Goal: Task Accomplishment & Management: Complete application form

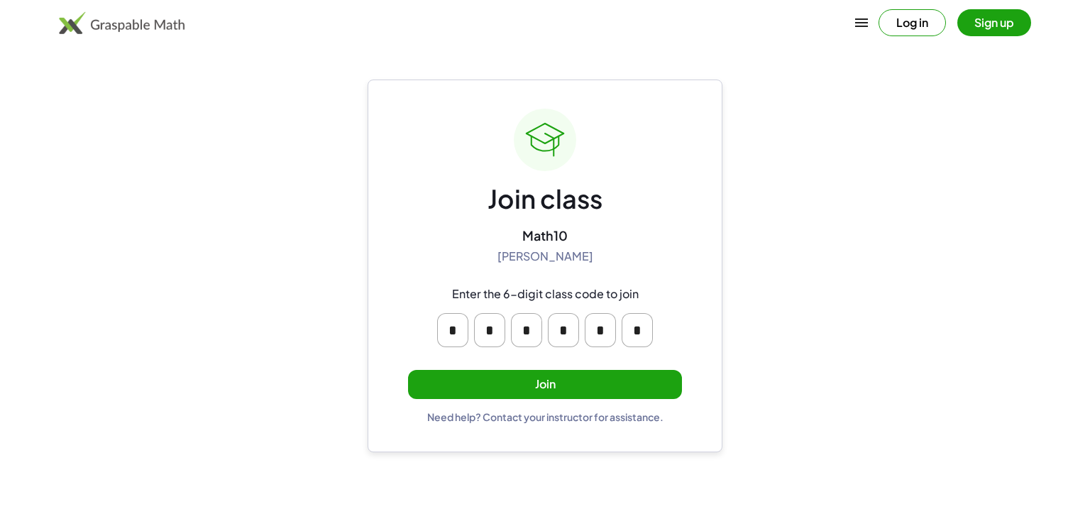
click at [441, 374] on button "Join" at bounding box center [545, 384] width 274 height 29
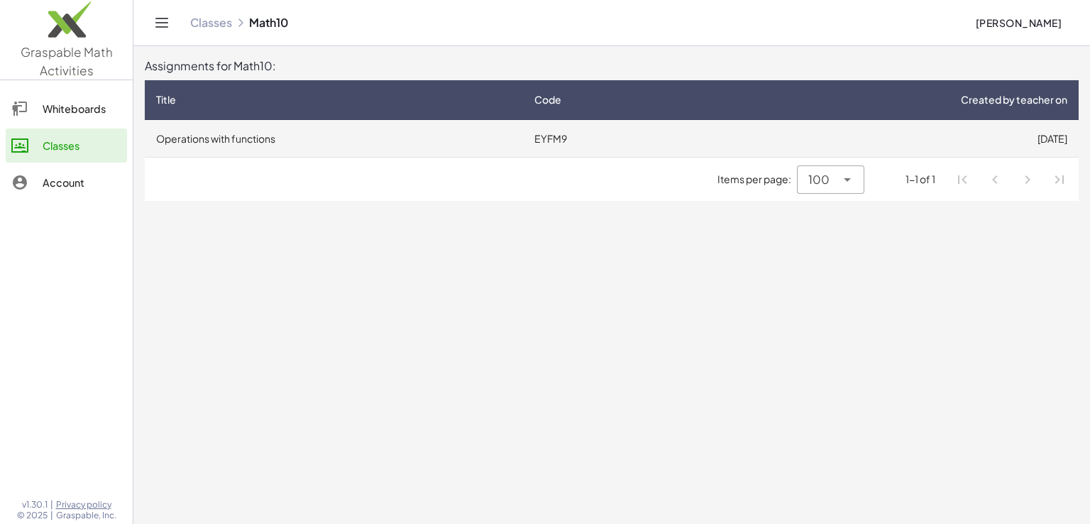
click at [366, 137] on td "Operations with functions" at bounding box center [334, 138] width 378 height 37
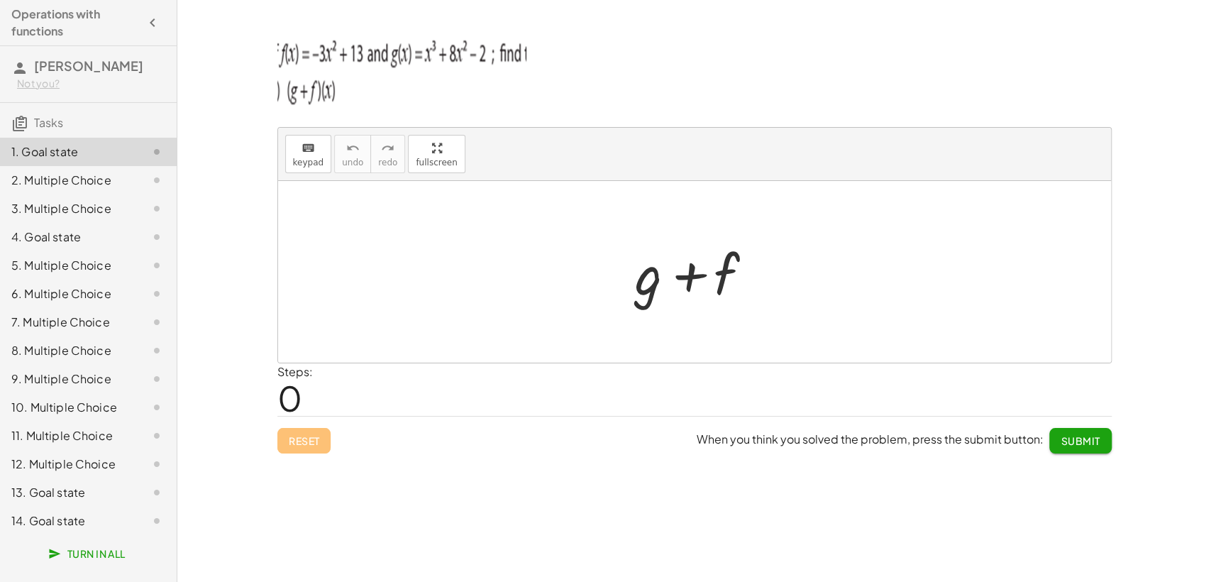
click at [34, 177] on div "2. Multiple Choice" at bounding box center [68, 180] width 114 height 17
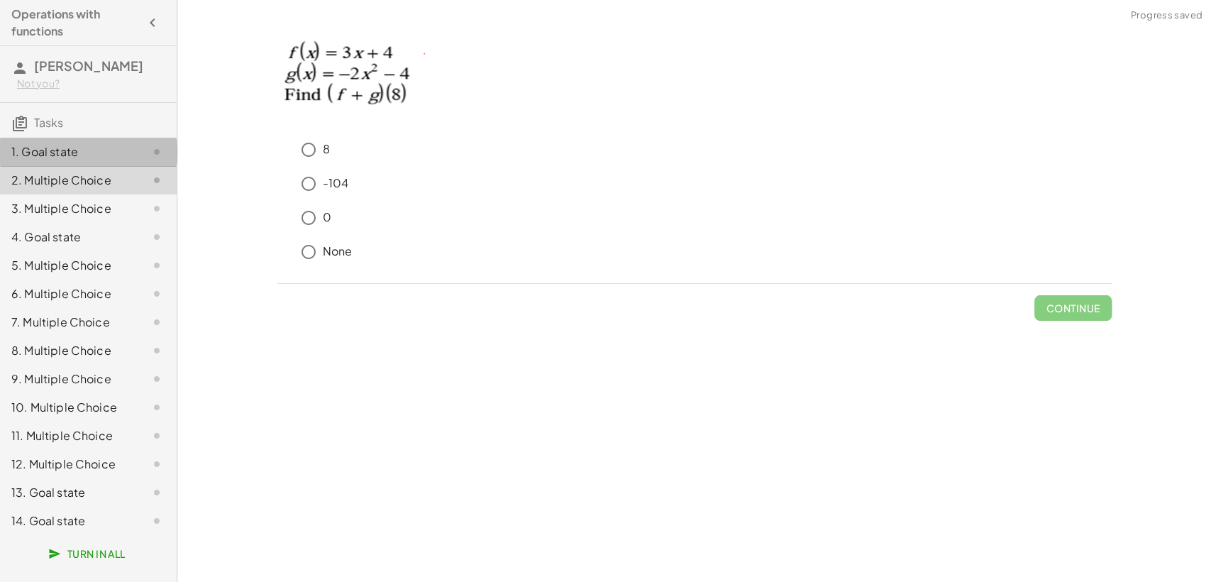
click at [57, 151] on div "1. Goal state" at bounding box center [68, 151] width 114 height 17
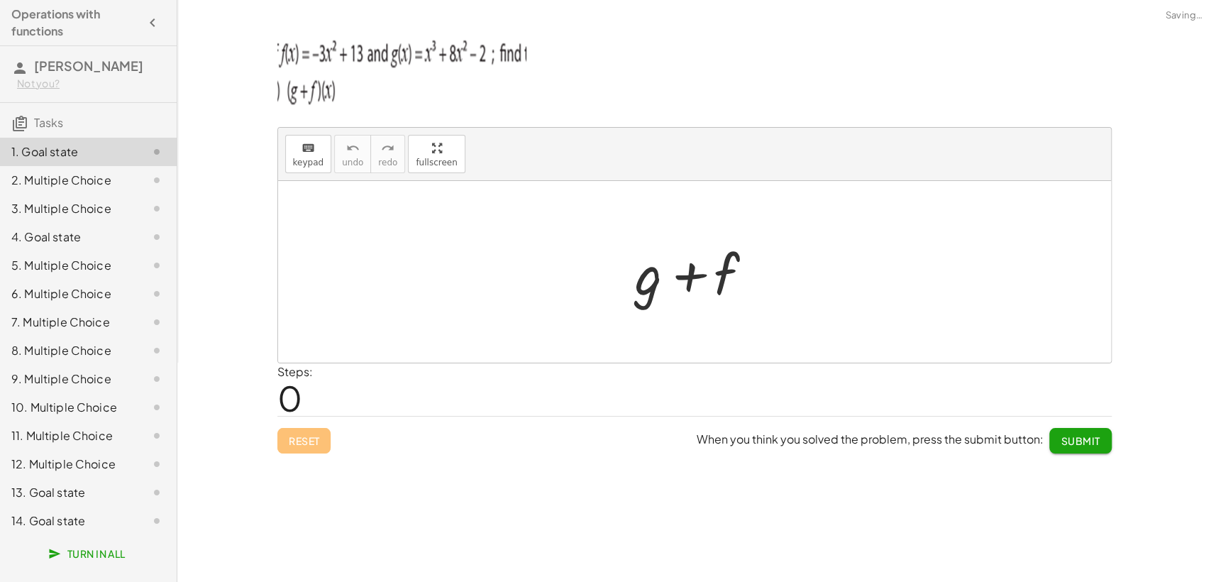
click at [54, 175] on div "2. Multiple Choice" at bounding box center [68, 180] width 114 height 17
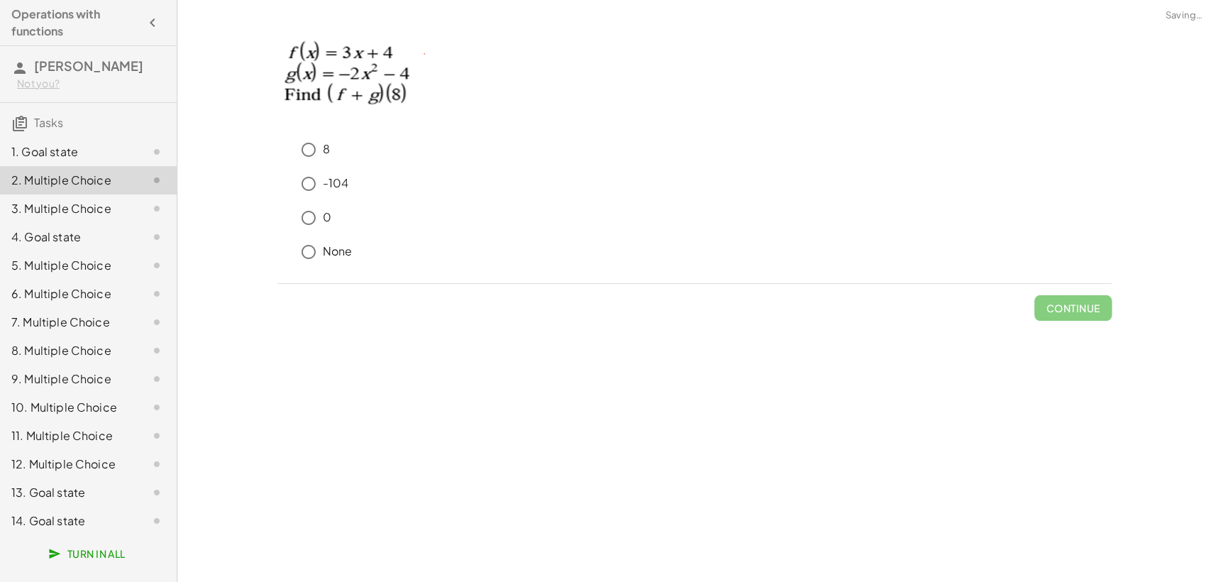
click at [54, 151] on div "1. Goal state" at bounding box center [68, 151] width 114 height 17
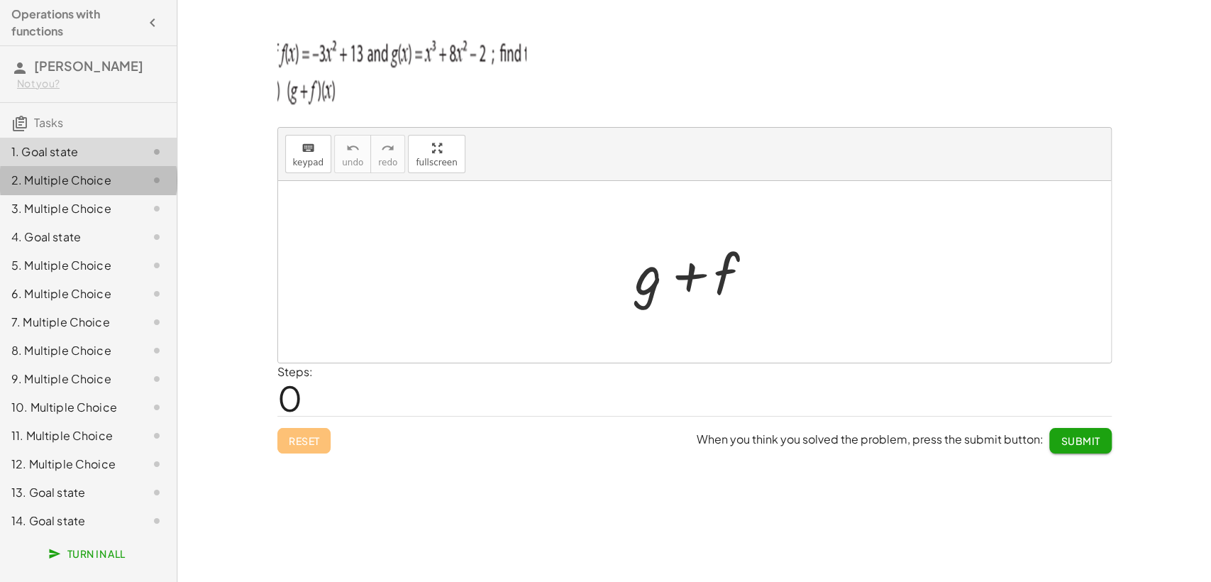
click at [97, 223] on div "2. Multiple Choice" at bounding box center [88, 237] width 177 height 28
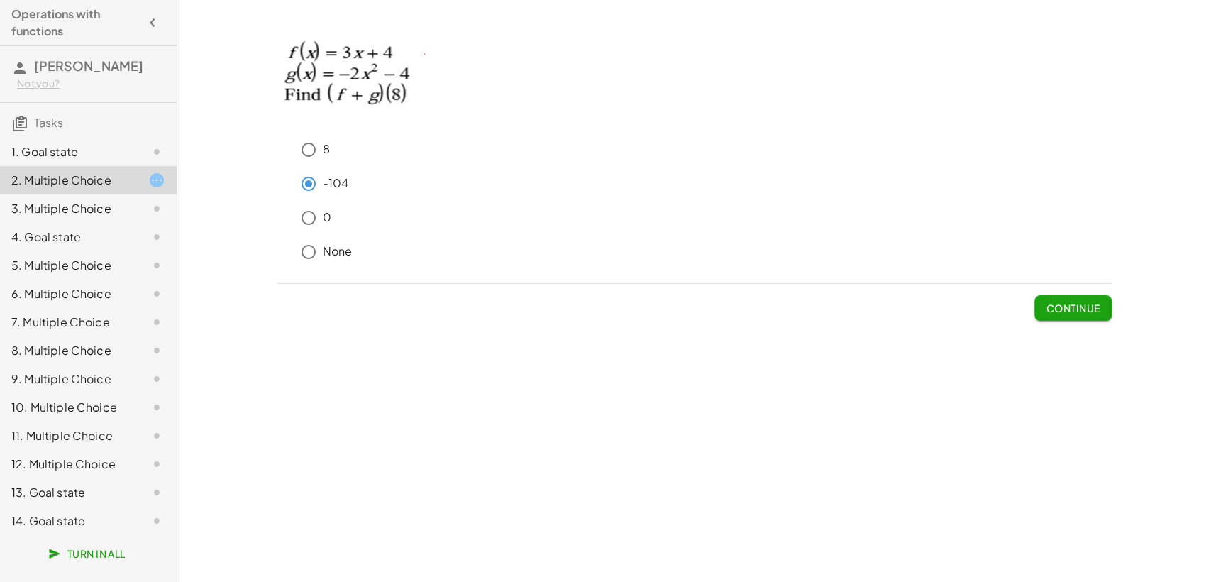
click at [1054, 306] on span "Continue" at bounding box center [1073, 308] width 54 height 13
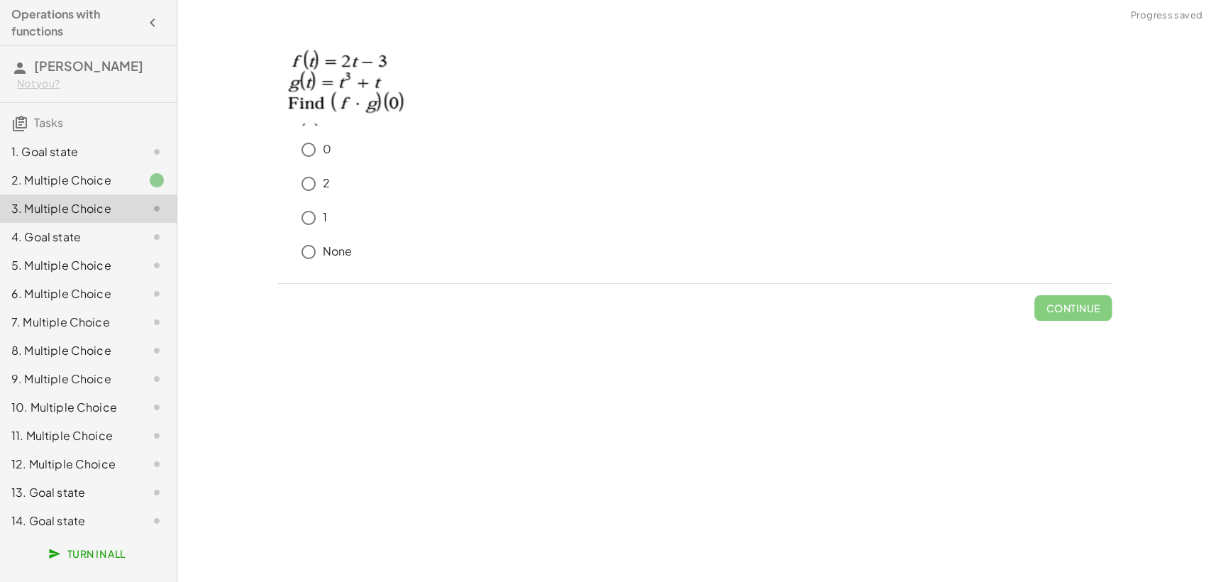
click at [89, 152] on div "1. Goal state" at bounding box center [68, 151] width 114 height 17
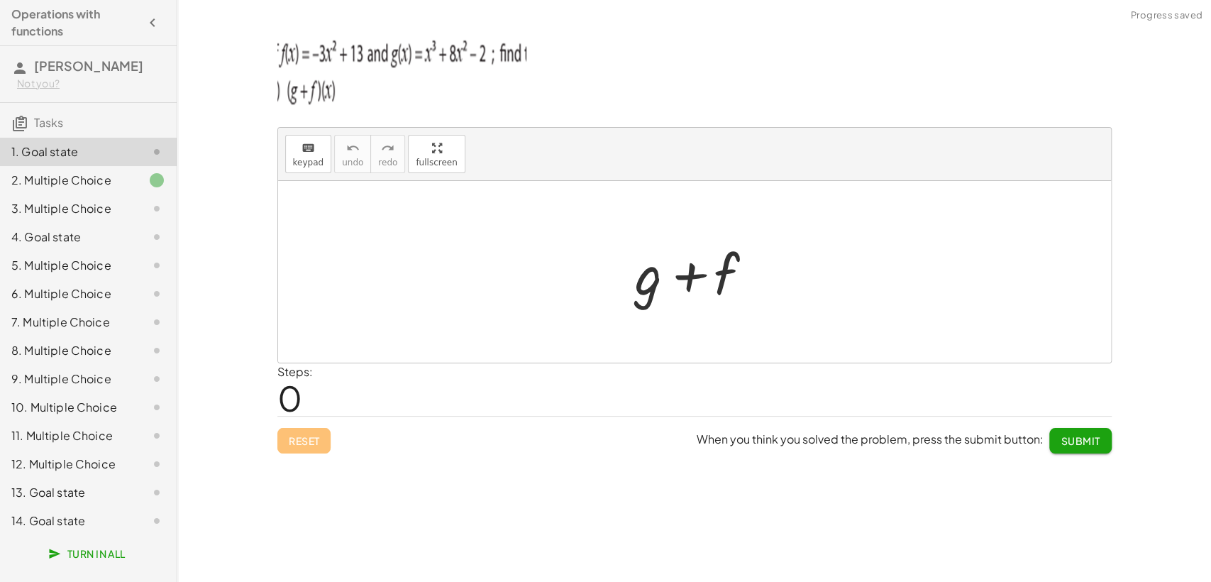
click at [729, 273] on div at bounding box center [700, 272] width 144 height 73
click at [714, 275] on div at bounding box center [700, 272] width 144 height 73
click at [306, 153] on icon "keyboard" at bounding box center [308, 148] width 13 height 17
click at [709, 303] on div at bounding box center [701, 274] width 77 height 63
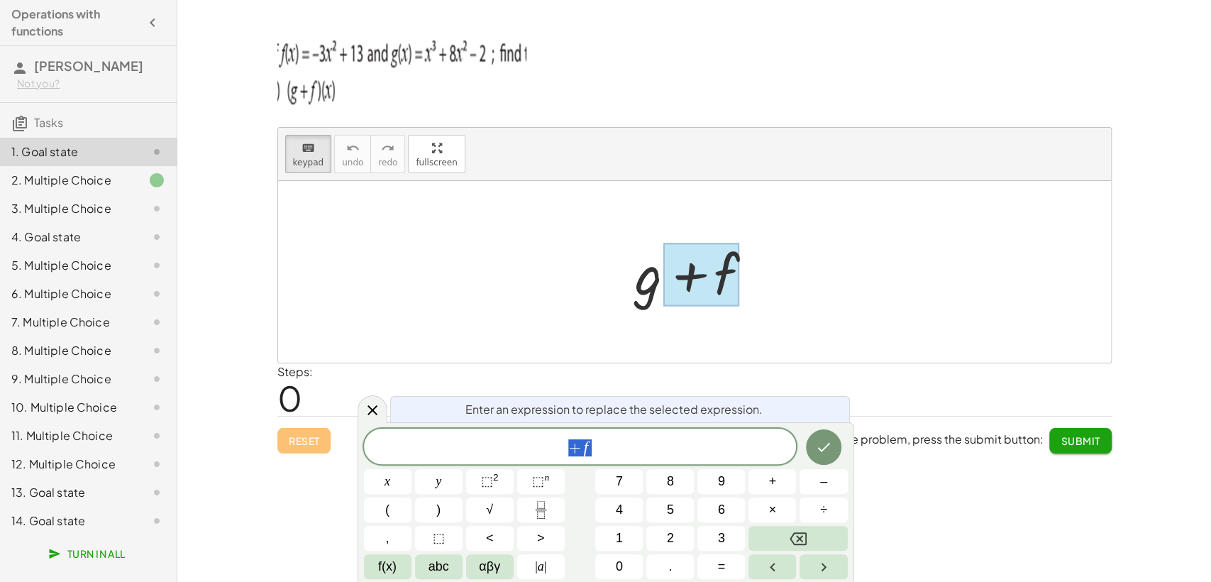
click at [647, 285] on div at bounding box center [700, 272] width 144 height 73
click at [710, 277] on div at bounding box center [701, 274] width 77 height 63
click at [623, 455] on span "+ f" at bounding box center [580, 448] width 433 height 20
click at [643, 289] on div at bounding box center [700, 272] width 144 height 73
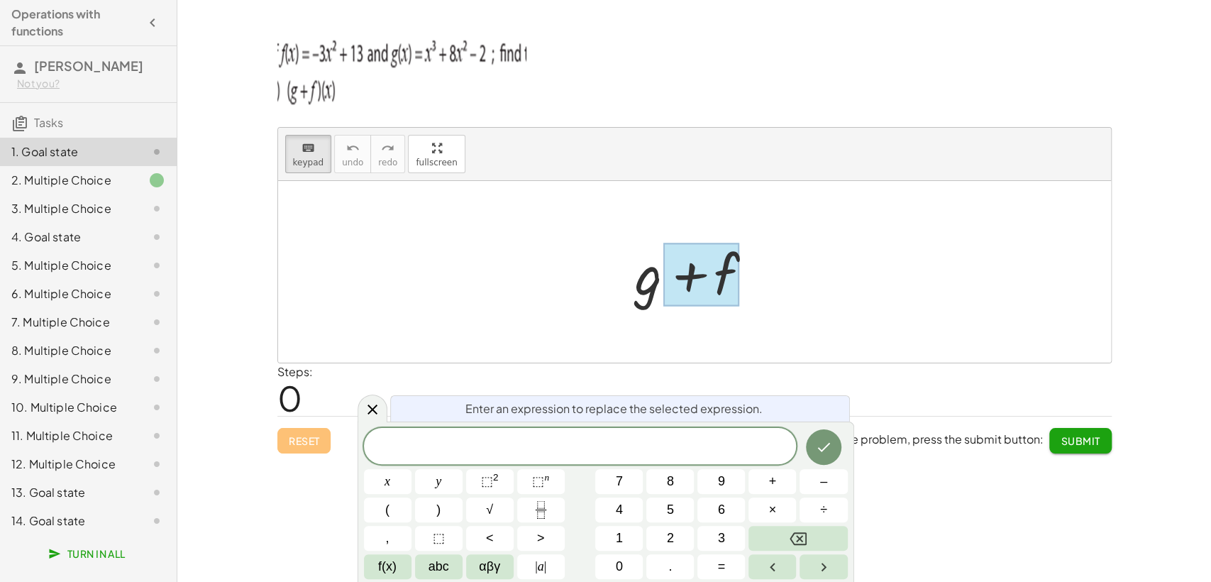
click at [643, 289] on div at bounding box center [700, 272] width 144 height 73
click at [539, 250] on div at bounding box center [694, 272] width 833 height 182
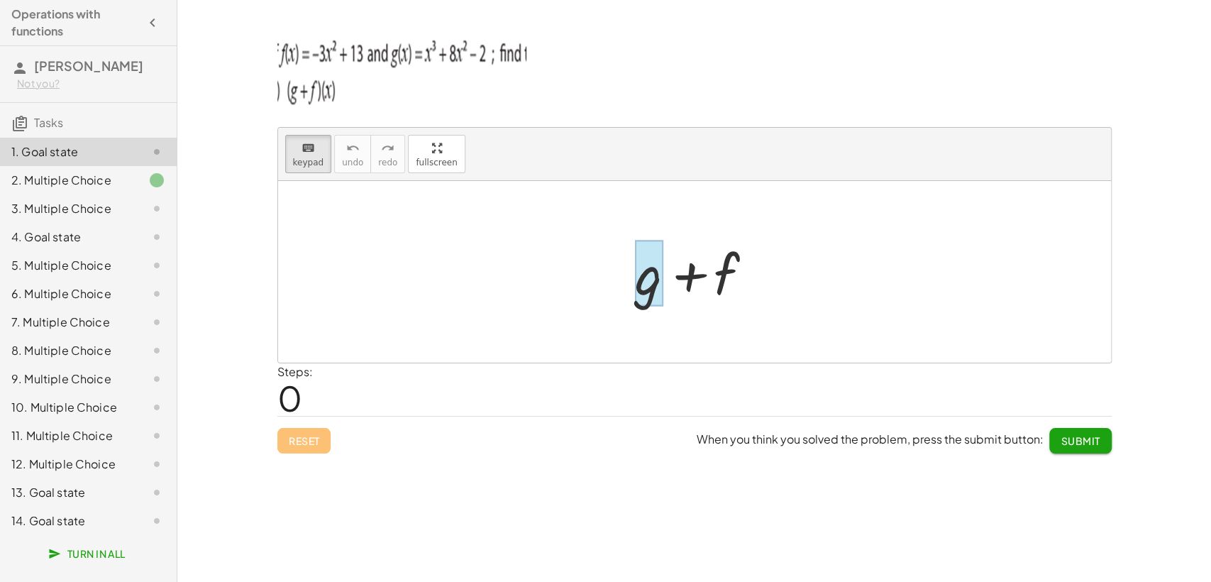
click at [655, 280] on div at bounding box center [649, 274] width 28 height 66
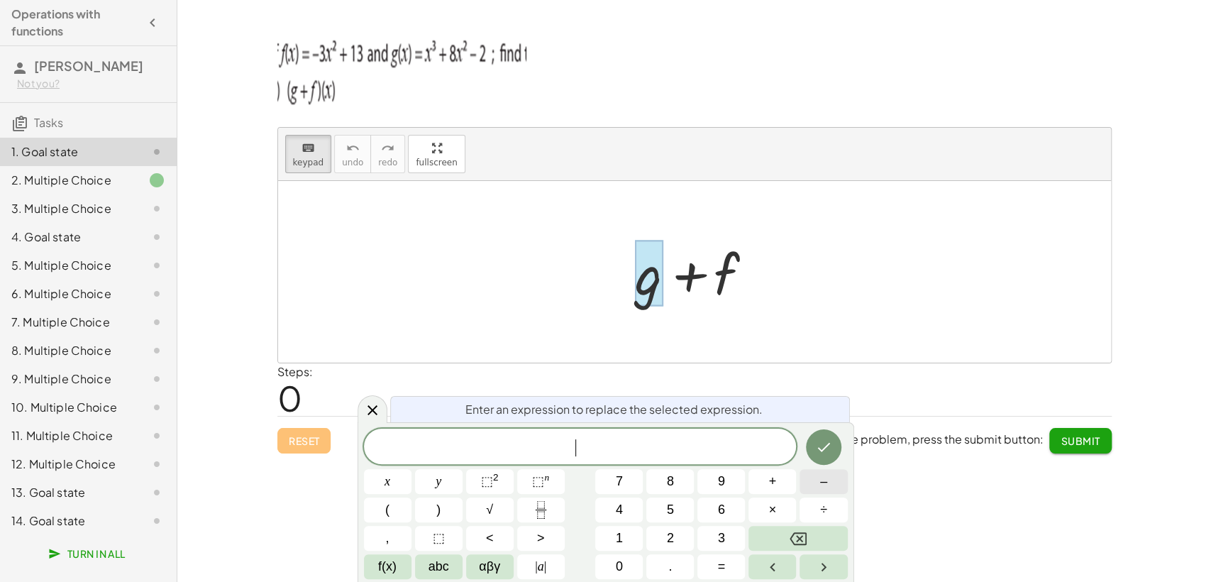
click at [831, 470] on button "–" at bounding box center [824, 481] width 48 height 25
click at [535, 480] on span "⬚" at bounding box center [538, 481] width 12 height 14
click at [604, 455] on span "− 3 x 2 ​" at bounding box center [580, 445] width 433 height 26
click at [769, 481] on span "+" at bounding box center [773, 481] width 8 height 19
click at [620, 446] on span "− 3 x 2 + 1 3 ​" at bounding box center [580, 445] width 433 height 26
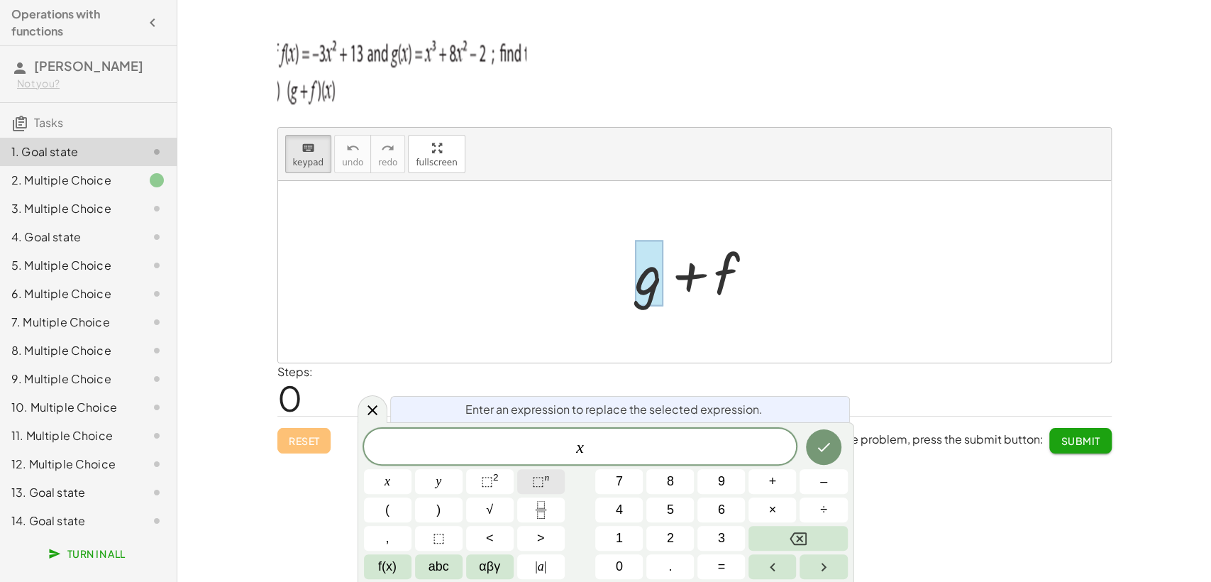
click at [548, 477] on sup "n" at bounding box center [546, 477] width 5 height 11
click at [596, 447] on span "x 3 ​" at bounding box center [580, 445] width 433 height 26
click at [768, 477] on button "+" at bounding box center [773, 481] width 48 height 25
click at [497, 479] on sup "2" at bounding box center [496, 477] width 6 height 11
click at [807, 485] on button "–" at bounding box center [824, 481] width 48 height 25
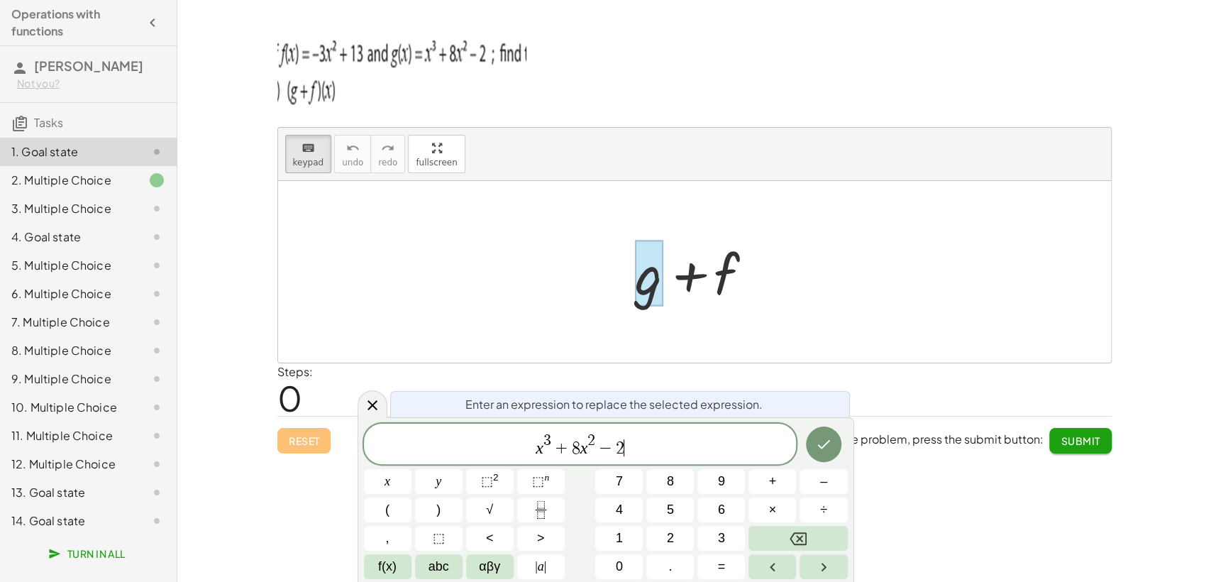
click at [636, 438] on span "x 3 + 8 x 2 − 2 ​" at bounding box center [580, 445] width 433 height 26
click at [771, 489] on span "+" at bounding box center [773, 481] width 8 height 19
click at [376, 514] on button "(" at bounding box center [388, 509] width 48 height 25
click at [826, 475] on span "–" at bounding box center [823, 481] width 7 height 19
click at [497, 485] on span "⬚ 2" at bounding box center [490, 481] width 18 height 19
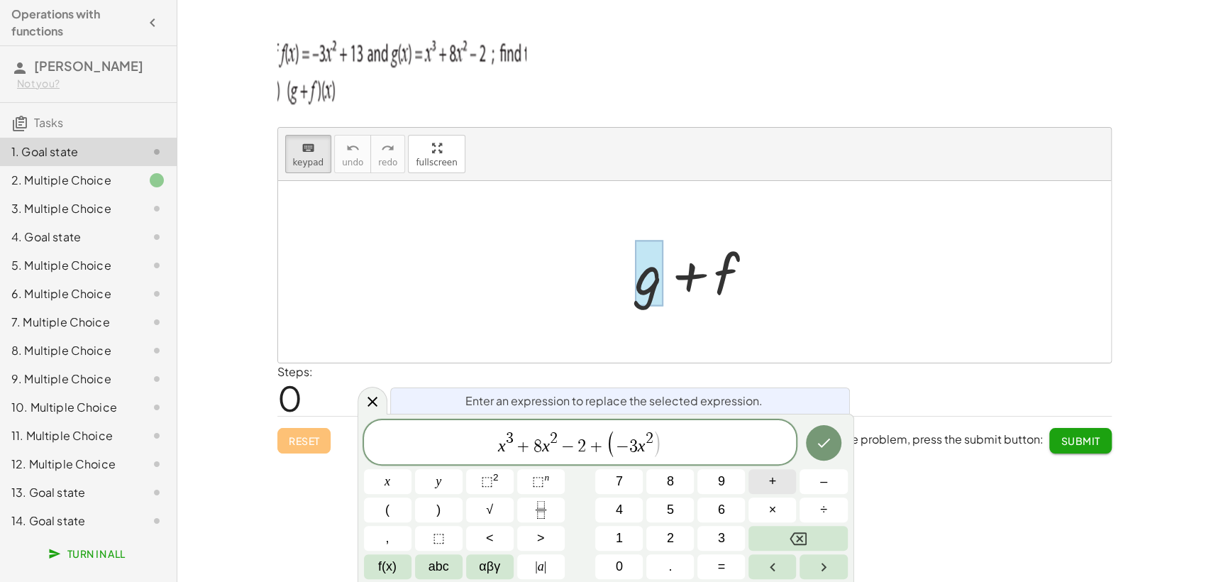
click at [778, 477] on button "+" at bounding box center [773, 481] width 48 height 25
click at [438, 511] on span ")" at bounding box center [438, 509] width 4 height 19
click at [819, 441] on icon "Done" at bounding box center [823, 442] width 17 height 17
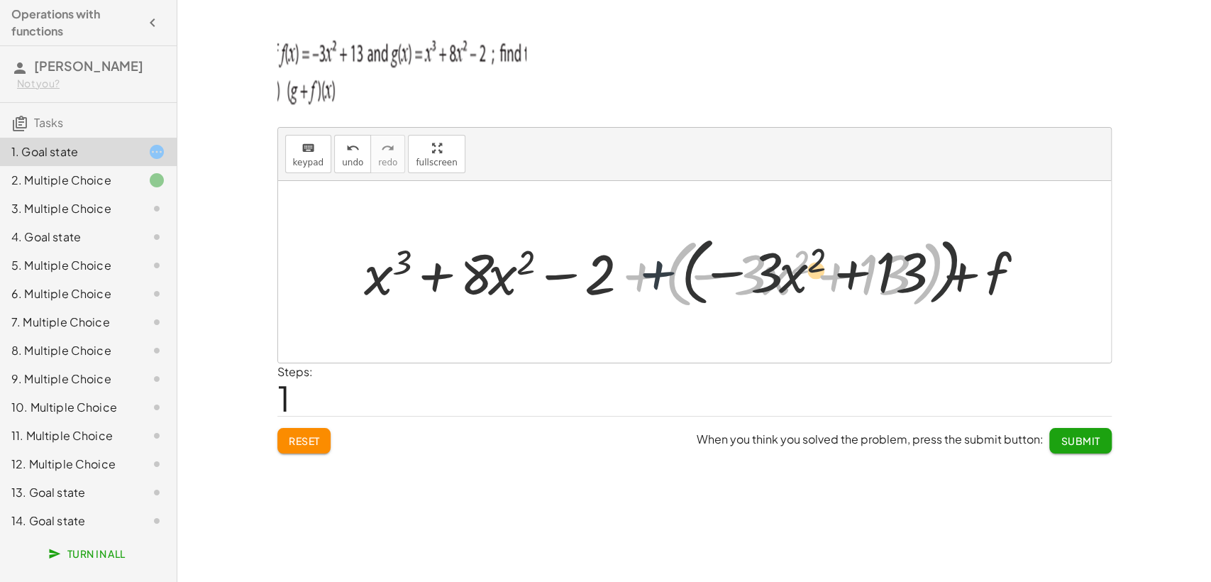
drag, startPoint x: 640, startPoint y: 274, endPoint x: 694, endPoint y: 276, distance: 54.0
click at [694, 275] on div at bounding box center [700, 272] width 686 height 82
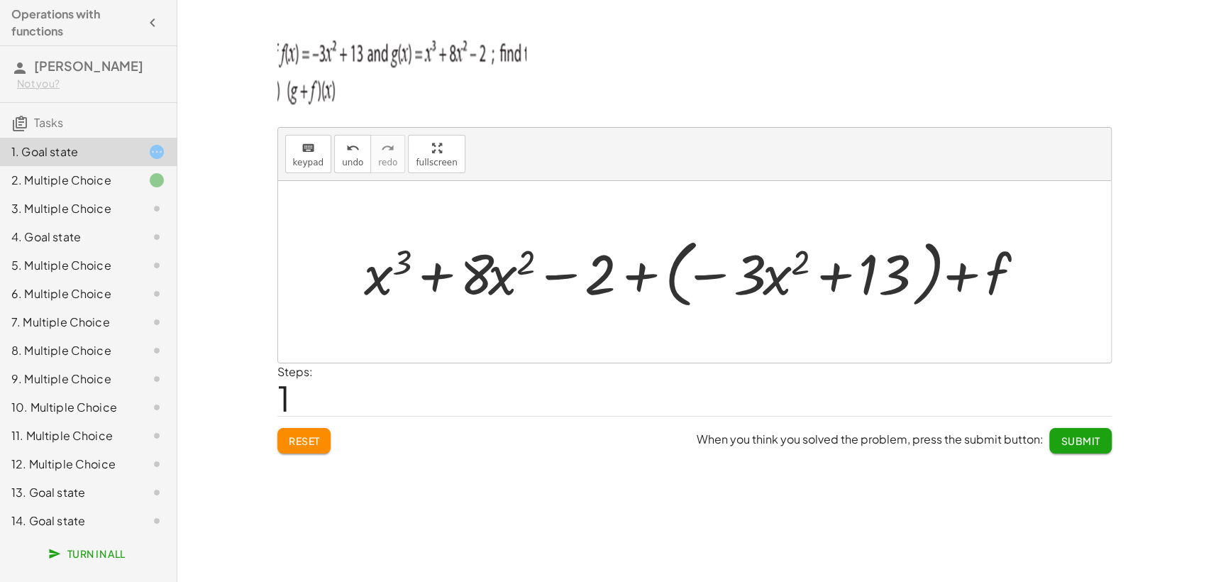
click at [656, 269] on div at bounding box center [700, 272] width 686 height 82
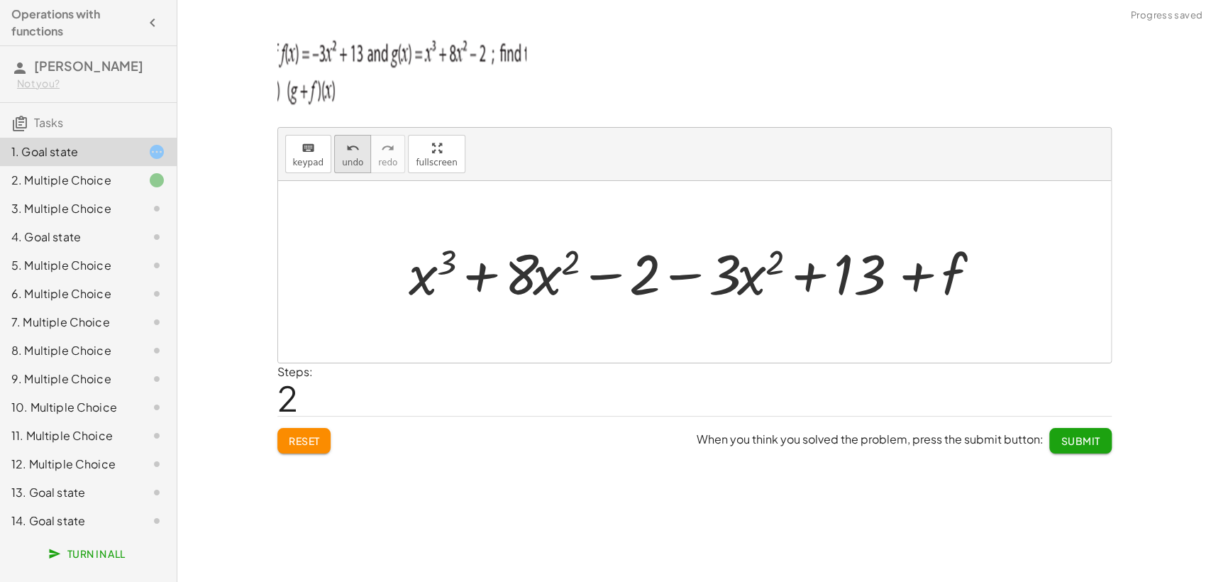
click at [353, 148] on icon "undo" at bounding box center [352, 148] width 13 height 17
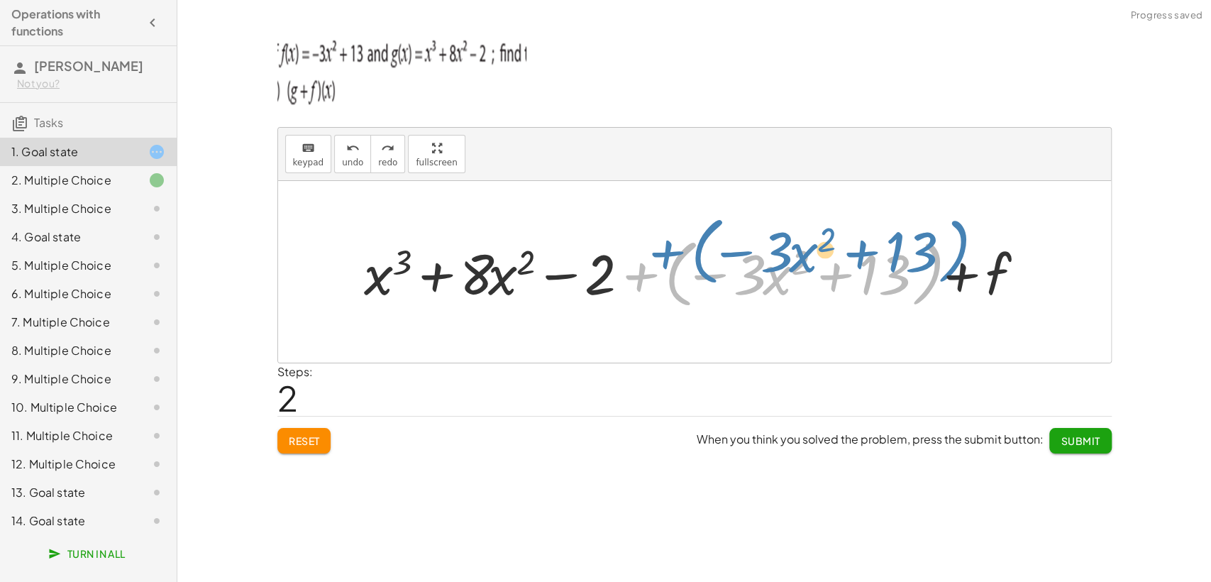
drag, startPoint x: 642, startPoint y: 270, endPoint x: 652, endPoint y: 239, distance: 32.1
click at [653, 240] on div at bounding box center [700, 272] width 686 height 82
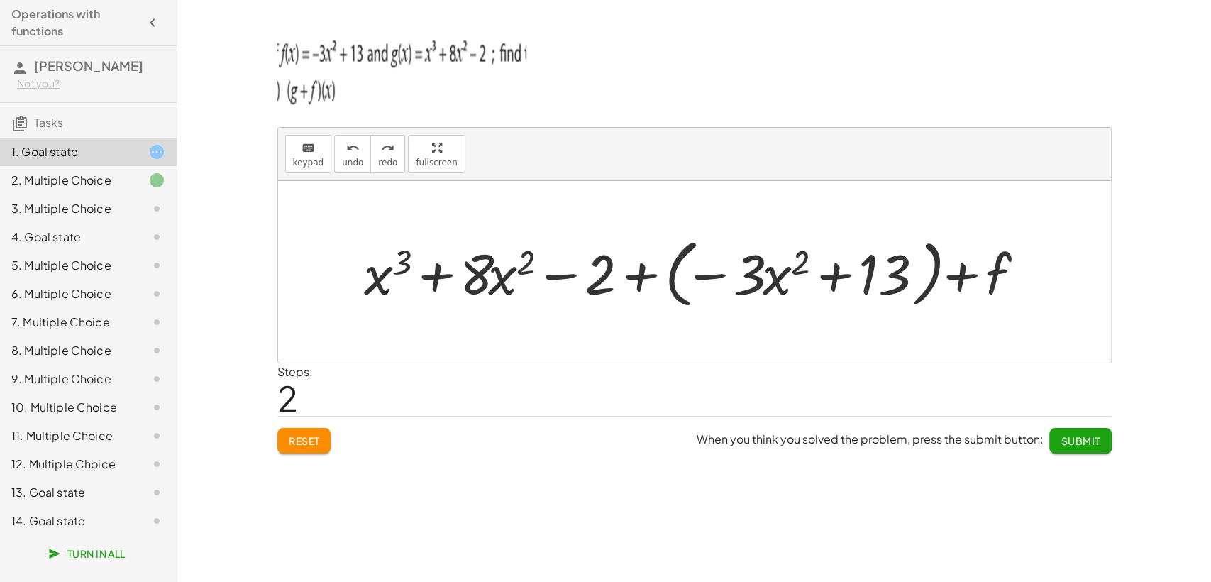
click at [990, 280] on div at bounding box center [700, 272] width 686 height 82
click at [330, 111] on img at bounding box center [401, 68] width 249 height 85
click at [306, 158] on span "keypad" at bounding box center [308, 163] width 31 height 10
click at [302, 153] on icon "keyboard" at bounding box center [308, 148] width 13 height 17
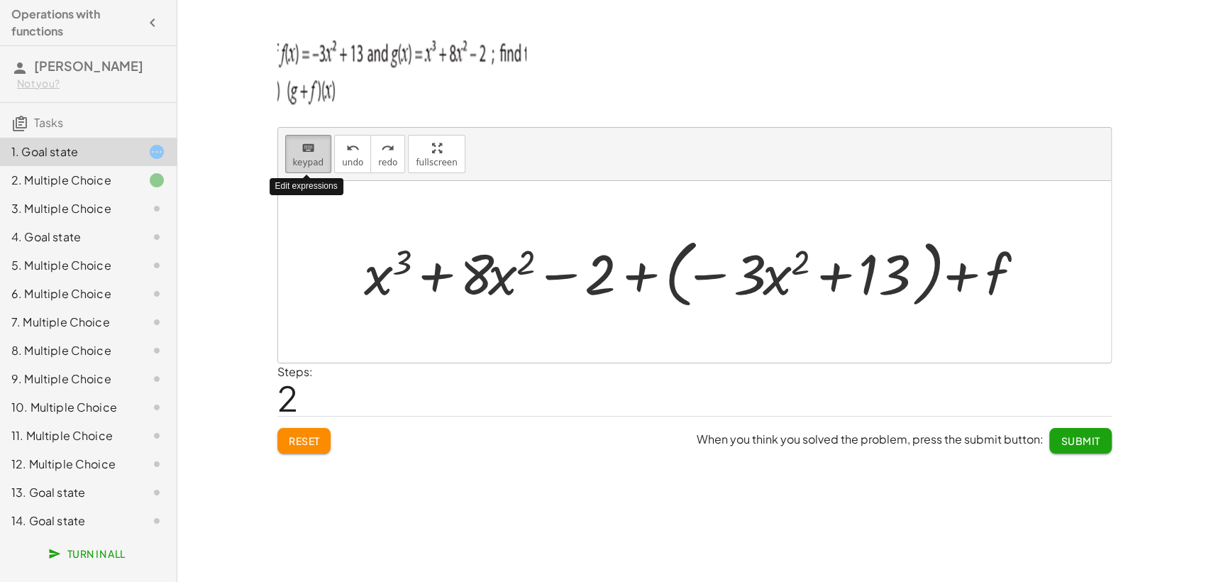
click at [302, 153] on icon "keyboard" at bounding box center [308, 148] width 13 height 17
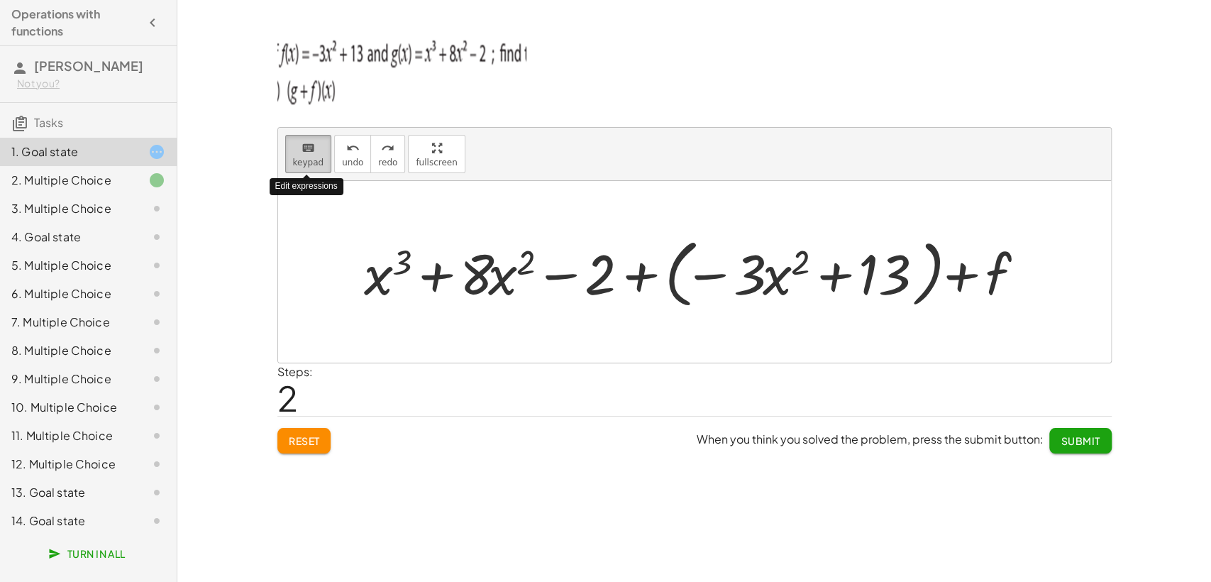
click at [302, 153] on icon "keyboard" at bounding box center [308, 148] width 13 height 17
click at [302, 152] on icon "keyboard" at bounding box center [308, 148] width 13 height 17
click at [303, 152] on icon "keyboard" at bounding box center [308, 148] width 13 height 17
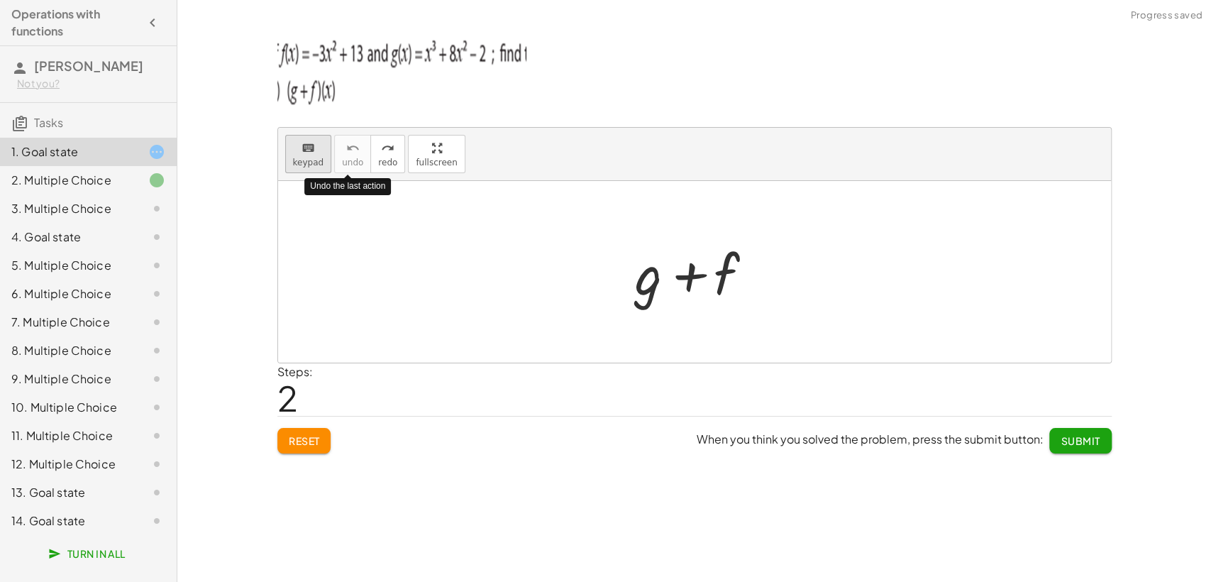
click at [312, 153] on div "keyboard" at bounding box center [308, 147] width 31 height 17
click at [631, 291] on div at bounding box center [700, 272] width 144 height 73
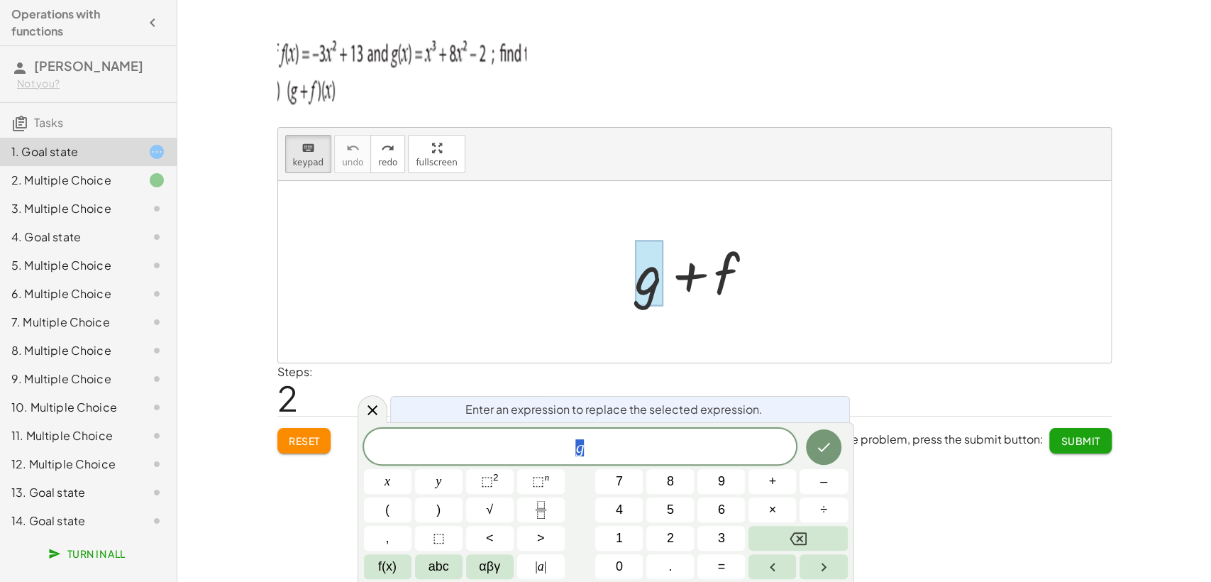
click at [602, 450] on span "g" at bounding box center [580, 448] width 433 height 20
click at [531, 485] on button "⬚ n" at bounding box center [541, 481] width 48 height 25
click at [771, 480] on span "+" at bounding box center [773, 481] width 8 height 19
click at [668, 484] on span "8" at bounding box center [670, 481] width 7 height 19
click at [600, 447] on span "x 3 ​" at bounding box center [580, 445] width 433 height 26
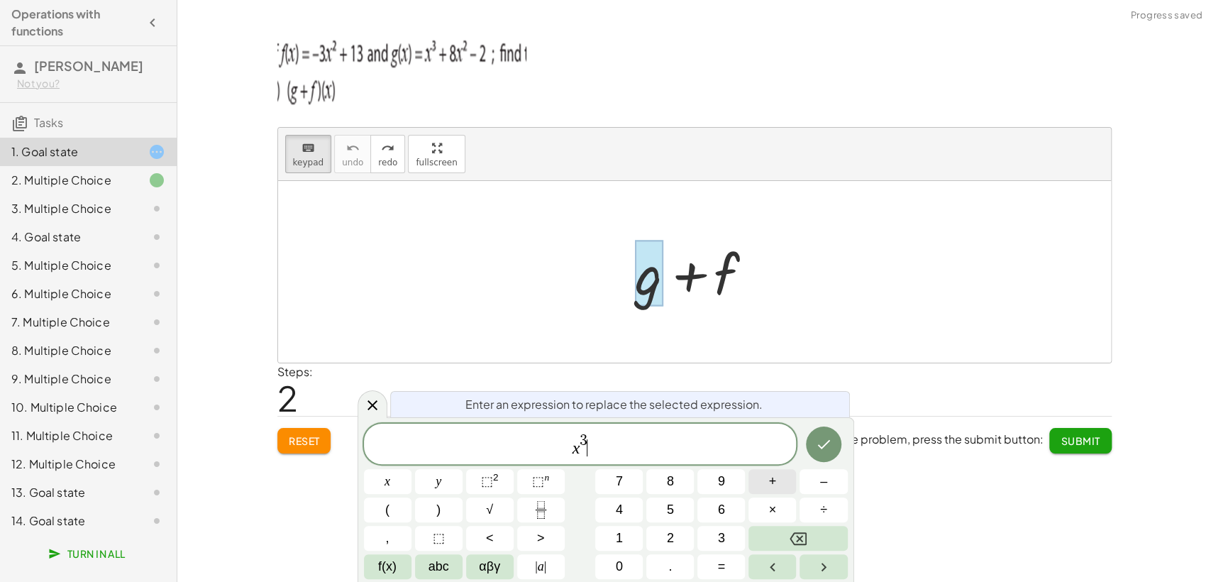
click at [771, 480] on span "+" at bounding box center [773, 481] width 8 height 19
click at [661, 484] on button "8" at bounding box center [670, 481] width 48 height 25
click at [815, 485] on button "–" at bounding box center [824, 481] width 48 height 25
click at [822, 436] on icon "Done" at bounding box center [823, 444] width 17 height 17
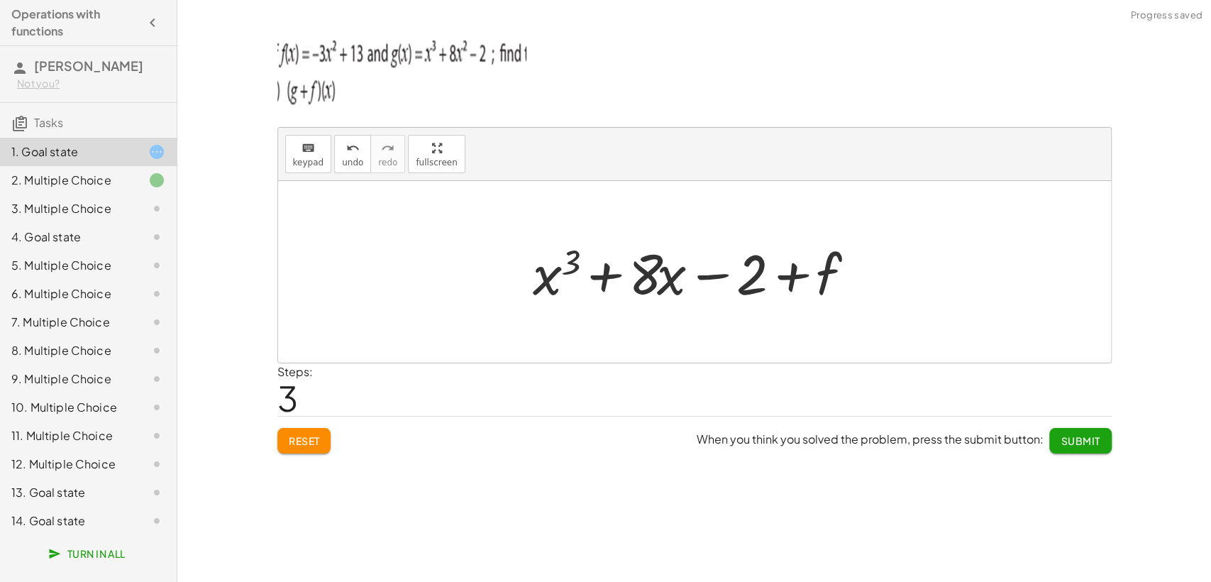
click at [819, 276] on div at bounding box center [700, 272] width 348 height 73
click at [288, 165] on button "keyboard keypad" at bounding box center [308, 154] width 47 height 38
click at [829, 273] on div at bounding box center [803, 274] width 77 height 63
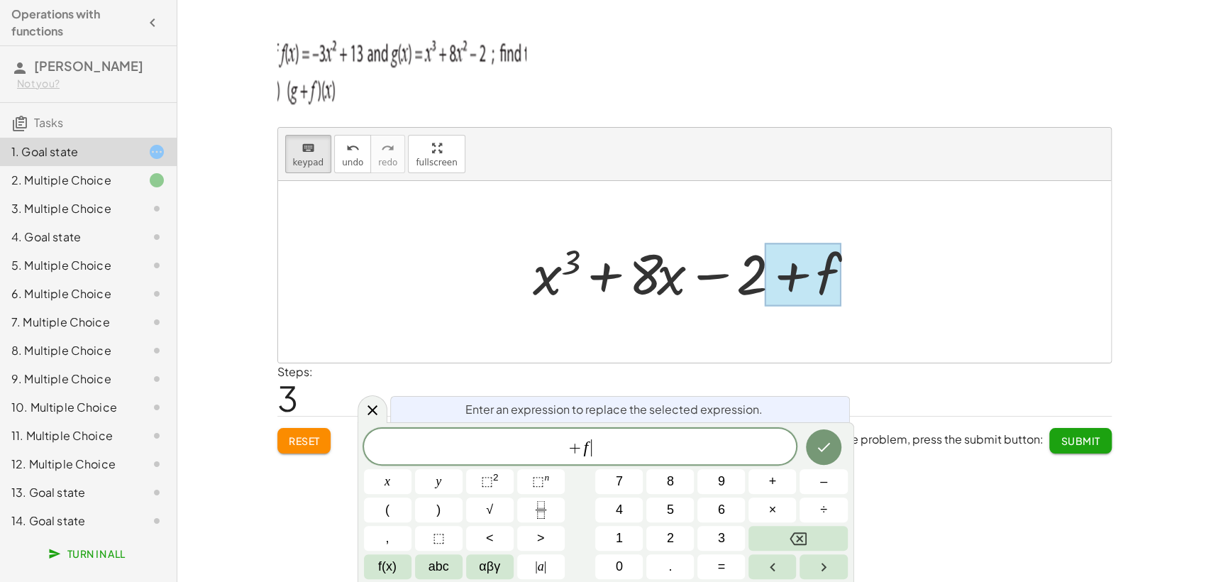
click at [602, 451] on span "+ f ​" at bounding box center [580, 448] width 433 height 20
click at [380, 513] on button "(" at bounding box center [388, 509] width 48 height 25
click at [820, 479] on span "–" at bounding box center [823, 481] width 7 height 19
click at [495, 477] on sup "2" at bounding box center [496, 477] width 6 height 11
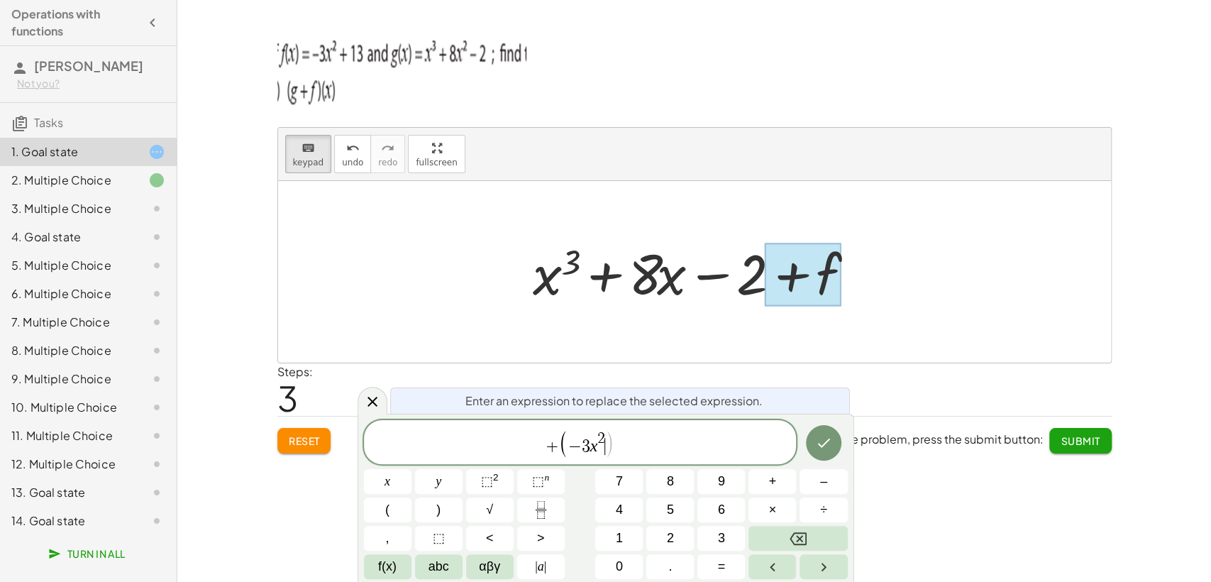
click at [607, 445] on span ")" at bounding box center [610, 443] width 10 height 28
click at [782, 476] on button "+" at bounding box center [773, 481] width 48 height 25
click at [451, 508] on button ")" at bounding box center [439, 509] width 48 height 25
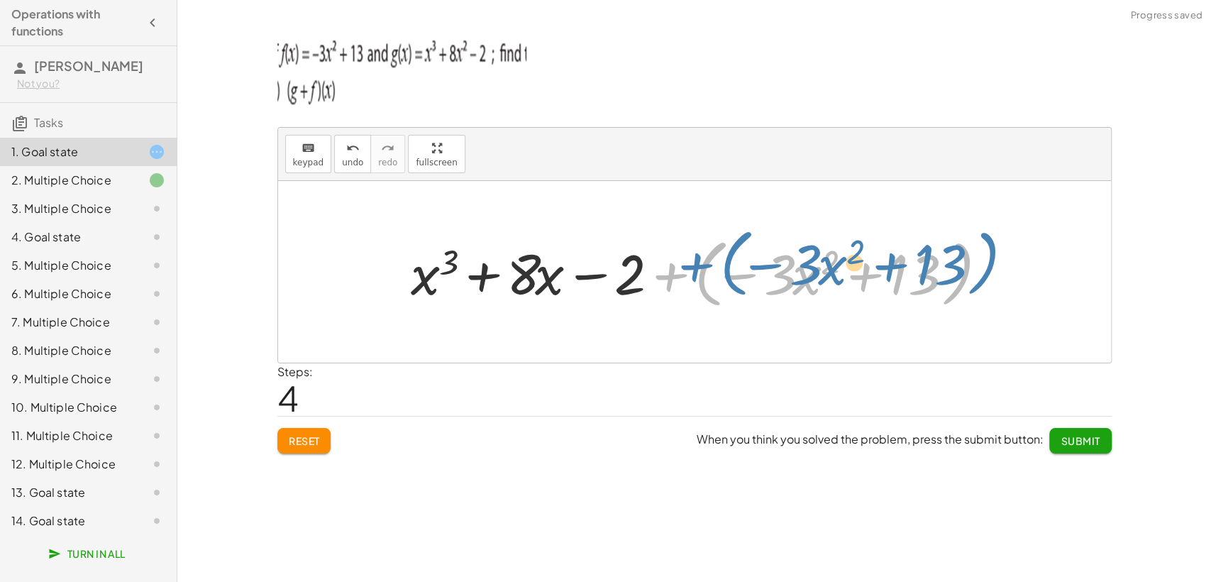
drag, startPoint x: 667, startPoint y: 277, endPoint x: 676, endPoint y: 268, distance: 13.0
click at [676, 268] on div at bounding box center [700, 272] width 592 height 82
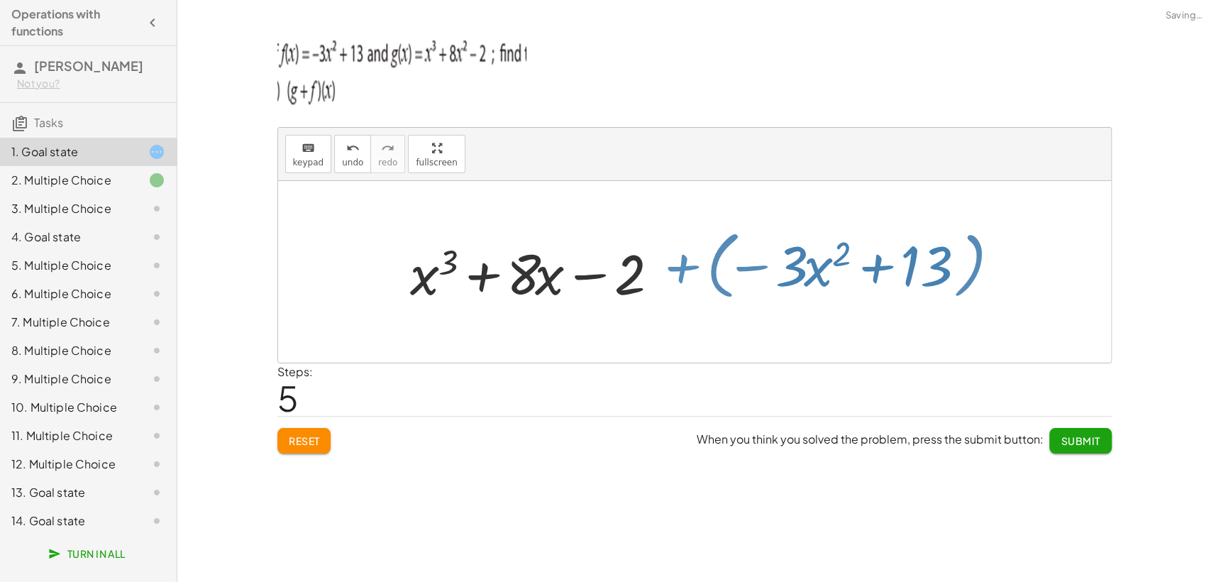
click at [675, 268] on div at bounding box center [700, 272] width 504 height 73
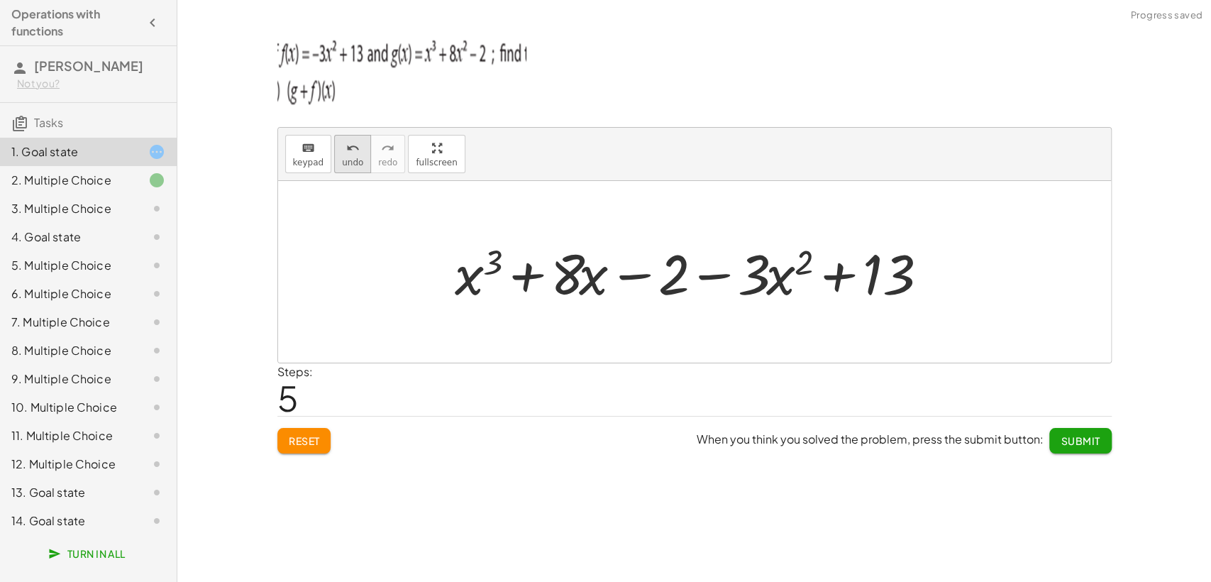
click at [342, 141] on div "undo" at bounding box center [352, 147] width 21 height 17
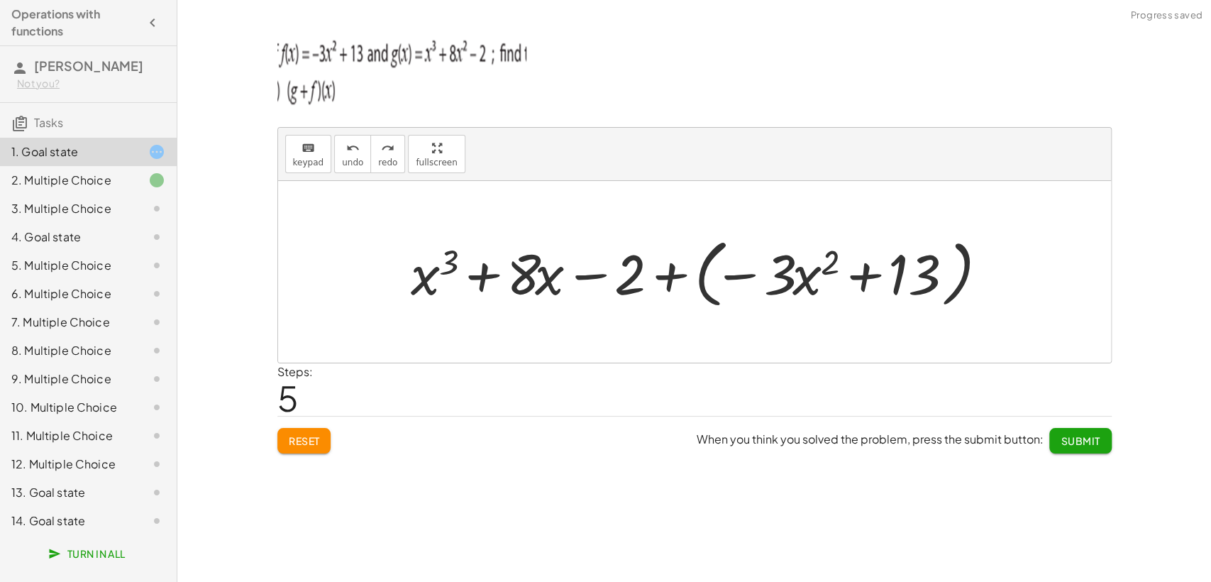
click at [682, 285] on div at bounding box center [700, 272] width 592 height 82
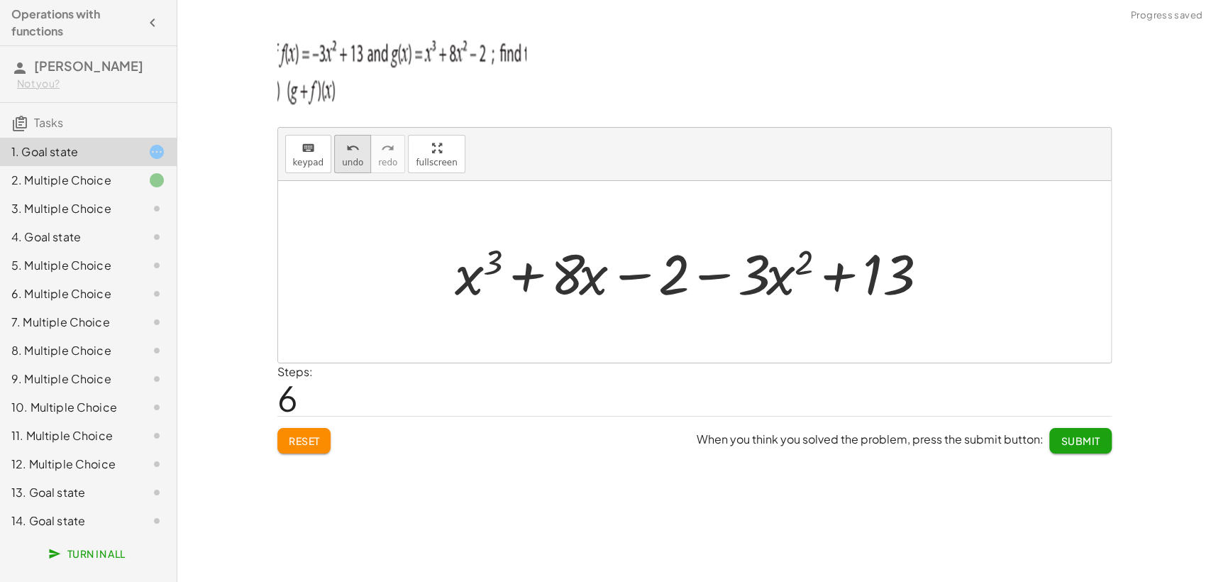
click at [342, 139] on div "undo" at bounding box center [352, 147] width 21 height 17
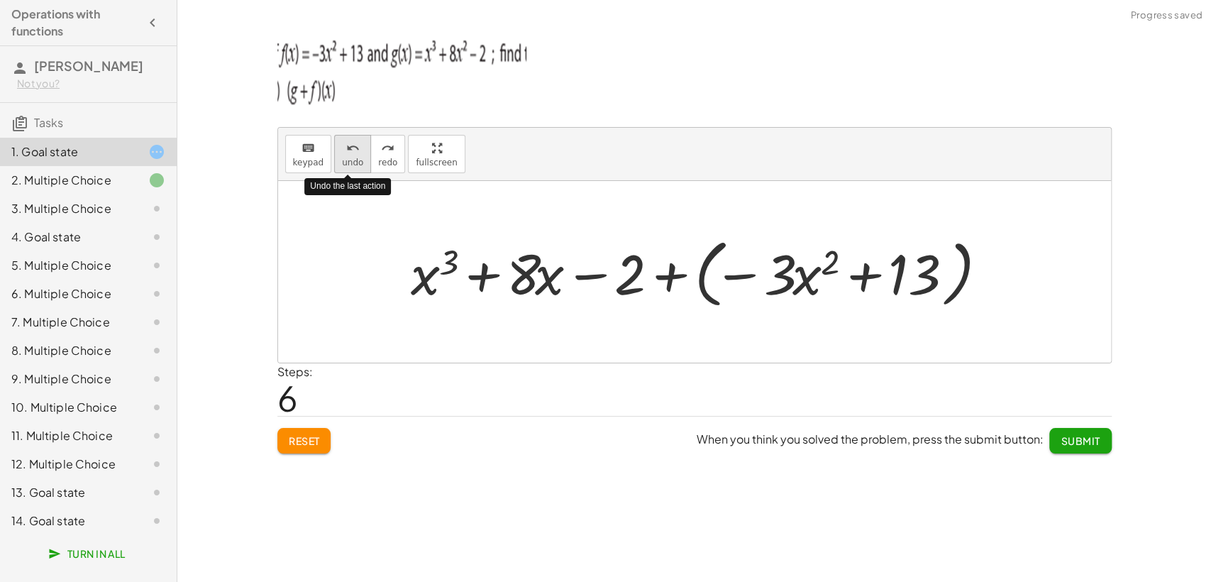
click at [346, 144] on icon "undo" at bounding box center [352, 148] width 13 height 17
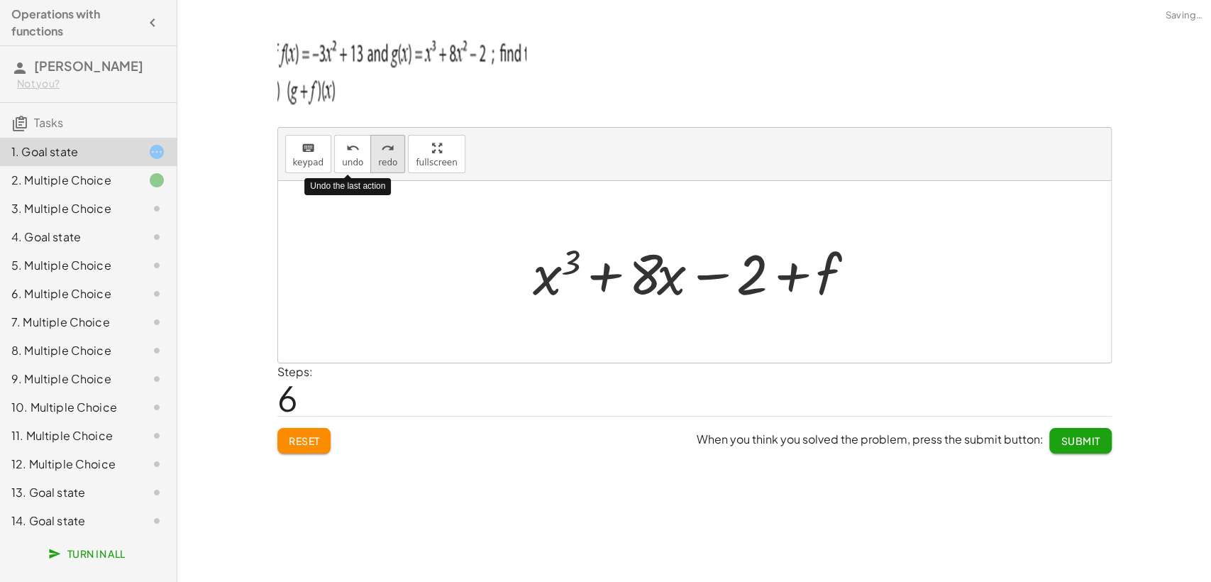
click at [378, 148] on div "redo" at bounding box center [387, 147] width 19 height 17
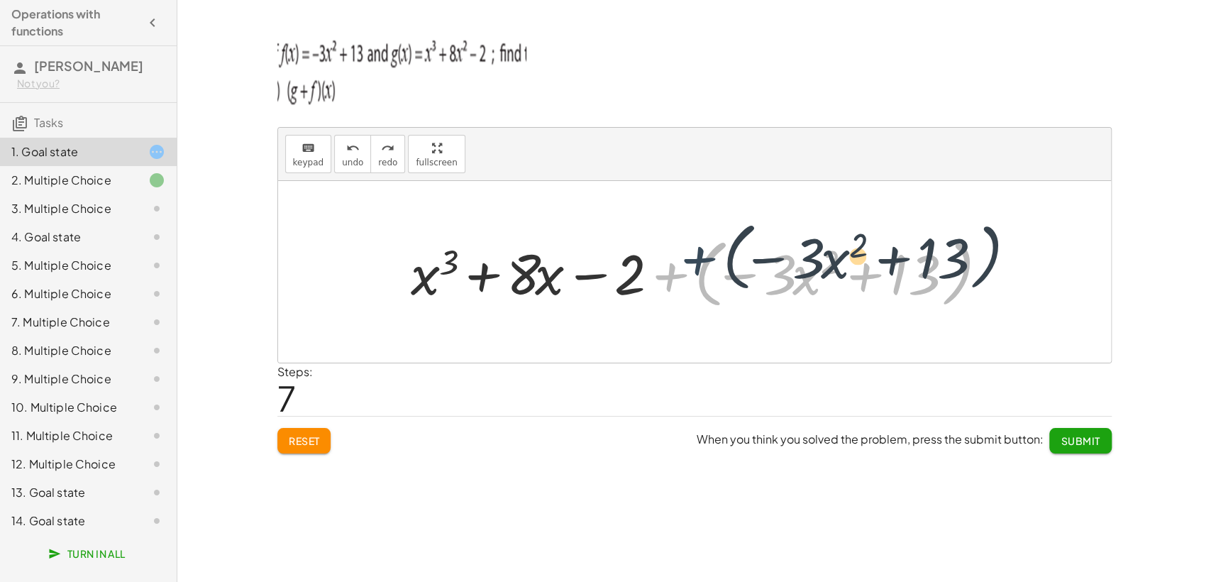
drag, startPoint x: 672, startPoint y: 275, endPoint x: 712, endPoint y: 261, distance: 42.0
click at [710, 260] on div at bounding box center [700, 272] width 592 height 82
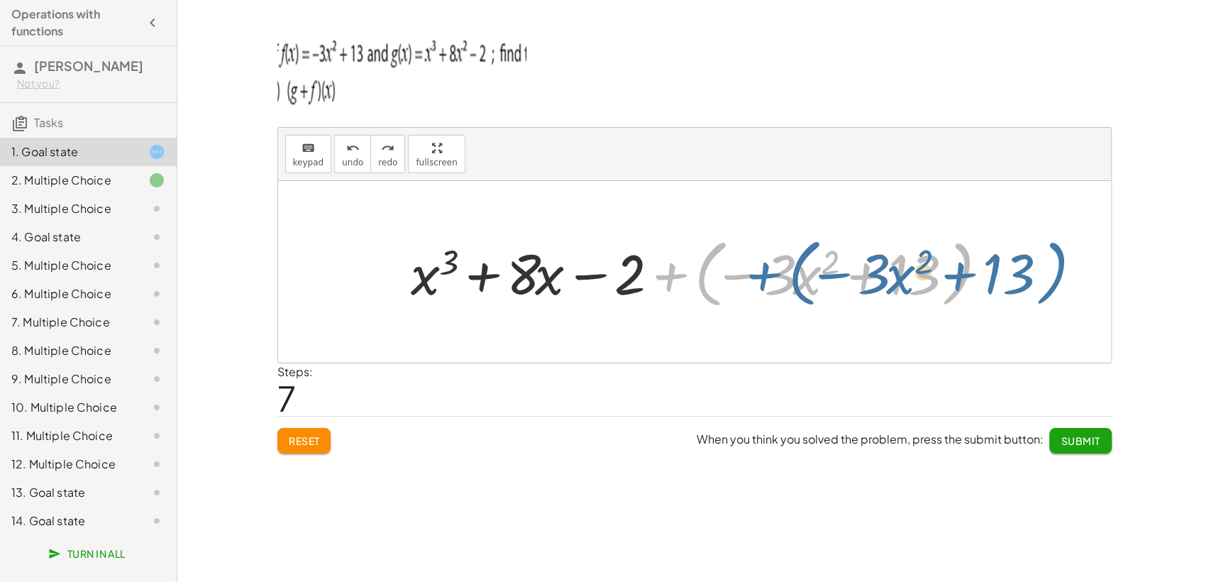
drag, startPoint x: 675, startPoint y: 278, endPoint x: 790, endPoint y: 283, distance: 114.3
click at [790, 283] on div at bounding box center [700, 272] width 592 height 82
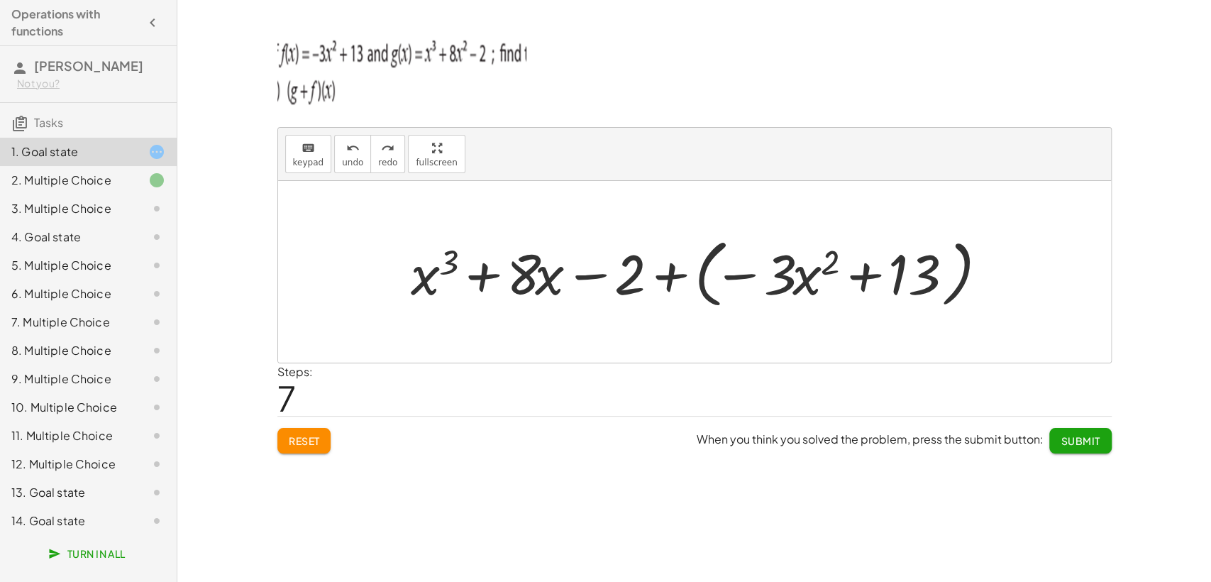
click at [681, 277] on div at bounding box center [700, 272] width 592 height 82
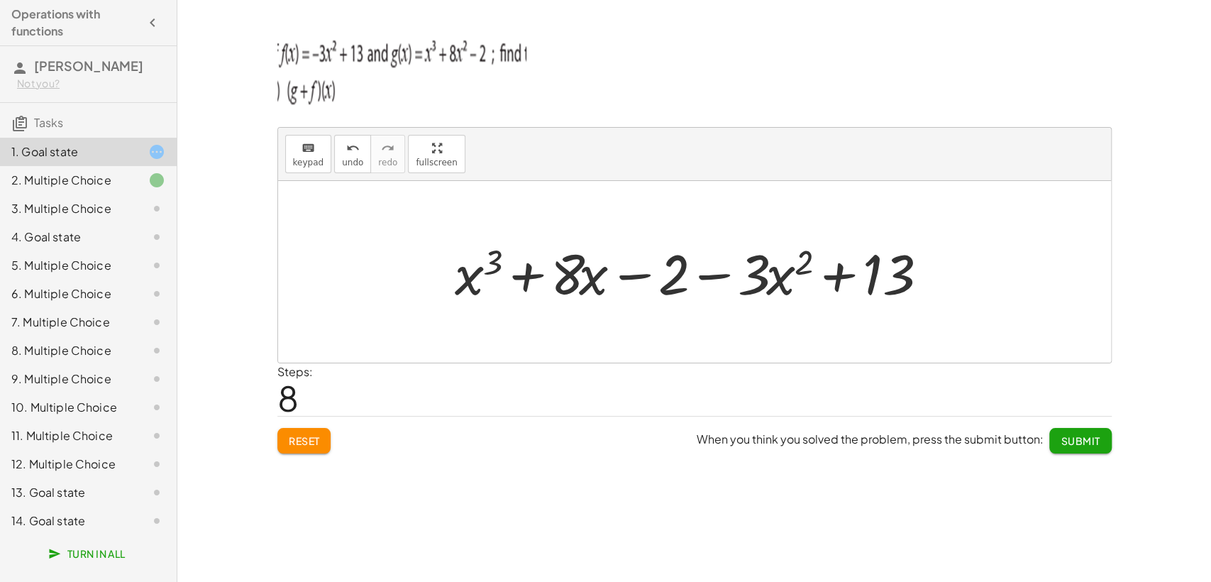
click at [658, 280] on div at bounding box center [700, 272] width 504 height 73
drag, startPoint x: 671, startPoint y: 280, endPoint x: 892, endPoint y: 286, distance: 220.7
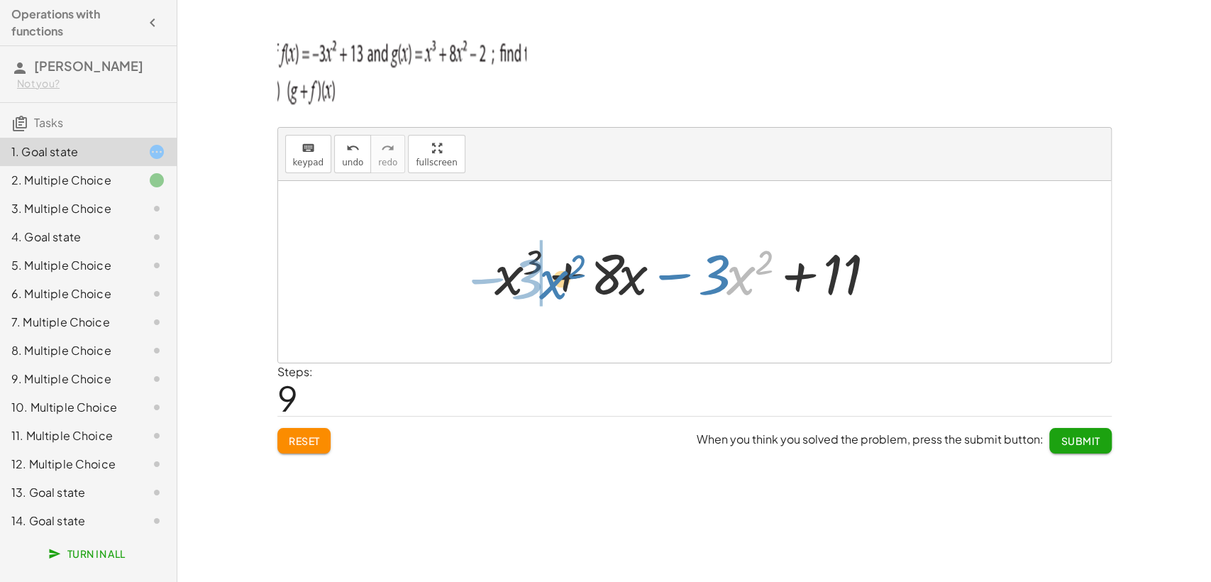
drag, startPoint x: 735, startPoint y: 280, endPoint x: 548, endPoint y: 285, distance: 186.6
click at [548, 285] on div at bounding box center [699, 272] width 424 height 73
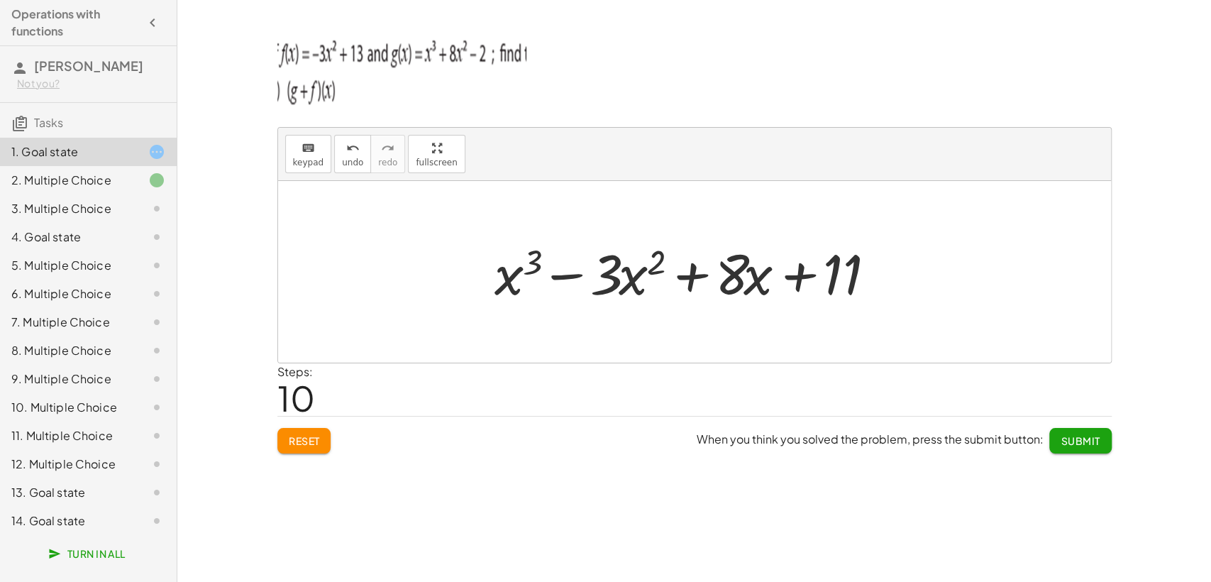
click at [741, 261] on div at bounding box center [699, 272] width 424 height 73
click at [304, 143] on icon "keyboard" at bounding box center [308, 148] width 13 height 17
click at [732, 290] on div at bounding box center [729, 274] width 28 height 66
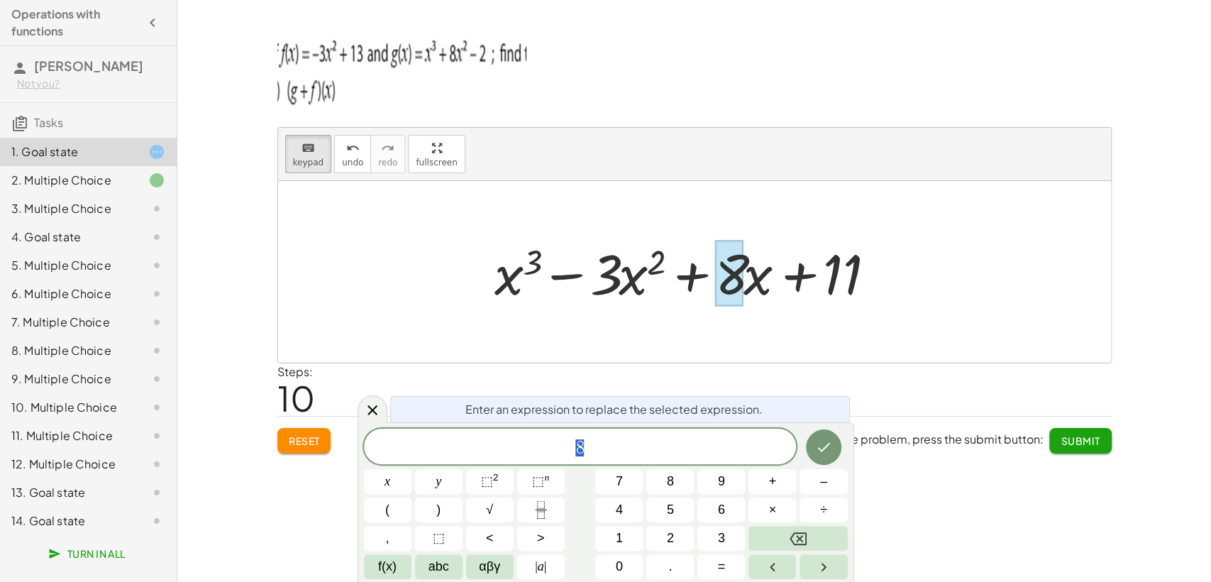
click at [601, 444] on span "8" at bounding box center [580, 448] width 433 height 20
click at [485, 475] on span "⬚" at bounding box center [487, 481] width 12 height 14
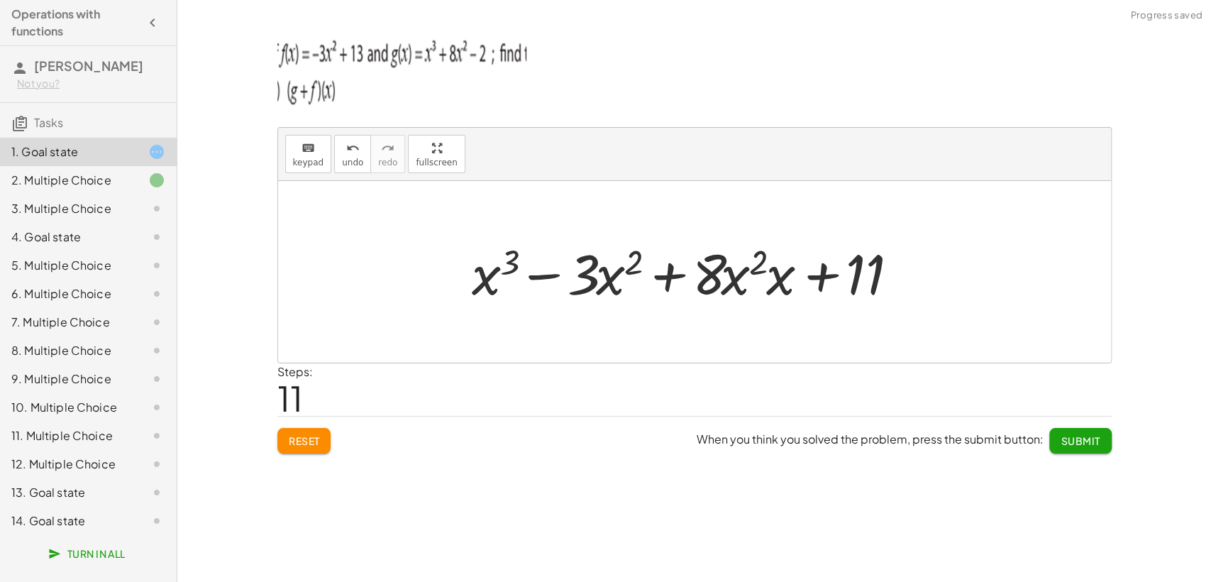
click at [761, 284] on div at bounding box center [700, 272] width 470 height 73
click at [761, 284] on div at bounding box center [699, 272] width 441 height 73
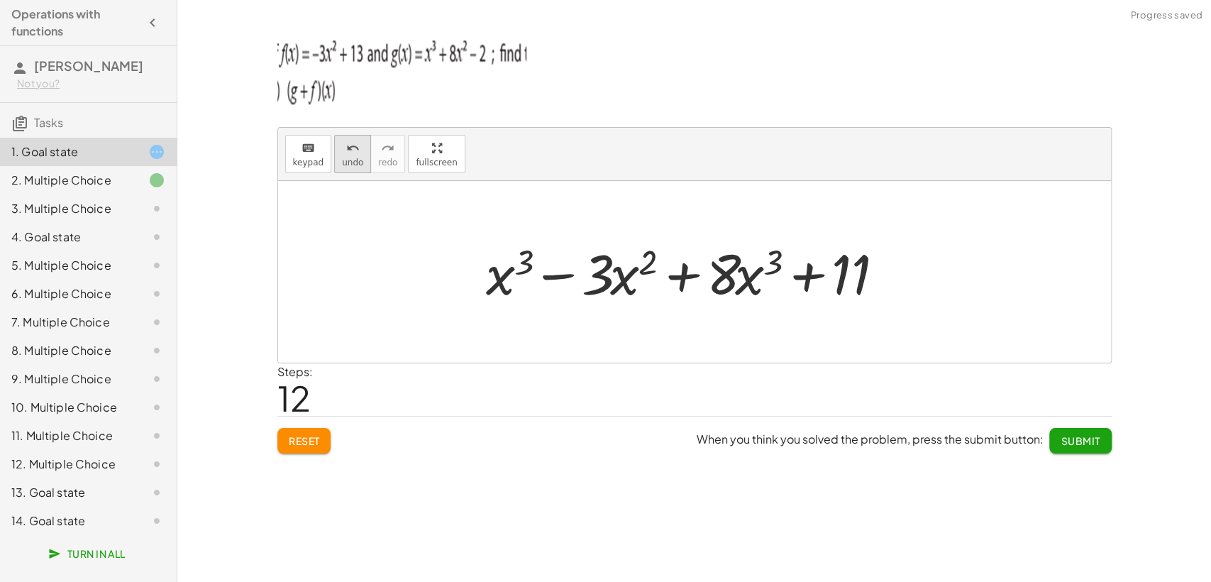
click at [350, 143] on icon "undo" at bounding box center [352, 148] width 13 height 17
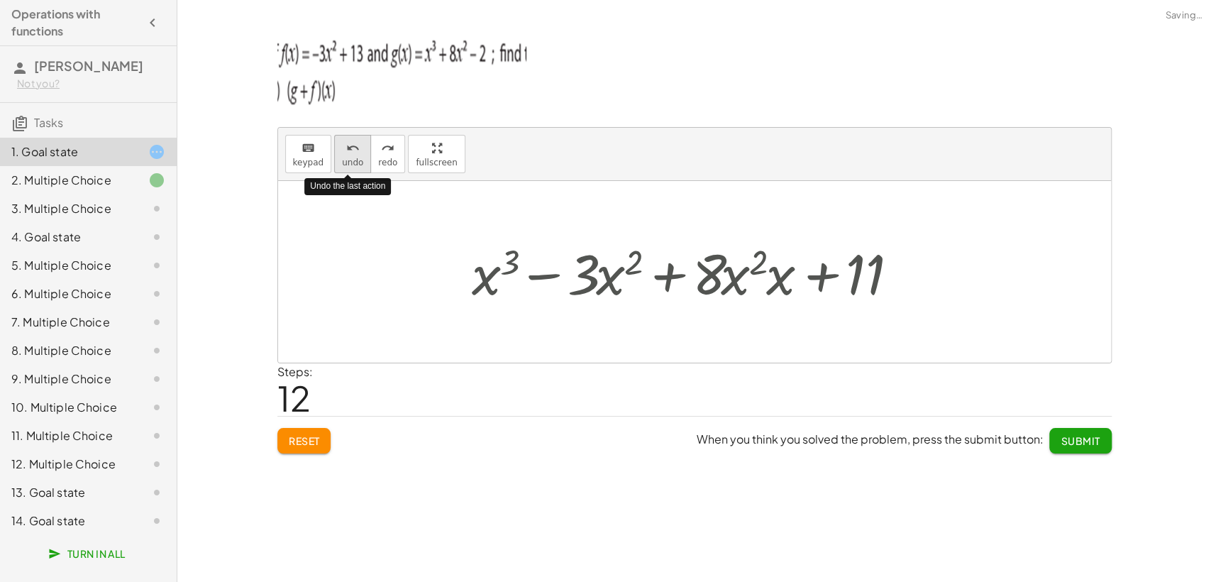
click at [350, 143] on icon "undo" at bounding box center [352, 148] width 13 height 17
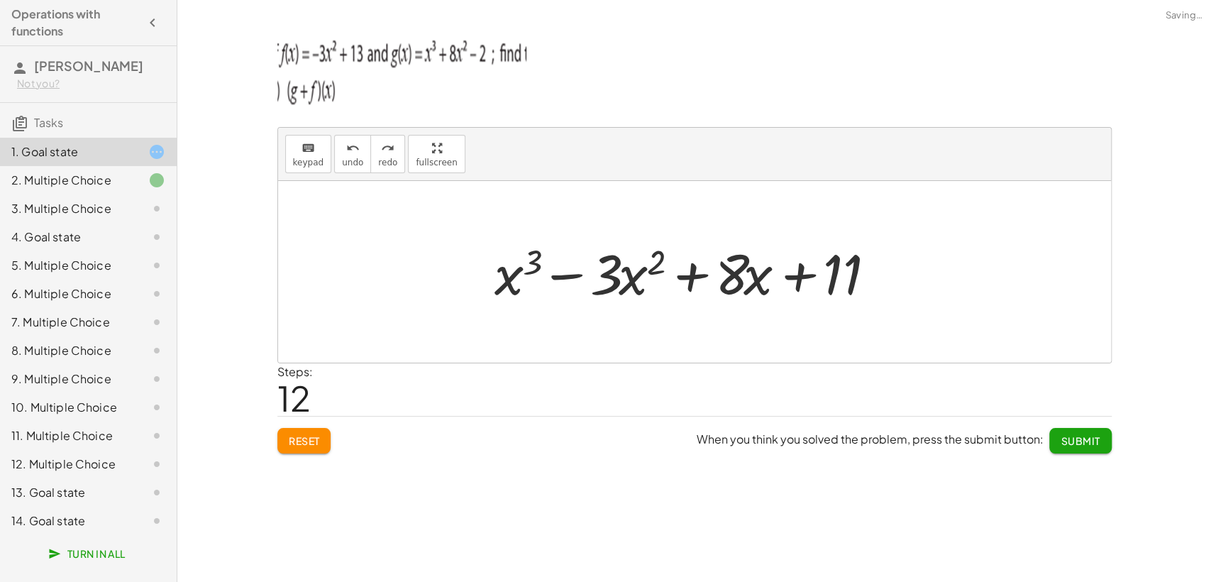
click at [749, 280] on div at bounding box center [699, 272] width 424 height 73
click at [736, 275] on div at bounding box center [699, 272] width 424 height 73
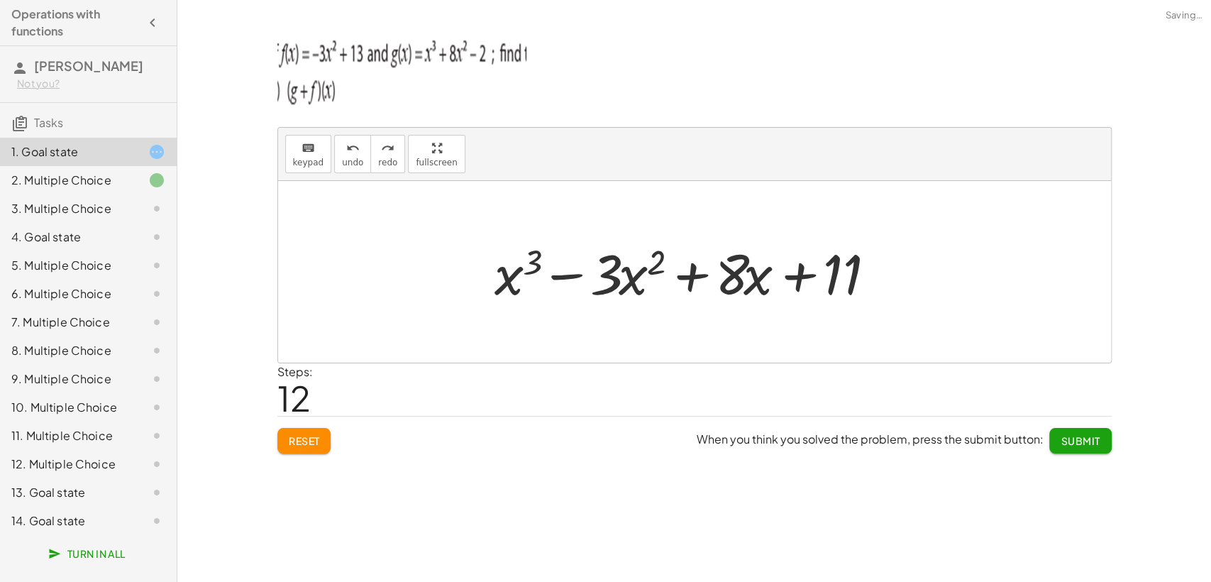
click at [736, 275] on div at bounding box center [699, 272] width 424 height 73
click at [736, 274] on div at bounding box center [699, 272] width 424 height 73
click at [314, 155] on button "keyboard keypad" at bounding box center [308, 154] width 47 height 38
click at [738, 270] on div at bounding box center [729, 274] width 28 height 66
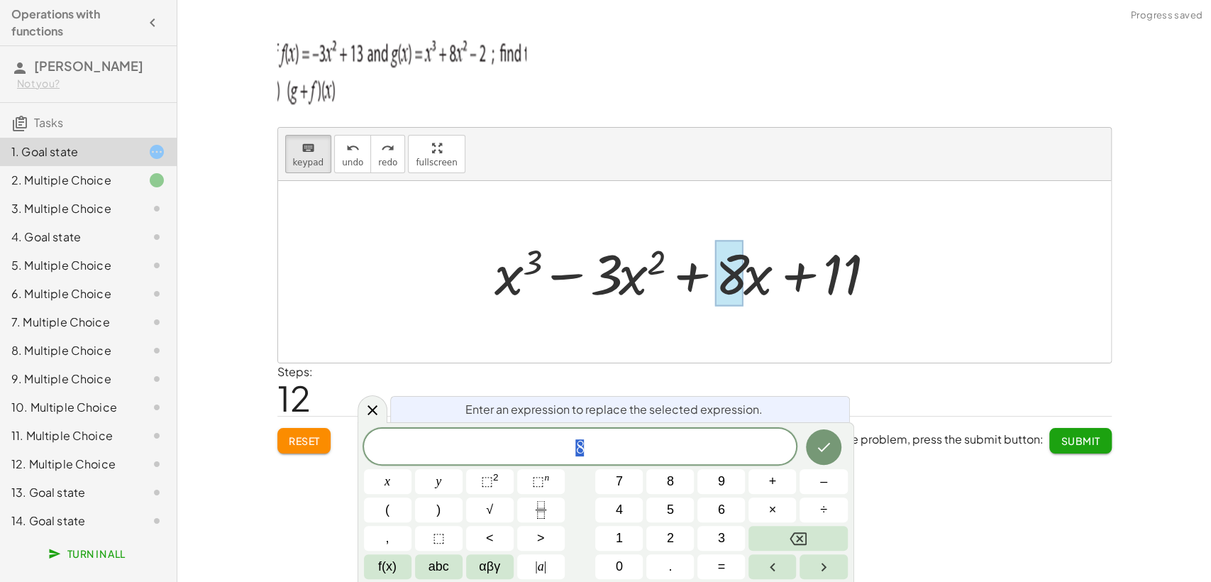
click at [756, 272] on div at bounding box center [699, 272] width 424 height 73
click at [774, 284] on div at bounding box center [699, 272] width 424 height 73
click at [738, 291] on div at bounding box center [729, 274] width 28 height 66
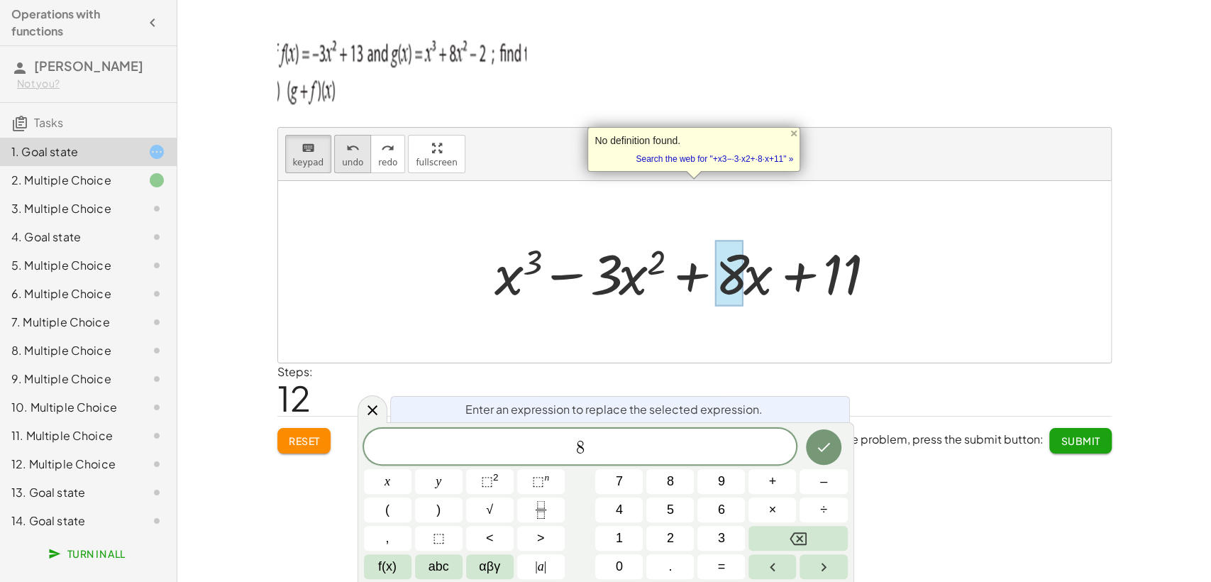
click at [358, 160] on button "undo undo" at bounding box center [352, 154] width 37 height 38
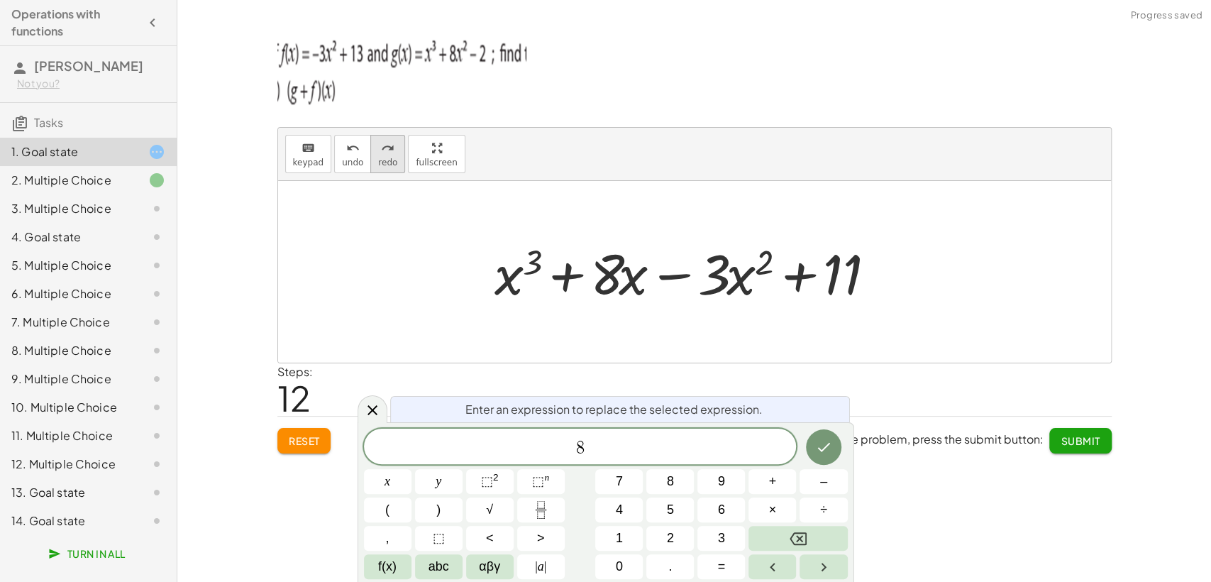
click at [380, 155] on button "redo redo" at bounding box center [387, 154] width 35 height 38
click at [822, 436] on button "Done" at bounding box center [823, 446] width 35 height 35
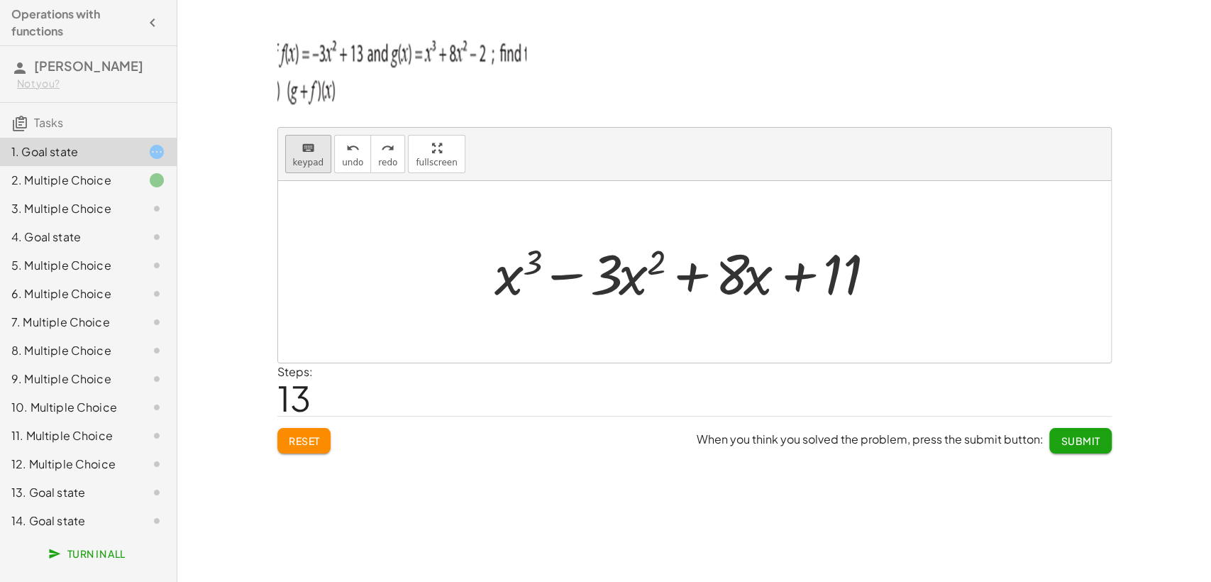
click at [311, 162] on span "keypad" at bounding box center [308, 163] width 31 height 10
click at [763, 280] on div at bounding box center [718, 274] width 108 height 66
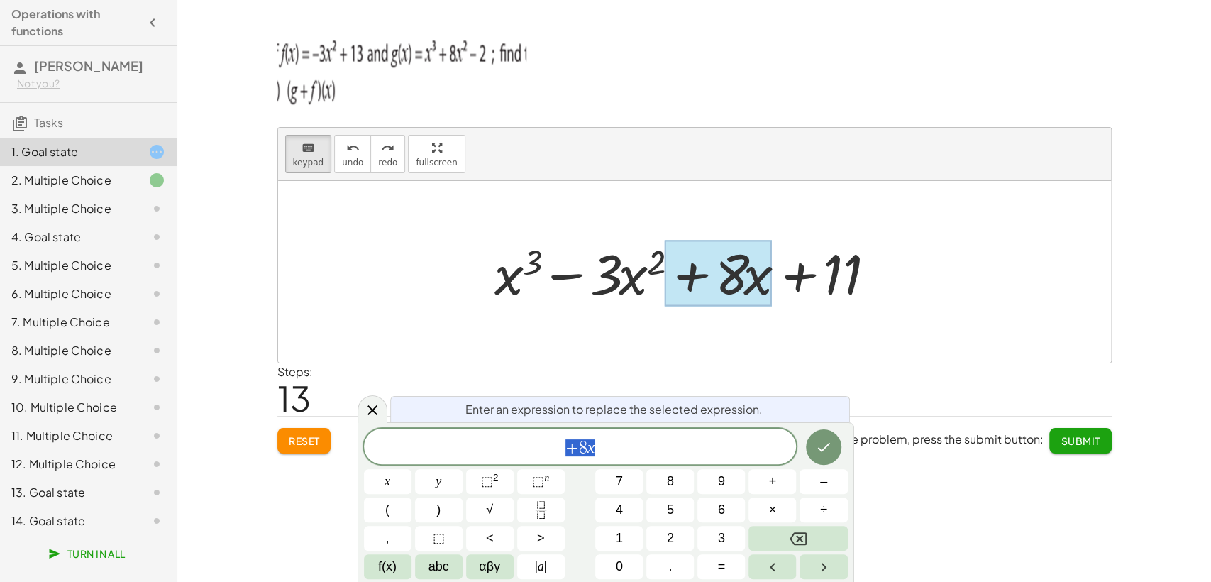
click at [628, 446] on span "+ 8 x" at bounding box center [580, 448] width 433 height 20
click at [495, 485] on span "⬚ 2" at bounding box center [490, 481] width 18 height 19
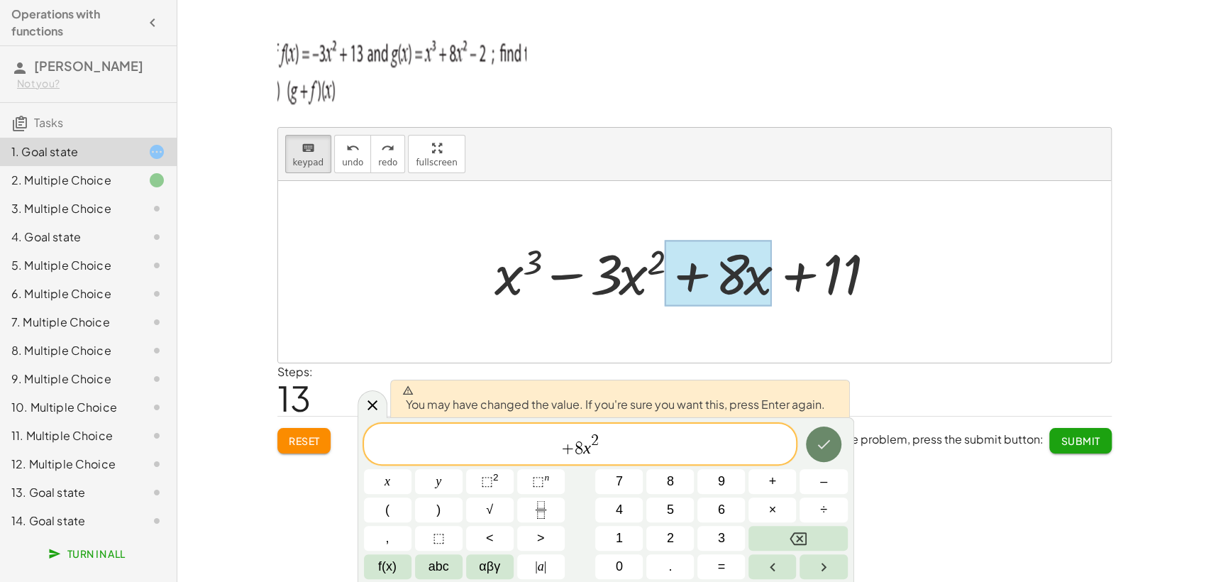
click at [827, 443] on icon "Done" at bounding box center [823, 444] width 17 height 17
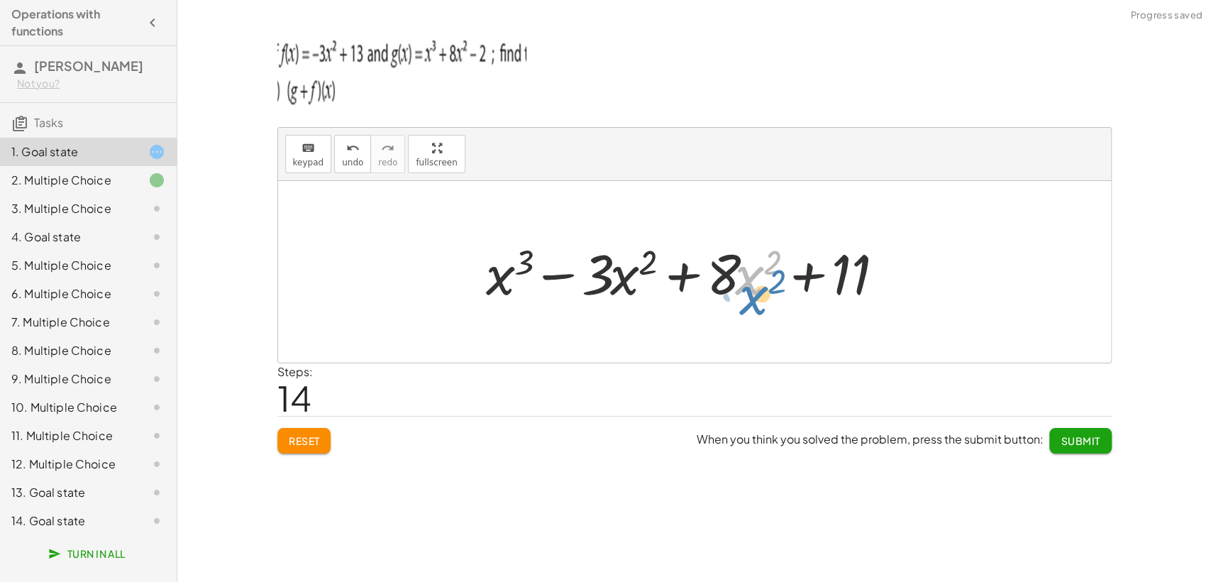
drag, startPoint x: 738, startPoint y: 273, endPoint x: 749, endPoint y: 290, distance: 20.1
click at [749, 291] on div at bounding box center [699, 272] width 424 height 73
drag, startPoint x: 727, startPoint y: 274, endPoint x: 733, endPoint y: 281, distance: 9.1
click at [729, 281] on div at bounding box center [699, 272] width 424 height 73
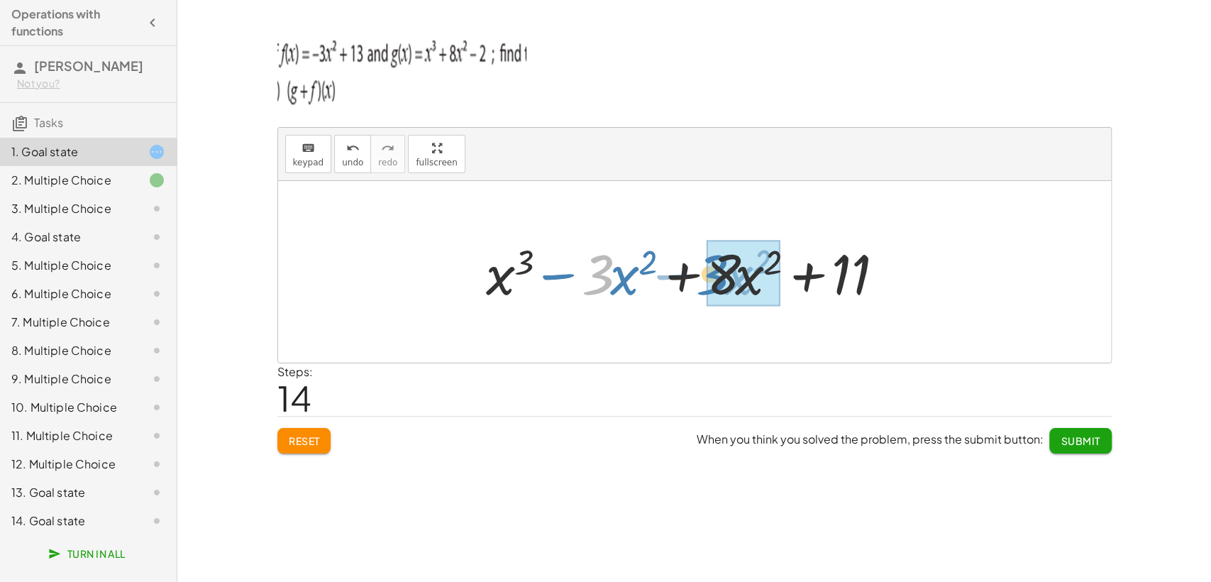
drag, startPoint x: 608, startPoint y: 283, endPoint x: 722, endPoint y: 283, distance: 114.2
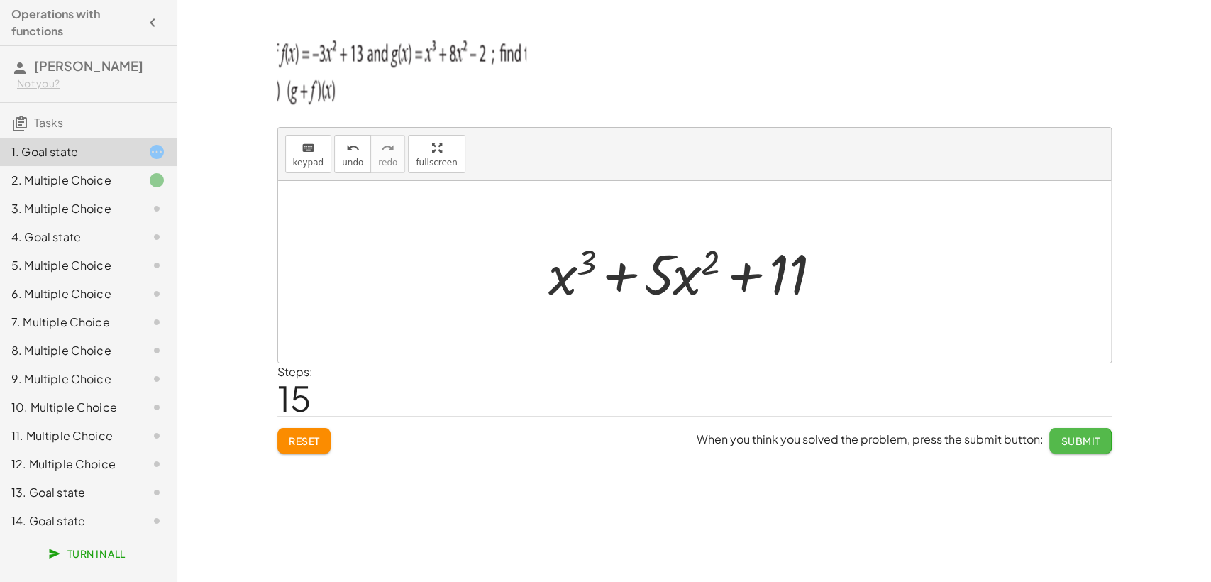
click at [1073, 429] on button "Submit" at bounding box center [1080, 441] width 62 height 26
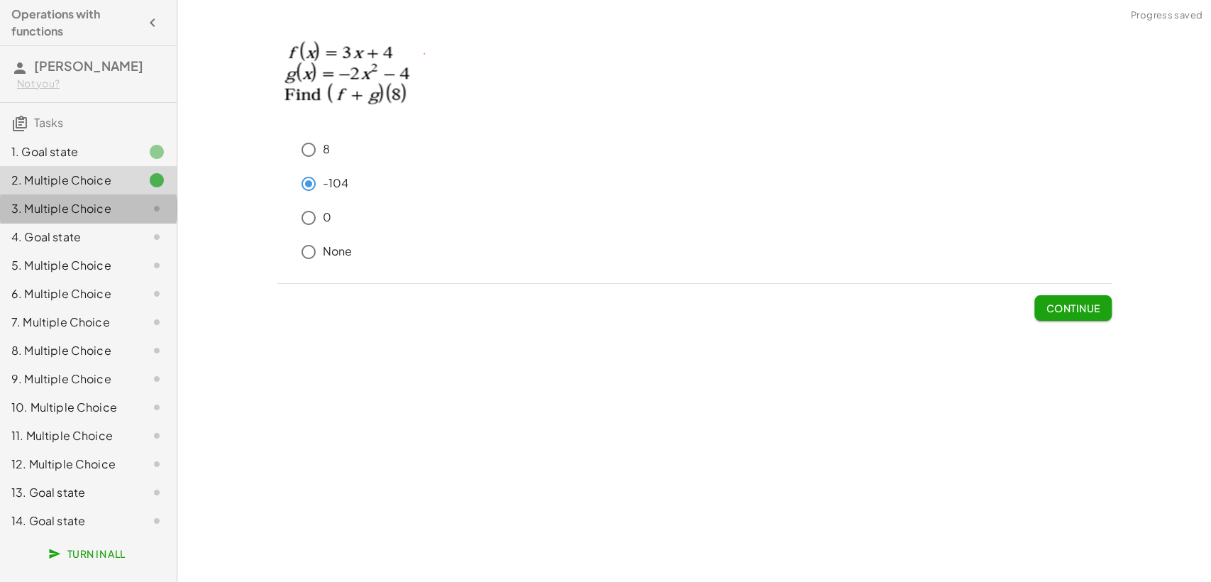
click at [89, 217] on div "3. Multiple Choice" at bounding box center [68, 208] width 114 height 17
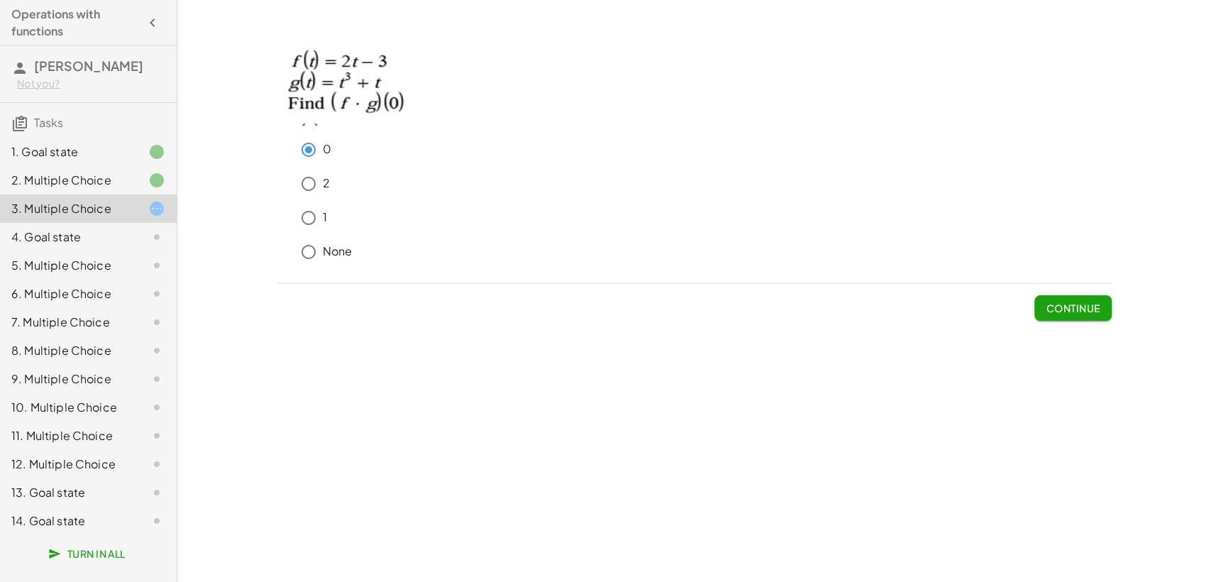
click at [34, 182] on div "2. Multiple Choice" at bounding box center [68, 180] width 114 height 17
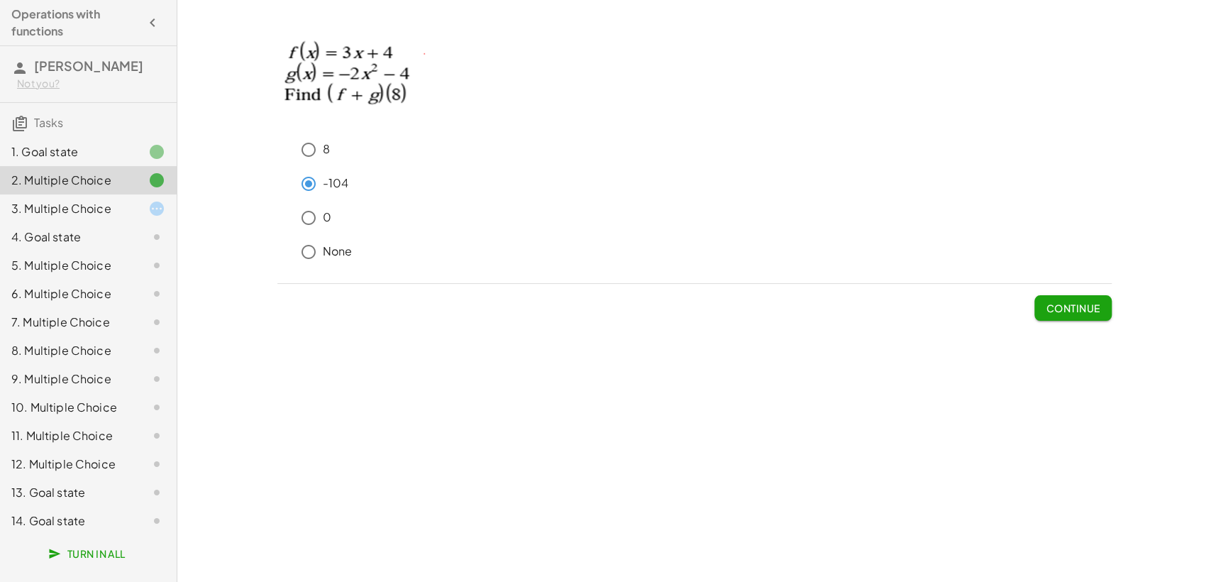
click at [94, 237] on div "4. Goal state" at bounding box center [68, 236] width 114 height 17
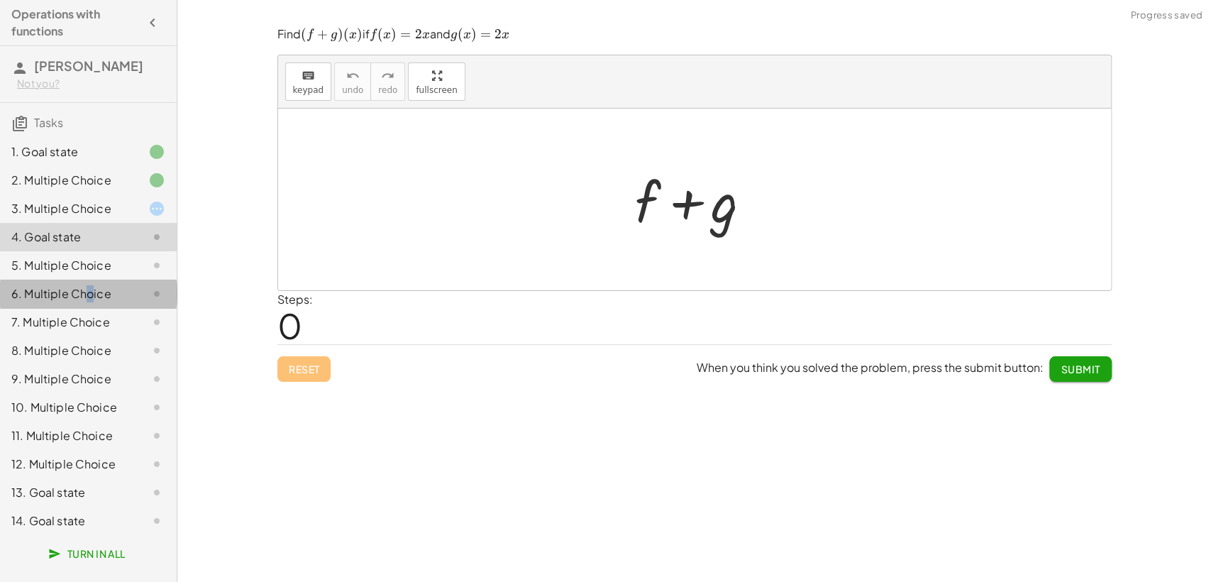
click at [87, 287] on div "6. Multiple Choice" at bounding box center [68, 293] width 114 height 17
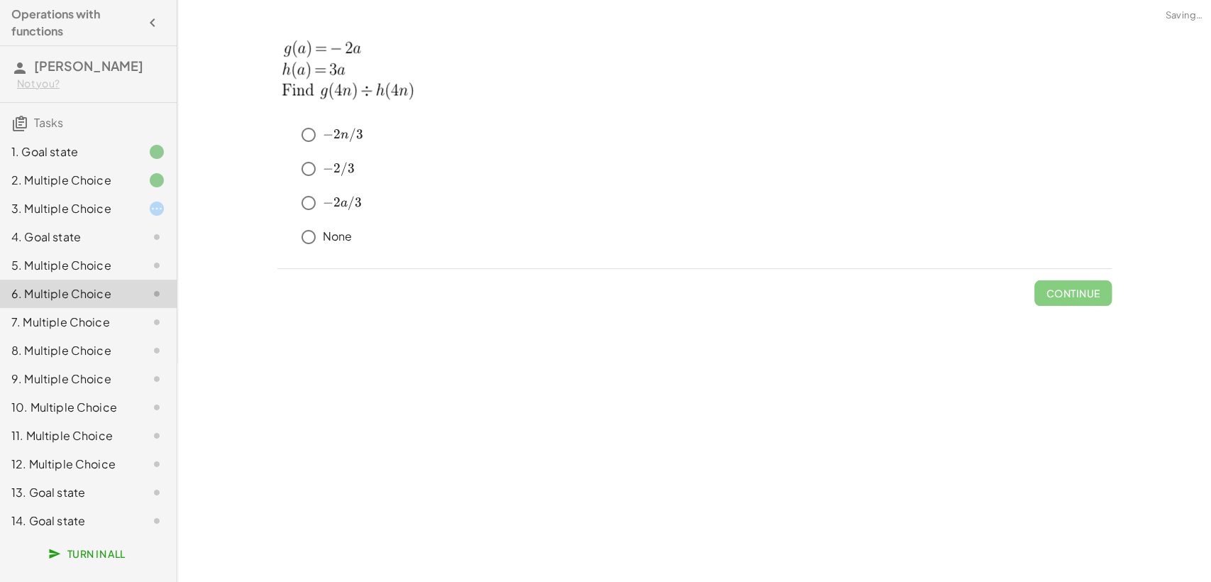
click at [81, 393] on div "8. Multiple Choice" at bounding box center [88, 407] width 177 height 28
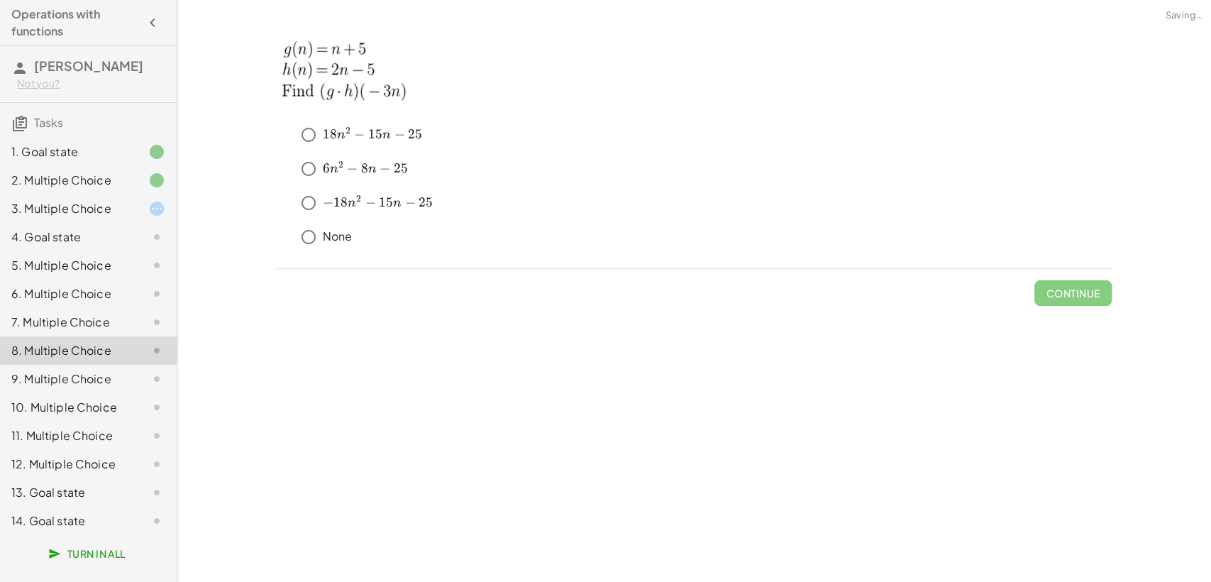
click at [74, 478] on div "11. Multiple Choice" at bounding box center [88, 492] width 177 height 28
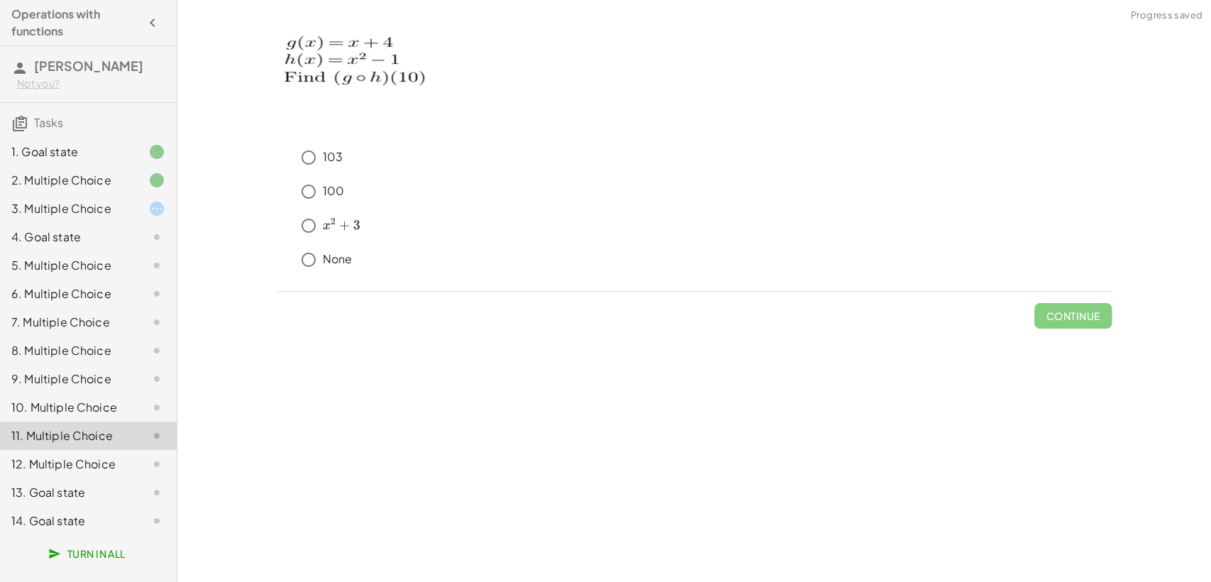
click at [72, 507] on div "12. Multiple Choice" at bounding box center [88, 521] width 177 height 28
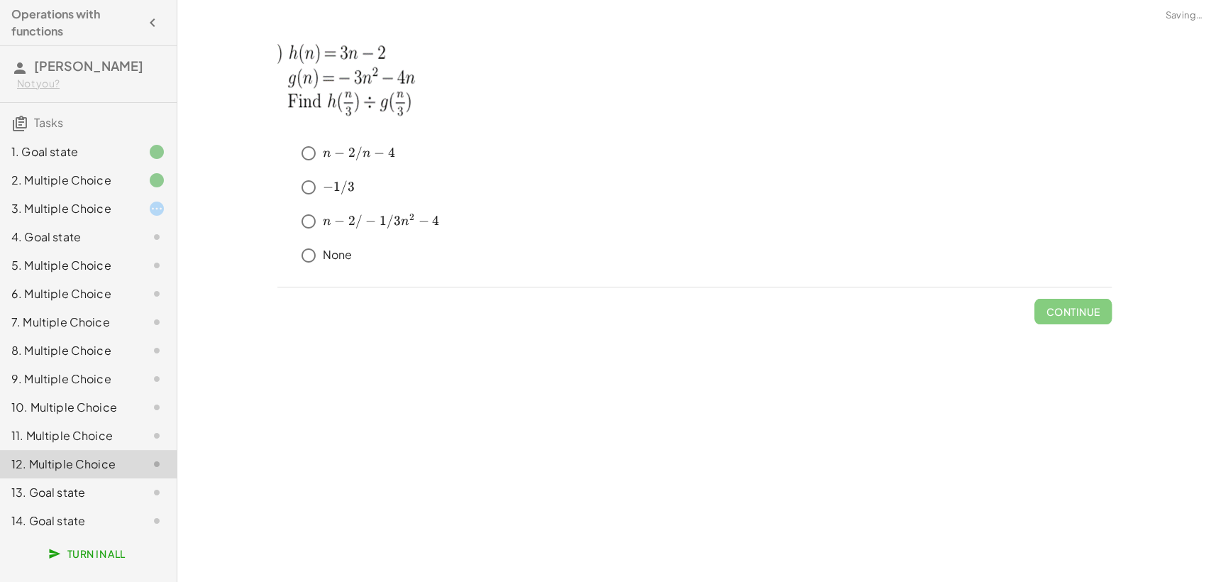
click at [71, 412] on div "10. Multiple Choice" at bounding box center [68, 407] width 114 height 17
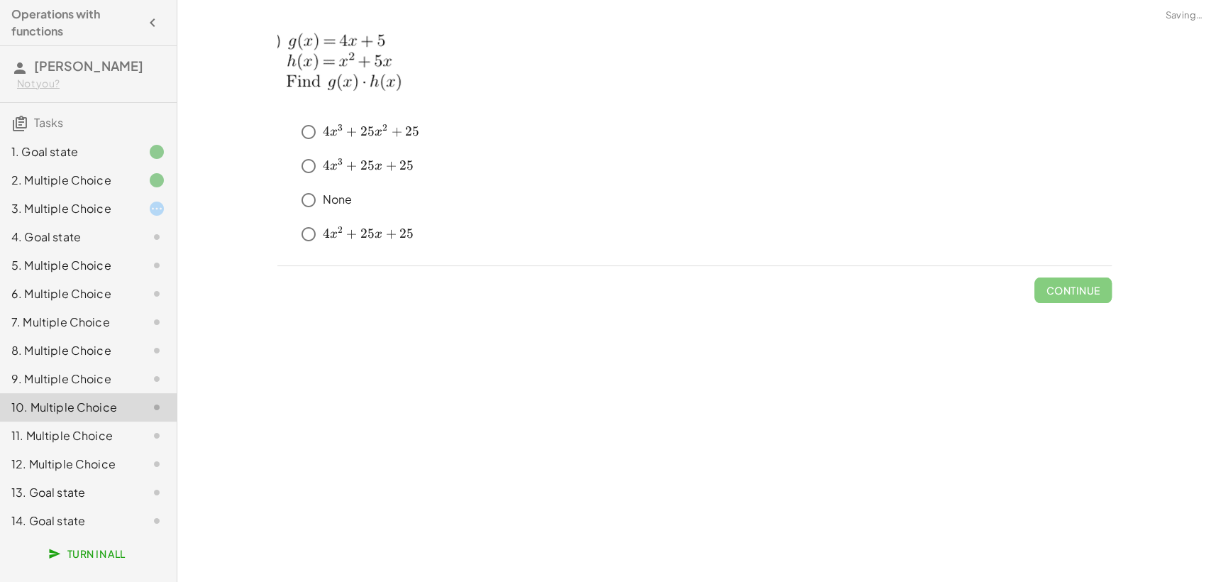
click at [65, 507] on div "12. Multiple Choice" at bounding box center [88, 521] width 177 height 28
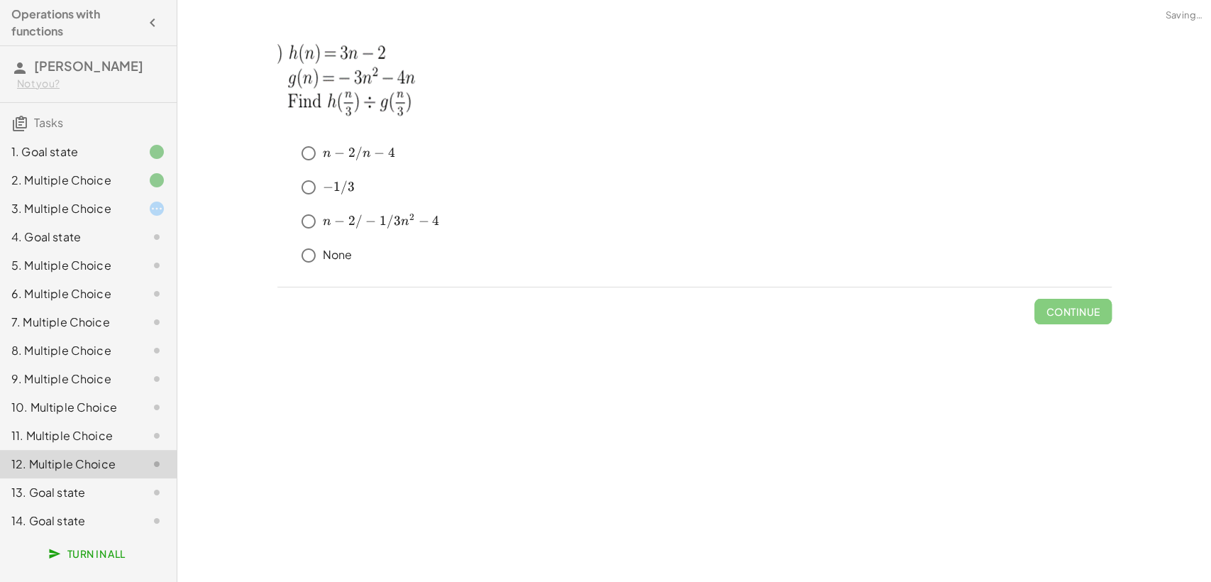
click at [65, 523] on div "14. Goal state" at bounding box center [68, 520] width 114 height 17
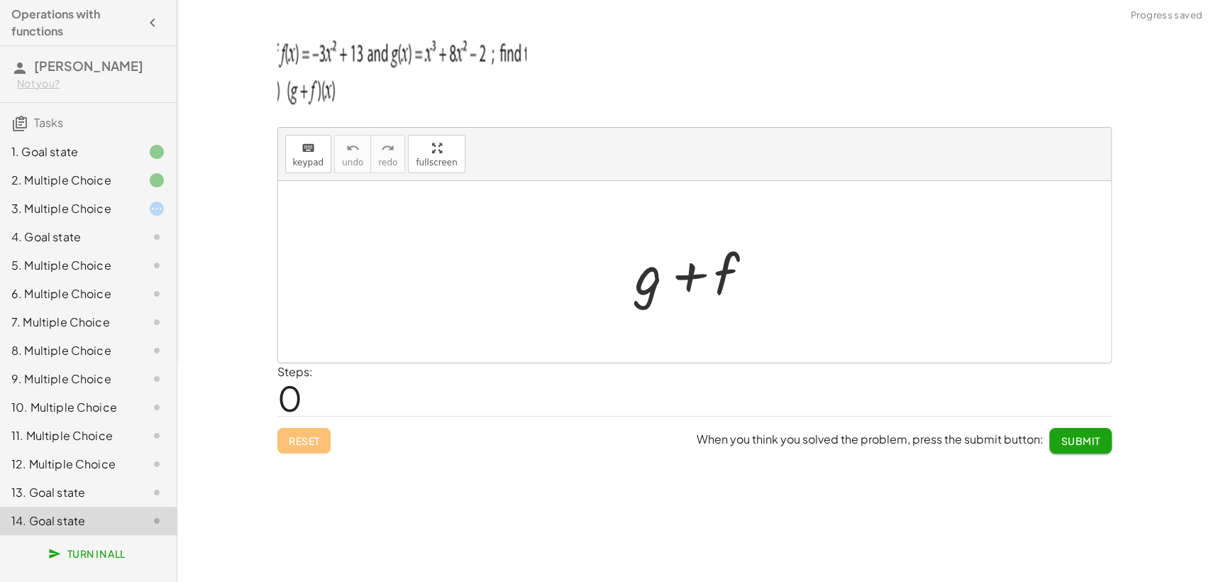
click at [116, 208] on div "3. Multiple Choice" at bounding box center [68, 208] width 114 height 17
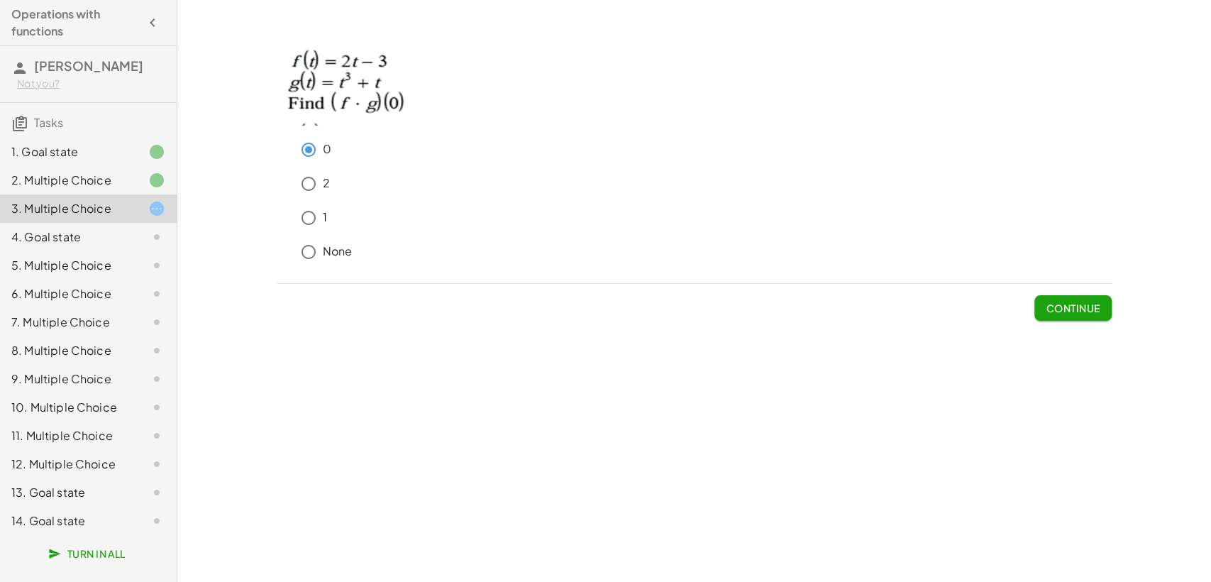
click at [115, 188] on div "2. Multiple Choice" at bounding box center [68, 180] width 114 height 17
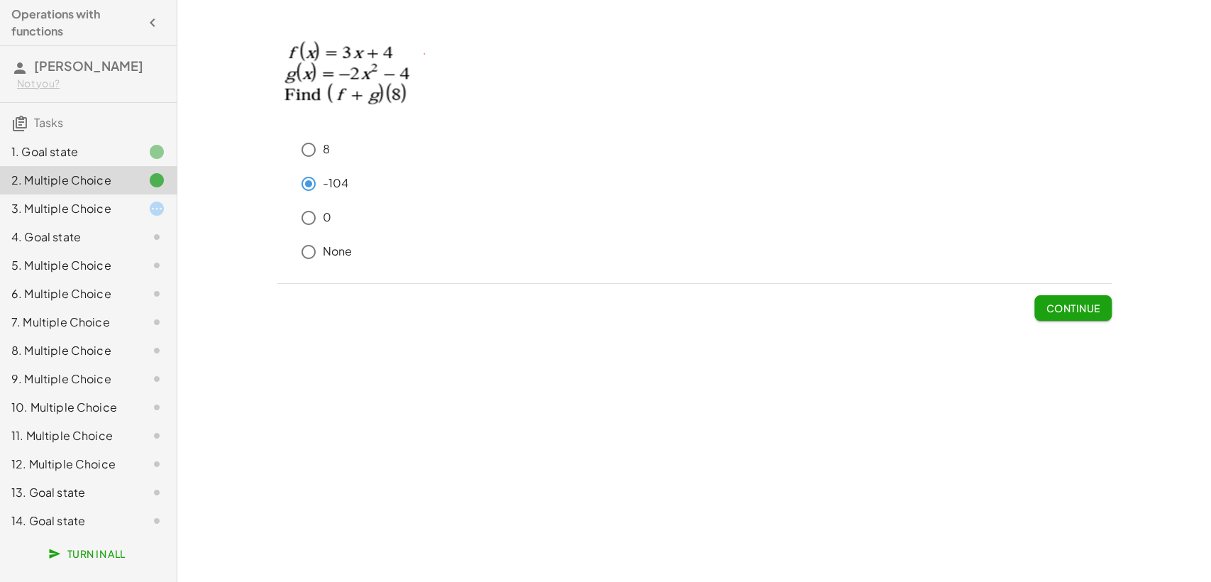
click at [108, 212] on div "3. Multiple Choice" at bounding box center [68, 208] width 114 height 17
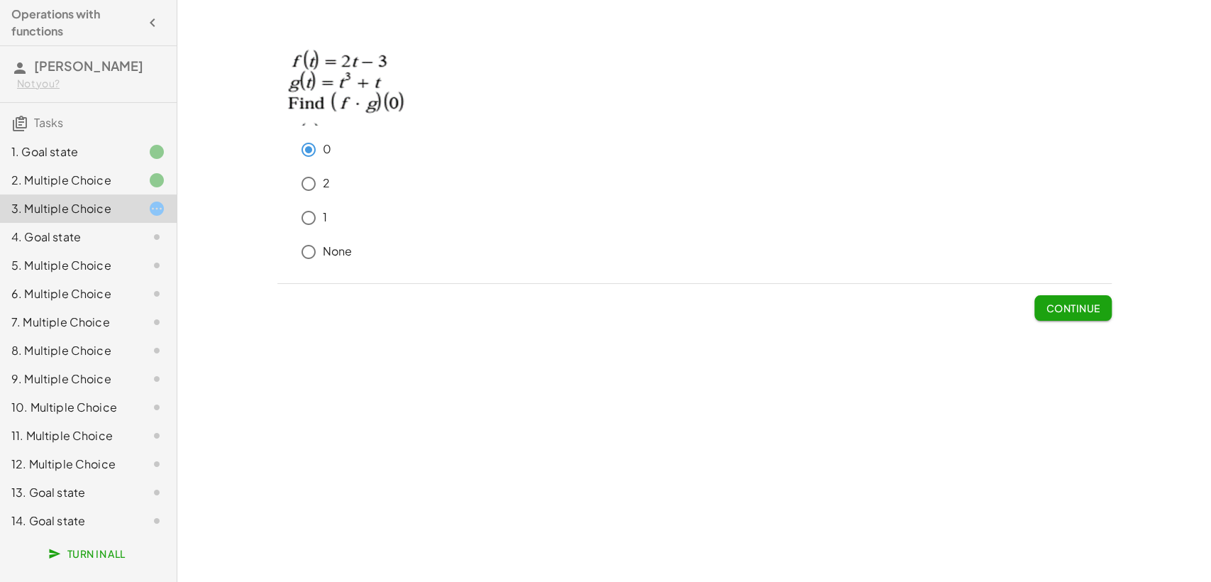
click at [108, 212] on div "3. Multiple Choice" at bounding box center [68, 208] width 114 height 17
click at [1073, 304] on span "Continue" at bounding box center [1073, 308] width 54 height 13
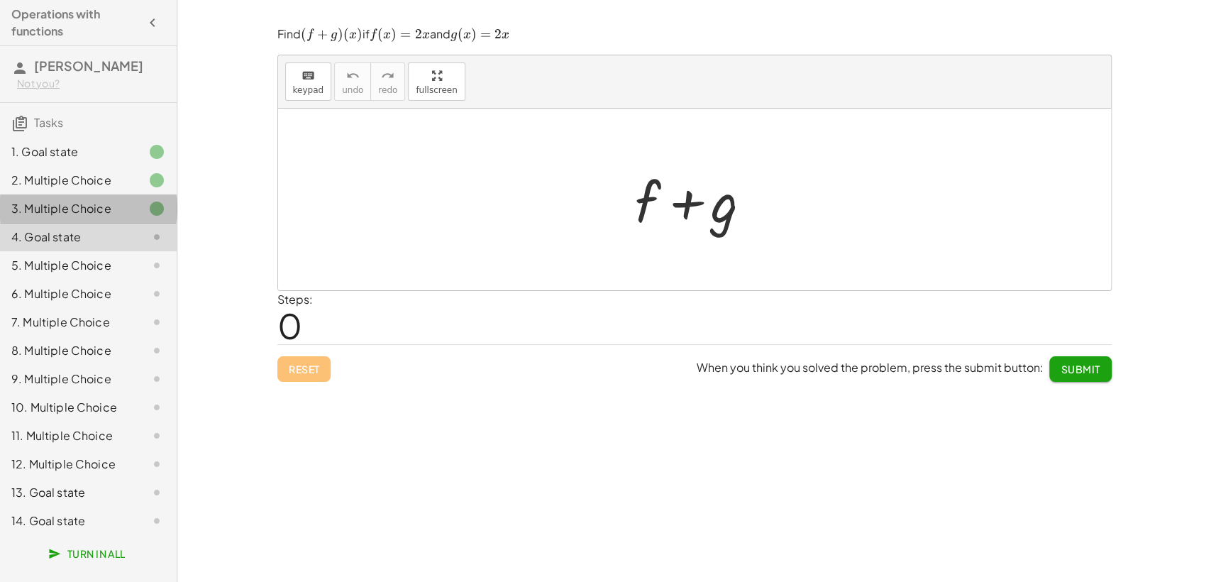
click at [79, 206] on div "3. Multiple Choice" at bounding box center [68, 208] width 114 height 17
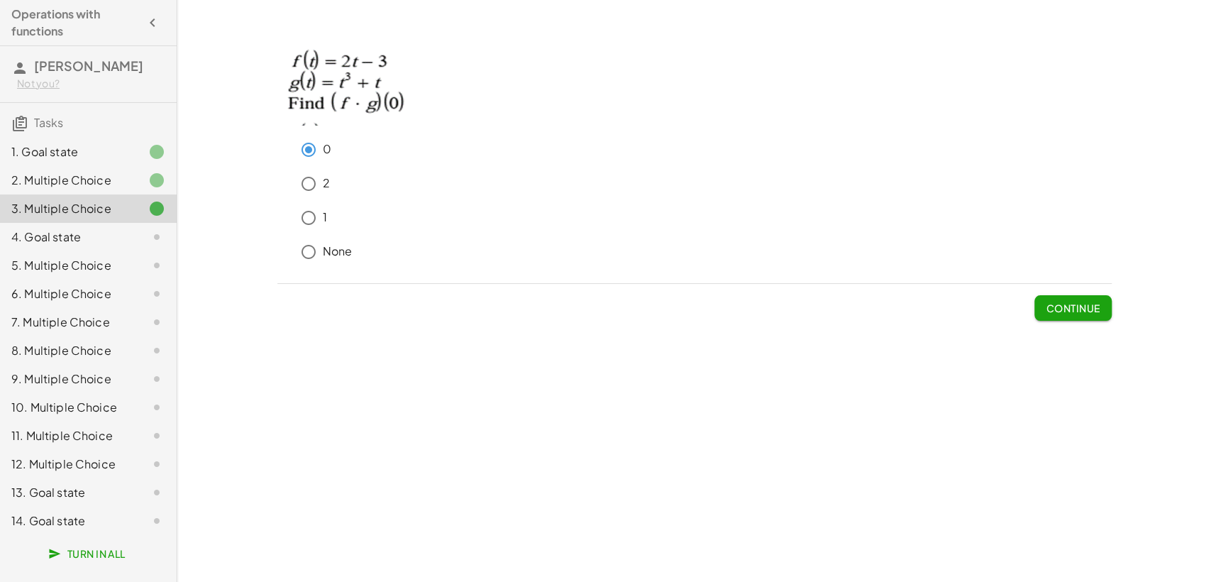
click at [131, 222] on div "3. Multiple Choice" at bounding box center [88, 208] width 177 height 28
click at [131, 251] on div "3. Multiple Choice" at bounding box center [88, 265] width 177 height 28
click at [132, 236] on div at bounding box center [146, 236] width 40 height 17
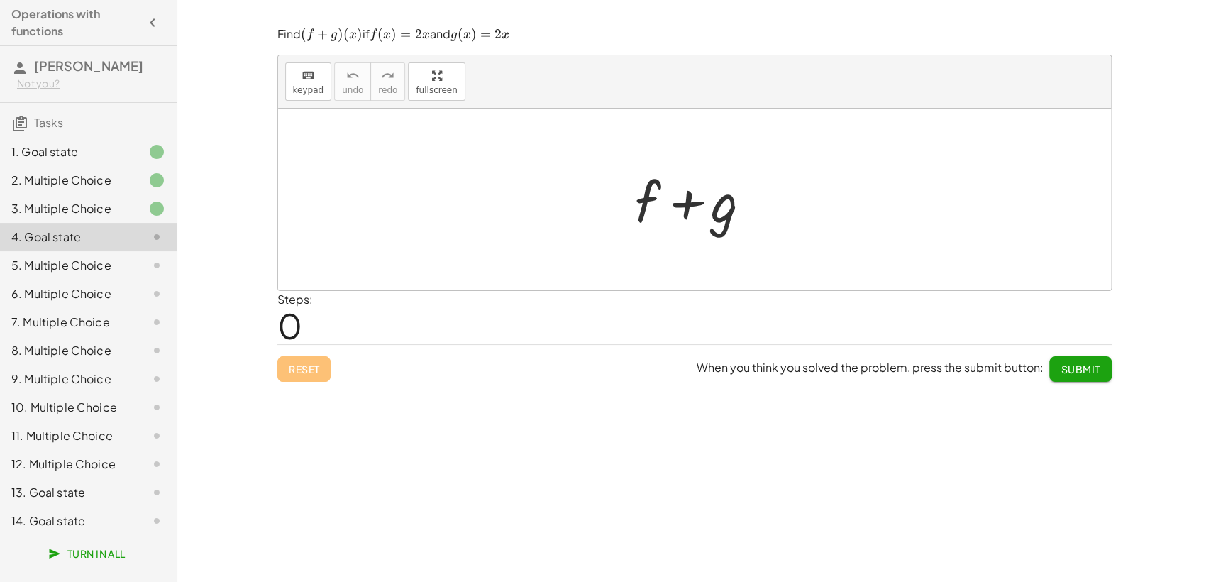
click at [636, 198] on div at bounding box center [700, 199] width 144 height 73
click at [642, 202] on div at bounding box center [700, 199] width 144 height 73
click at [639, 202] on div at bounding box center [700, 199] width 144 height 73
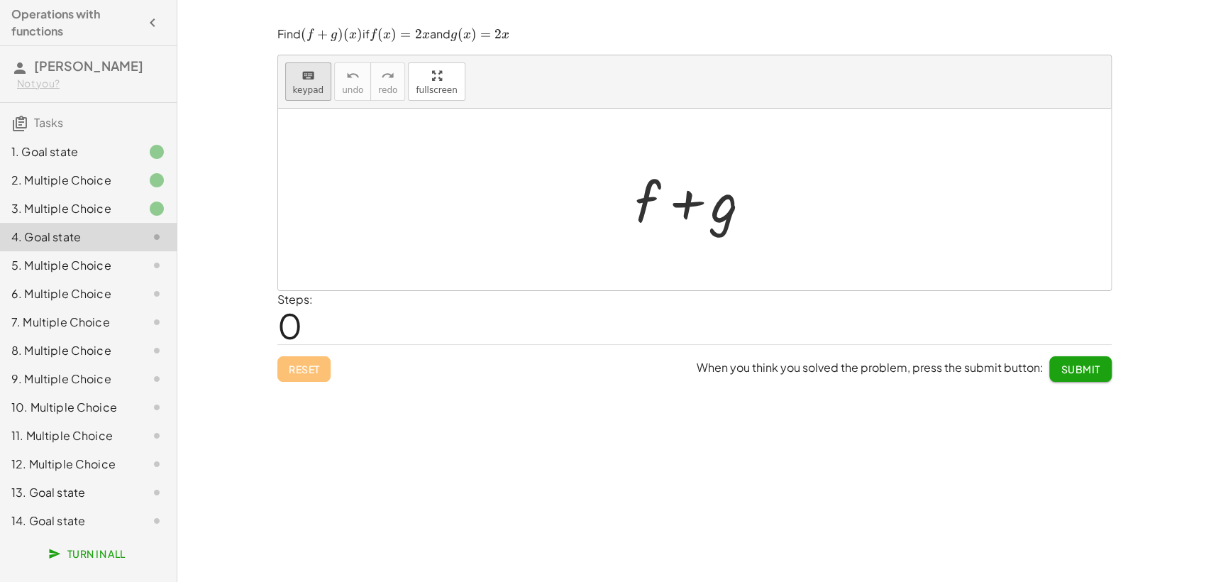
click at [312, 85] on span "keypad" at bounding box center [308, 90] width 31 height 10
click at [646, 215] on div at bounding box center [648, 201] width 26 height 66
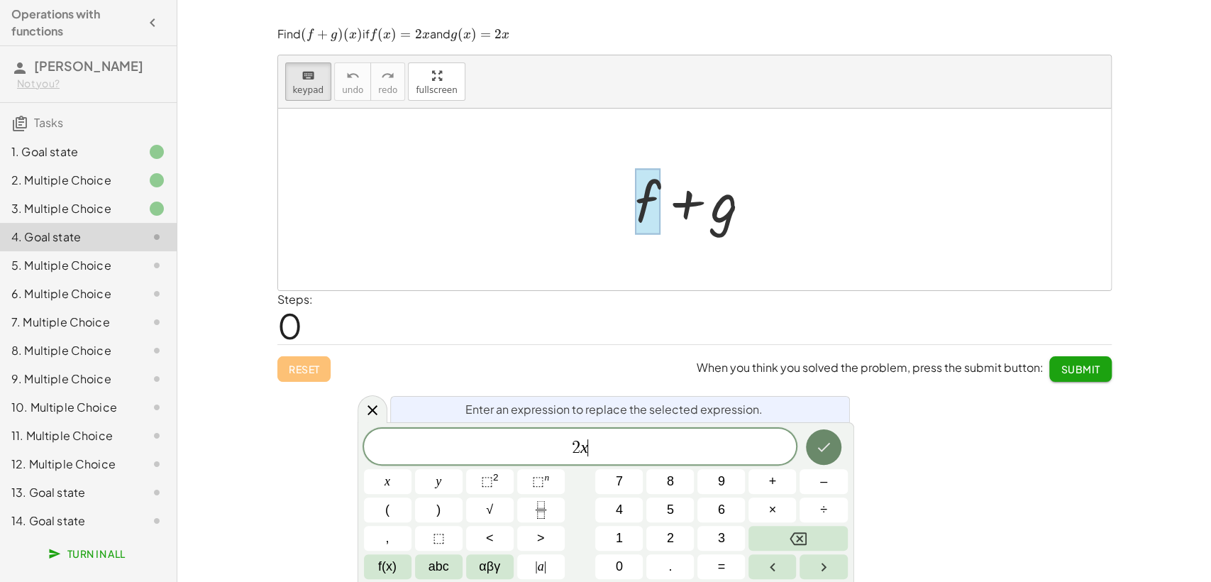
click at [824, 448] on icon "Done" at bounding box center [823, 447] width 13 height 9
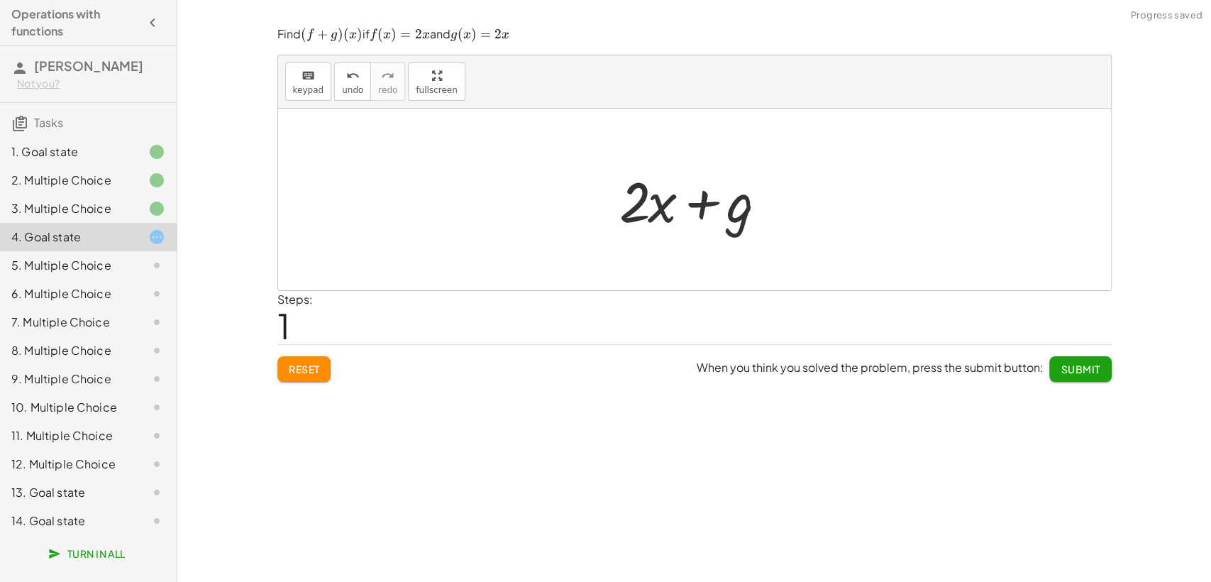
click at [736, 217] on div at bounding box center [699, 199] width 175 height 73
click at [732, 205] on div at bounding box center [699, 199] width 175 height 73
click at [311, 95] on span "keypad" at bounding box center [308, 90] width 31 height 10
click at [752, 209] on div at bounding box center [715, 202] width 79 height 63
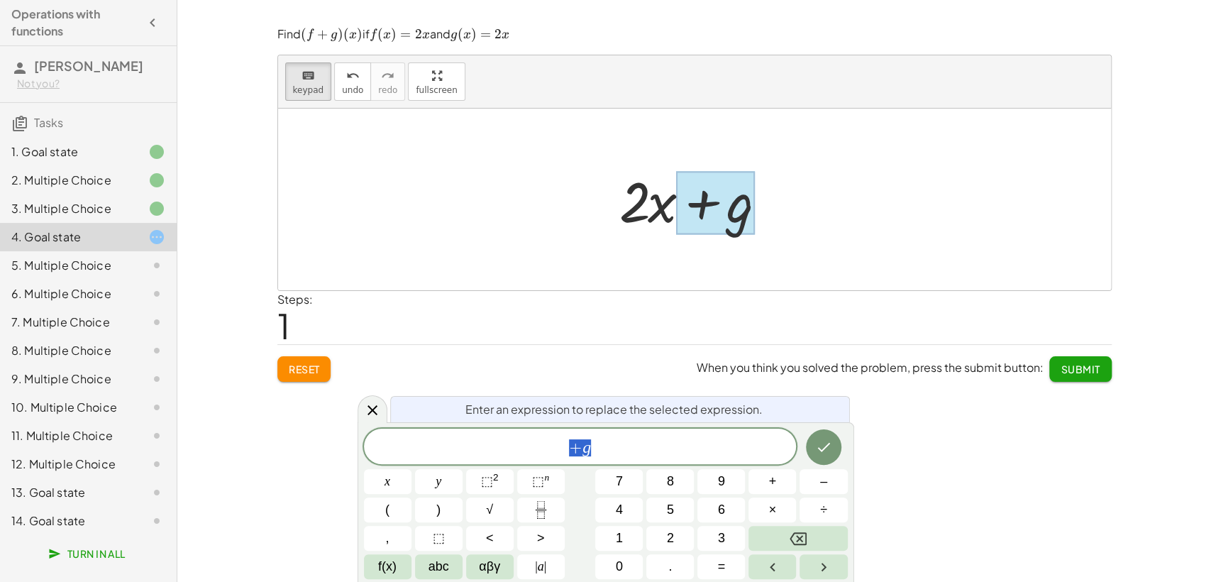
click at [752, 209] on div at bounding box center [715, 202] width 79 height 63
click at [592, 447] on span "+ g" at bounding box center [580, 448] width 433 height 20
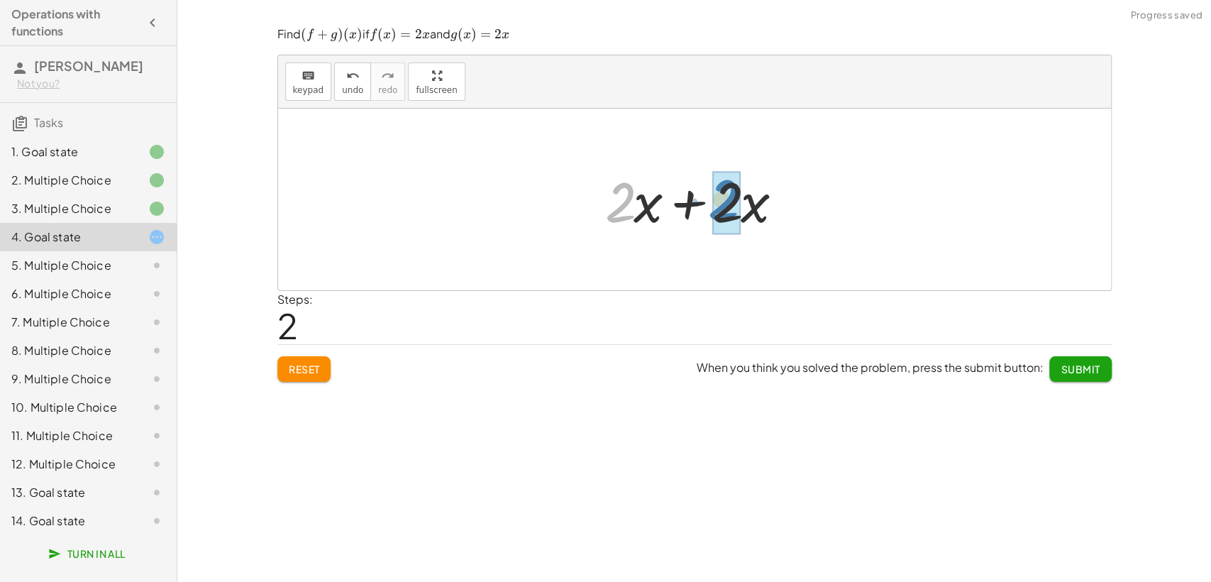
drag, startPoint x: 623, startPoint y: 210, endPoint x: 734, endPoint y: 210, distance: 110.7
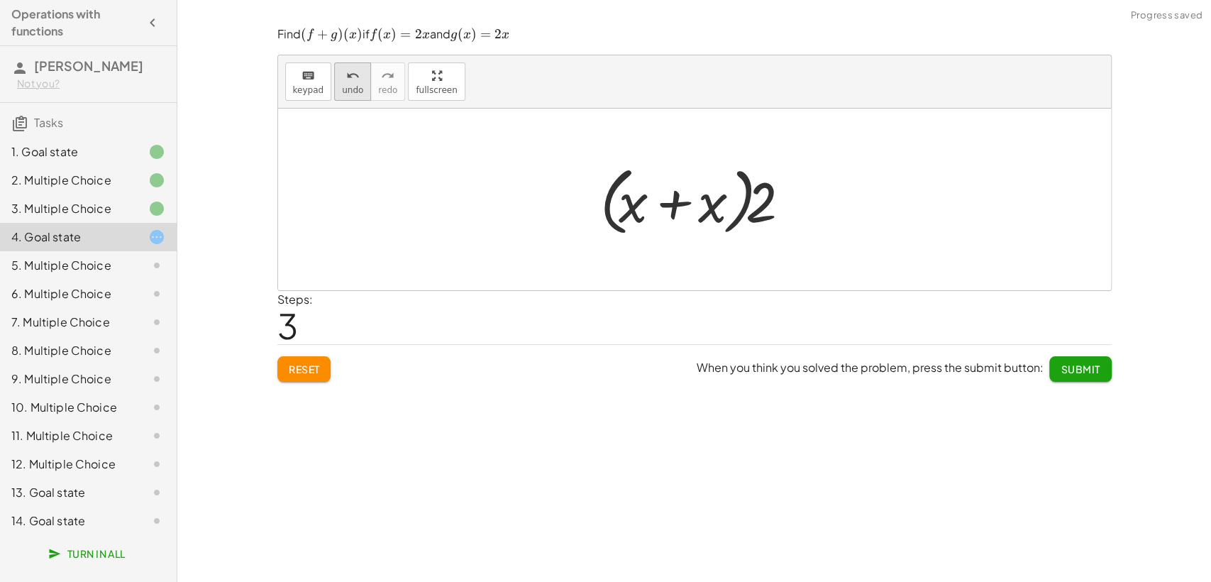
click at [342, 94] on span "undo" at bounding box center [352, 90] width 21 height 10
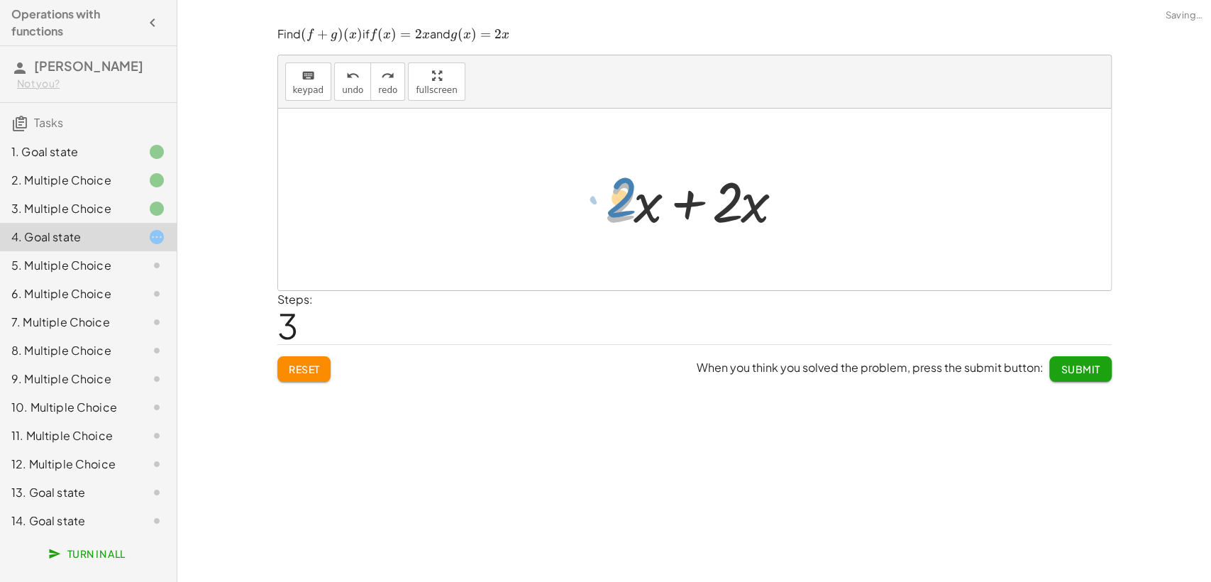
click at [619, 199] on div at bounding box center [700, 199] width 204 height 73
drag, startPoint x: 646, startPoint y: 204, endPoint x: 785, endPoint y: 211, distance: 139.2
drag, startPoint x: 637, startPoint y: 206, endPoint x: 631, endPoint y: 212, distance: 8.5
click at [631, 212] on div at bounding box center [700, 199] width 204 height 73
drag, startPoint x: 644, startPoint y: 214, endPoint x: 757, endPoint y: 213, distance: 112.8
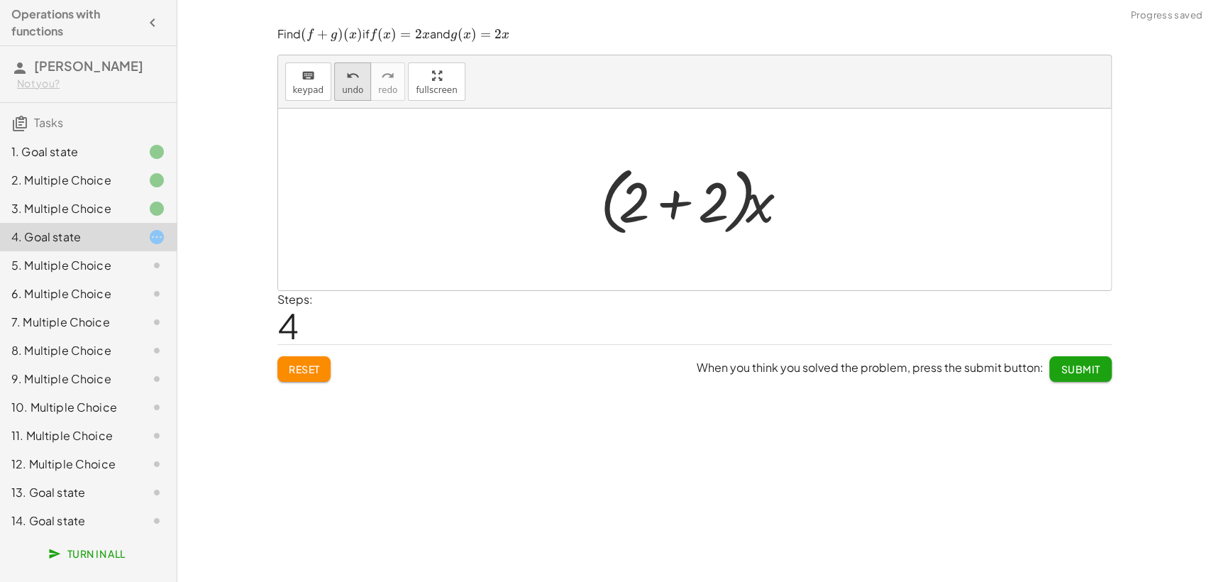
click at [350, 81] on icon "undo" at bounding box center [352, 75] width 13 height 17
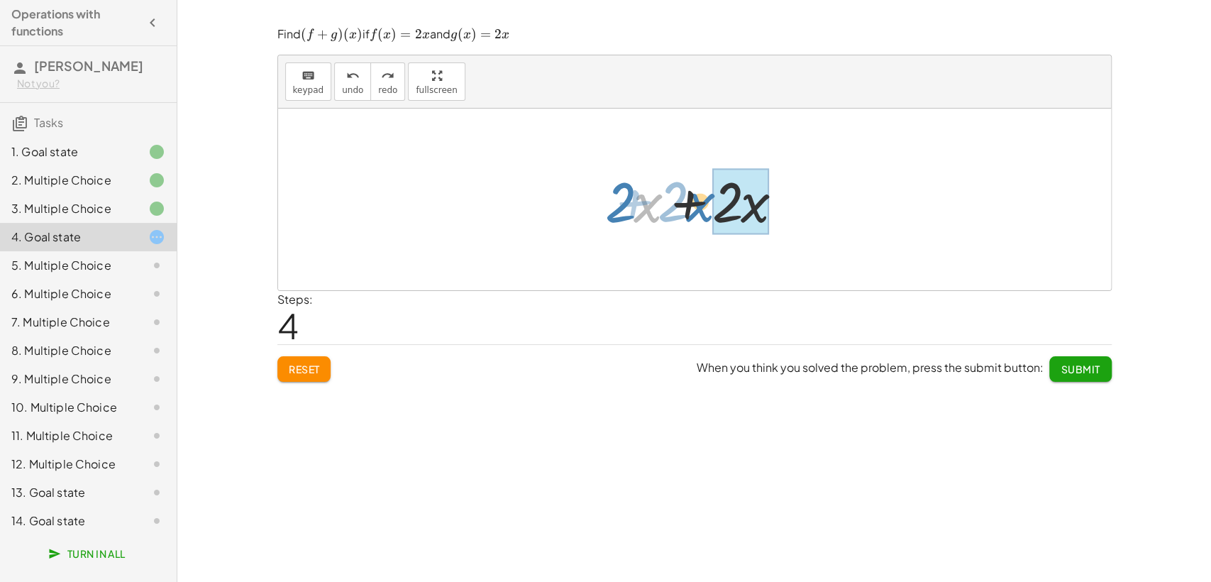
drag, startPoint x: 641, startPoint y: 215, endPoint x: 694, endPoint y: 214, distance: 52.5
click at [694, 214] on div at bounding box center [700, 199] width 204 height 73
click at [1089, 368] on span "Submit" at bounding box center [1080, 369] width 39 height 13
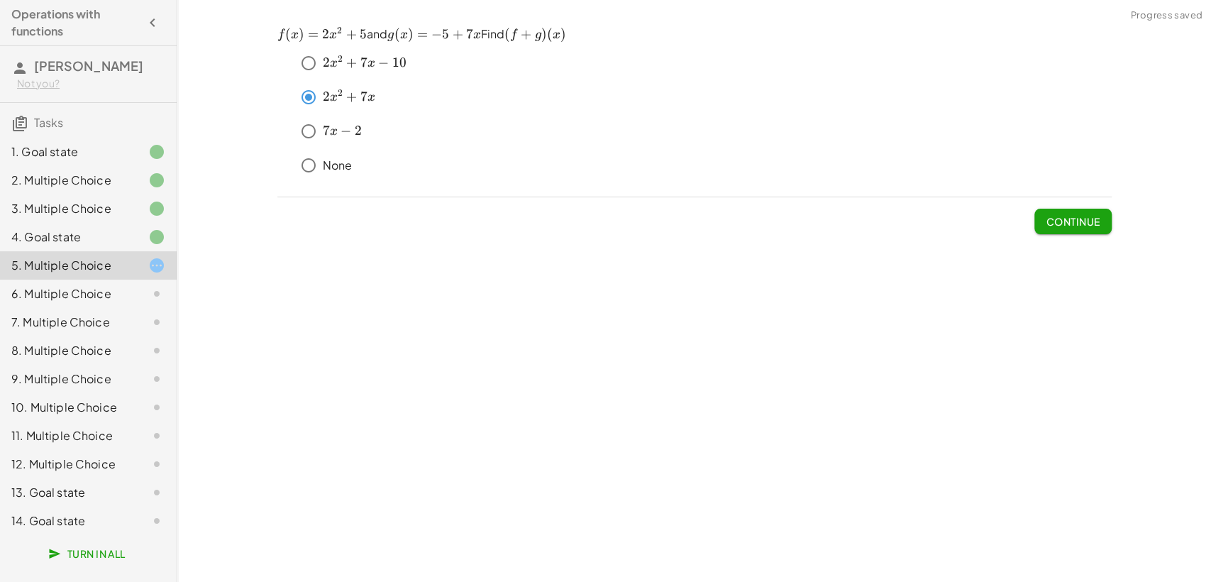
click at [1046, 216] on span "Continue" at bounding box center [1073, 221] width 54 height 13
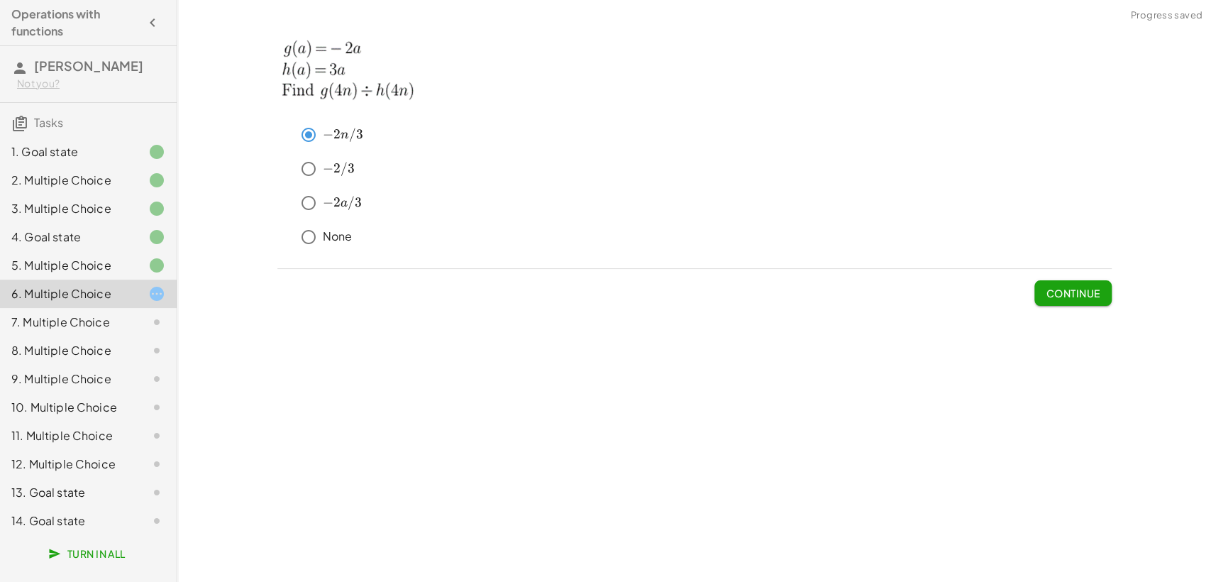
click at [1067, 294] on span "Continue" at bounding box center [1073, 293] width 54 height 13
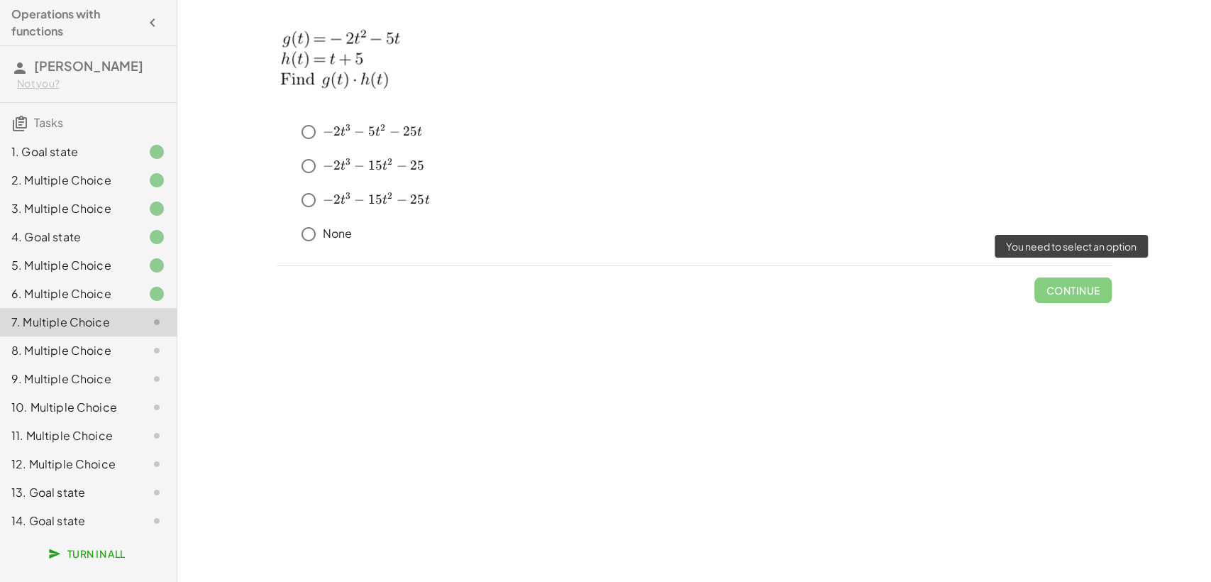
click at [1067, 294] on span "Continue" at bounding box center [1072, 284] width 77 height 37
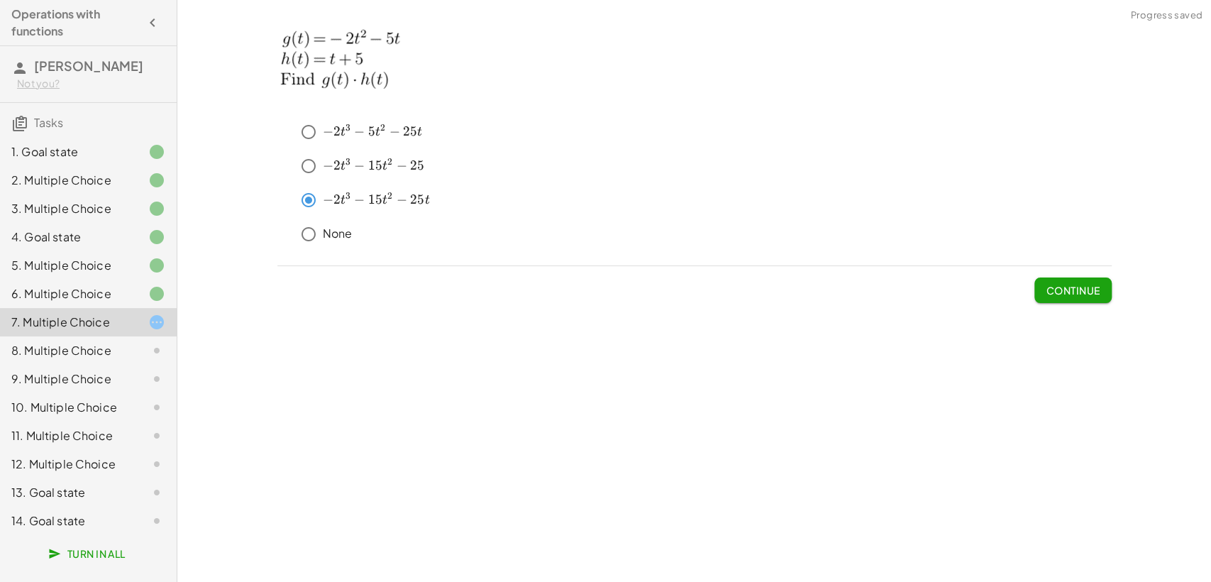
click at [1049, 297] on button "Continue" at bounding box center [1072, 290] width 77 height 26
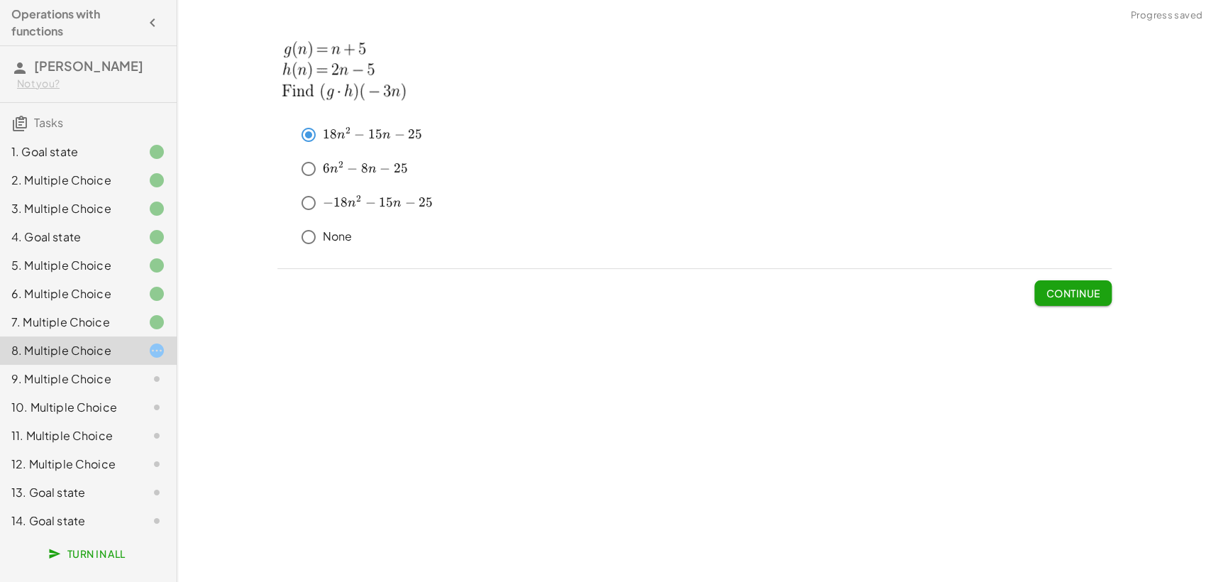
click at [1046, 292] on span "Continue" at bounding box center [1073, 293] width 54 height 13
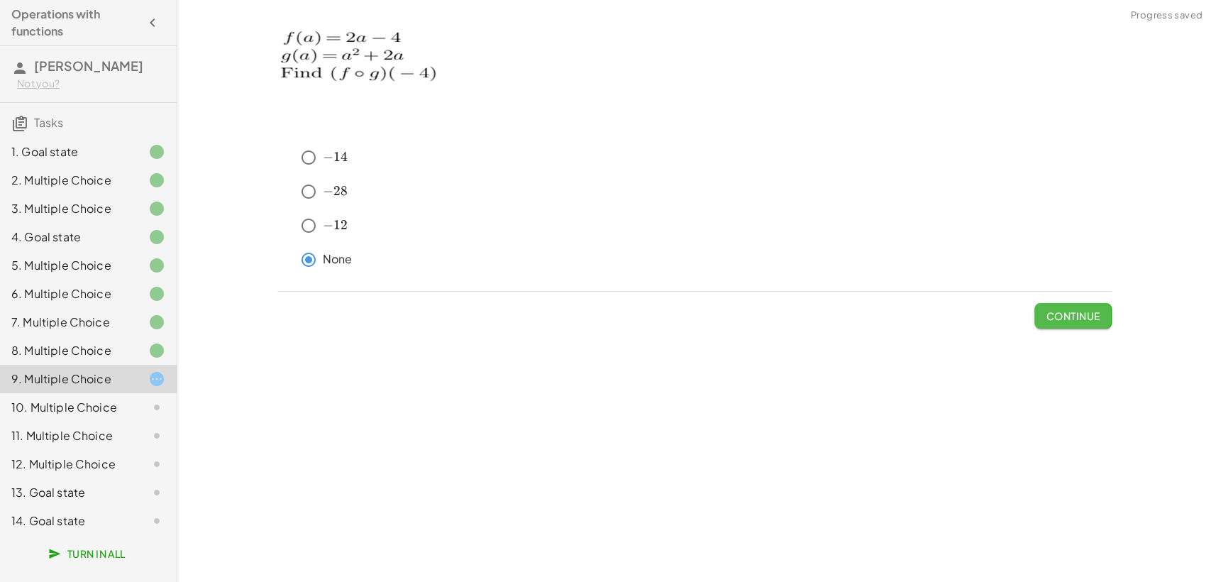
click at [1089, 313] on span "Continue" at bounding box center [1073, 315] width 54 height 13
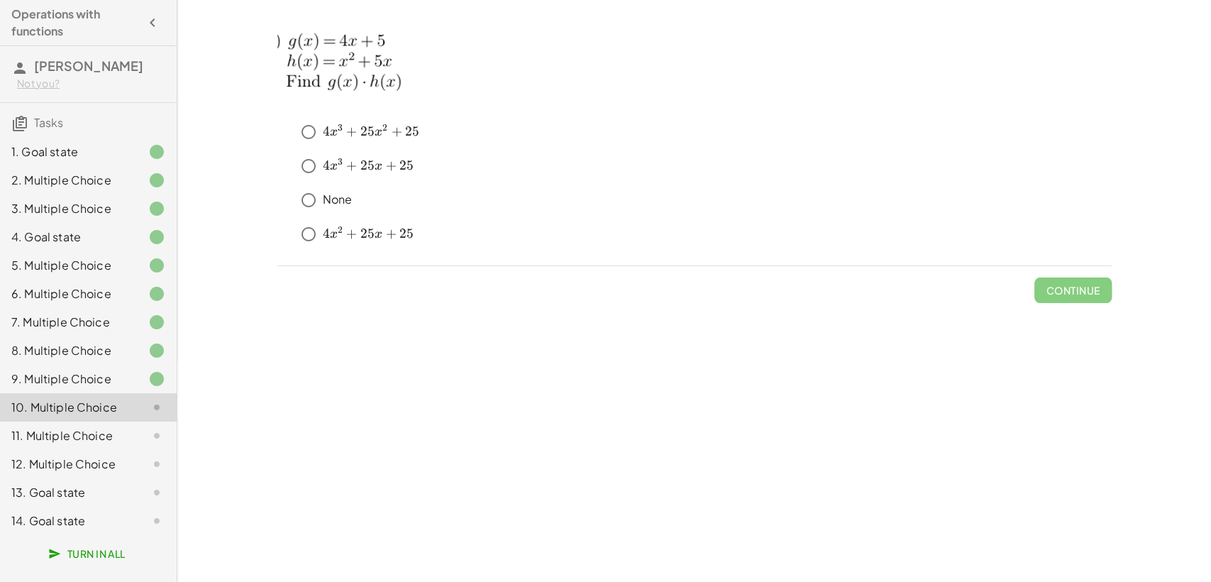
drag, startPoint x: 421, startPoint y: 230, endPoint x: 331, endPoint y: 176, distance: 104.4
click at [351, 198] on div "﻿ 4 x 3 + 25 x 2 + 25 4x^3+25x^2+25 4 x 3 + 25 x 2 + 25 ﻿ ﻿ 4 x 3 + 25 x + 25 4…" at bounding box center [694, 186] width 834 height 136
drag, startPoint x: 267, startPoint y: 33, endPoint x: 322, endPoint y: 82, distance: 73.9
click at [322, 82] on div "keyboard keypad undo undo redo redo fullscreen + g + f + x 3 + · 8 · x − 2 + f …" at bounding box center [694, 291] width 1034 height 582
click at [131, 433] on div at bounding box center [146, 435] width 40 height 17
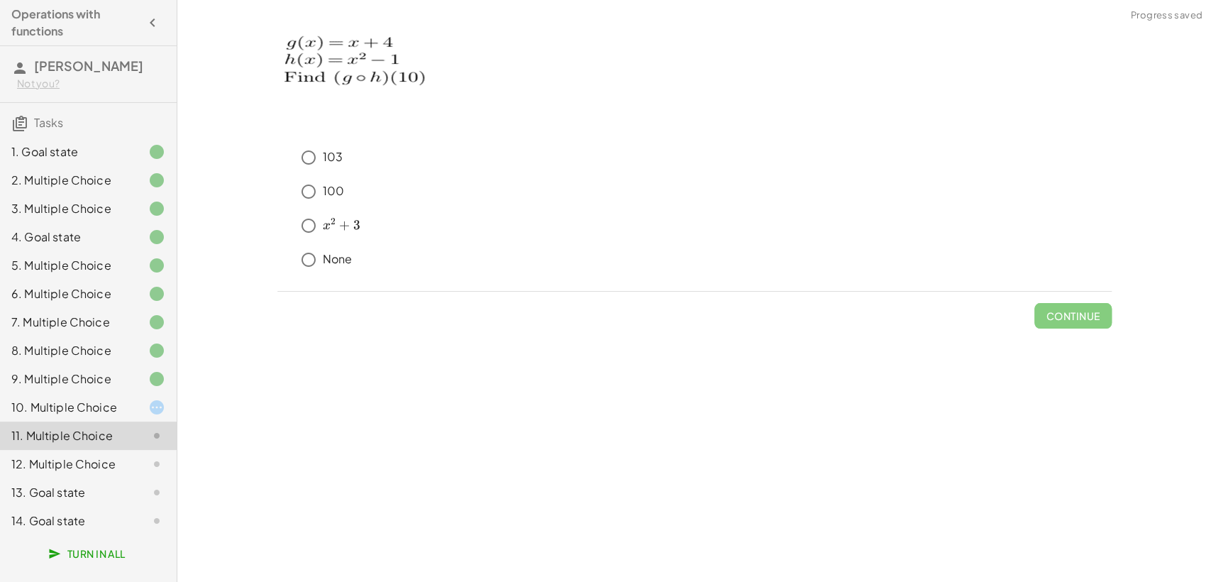
click at [140, 421] on div "9. Multiple Choice" at bounding box center [88, 435] width 177 height 28
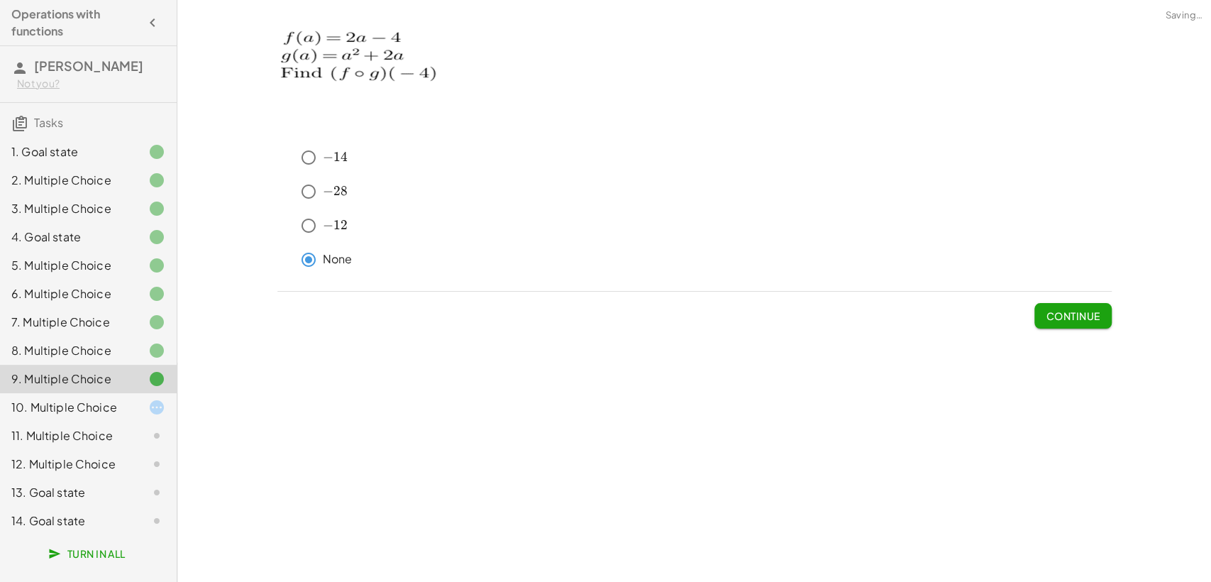
click at [141, 402] on div at bounding box center [146, 407] width 40 height 17
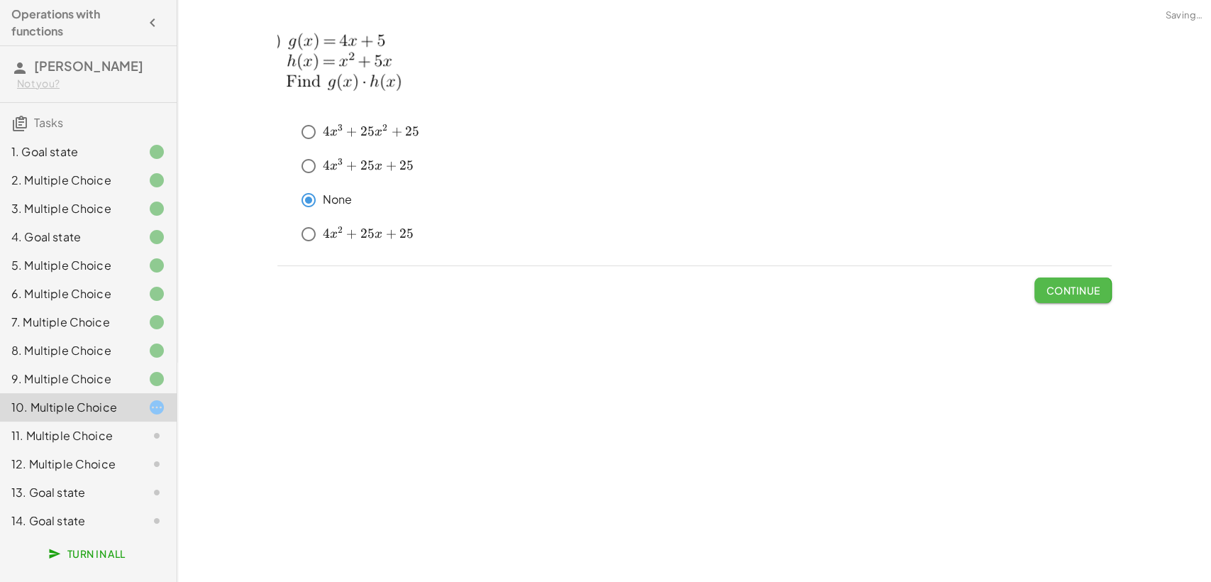
click at [1056, 288] on span "Continue" at bounding box center [1073, 290] width 54 height 13
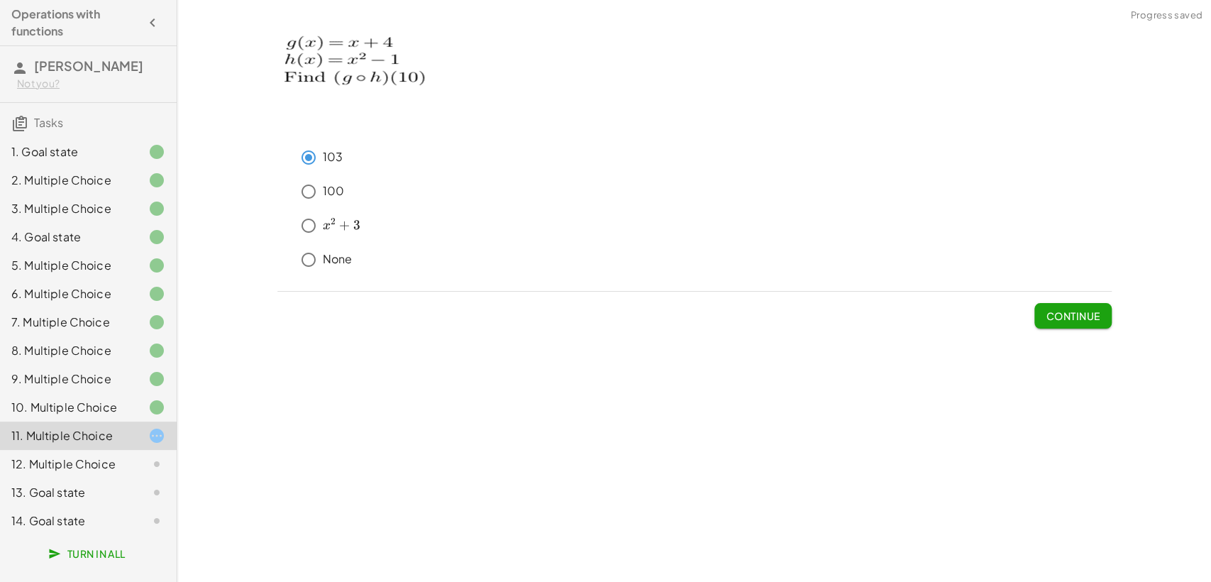
click at [1066, 305] on button "Continue" at bounding box center [1072, 316] width 77 height 26
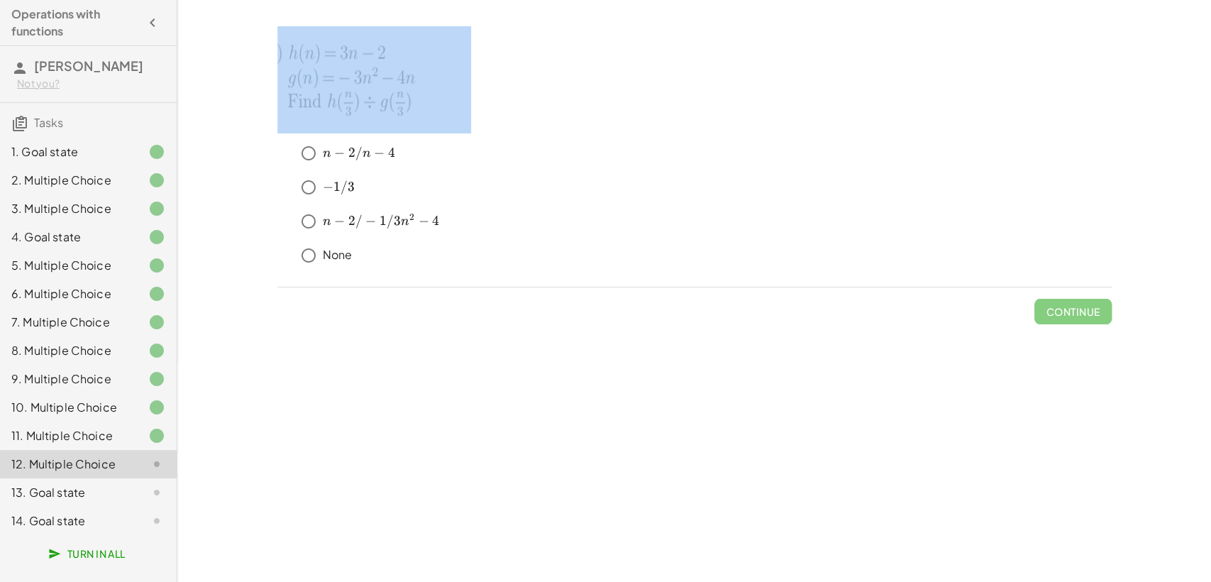
drag, startPoint x: 255, startPoint y: 21, endPoint x: 338, endPoint y: 126, distance: 133.9
click at [338, 126] on div "keyboard keypad undo undo redo redo fullscreen + g + f + x 3 + · 8 · x − 2 + f …" at bounding box center [694, 291] width 1034 height 582
click at [1038, 315] on button "Continue" at bounding box center [1072, 312] width 77 height 26
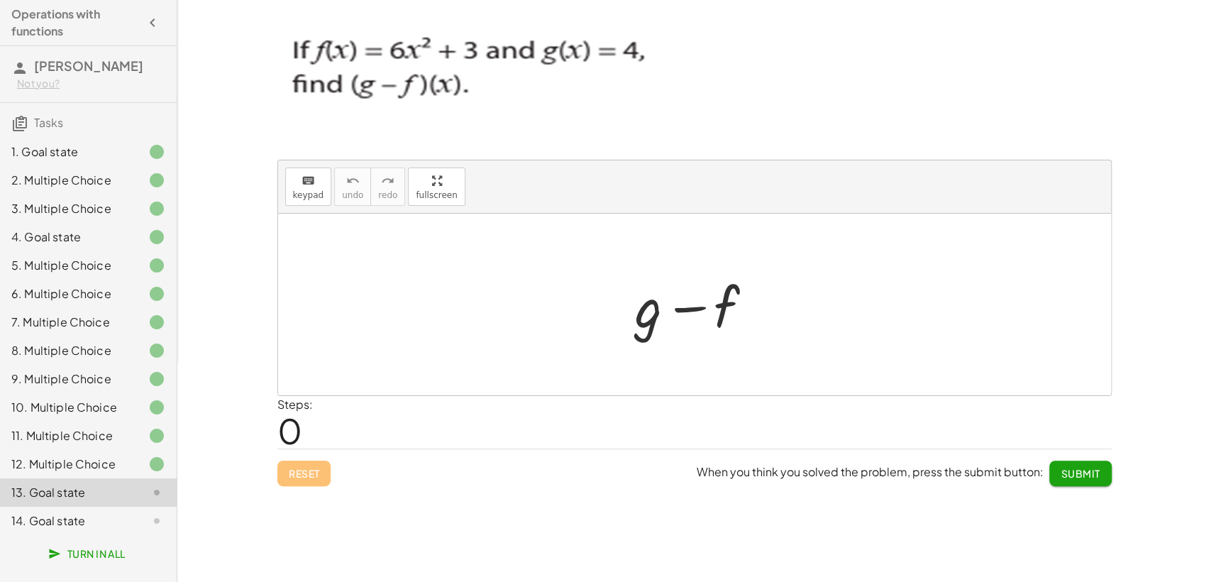
click at [644, 338] on div at bounding box center [700, 304] width 144 height 73
click at [641, 319] on div at bounding box center [700, 304] width 144 height 73
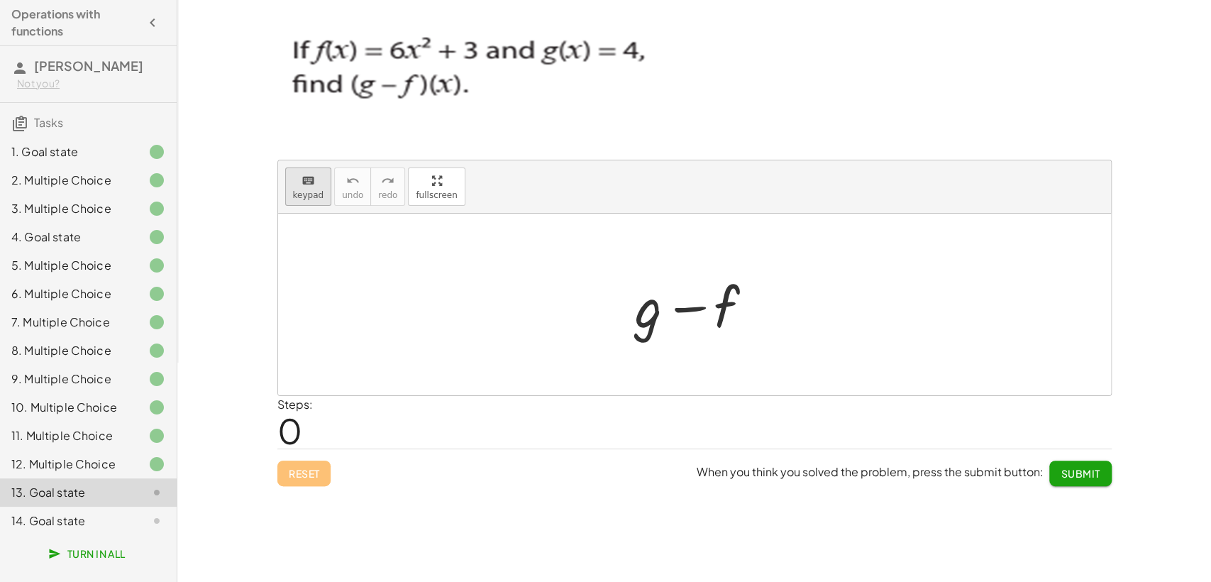
click at [309, 184] on icon "keyboard" at bounding box center [308, 180] width 13 height 17
click at [644, 327] on div at bounding box center [649, 306] width 28 height 66
click at [724, 305] on div at bounding box center [700, 304] width 144 height 73
click at [302, 182] on icon "keyboard" at bounding box center [308, 180] width 13 height 17
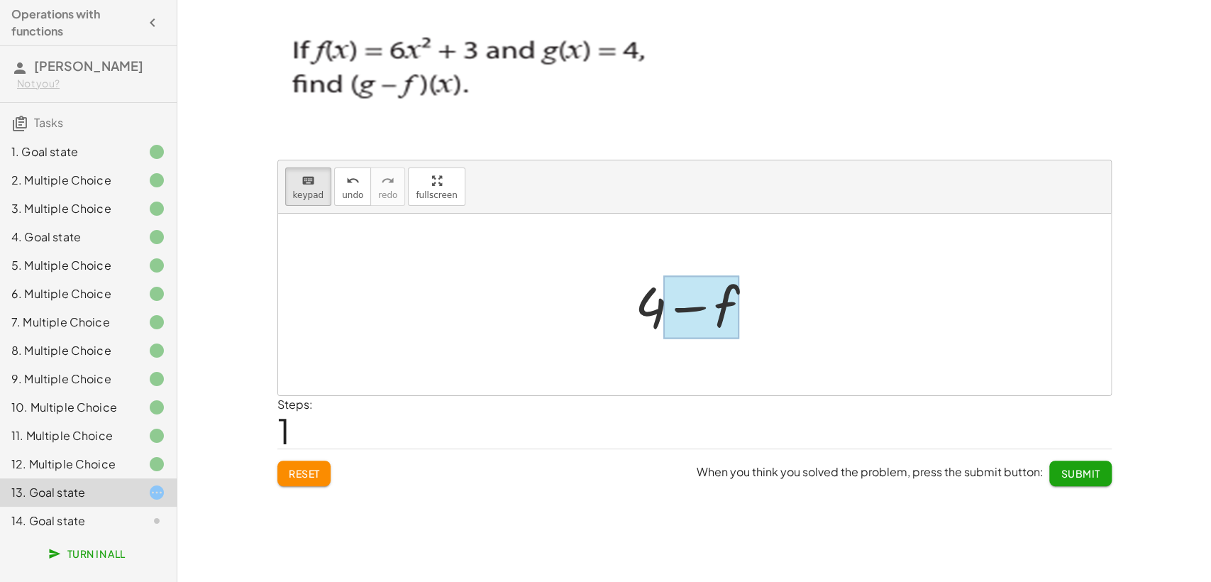
click at [726, 302] on div at bounding box center [701, 307] width 77 height 63
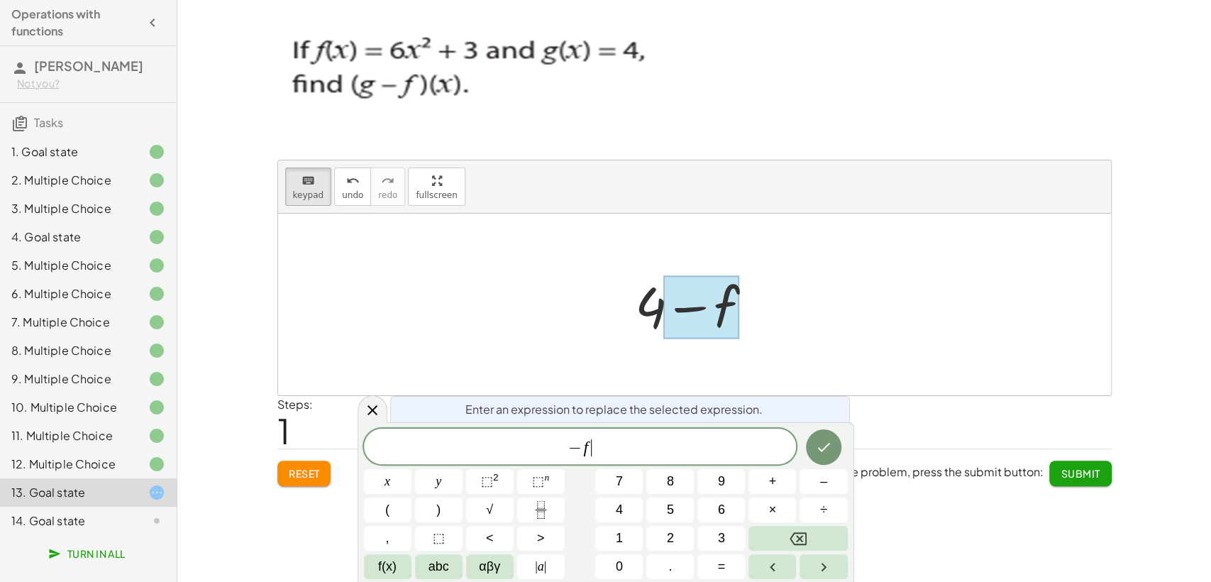
click at [600, 451] on span "− f ​" at bounding box center [580, 448] width 433 height 20
click at [481, 487] on span "⬚" at bounding box center [487, 481] width 12 height 14
click at [779, 479] on button "+" at bounding box center [773, 481] width 48 height 25
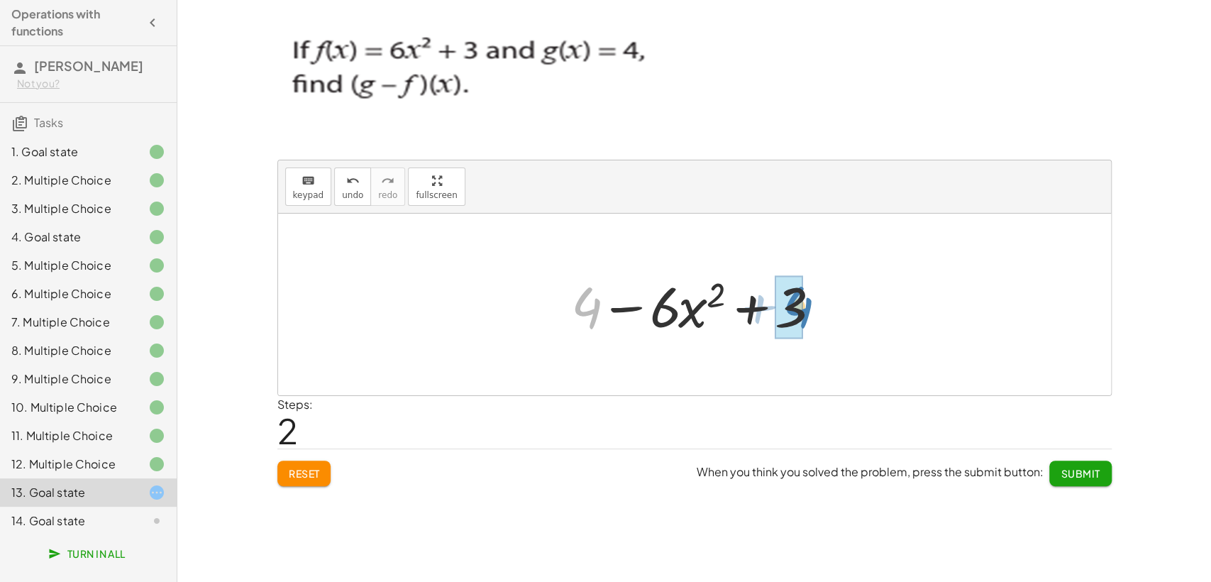
drag, startPoint x: 585, startPoint y: 302, endPoint x: 797, endPoint y: 301, distance: 212.1
click at [94, 213] on div "3. Multiple Choice" at bounding box center [68, 208] width 114 height 17
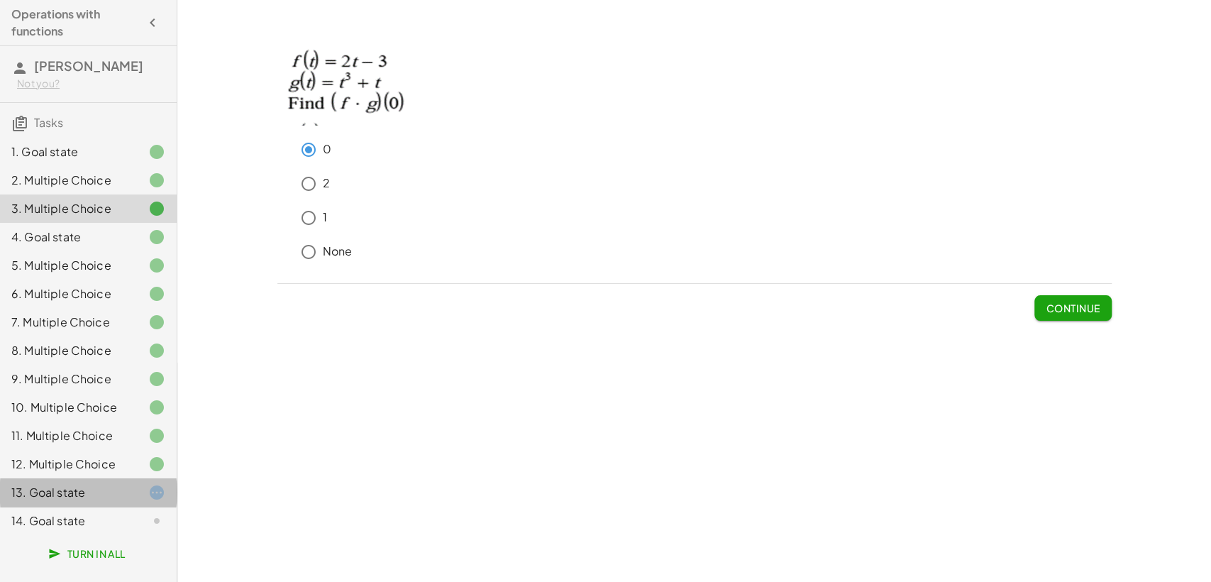
click at [79, 499] on div "13. Goal state" at bounding box center [68, 492] width 114 height 17
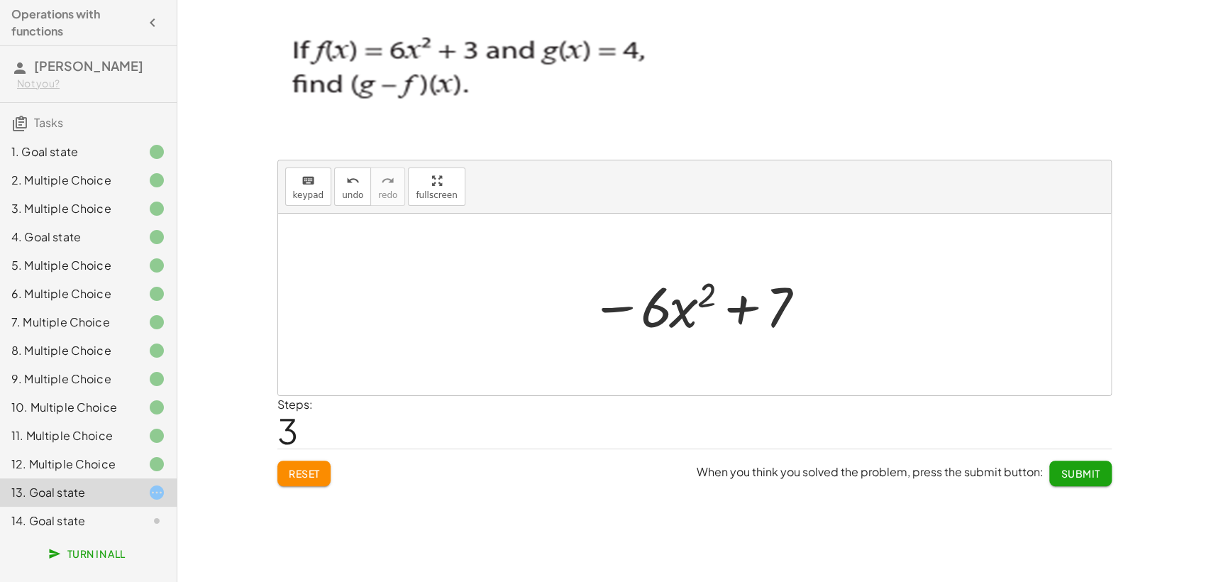
click at [1081, 462] on button "Submit" at bounding box center [1080, 473] width 62 height 26
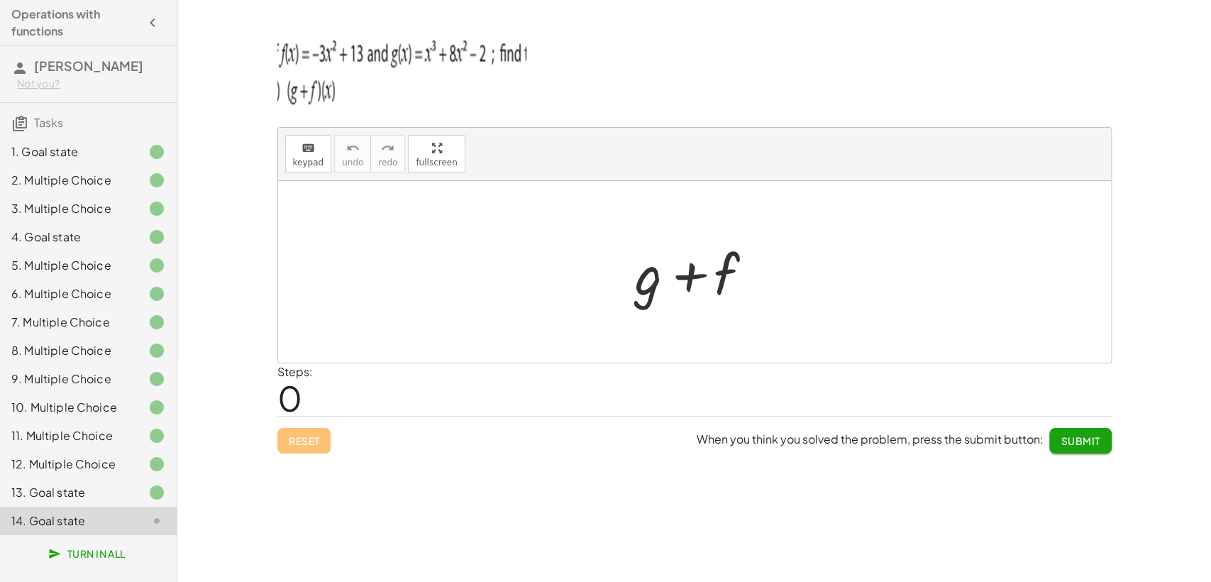
click at [646, 294] on div at bounding box center [700, 272] width 144 height 73
drag, startPoint x: 646, startPoint y: 294, endPoint x: 651, endPoint y: 282, distance: 13.0
click at [646, 290] on div at bounding box center [700, 272] width 144 height 73
click at [302, 153] on icon "keyboard" at bounding box center [308, 148] width 13 height 17
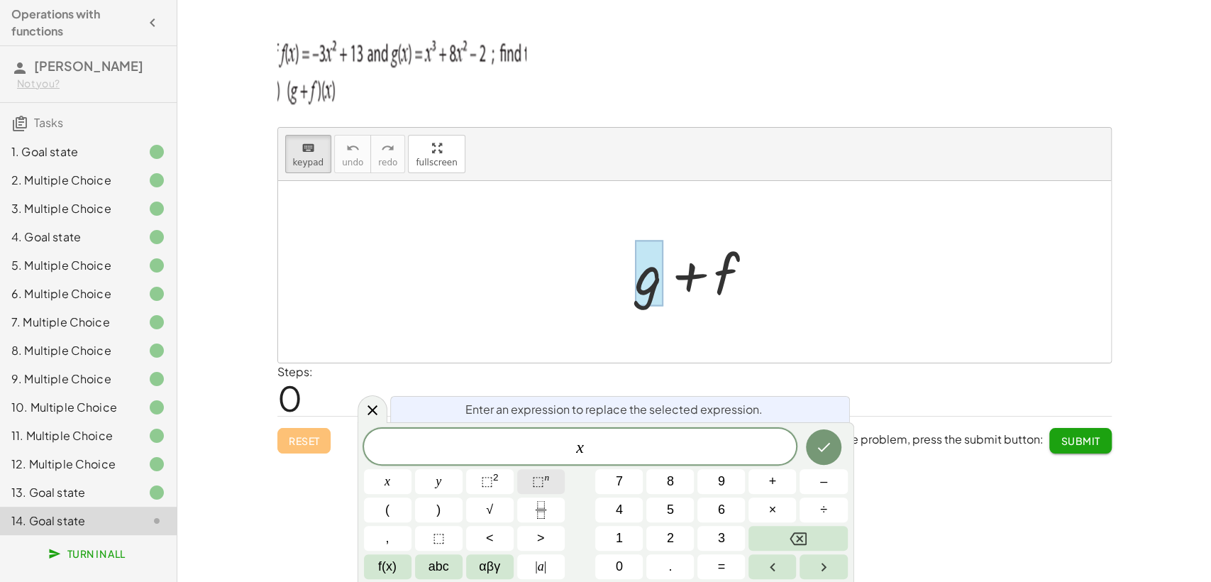
click at [537, 481] on span "⬚" at bounding box center [538, 481] width 12 height 14
click at [597, 446] on span "x 3 ​" at bounding box center [580, 445] width 433 height 26
click at [778, 481] on button "+" at bounding box center [773, 481] width 48 height 25
click at [507, 486] on button "⬚ 2" at bounding box center [490, 481] width 48 height 25
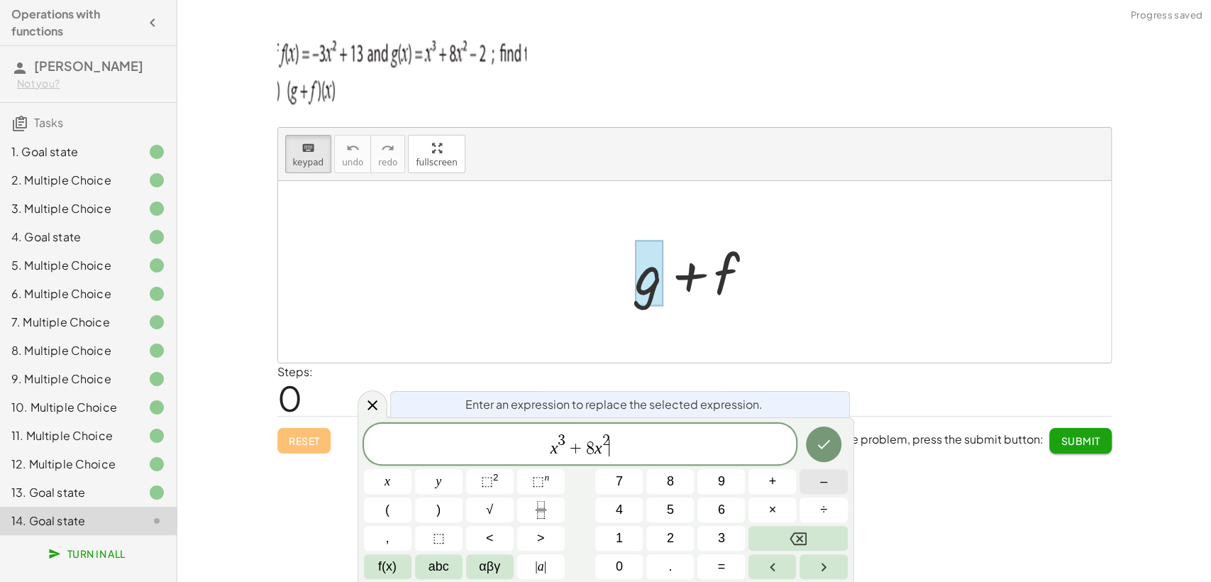
click at [820, 483] on span "–" at bounding box center [823, 481] width 7 height 19
click at [820, 440] on icon "Done" at bounding box center [823, 444] width 17 height 17
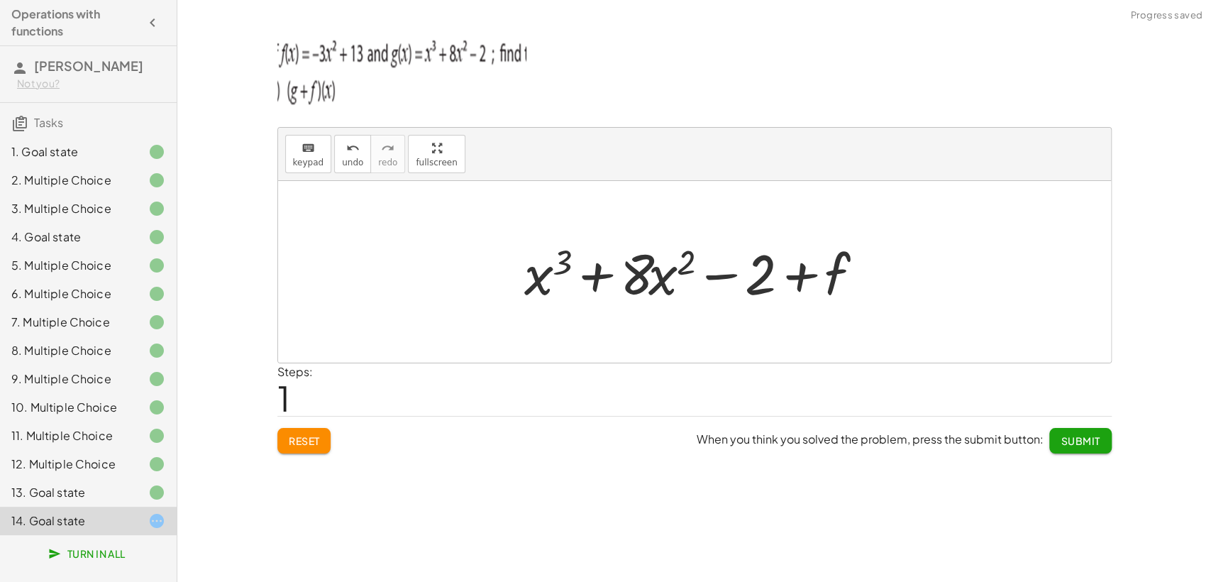
click at [835, 263] on div at bounding box center [699, 272] width 365 height 73
click at [309, 154] on icon "keyboard" at bounding box center [308, 148] width 13 height 17
click at [834, 275] on div at bounding box center [811, 274] width 77 height 63
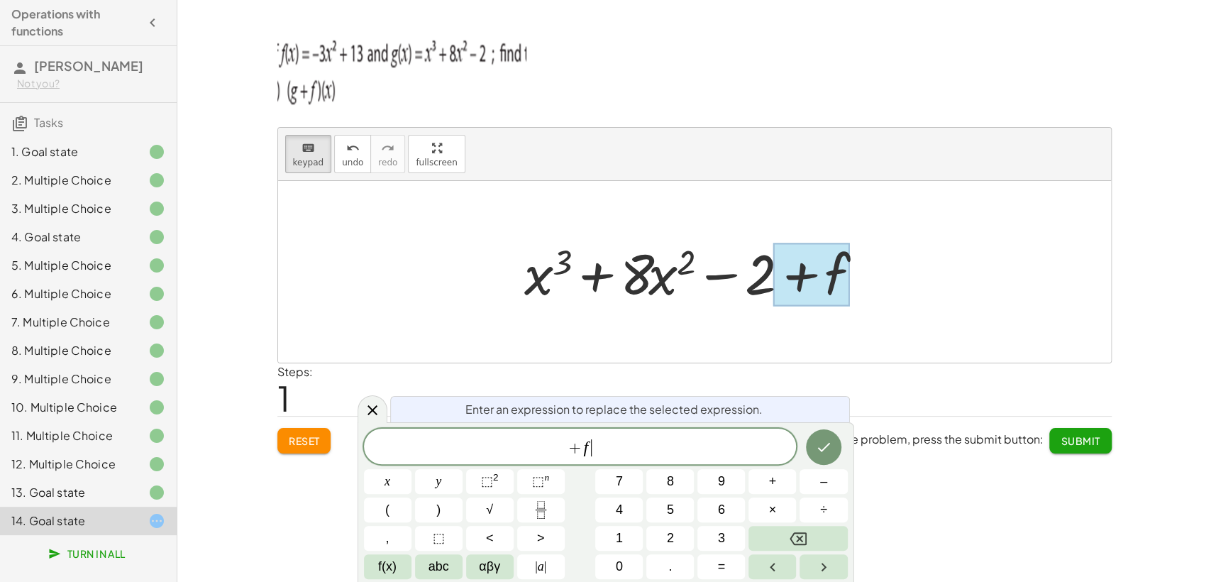
click at [601, 451] on span "+ f ​" at bounding box center [580, 448] width 433 height 20
click at [807, 485] on button "–" at bounding box center [824, 481] width 48 height 25
click at [392, 480] on button "x" at bounding box center [388, 481] width 48 height 25
click at [488, 476] on span "⬚" at bounding box center [487, 481] width 12 height 14
click at [765, 482] on button "+" at bounding box center [773, 481] width 48 height 25
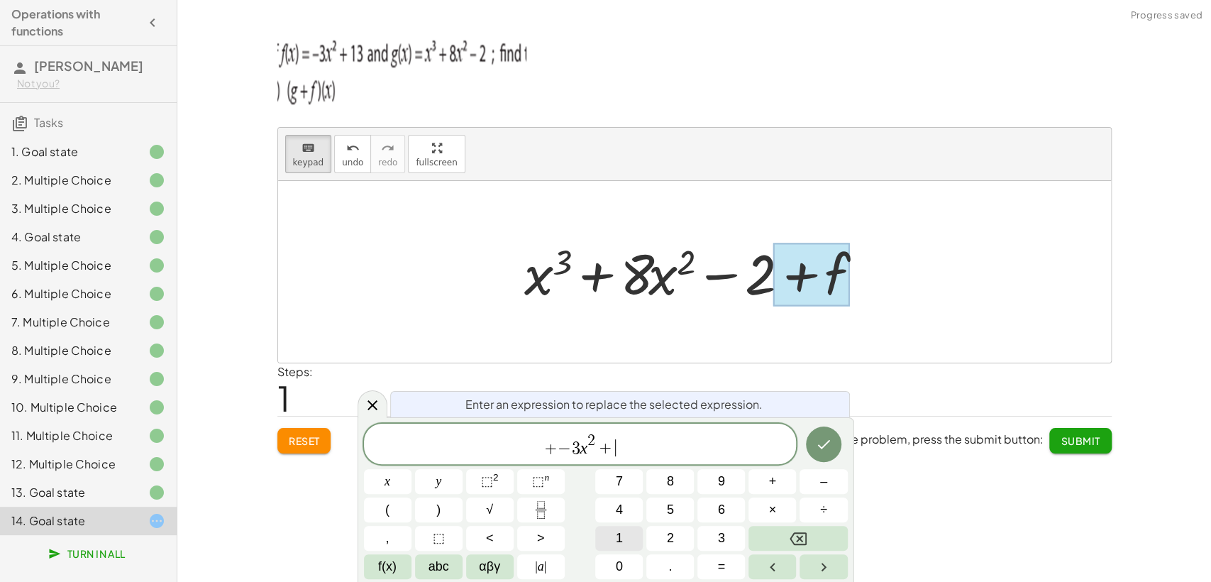
click at [622, 523] on span "1" at bounding box center [619, 538] width 7 height 19
click at [707, 523] on button "3" at bounding box center [721, 538] width 48 height 25
click at [824, 444] on icon "Done" at bounding box center [823, 444] width 13 height 9
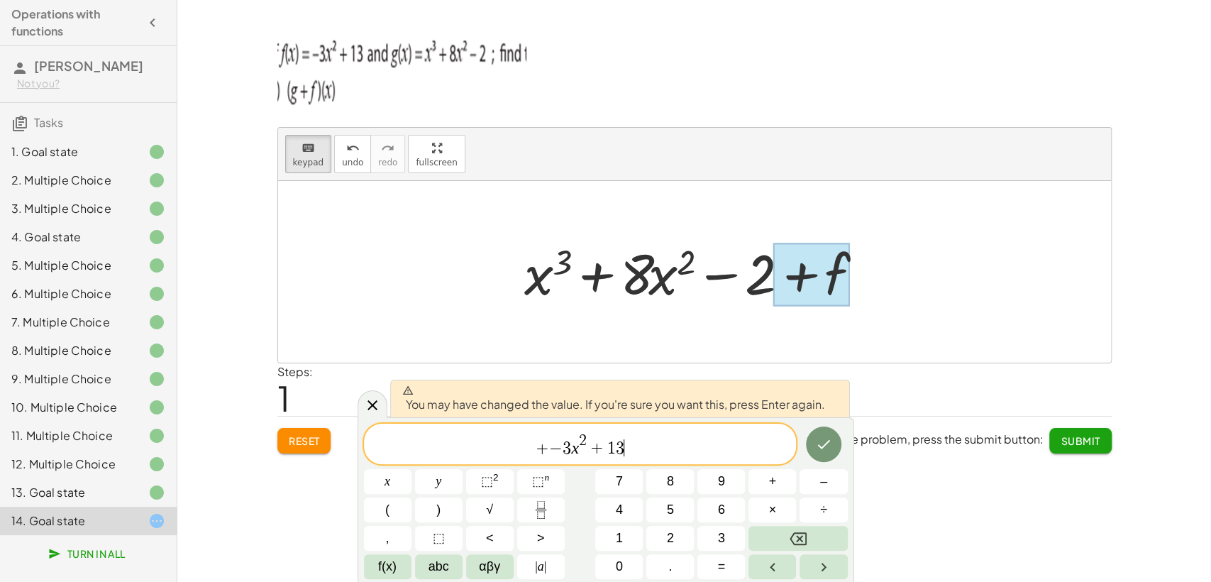
click at [554, 443] on span "−" at bounding box center [555, 447] width 13 height 17
click at [551, 444] on span "−" at bounding box center [555, 447] width 13 height 17
click at [394, 502] on button "(" at bounding box center [388, 509] width 48 height 25
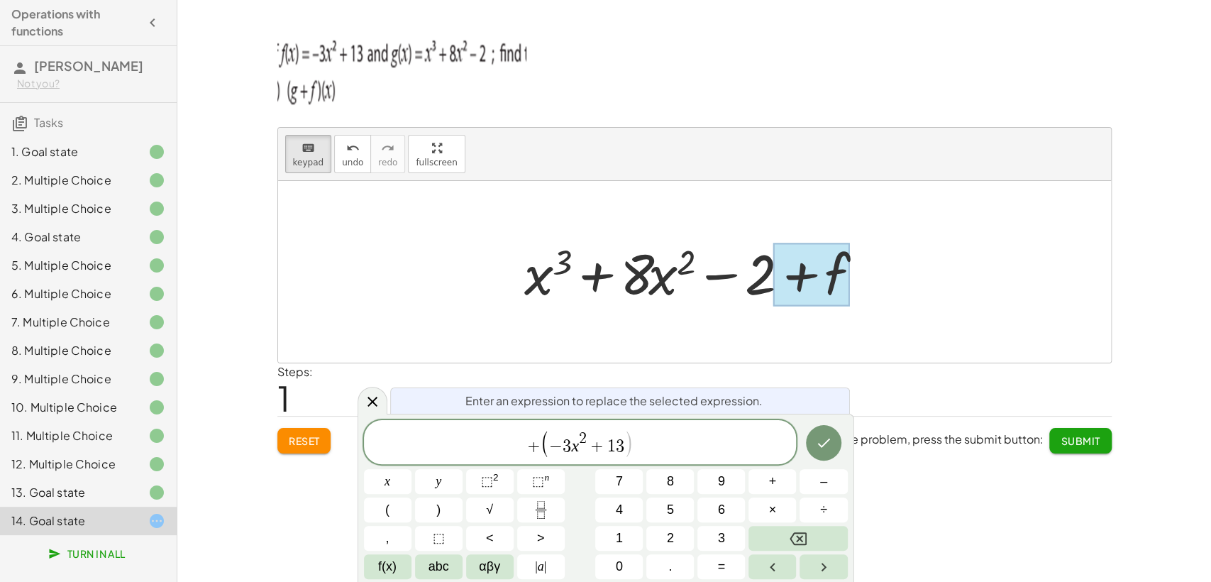
click at [644, 438] on span "+ ( ​ − 3 x 2 + 1 3 )" at bounding box center [580, 443] width 433 height 29
click at [446, 505] on button ")" at bounding box center [439, 509] width 48 height 25
click at [815, 445] on icon "Done" at bounding box center [823, 442] width 17 height 17
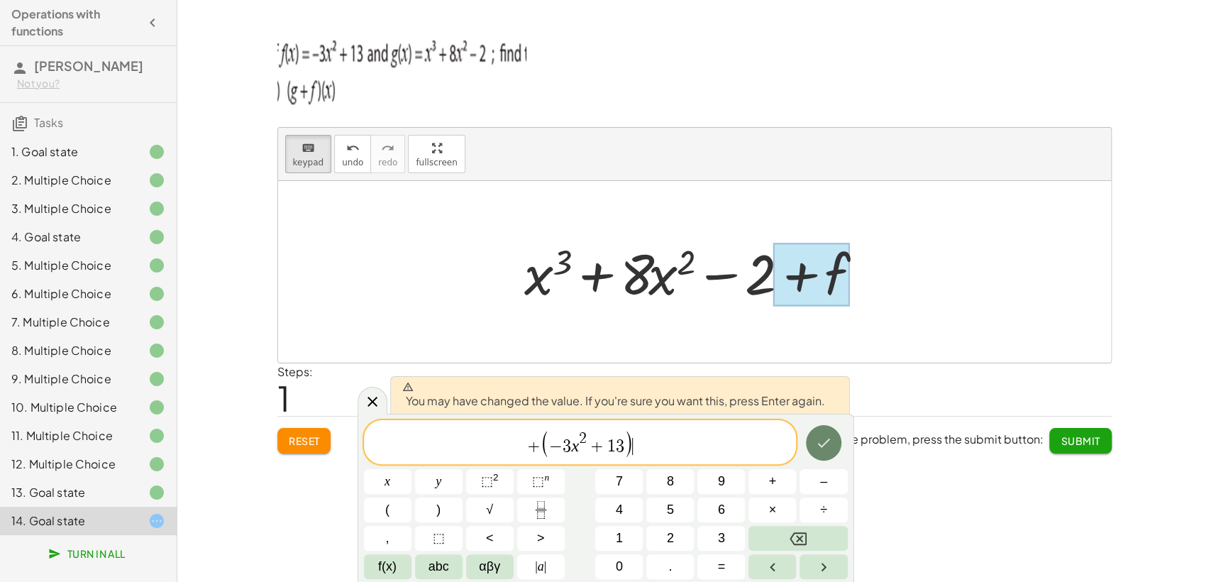
click at [824, 441] on icon "Done" at bounding box center [823, 442] width 17 height 17
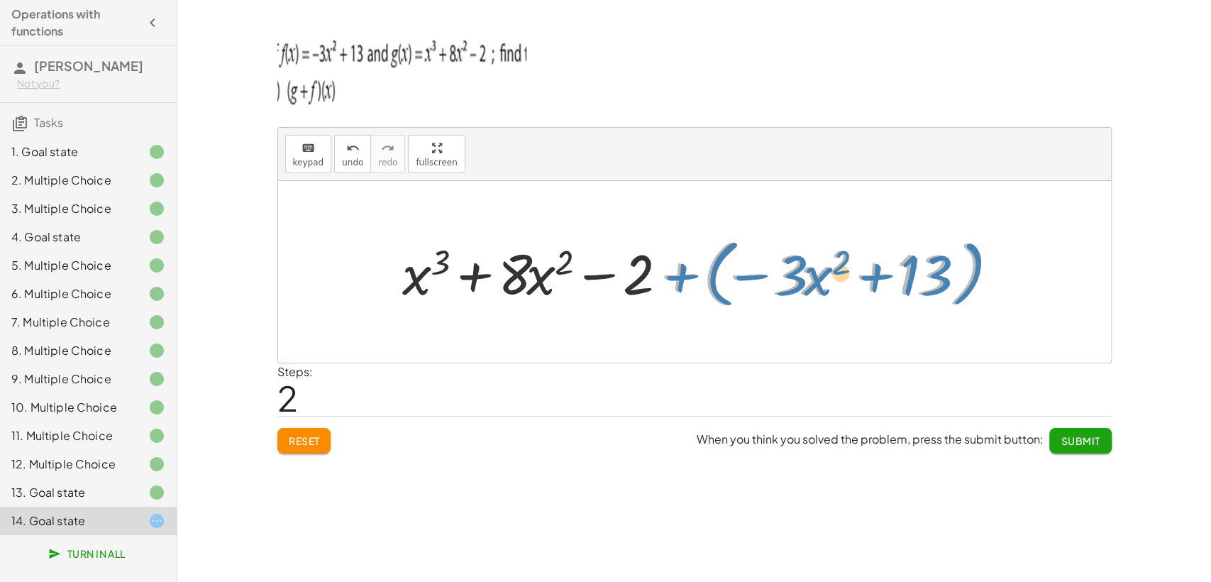
click at [673, 277] on div at bounding box center [699, 272] width 609 height 82
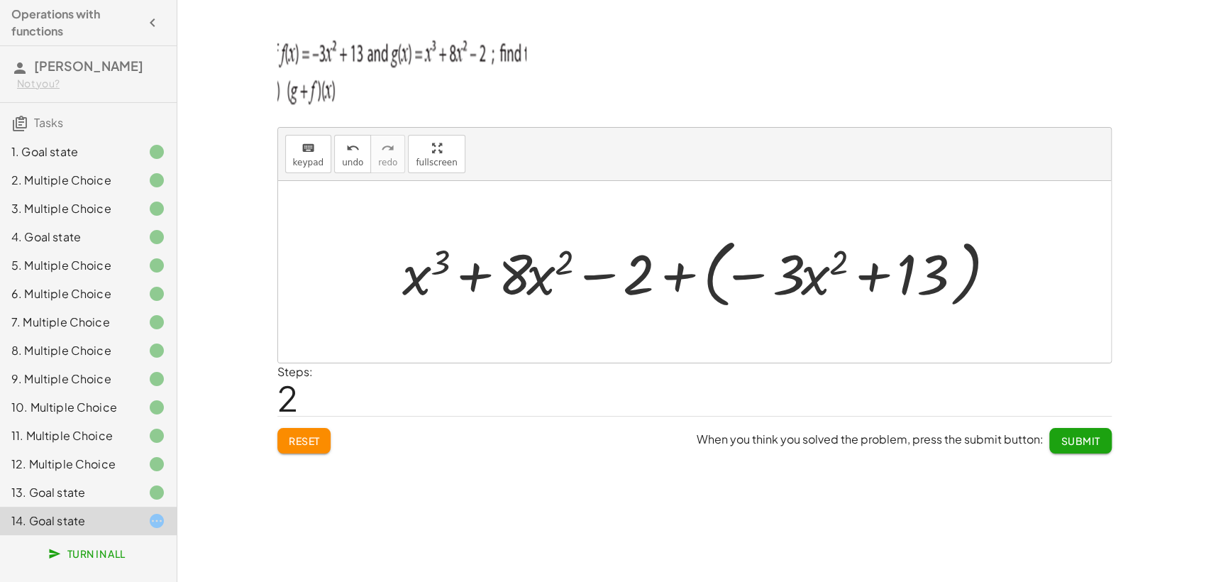
click at [674, 277] on div at bounding box center [699, 272] width 609 height 82
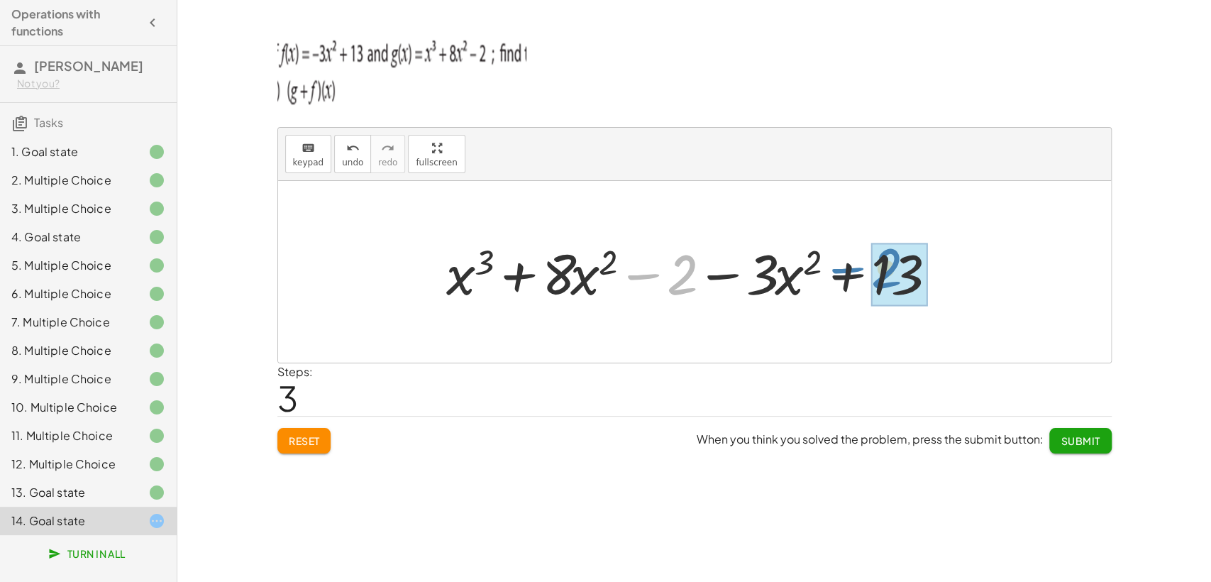
drag, startPoint x: 685, startPoint y: 275, endPoint x: 902, endPoint y: 279, distance: 217.1
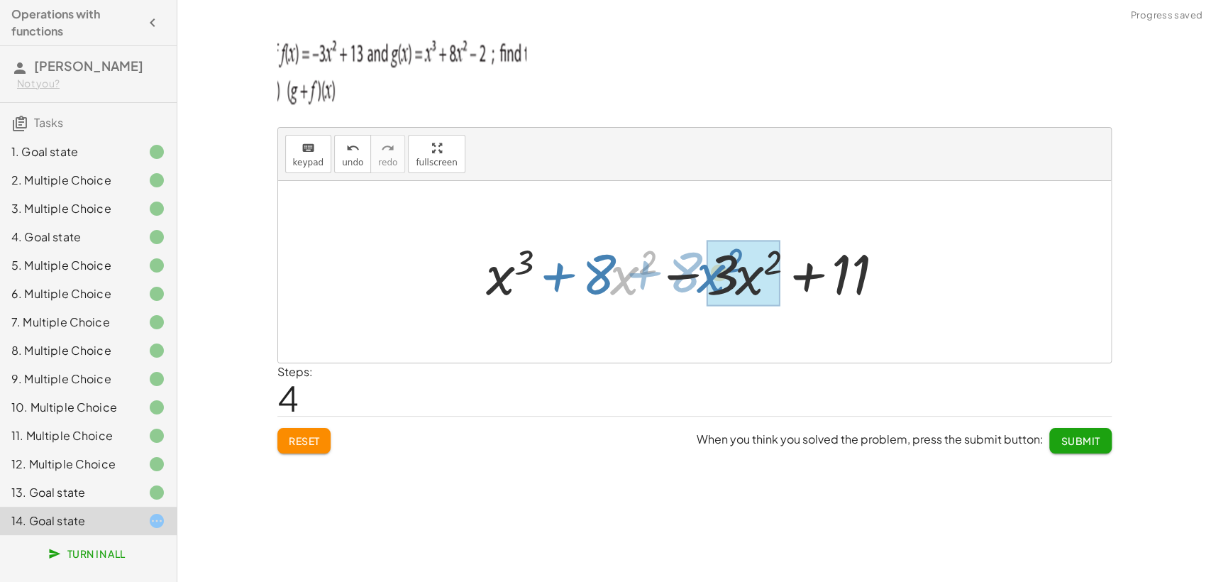
drag, startPoint x: 613, startPoint y: 275, endPoint x: 704, endPoint y: 275, distance: 90.8
click at [702, 274] on div at bounding box center [699, 272] width 441 height 73
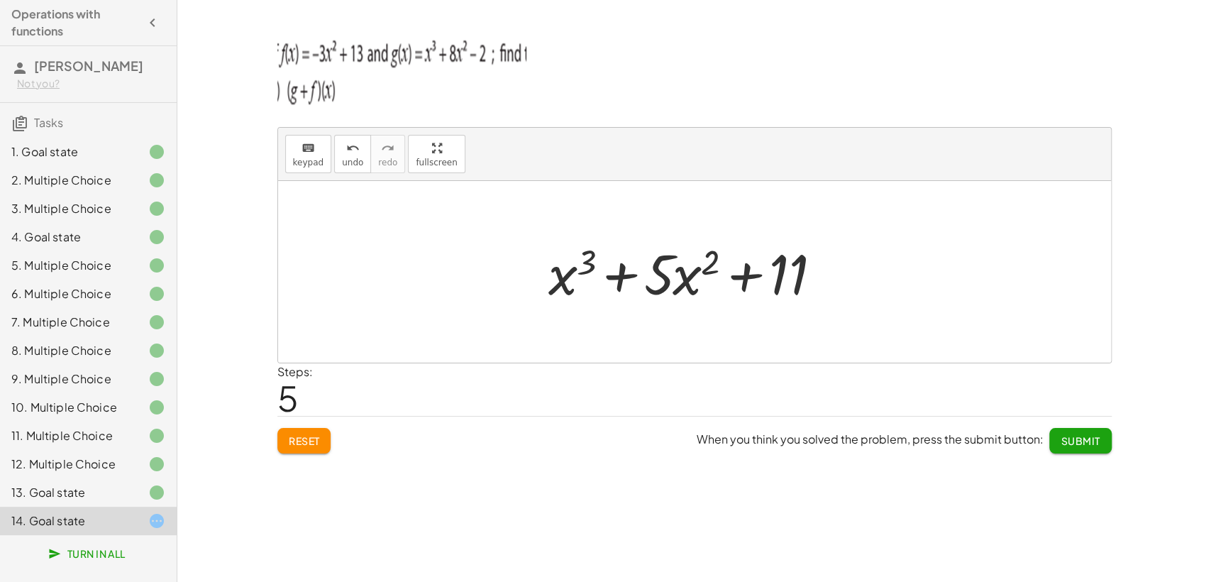
click at [72, 245] on div "4. Goal state" at bounding box center [68, 236] width 114 height 17
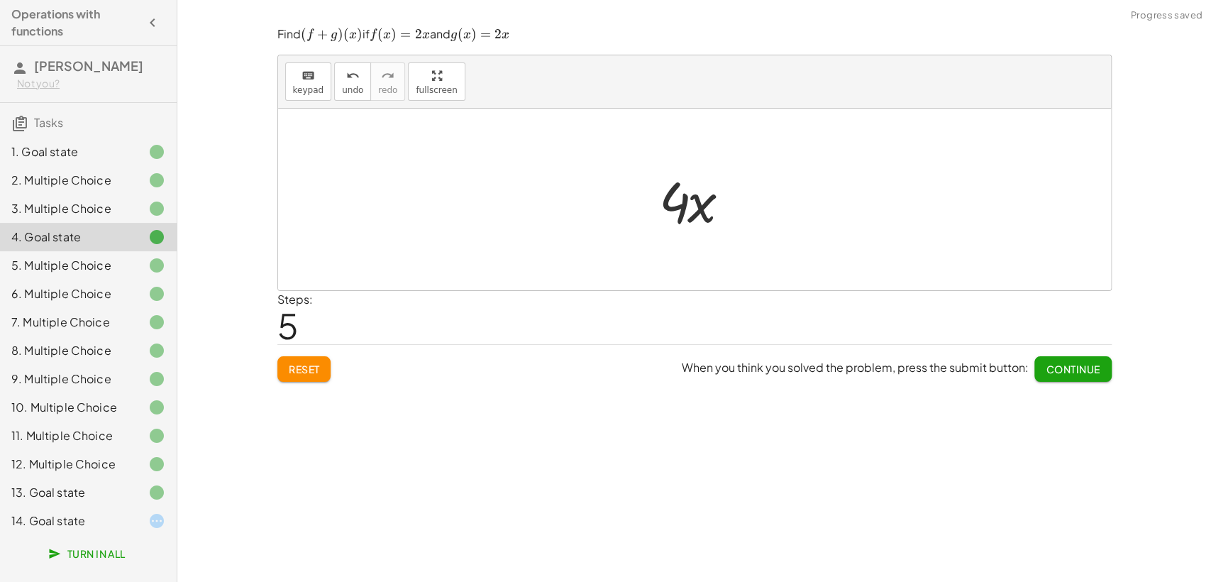
click at [76, 236] on div "4. Goal state" at bounding box center [68, 236] width 114 height 17
click at [61, 523] on div "14. Goal state" at bounding box center [88, 521] width 177 height 28
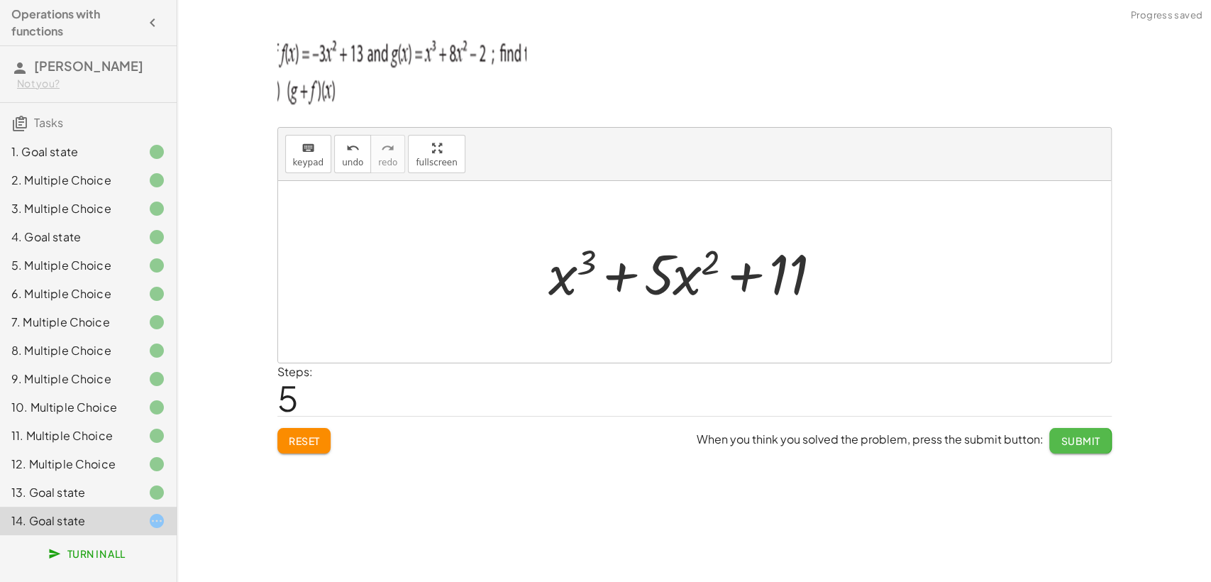
click at [1078, 432] on button "Submit" at bounding box center [1080, 441] width 62 height 26
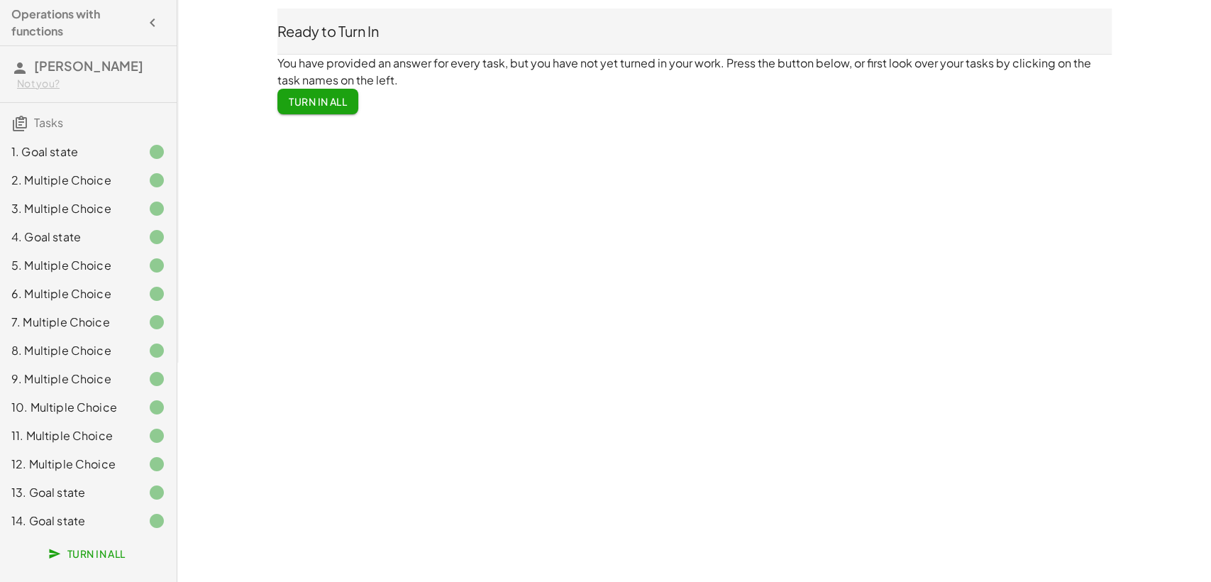
click at [53, 507] on div "12. Multiple Choice" at bounding box center [88, 521] width 177 height 28
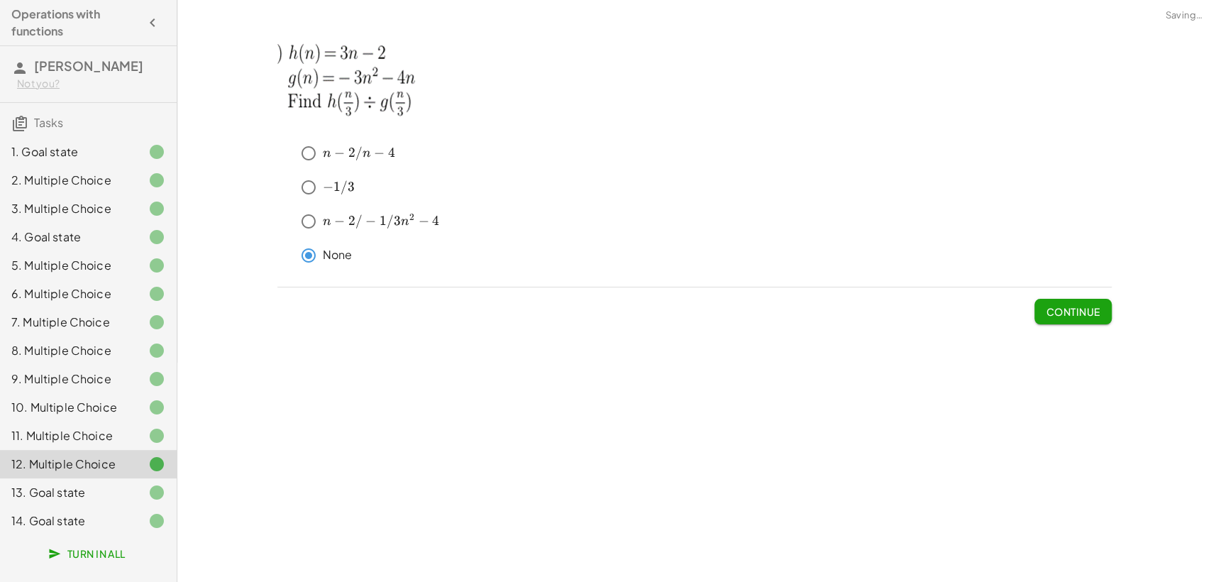
click at [53, 492] on div "13. Goal state" at bounding box center [68, 492] width 114 height 17
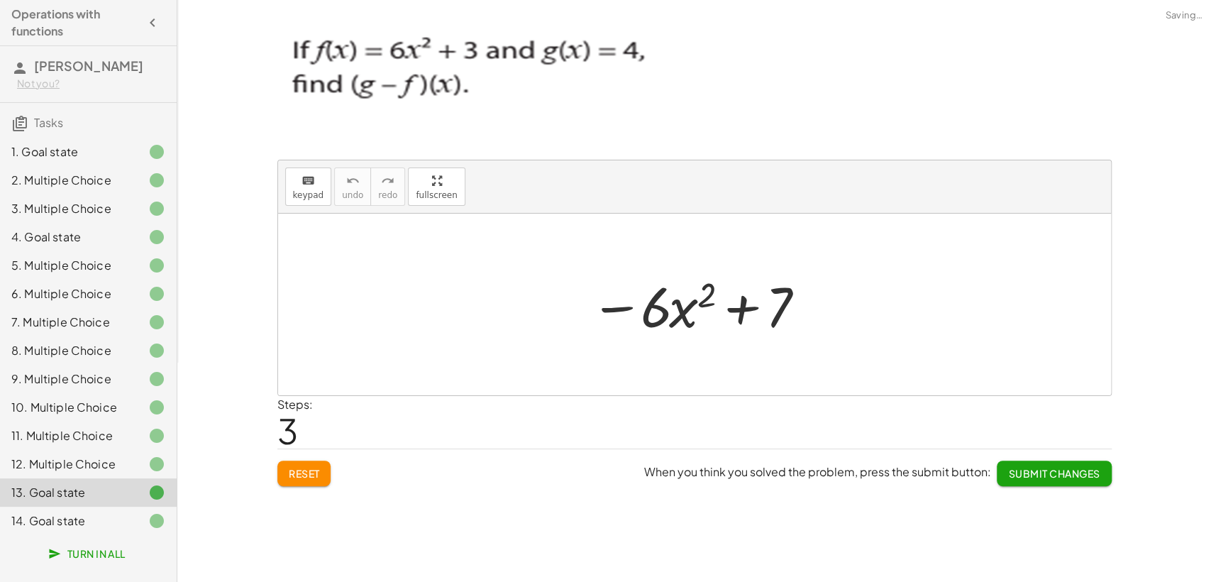
click at [76, 468] on div "12. Multiple Choice" at bounding box center [68, 463] width 114 height 17
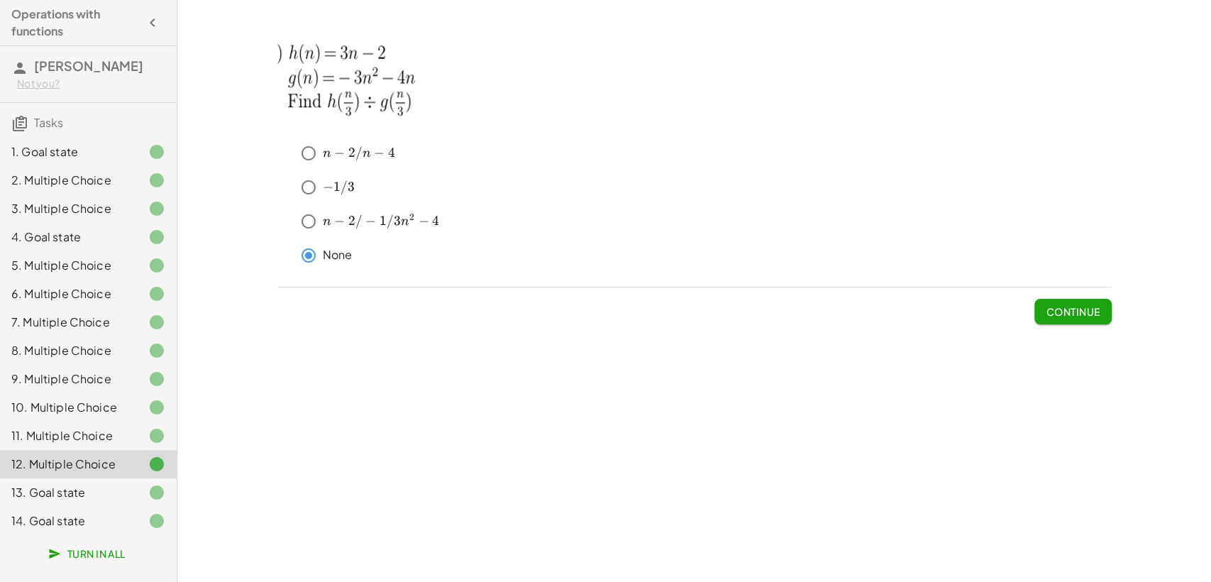
click at [75, 502] on div "13. Goal state" at bounding box center [88, 492] width 177 height 28
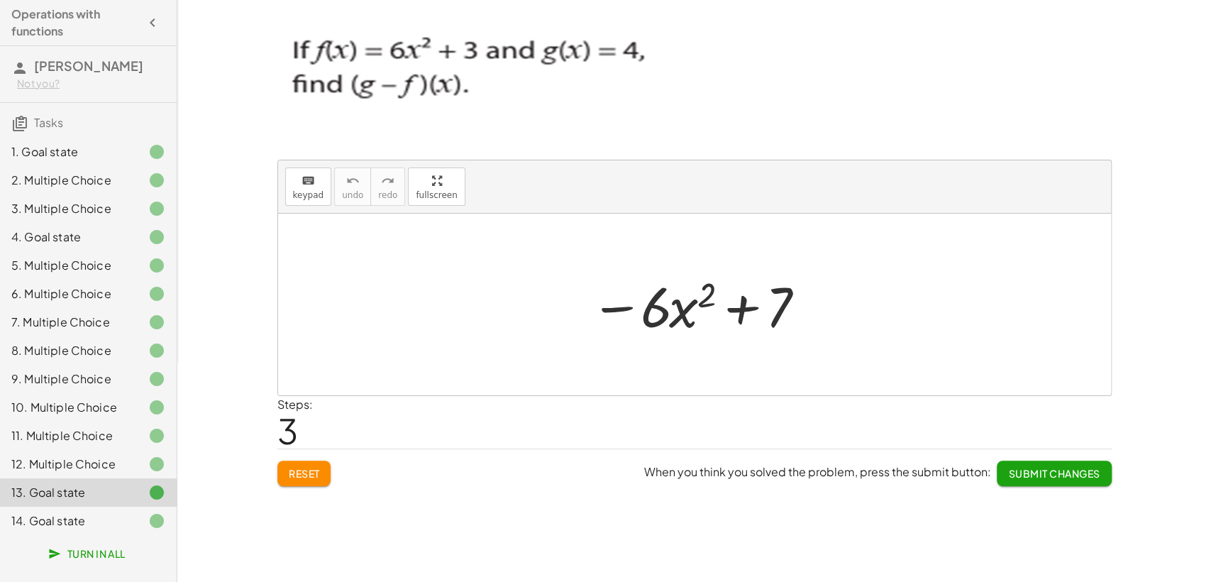
click at [80, 523] on div "14. Goal state" at bounding box center [68, 520] width 114 height 17
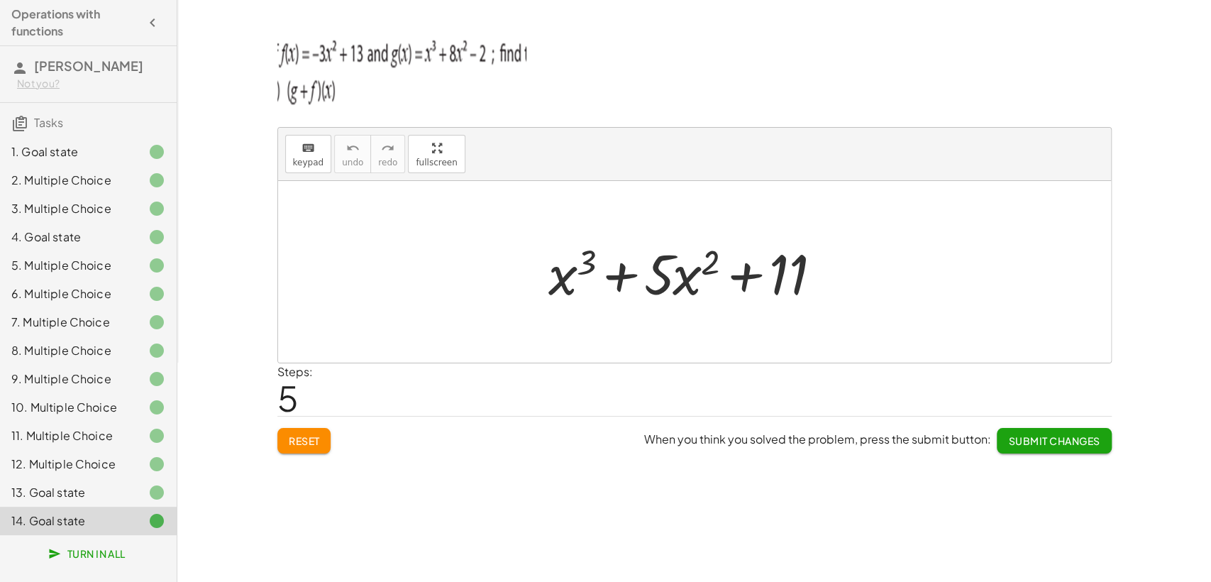
click at [106, 485] on div "13. Goal state" at bounding box center [68, 492] width 114 height 17
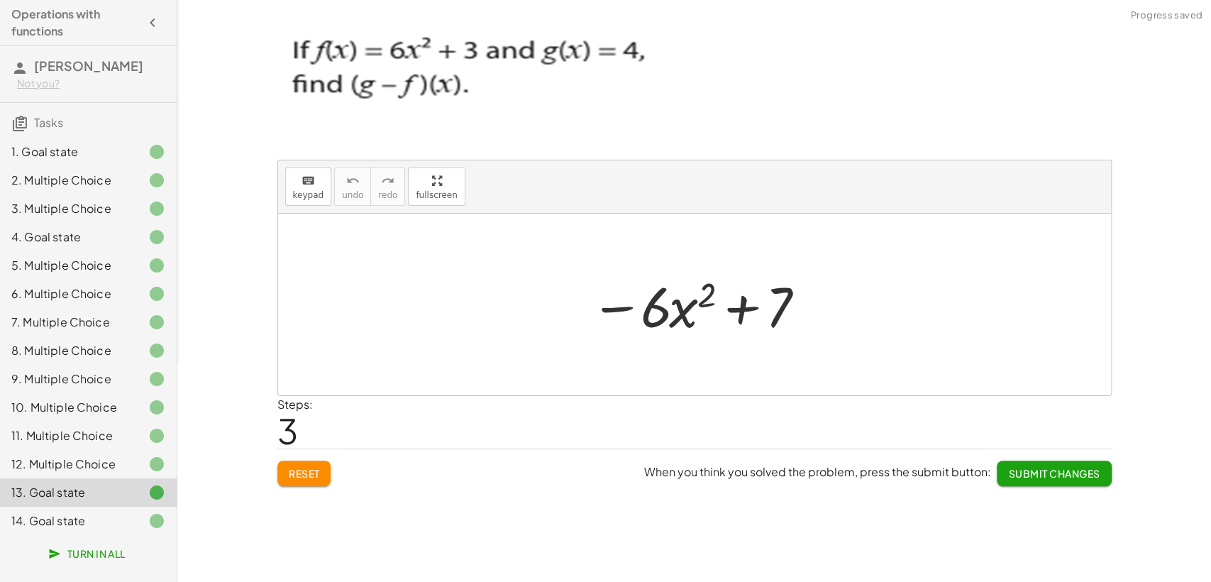
click at [99, 515] on div "14. Goal state" at bounding box center [68, 520] width 114 height 17
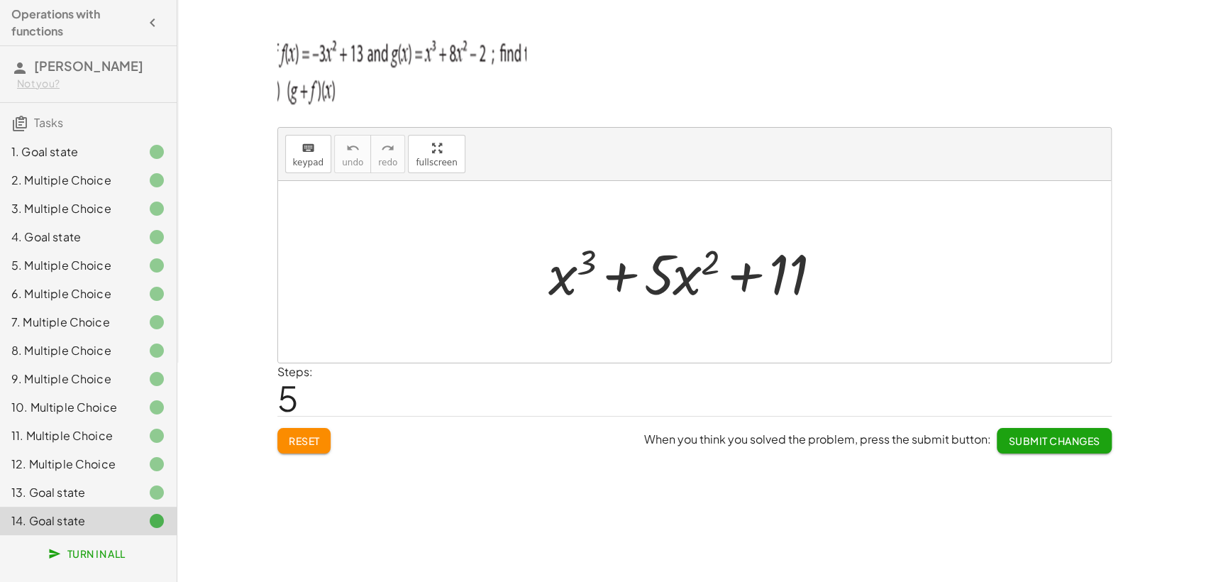
click at [119, 308] on div "5. Multiple Choice" at bounding box center [88, 322] width 177 height 28
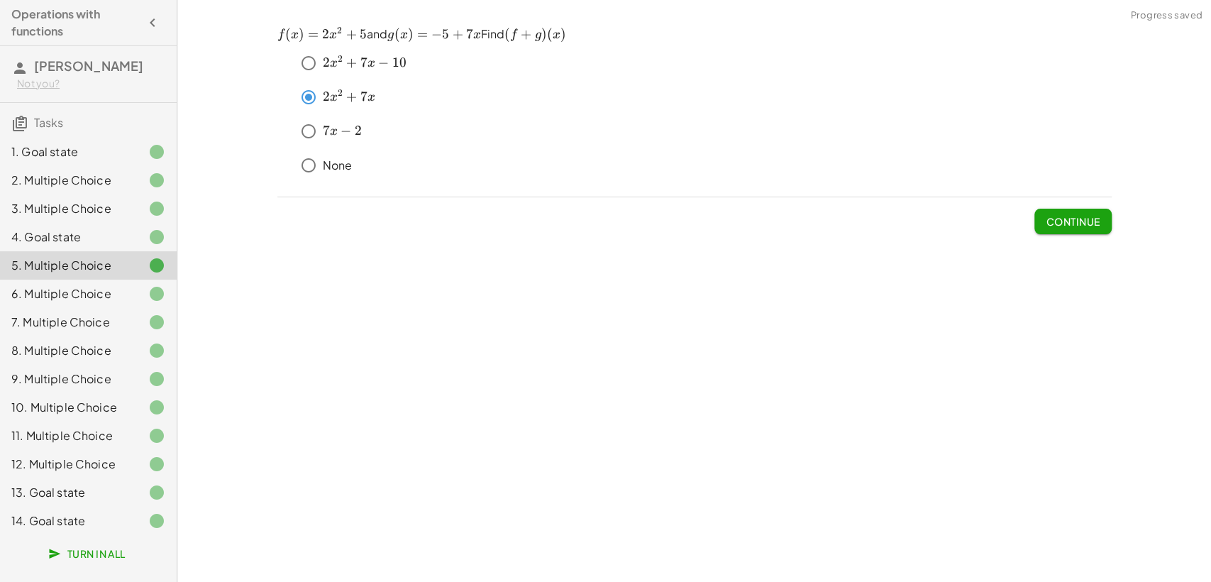
click at [104, 242] on div "4. Goal state" at bounding box center [68, 236] width 114 height 17
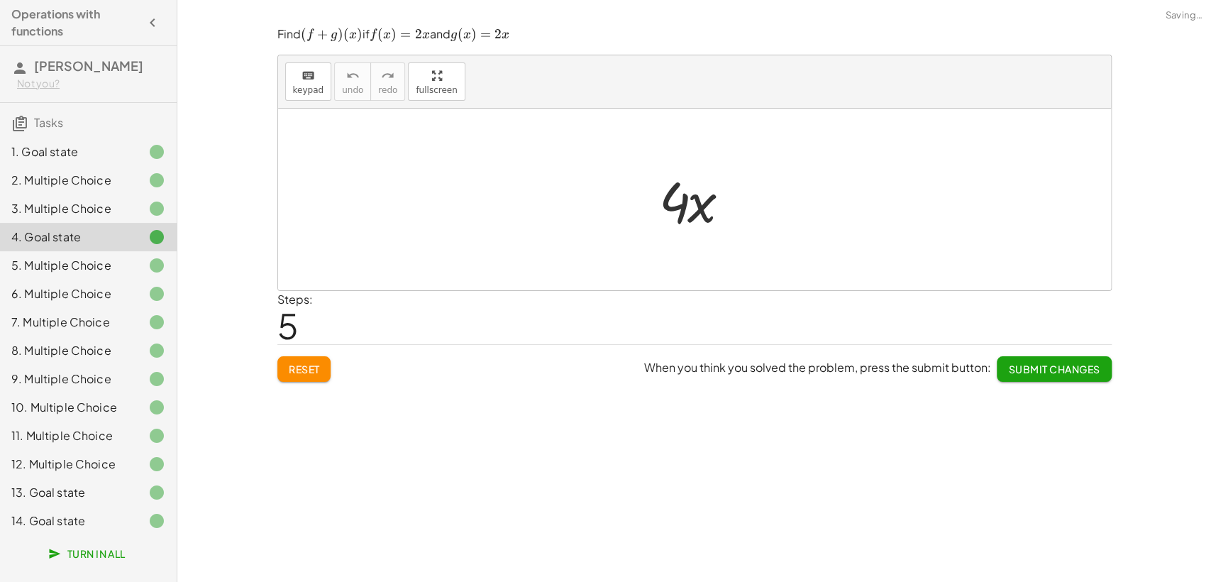
click at [102, 217] on div "3. Multiple Choice" at bounding box center [68, 208] width 114 height 17
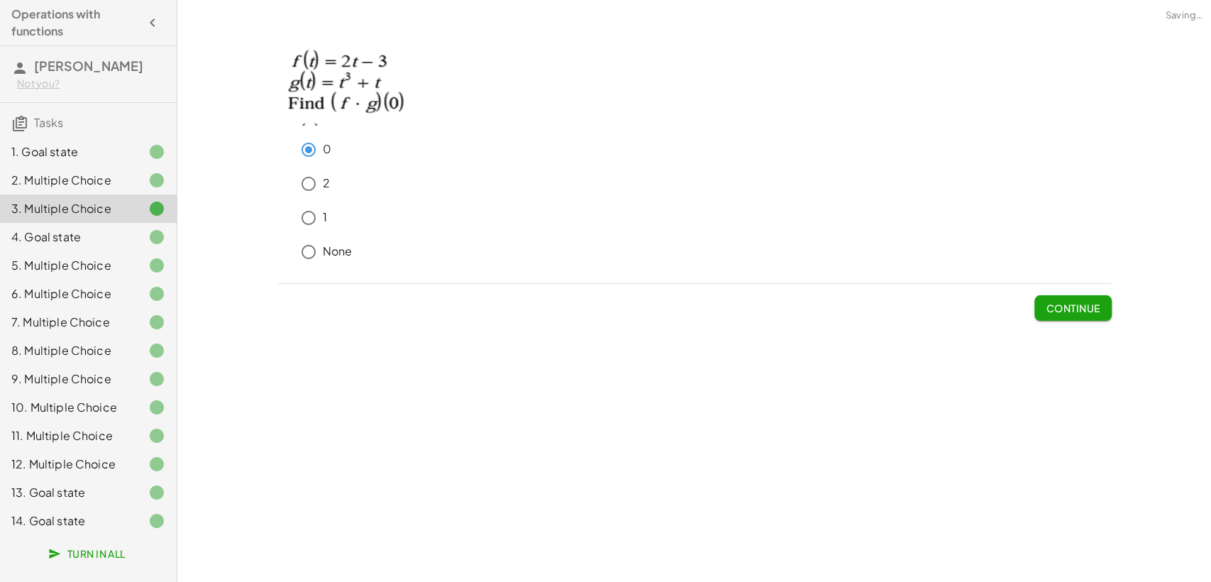
click at [96, 200] on div "3. Multiple Choice" at bounding box center [68, 208] width 114 height 17
click at [93, 188] on div "2. Multiple Choice" at bounding box center [68, 180] width 114 height 17
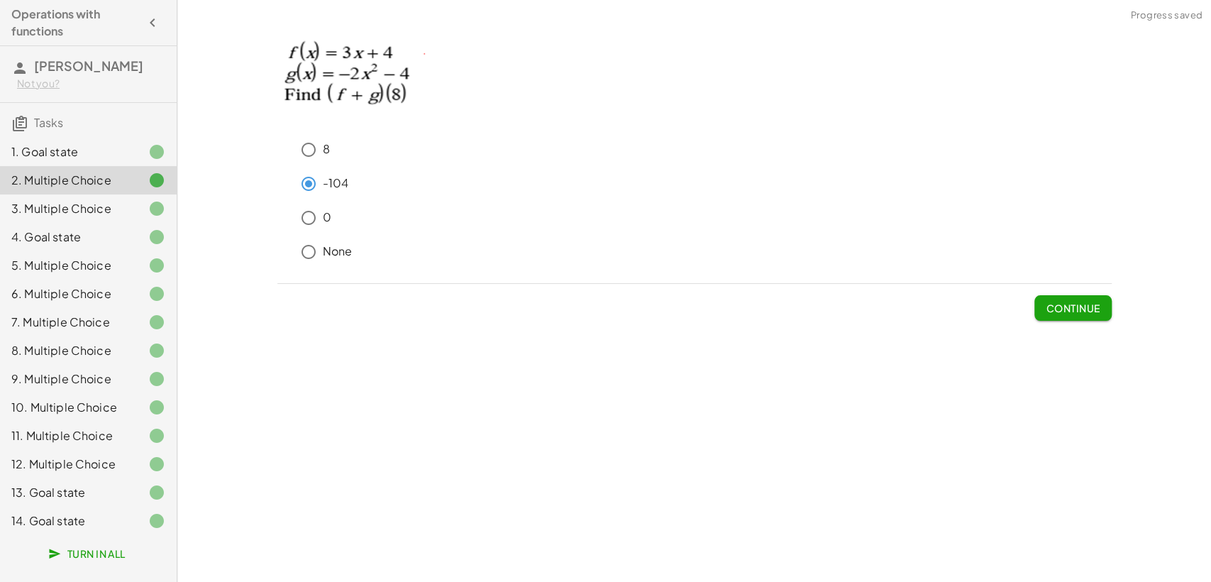
click at [79, 280] on div "4. Goal state" at bounding box center [88, 294] width 177 height 28
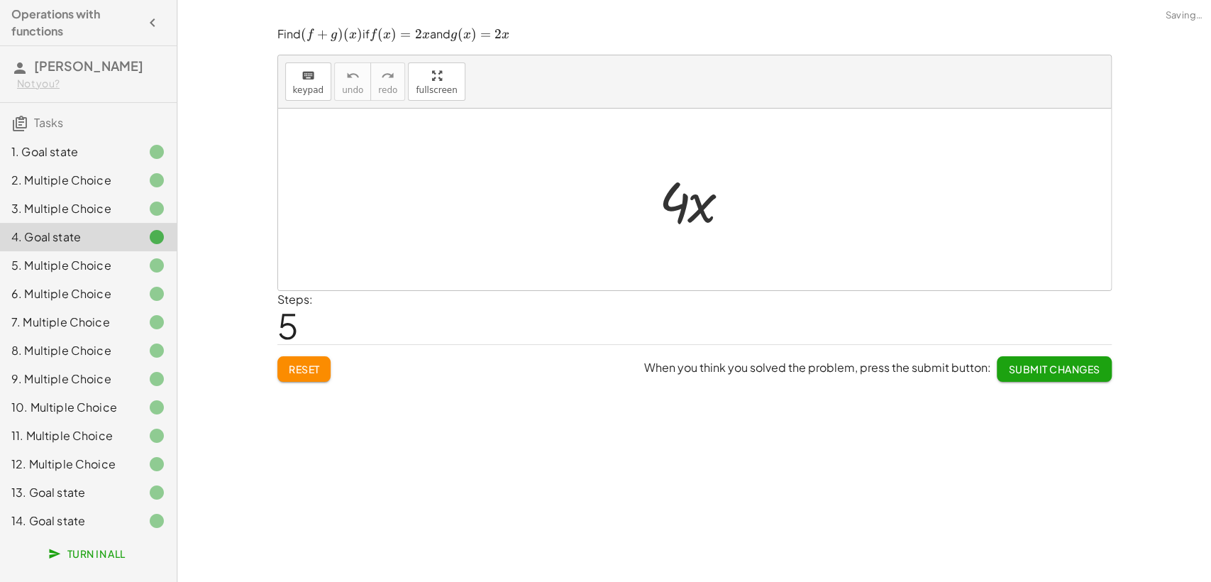
click at [81, 336] on div "6. Multiple Choice" at bounding box center [88, 350] width 177 height 28
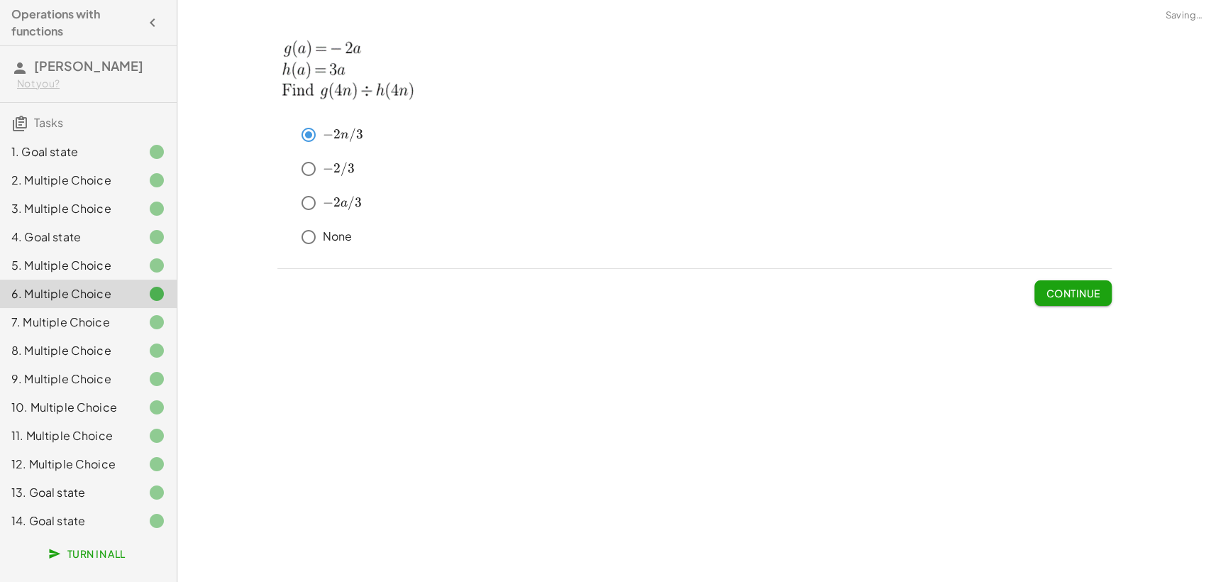
click at [79, 314] on div "7. Multiple Choice" at bounding box center [68, 322] width 114 height 17
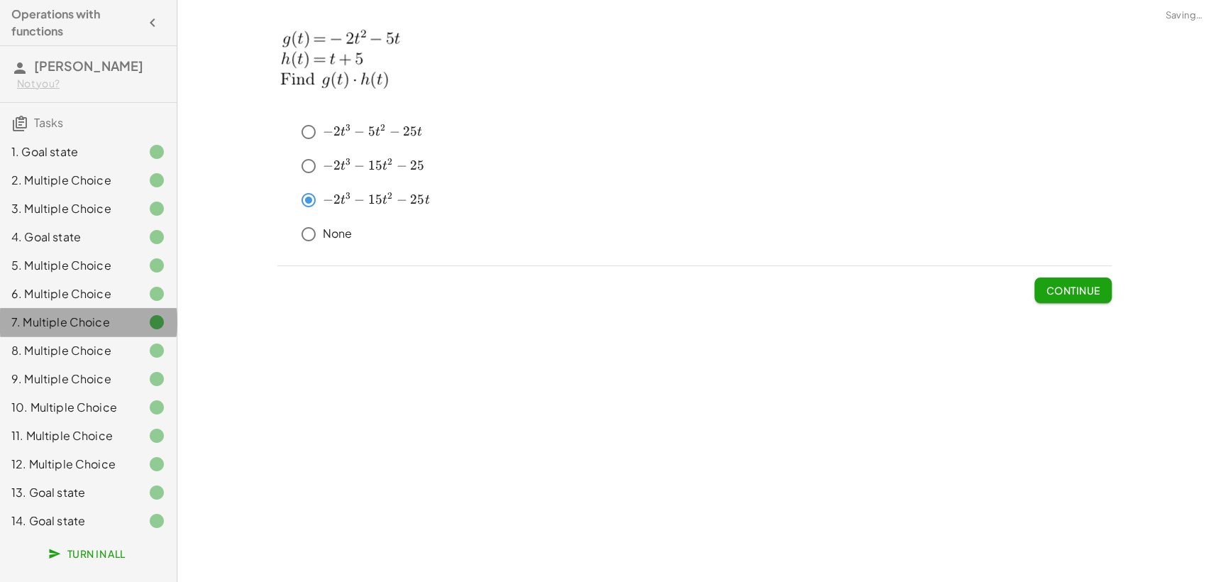
click at [79, 329] on div "7. Multiple Choice" at bounding box center [68, 322] width 114 height 17
click at [88, 523] on div "14. Goal state" at bounding box center [68, 520] width 114 height 17
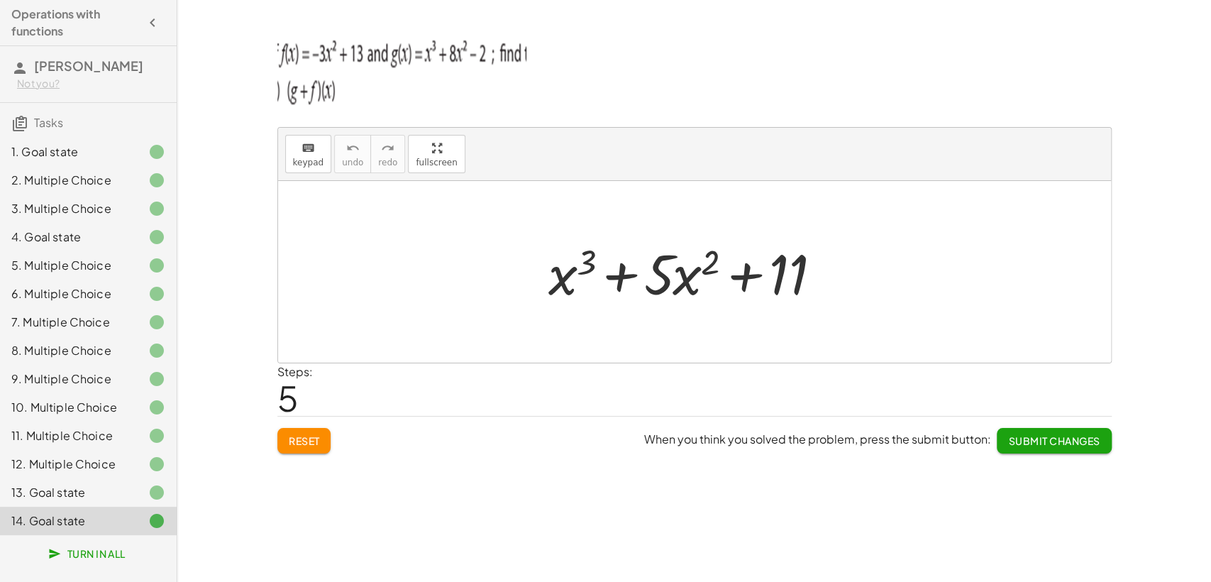
click at [89, 270] on div "5. Multiple Choice" at bounding box center [68, 265] width 114 height 17
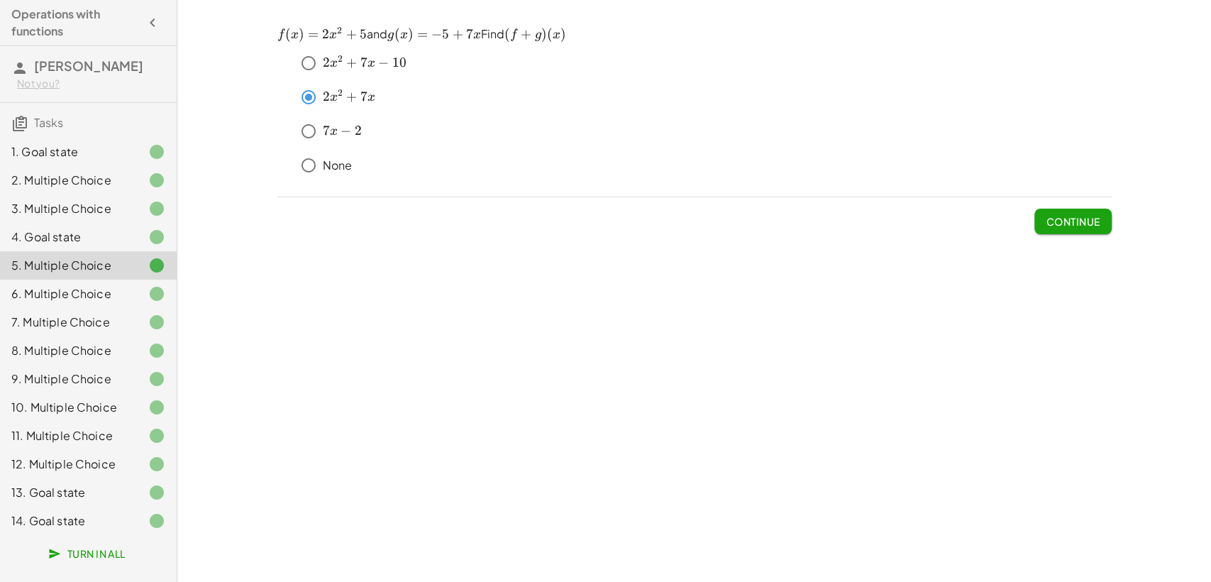
click at [60, 150] on div "1. Goal state" at bounding box center [68, 151] width 114 height 17
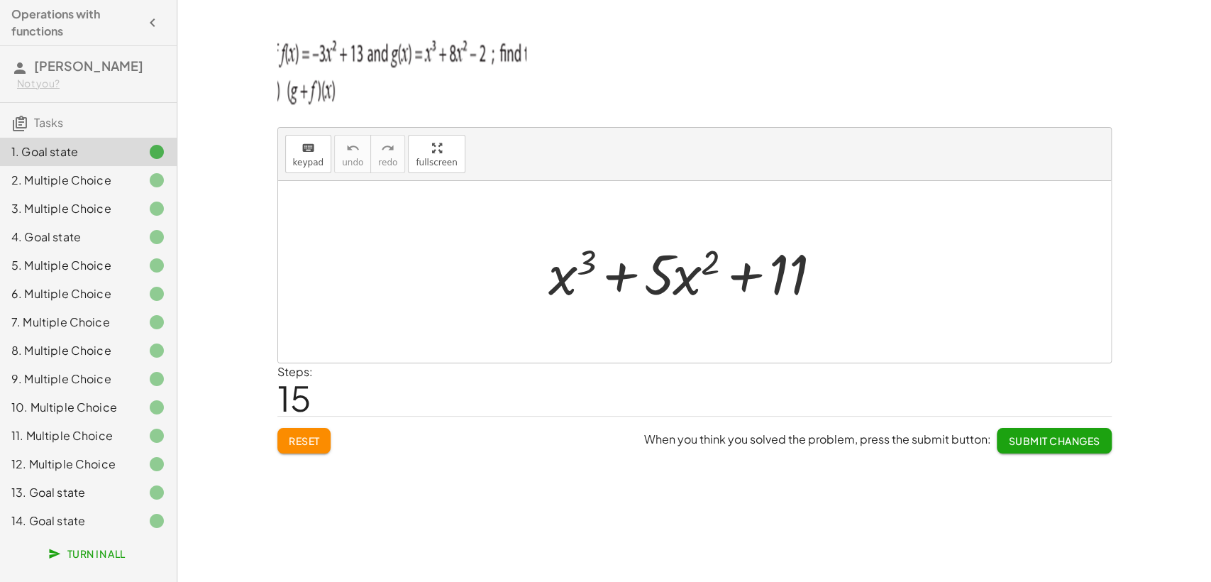
click at [35, 187] on div "2. Multiple Choice" at bounding box center [68, 180] width 114 height 17
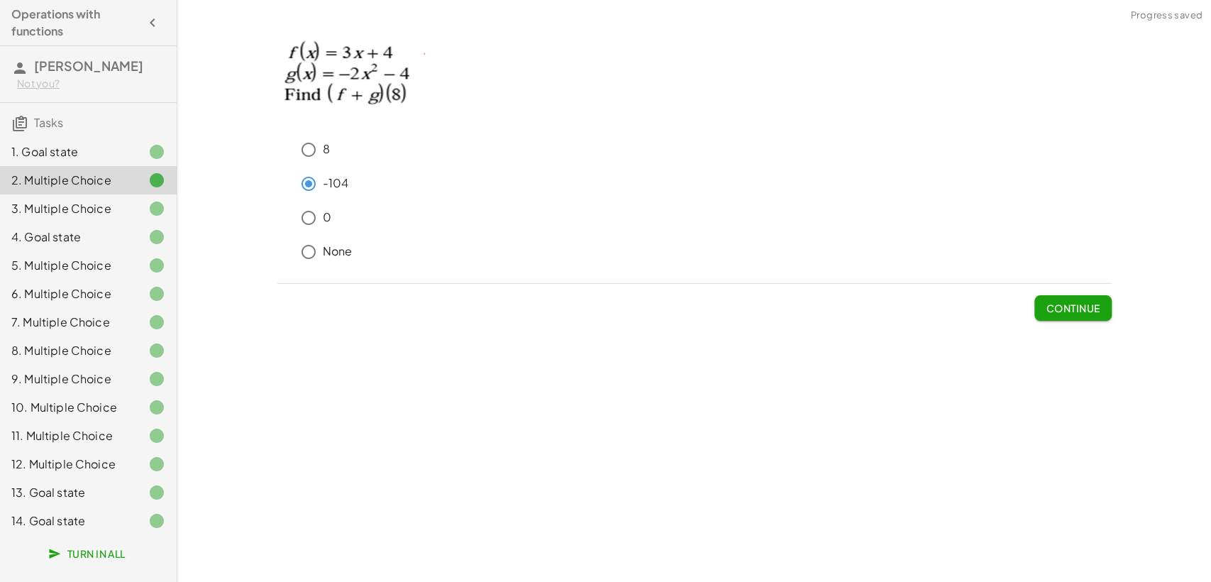
click at [37, 251] on div "3. Multiple Choice" at bounding box center [88, 265] width 177 height 28
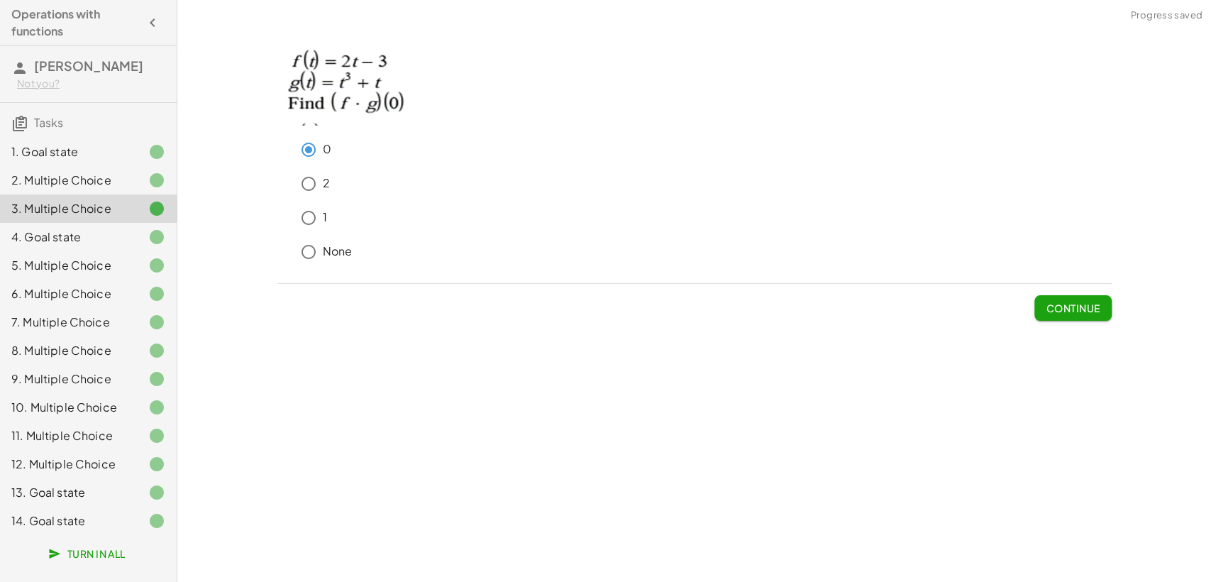
click at [36, 243] on div "4. Goal state" at bounding box center [68, 236] width 114 height 17
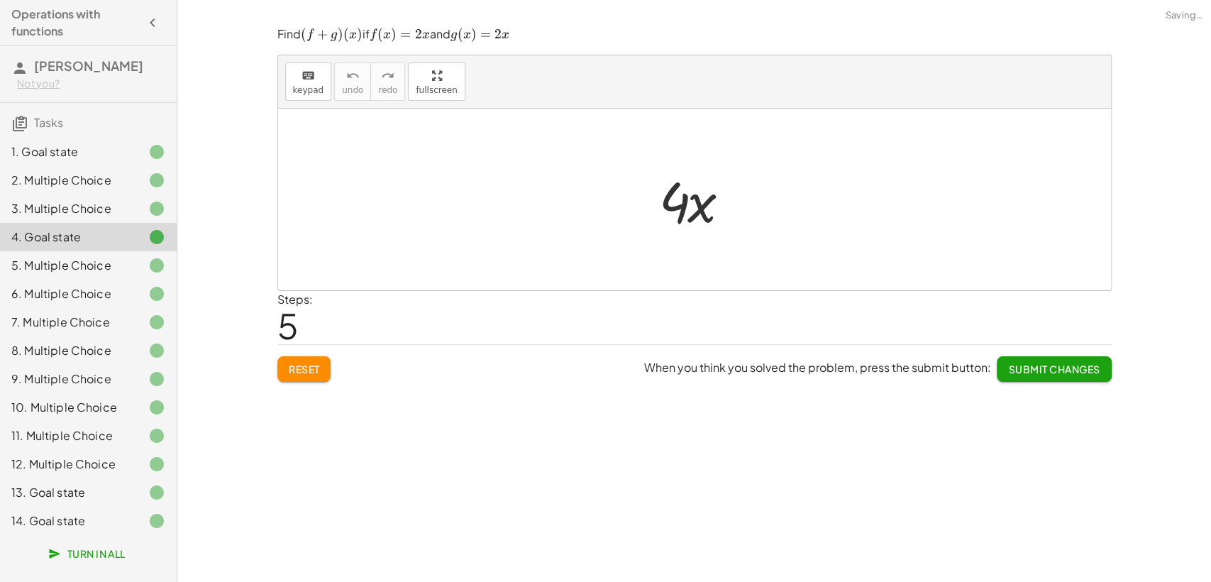
click at [41, 258] on div "5. Multiple Choice" at bounding box center [68, 265] width 114 height 17
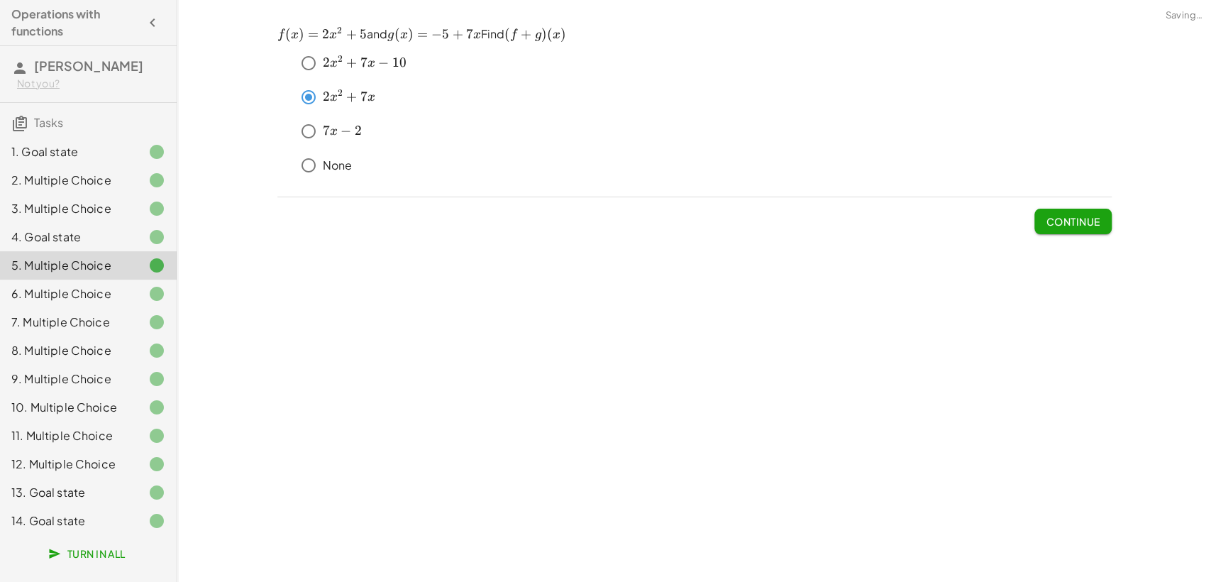
click at [57, 336] on div "6. Multiple Choice" at bounding box center [88, 350] width 177 height 28
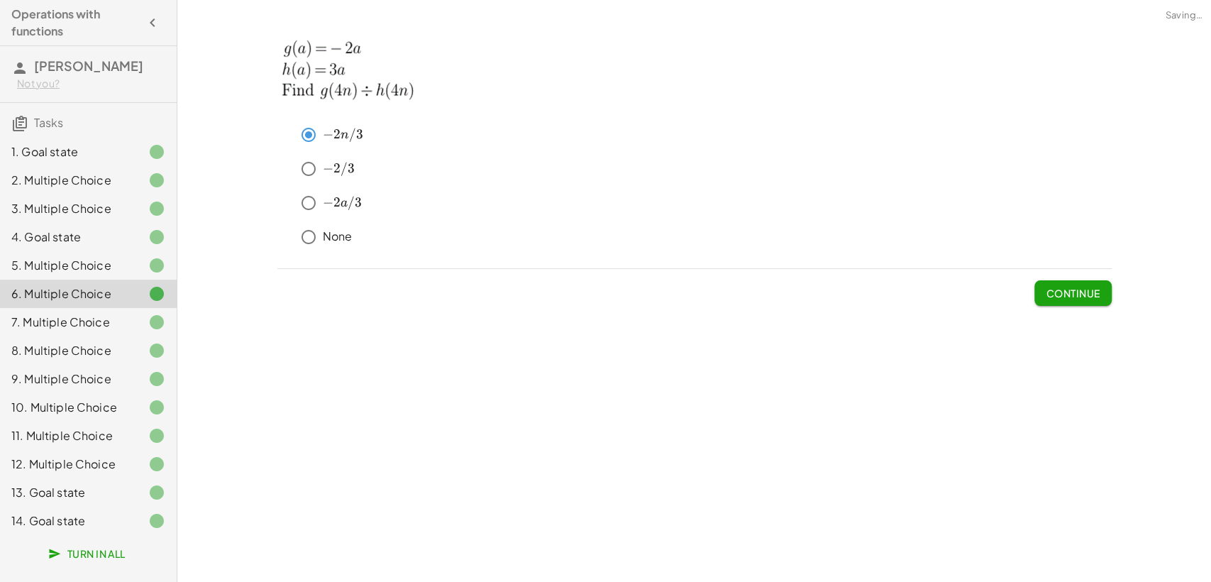
click at [60, 319] on div "7. Multiple Choice" at bounding box center [68, 322] width 114 height 17
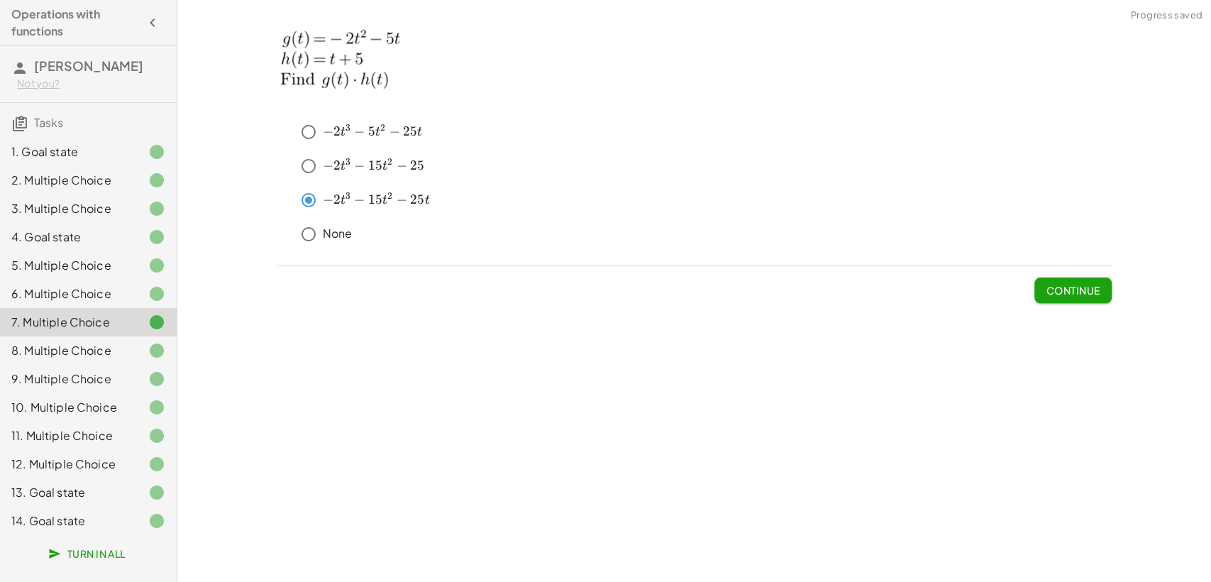
click at [62, 393] on div "8. Multiple Choice" at bounding box center [88, 407] width 177 height 28
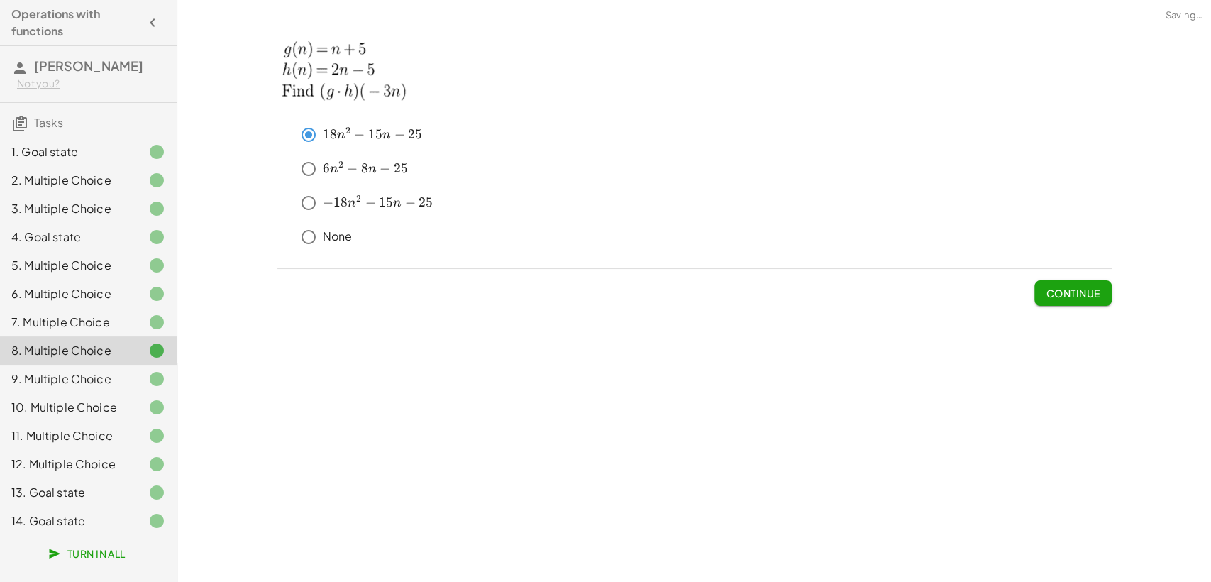
click at [65, 359] on div "8. Multiple Choice" at bounding box center [88, 350] width 177 height 28
click at [65, 380] on div "9. Multiple Choice" at bounding box center [68, 378] width 114 height 17
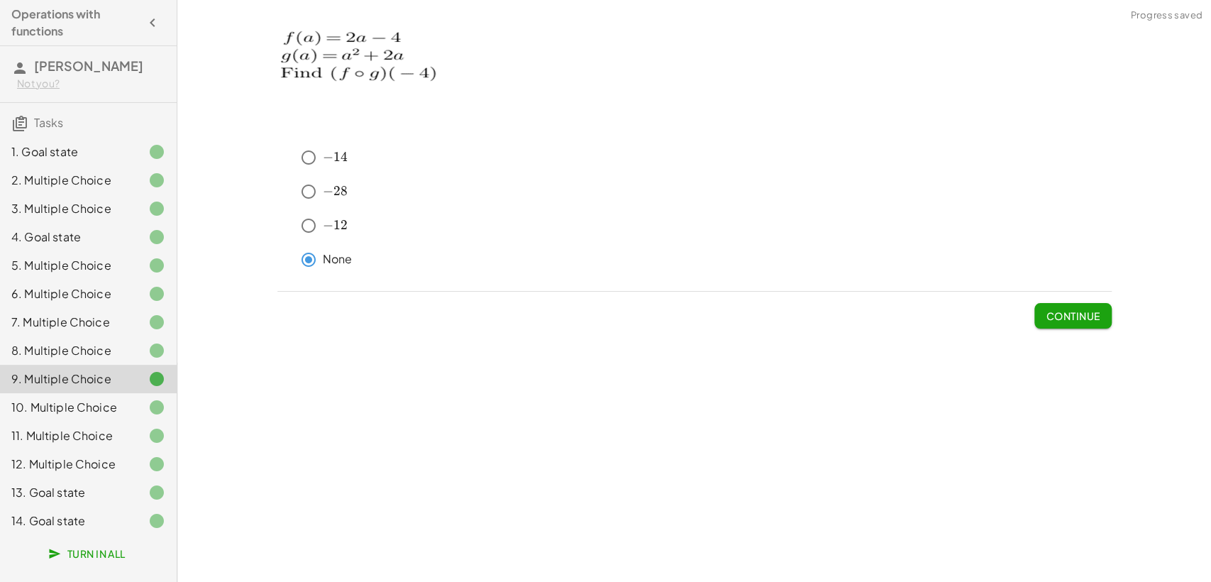
click at [65, 402] on div "10. Multiple Choice" at bounding box center [68, 407] width 114 height 17
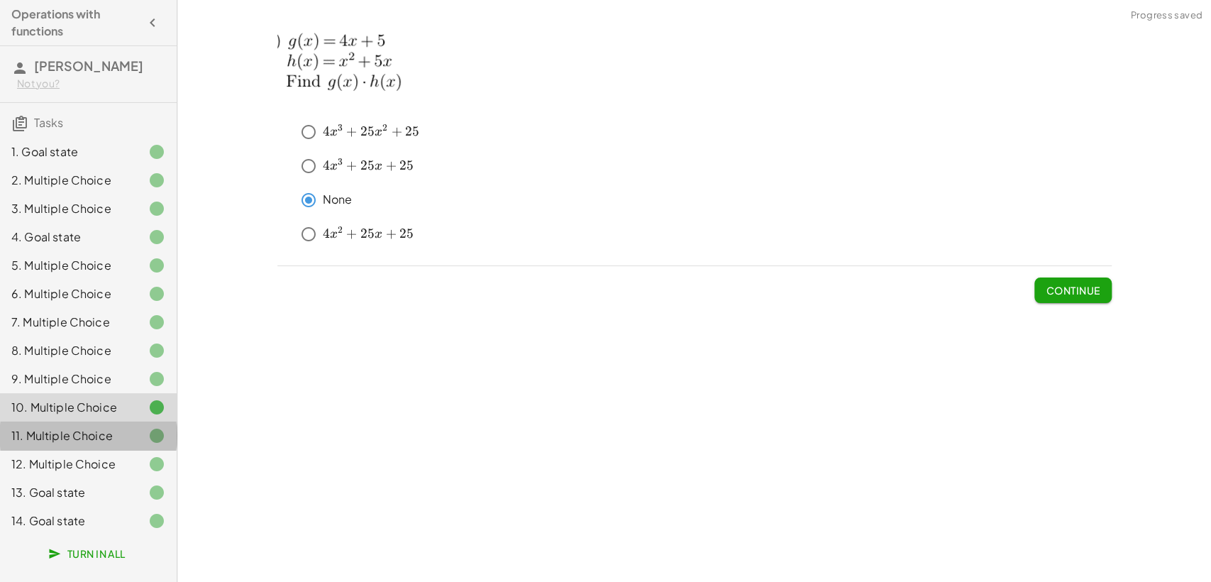
click at [73, 438] on div "11. Multiple Choice" at bounding box center [68, 435] width 114 height 17
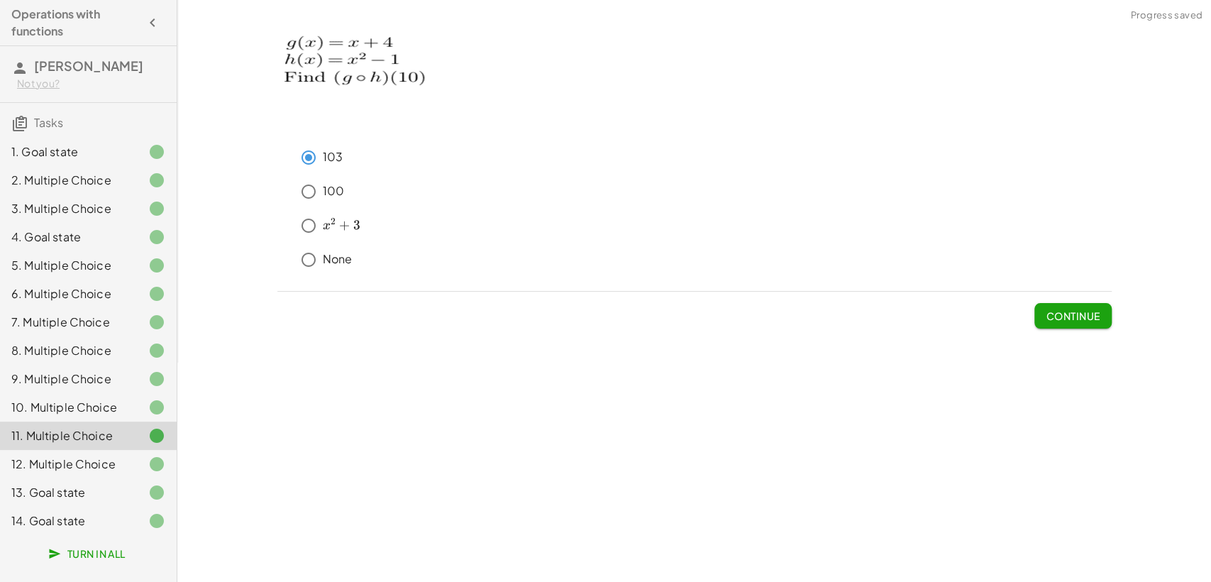
click at [79, 461] on div "12. Multiple Choice" at bounding box center [68, 463] width 114 height 17
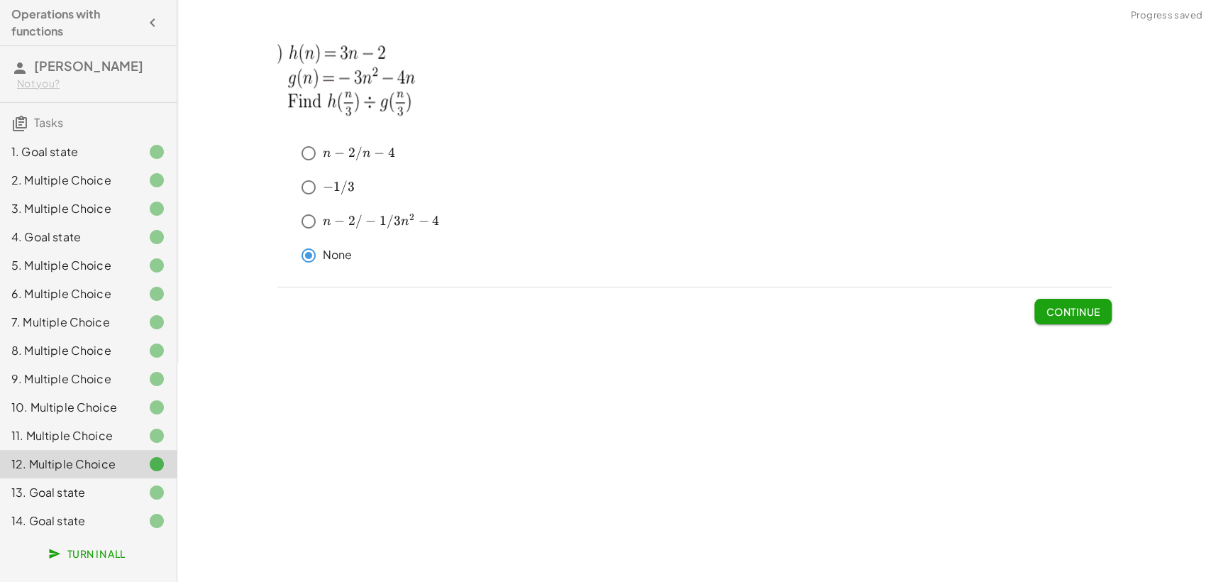
click at [97, 495] on div "13. Goal state" at bounding box center [68, 492] width 114 height 17
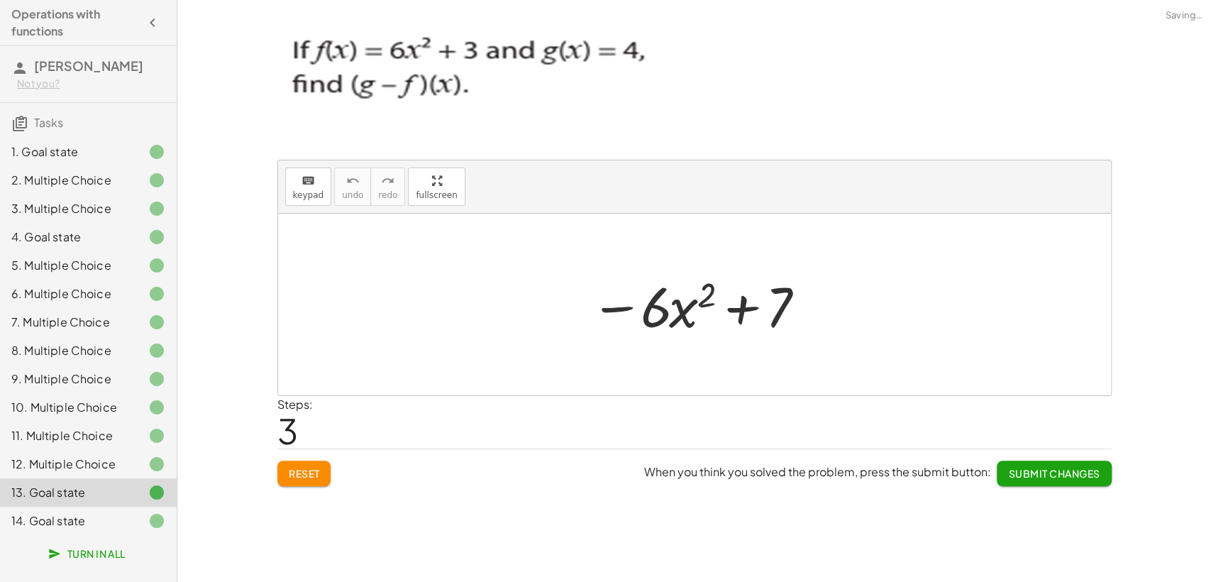
click at [101, 521] on div "14. Goal state" at bounding box center [68, 520] width 114 height 17
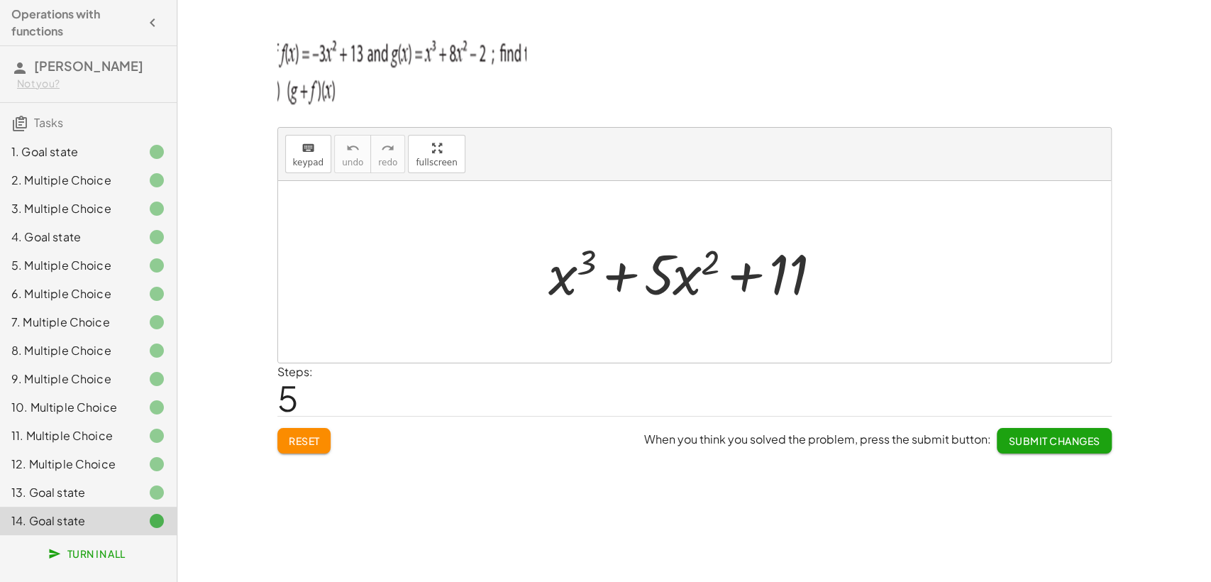
click at [43, 155] on div "1. Goal state" at bounding box center [68, 151] width 114 height 17
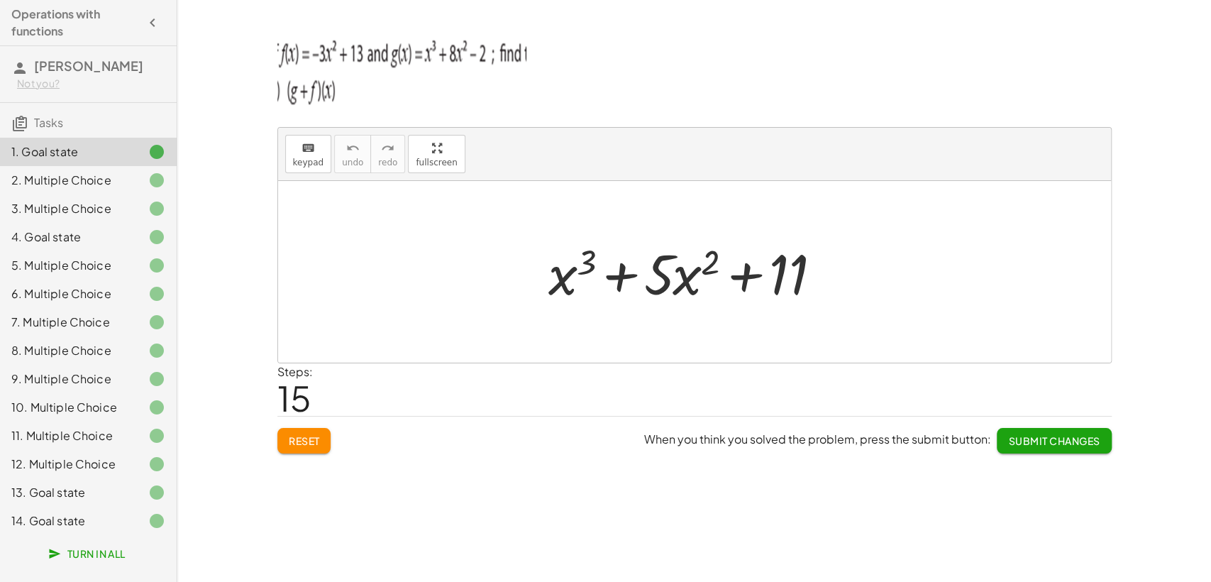
click at [576, 274] on div at bounding box center [699, 272] width 317 height 73
click at [111, 523] on div "14. Goal state" at bounding box center [68, 520] width 114 height 17
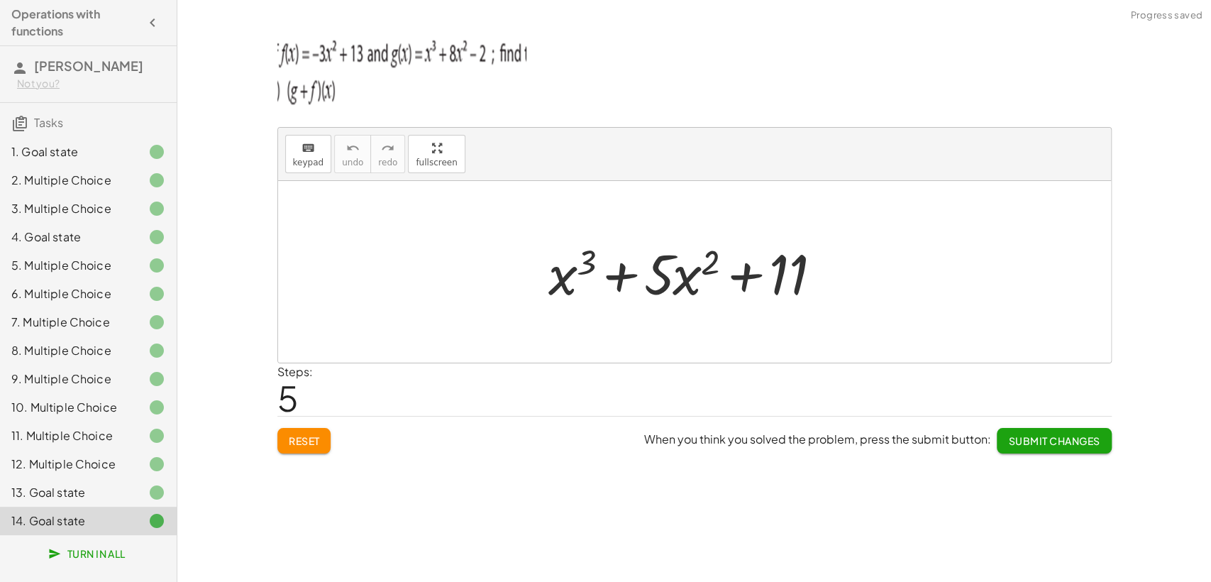
click at [109, 143] on div "1. Goal state" at bounding box center [68, 151] width 114 height 17
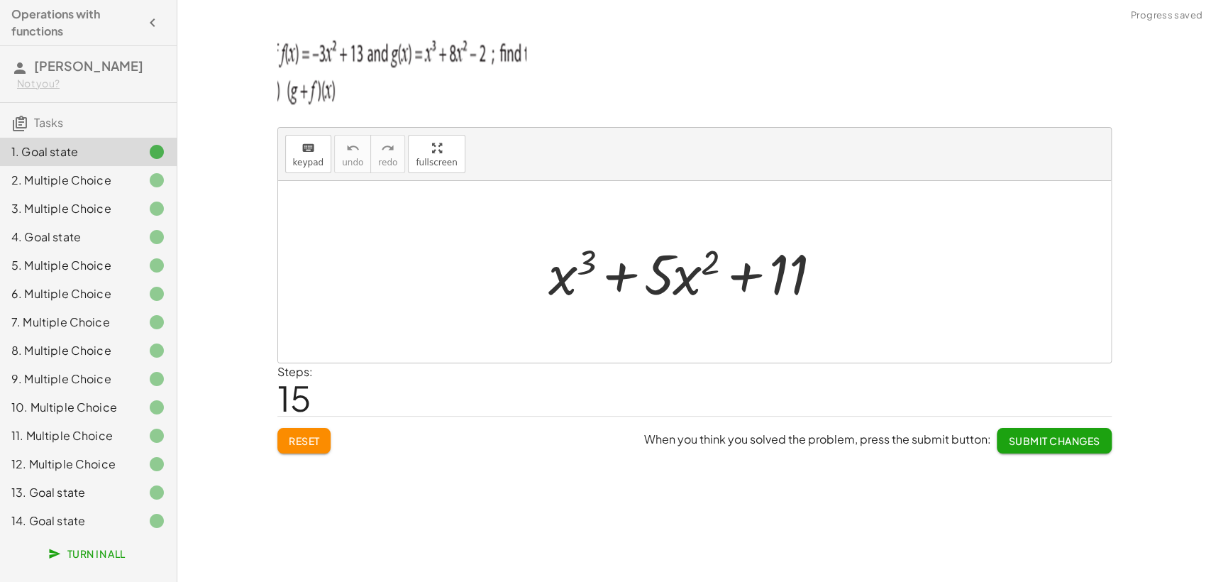
click at [1006, 431] on button "Submit Changes" at bounding box center [1054, 441] width 114 height 26
click at [780, 278] on div at bounding box center [699, 272] width 317 height 73
click at [568, 279] on div at bounding box center [699, 272] width 317 height 73
click at [705, 272] on div at bounding box center [699, 272] width 317 height 73
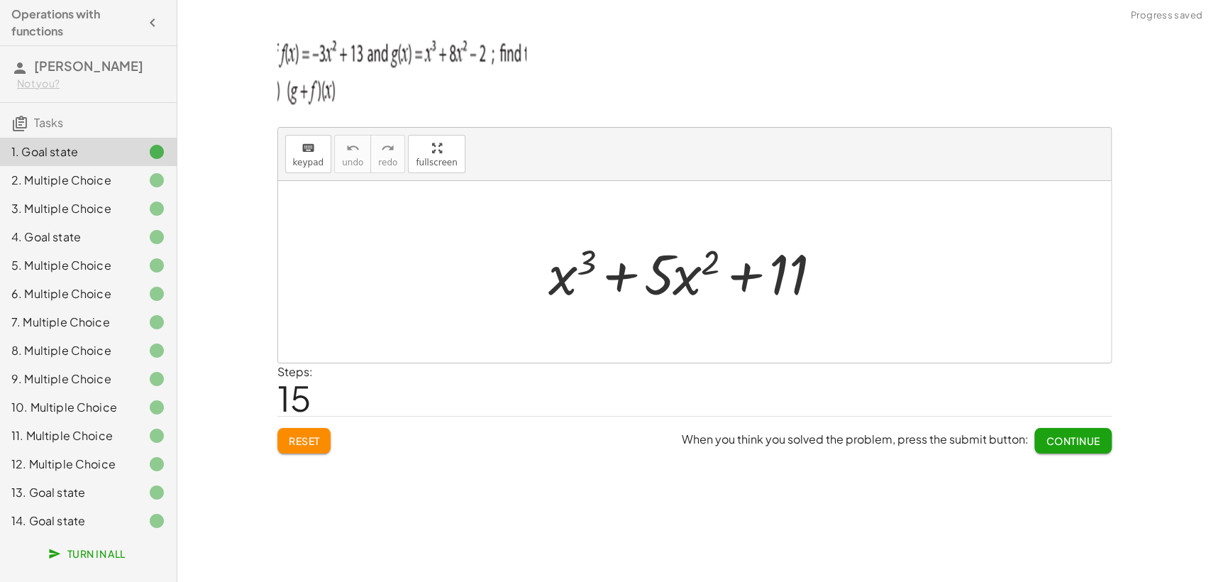
click at [644, 281] on div at bounding box center [699, 272] width 317 height 73
click at [570, 286] on div at bounding box center [699, 272] width 317 height 73
click at [558, 286] on div at bounding box center [699, 272] width 317 height 73
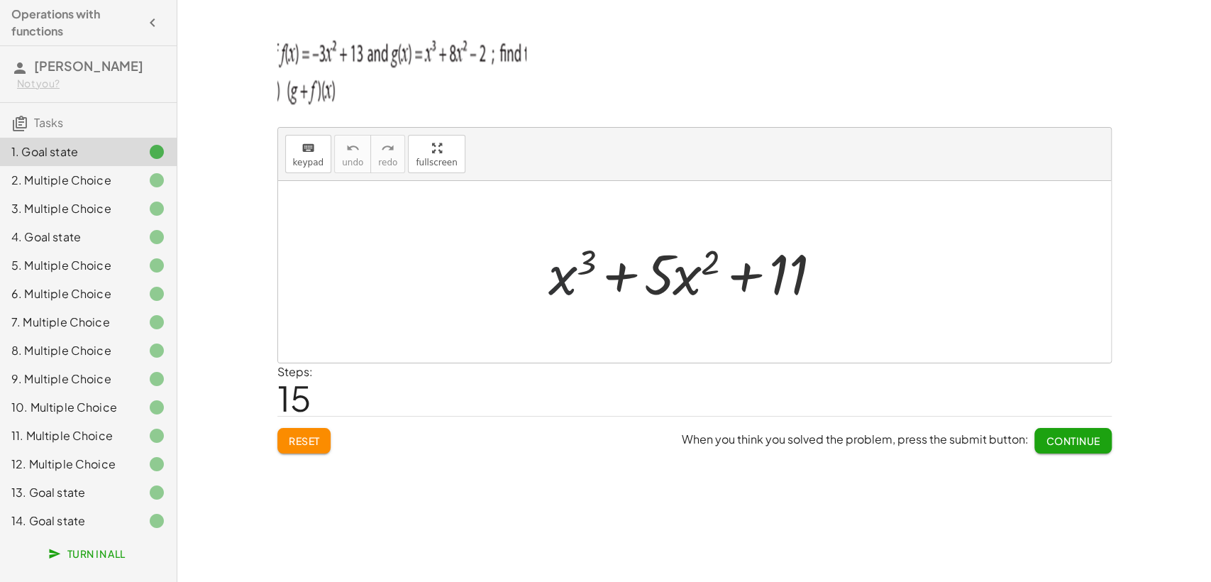
click at [560, 285] on div at bounding box center [699, 272] width 317 height 73
click at [717, 264] on div at bounding box center [699, 272] width 317 height 73
click at [663, 297] on div at bounding box center [699, 272] width 317 height 73
click at [753, 293] on div at bounding box center [699, 272] width 317 height 73
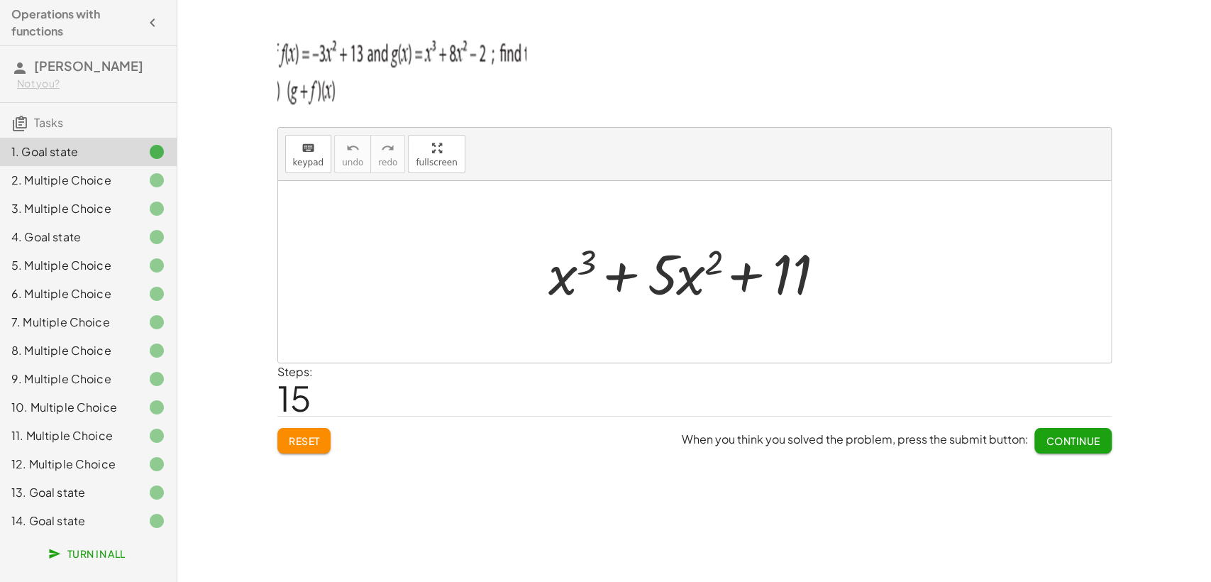
click at [753, 293] on div at bounding box center [699, 272] width 317 height 73
click at [772, 302] on div at bounding box center [699, 272] width 317 height 73
click at [772, 299] on div at bounding box center [699, 272] width 317 height 73
drag, startPoint x: 784, startPoint y: 279, endPoint x: 817, endPoint y: 294, distance: 36.5
click at [817, 294] on div at bounding box center [699, 272] width 317 height 73
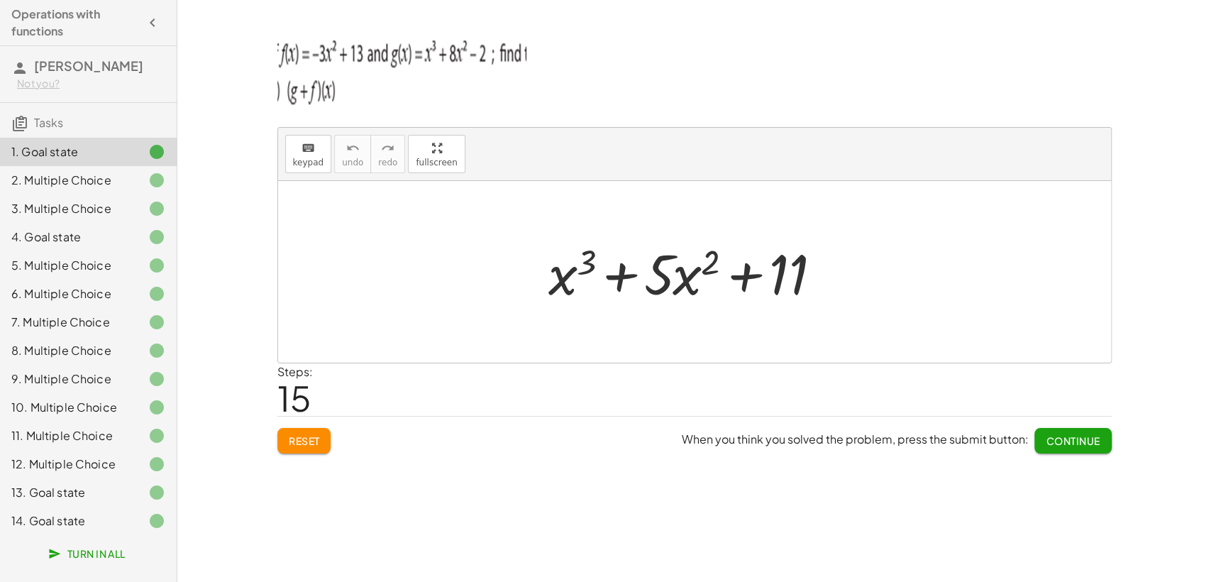
click at [692, 279] on div at bounding box center [699, 272] width 317 height 73
click at [657, 279] on div at bounding box center [699, 272] width 317 height 73
click at [600, 277] on div at bounding box center [699, 272] width 317 height 73
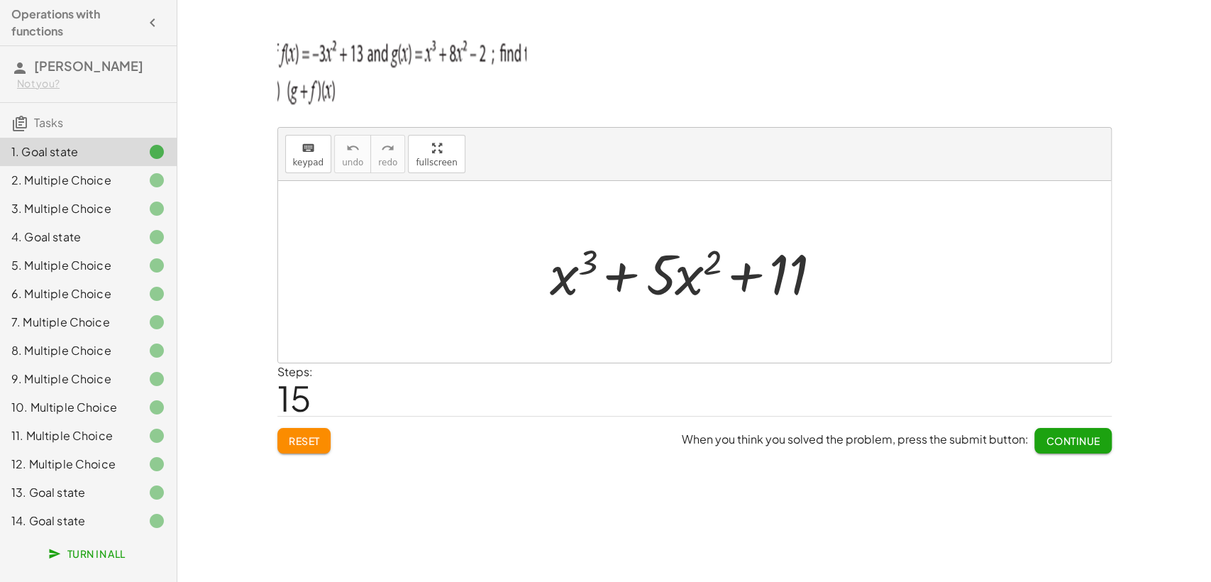
click at [556, 280] on div at bounding box center [699, 272] width 317 height 73
click at [301, 448] on button "Reset" at bounding box center [304, 441] width 54 height 26
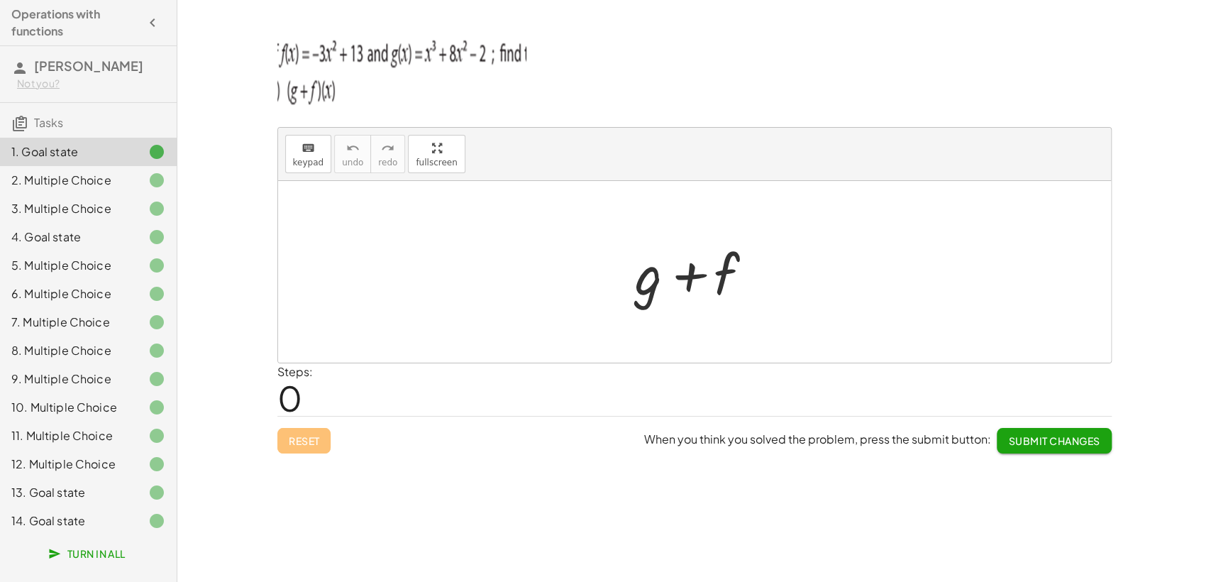
click at [647, 291] on div at bounding box center [700, 272] width 144 height 73
click at [647, 289] on div at bounding box center [700, 272] width 144 height 73
click at [297, 158] on span "keypad" at bounding box center [308, 163] width 31 height 10
click at [648, 282] on div at bounding box center [649, 274] width 28 height 66
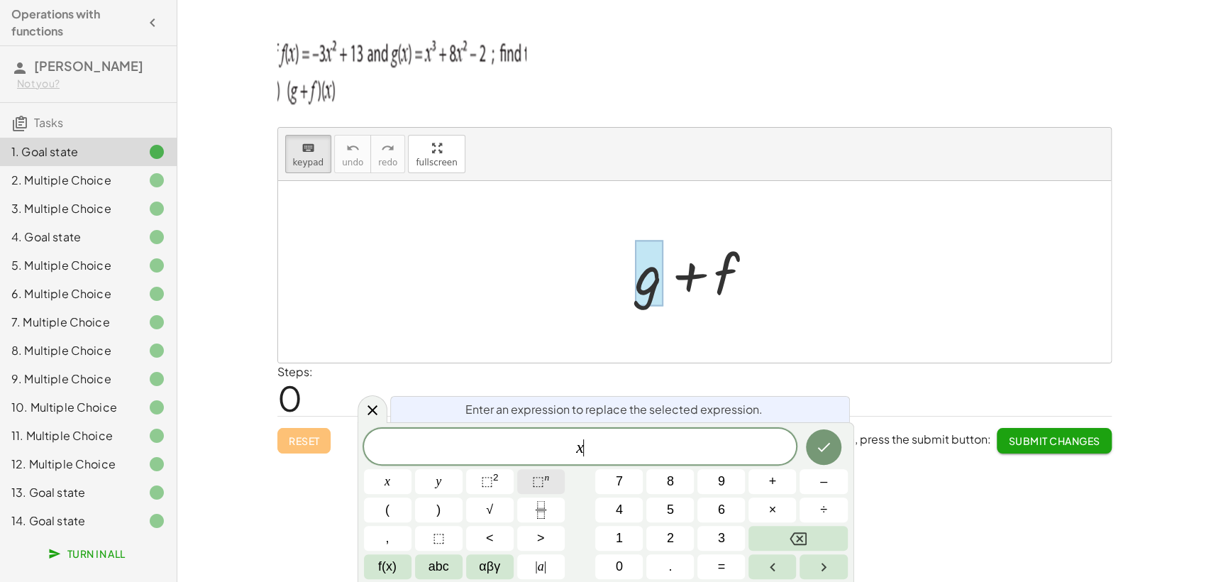
click at [534, 491] on button "⬚ n" at bounding box center [541, 481] width 48 height 25
click at [533, 482] on span "⬚" at bounding box center [538, 481] width 12 height 14
click at [514, 303] on div at bounding box center [694, 272] width 833 height 182
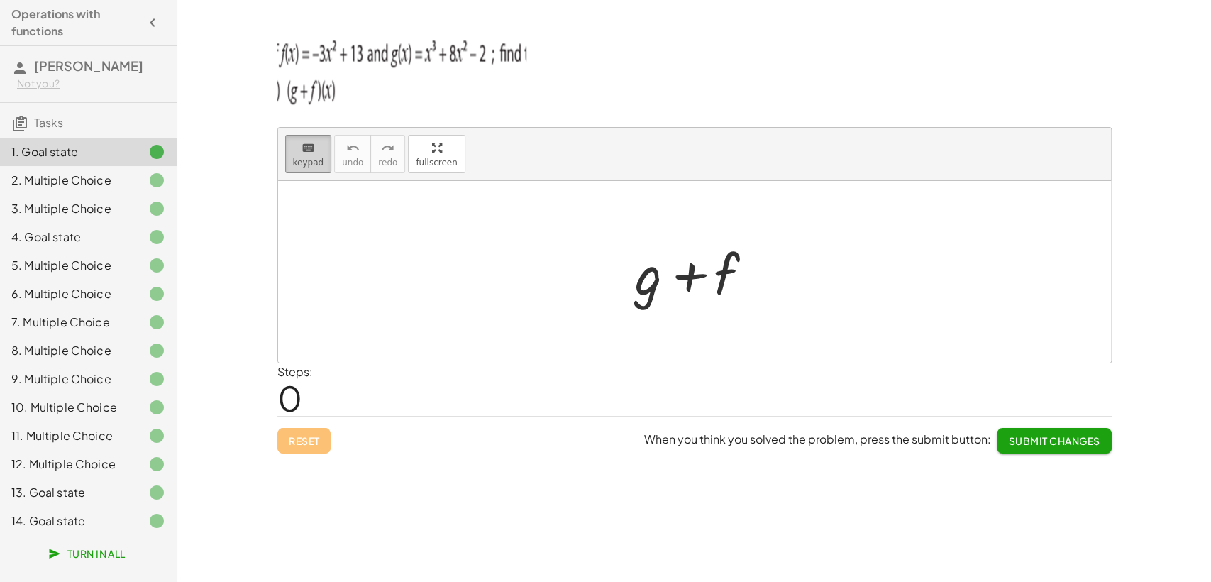
click at [297, 160] on span "keypad" at bounding box center [308, 163] width 31 height 10
click at [630, 302] on div at bounding box center [700, 272] width 144 height 73
click at [646, 285] on div at bounding box center [700, 272] width 144 height 73
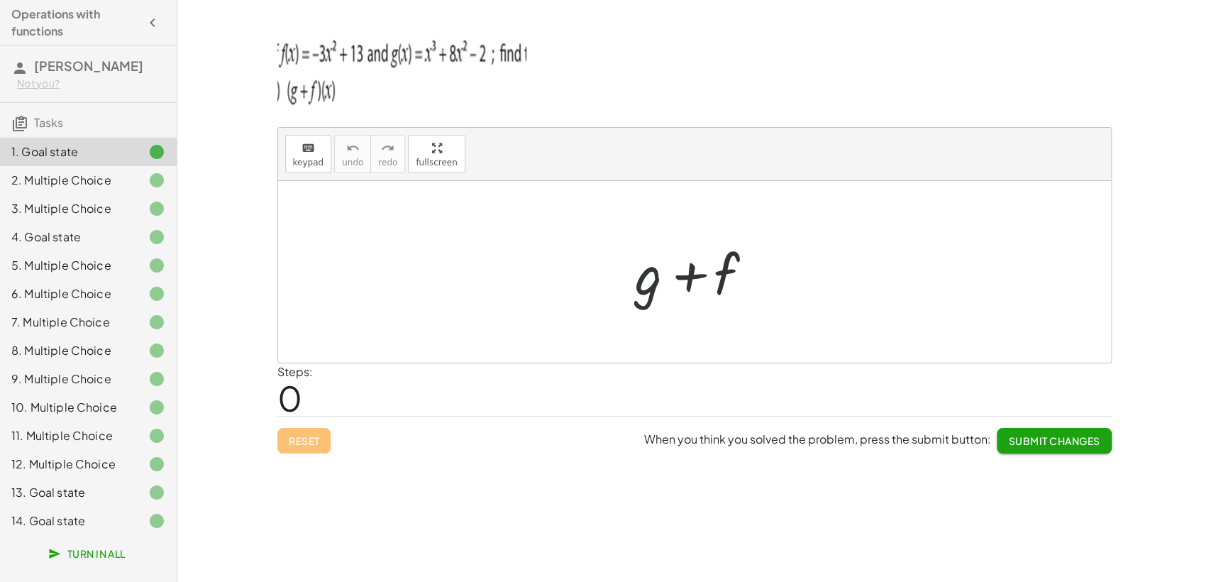
click at [646, 285] on div at bounding box center [700, 272] width 144 height 73
click at [292, 155] on button "keyboard keypad" at bounding box center [308, 154] width 47 height 38
click at [647, 284] on div at bounding box center [649, 274] width 28 height 66
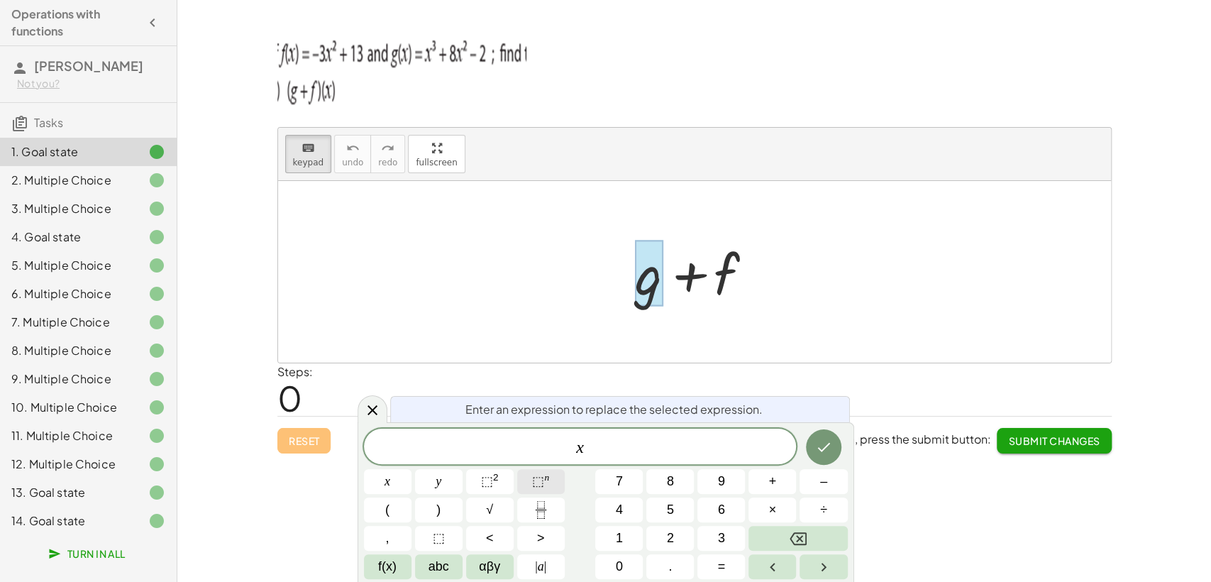
click at [534, 480] on span "⬚" at bounding box center [538, 481] width 12 height 14
click at [772, 483] on span "+" at bounding box center [773, 481] width 8 height 19
click at [668, 484] on span "8" at bounding box center [670, 481] width 7 height 19
click at [491, 479] on span "⬚" at bounding box center [487, 481] width 12 height 14
click at [816, 484] on button "–" at bounding box center [824, 481] width 48 height 25
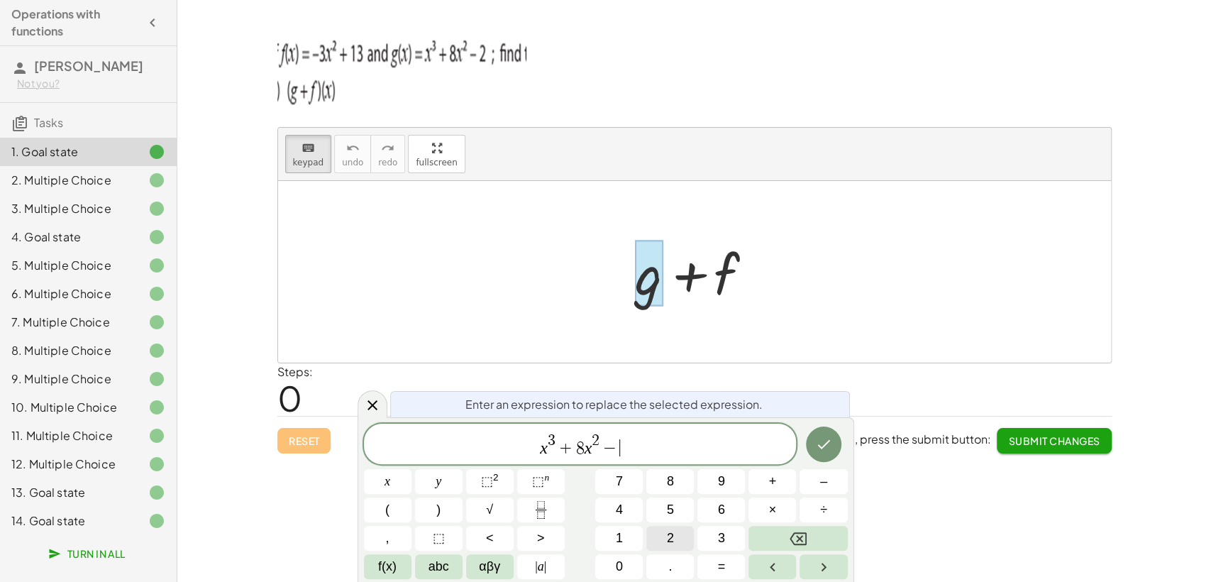
click at [660, 523] on button "2" at bounding box center [670, 538] width 48 height 25
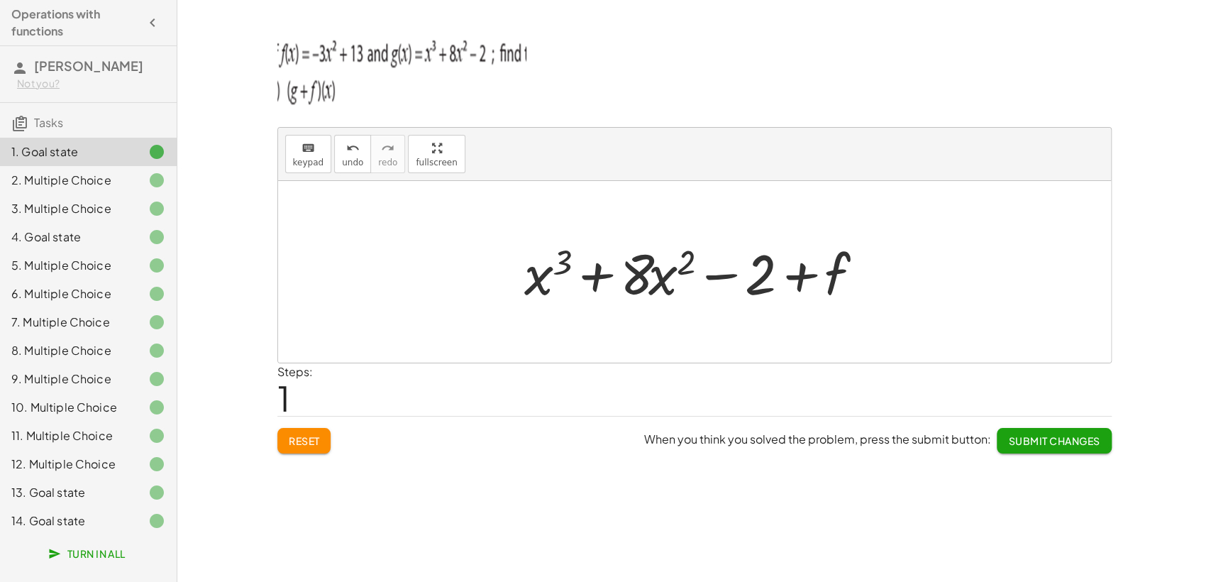
click at [299, 181] on div at bounding box center [694, 272] width 833 height 182
click at [299, 167] on button "keyboard keypad" at bounding box center [308, 154] width 47 height 38
click at [823, 267] on div at bounding box center [811, 274] width 77 height 63
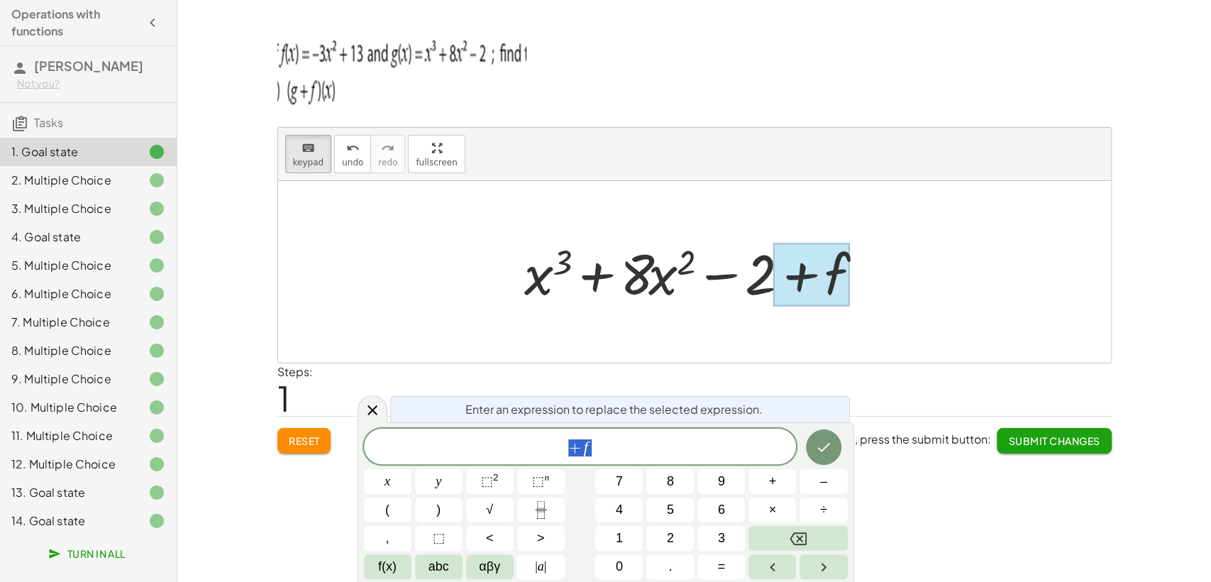
click at [619, 463] on div "** + f" at bounding box center [580, 446] width 433 height 35
click at [609, 447] on span "+ f ​" at bounding box center [580, 448] width 433 height 20
click at [401, 504] on button "(" at bounding box center [388, 509] width 48 height 25
click at [814, 483] on button "–" at bounding box center [824, 481] width 48 height 25
click at [495, 480] on sup "2" at bounding box center [496, 477] width 6 height 11
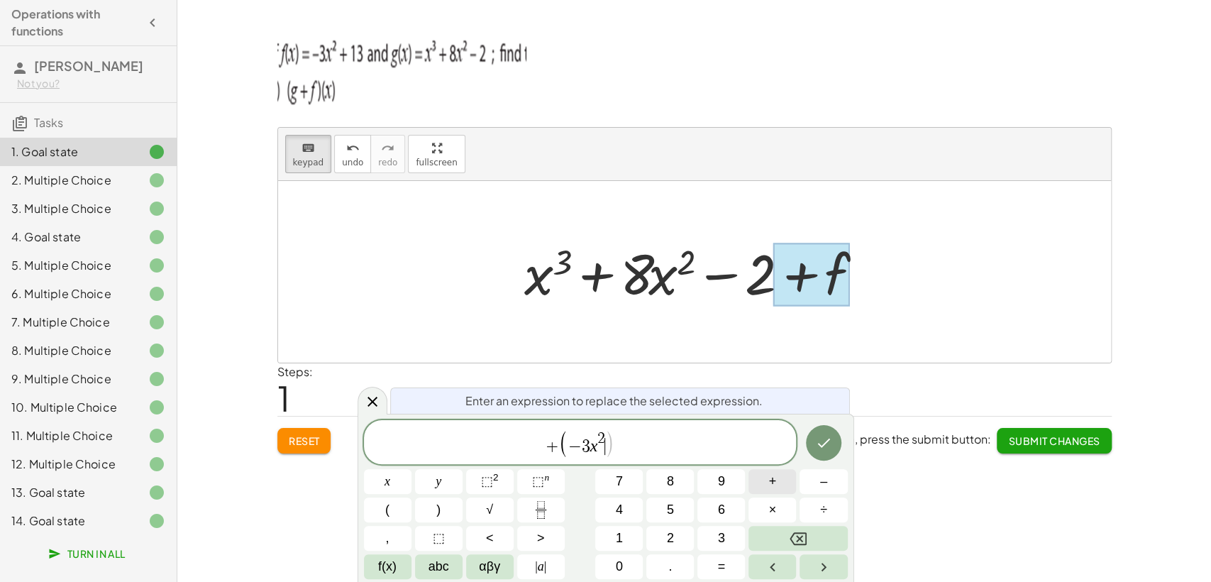
click at [769, 486] on span "+" at bounding box center [773, 481] width 8 height 19
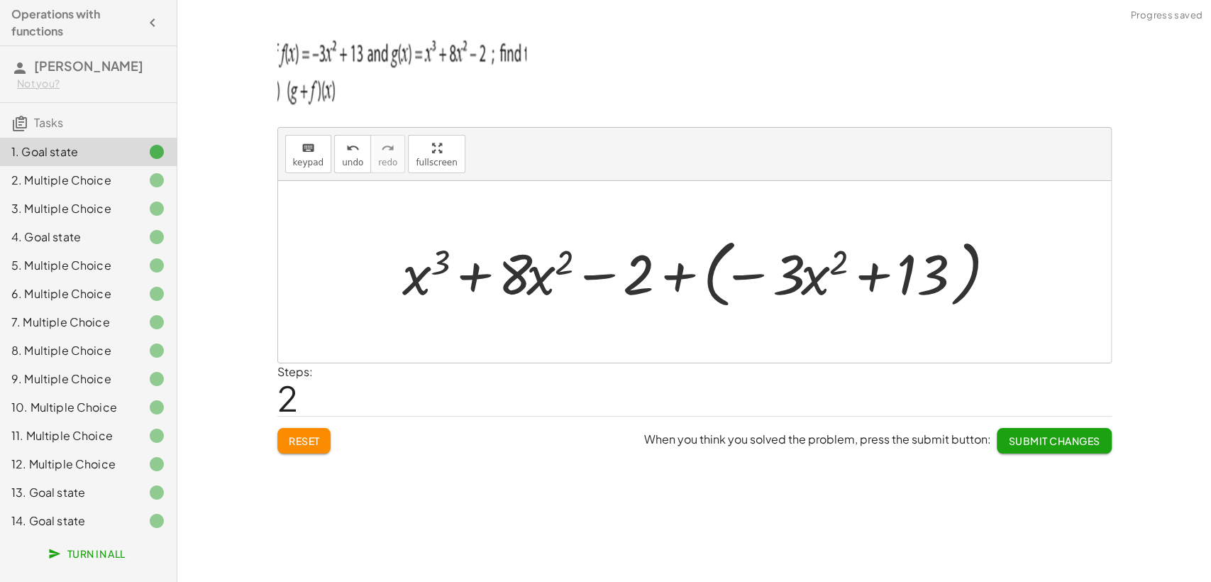
click at [685, 284] on div at bounding box center [699, 272] width 609 height 82
click at [685, 284] on div at bounding box center [699, 272] width 521 height 73
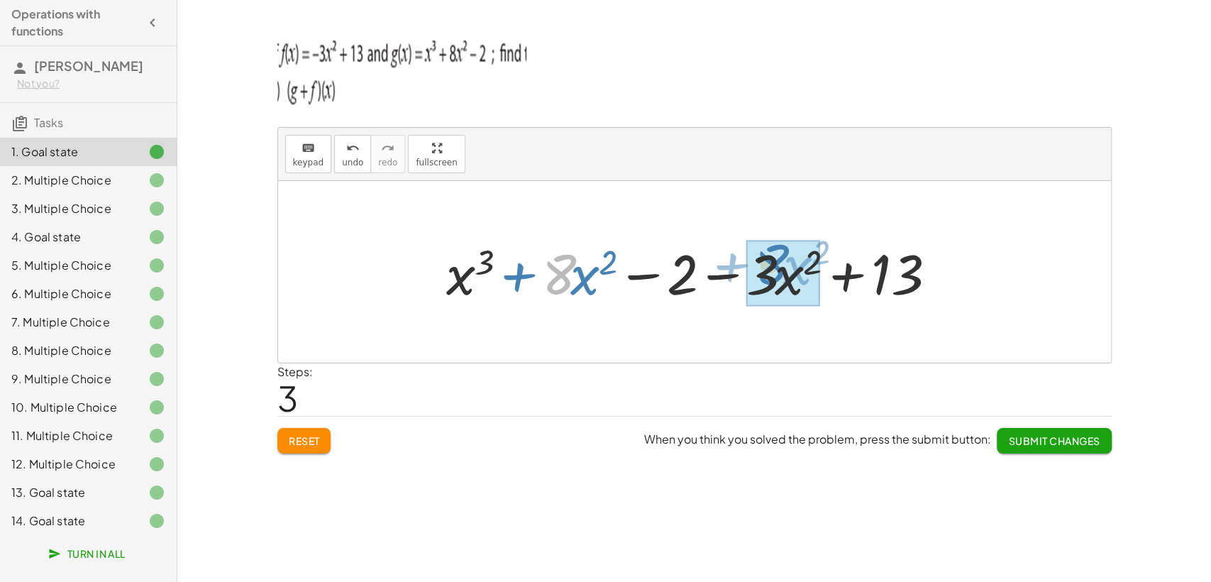
drag, startPoint x: 562, startPoint y: 282, endPoint x: 773, endPoint y: 276, distance: 211.5
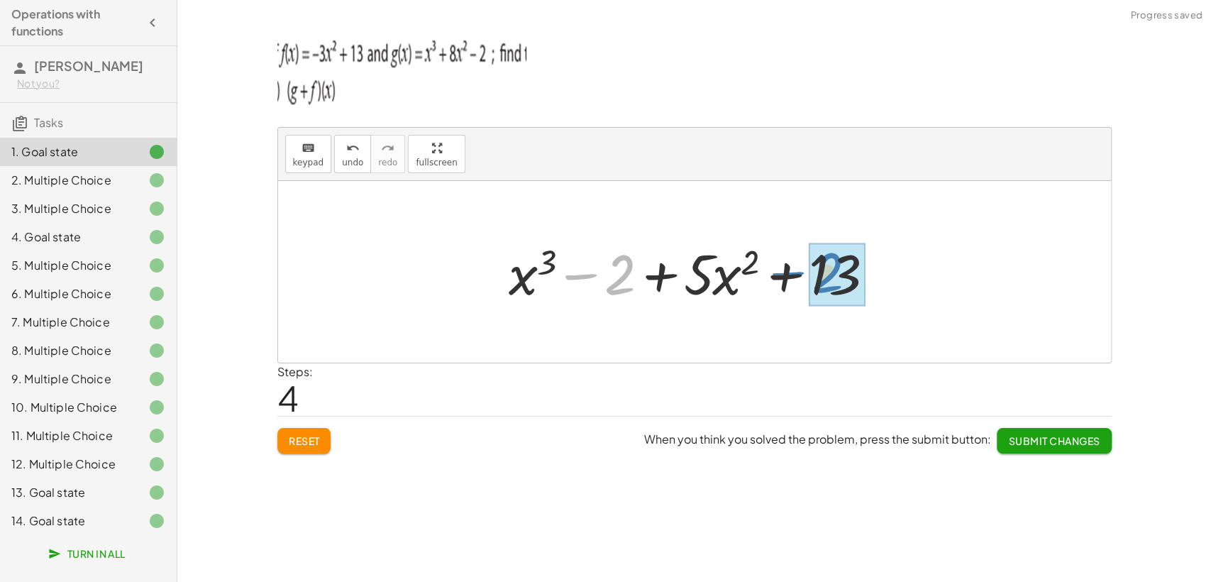
drag, startPoint x: 622, startPoint y: 276, endPoint x: 834, endPoint y: 274, distance: 212.9
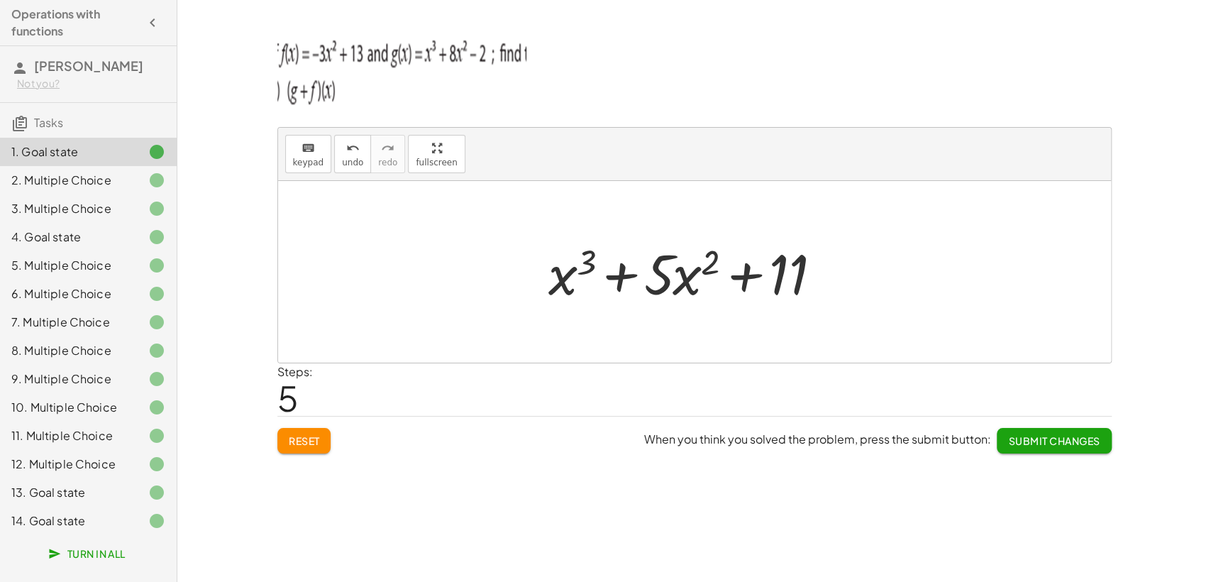
click at [91, 523] on div "14. Goal state" at bounding box center [68, 520] width 114 height 17
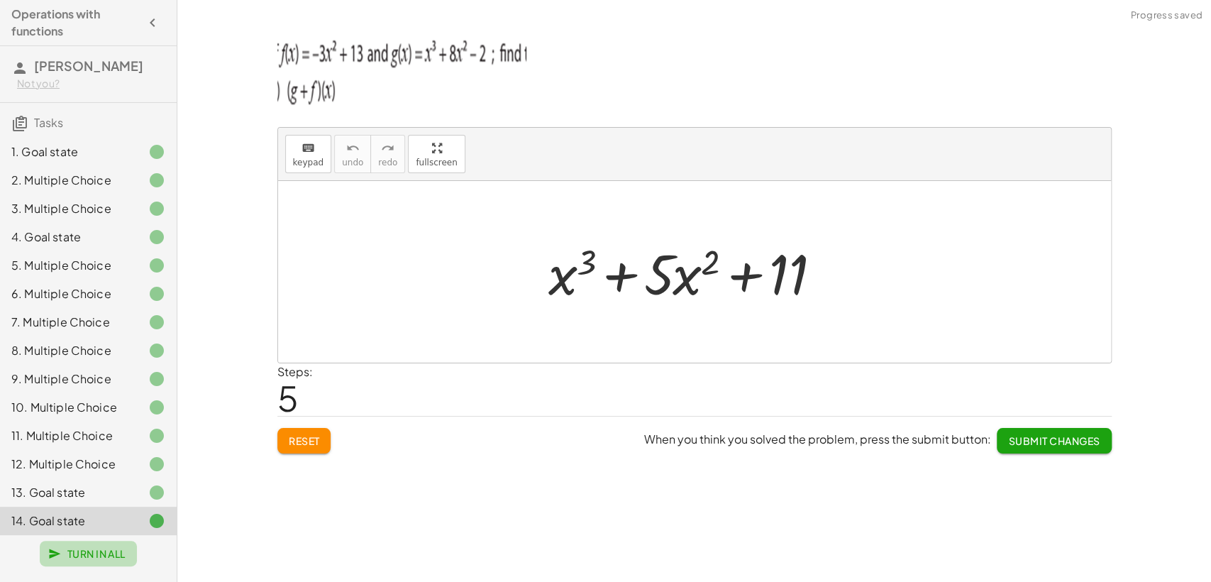
click at [93, 523] on span "Turn In All" at bounding box center [88, 553] width 74 height 13
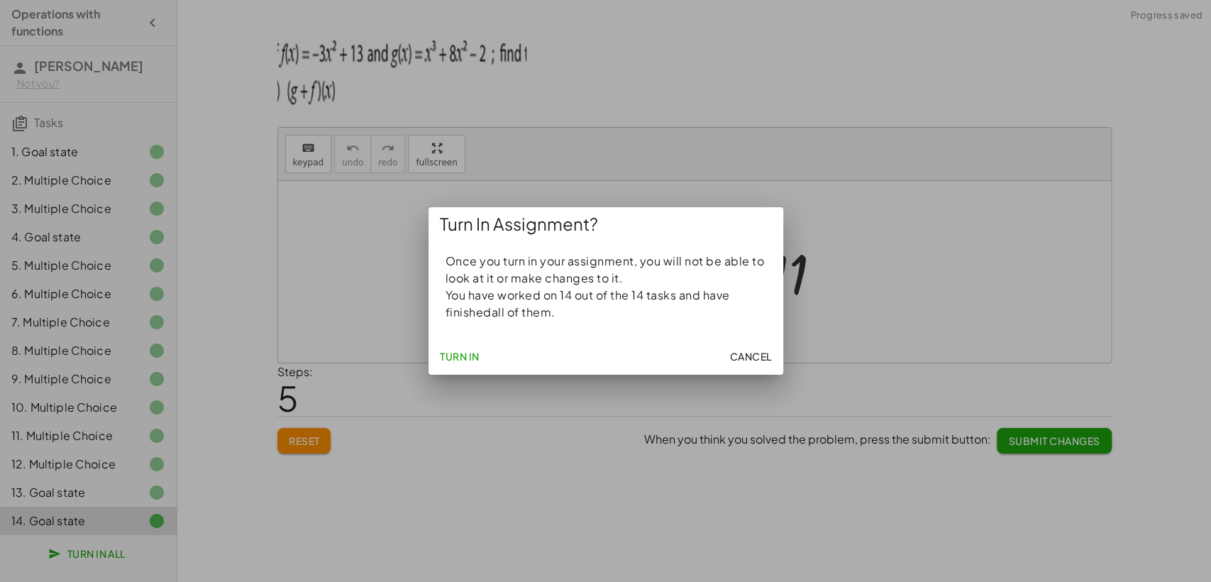
click at [447, 360] on span "Turn In" at bounding box center [460, 356] width 40 height 13
click at [467, 360] on span "Turn In" at bounding box center [460, 356] width 40 height 13
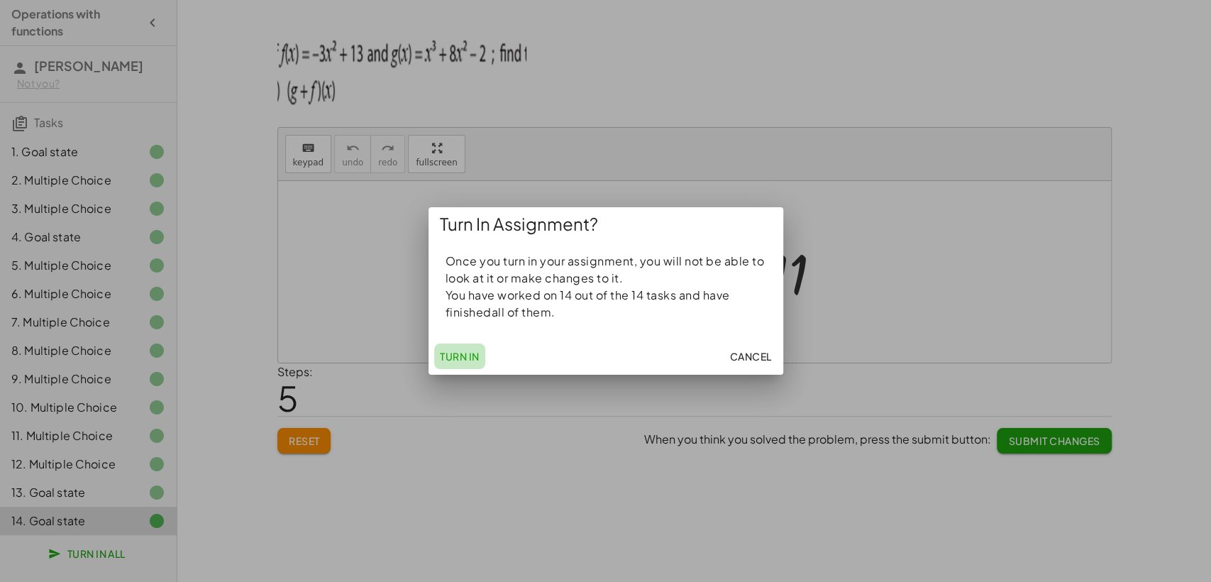
click at [467, 360] on span "Turn In" at bounding box center [460, 356] width 40 height 13
click at [695, 424] on div at bounding box center [605, 291] width 1211 height 582
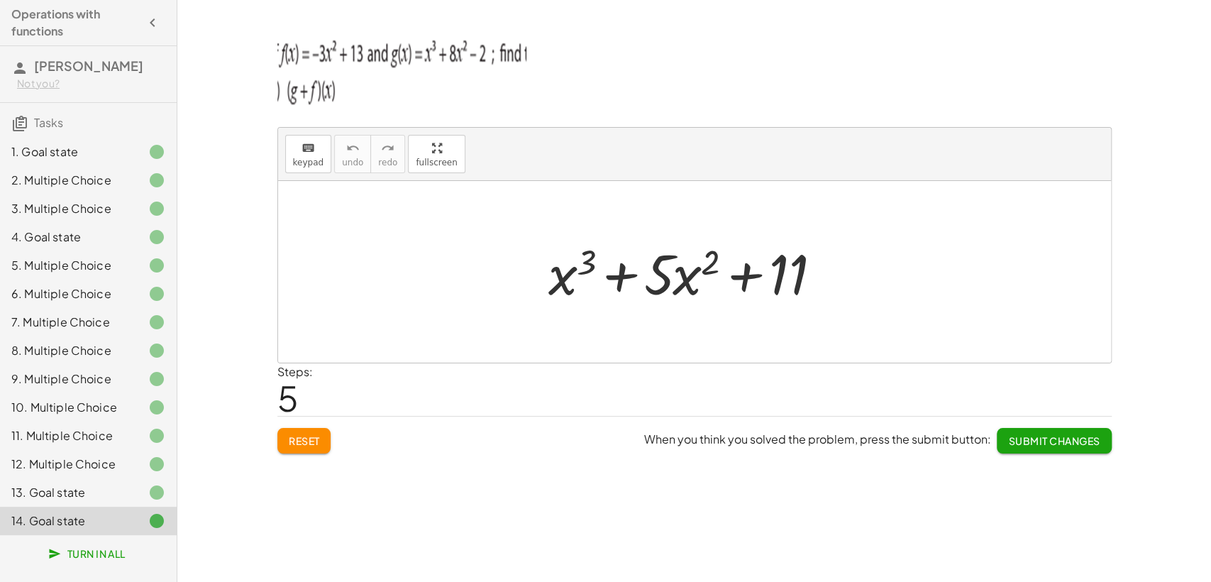
click at [129, 523] on button "Turn In All" at bounding box center [88, 554] width 97 height 26
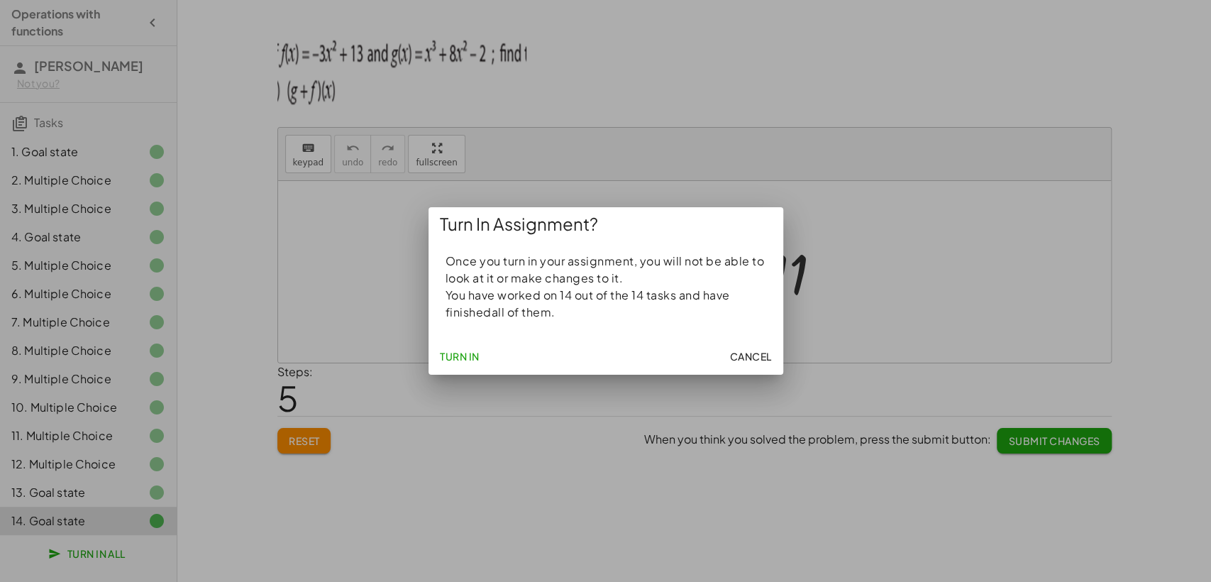
click at [475, 365] on button "Turn In" at bounding box center [459, 356] width 51 height 26
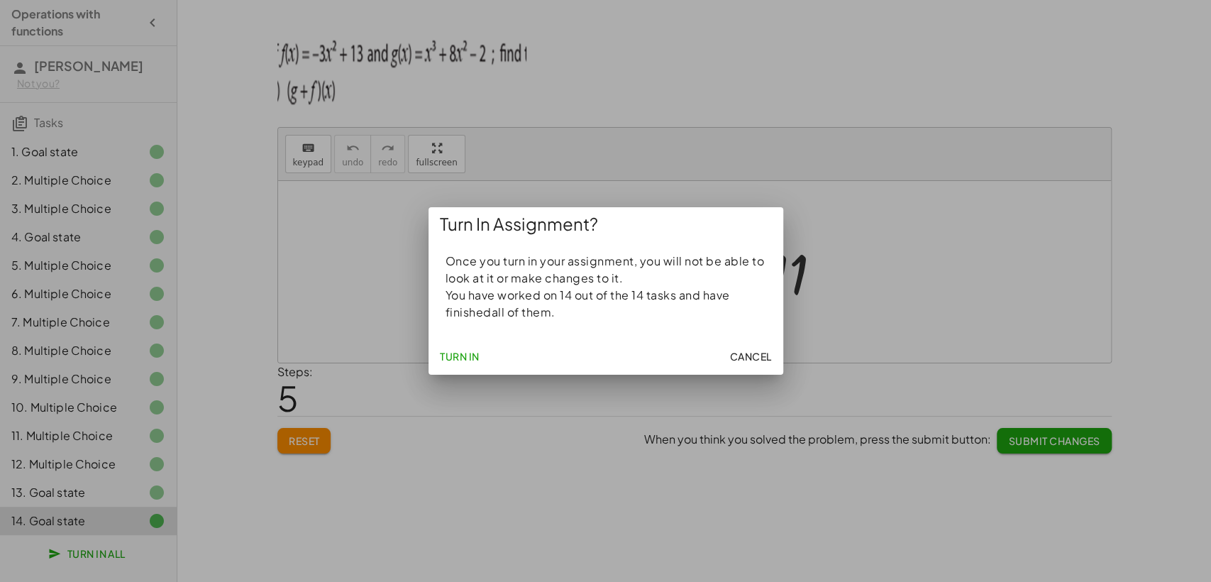
click at [475, 365] on button "Turn In" at bounding box center [459, 356] width 51 height 26
click at [475, 359] on span "Turn In" at bounding box center [460, 356] width 40 height 13
click at [475, 358] on span "Turn In" at bounding box center [460, 356] width 40 height 13
click at [473, 359] on span "Turn In" at bounding box center [460, 356] width 40 height 13
click at [474, 359] on span "Turn In" at bounding box center [460, 356] width 40 height 13
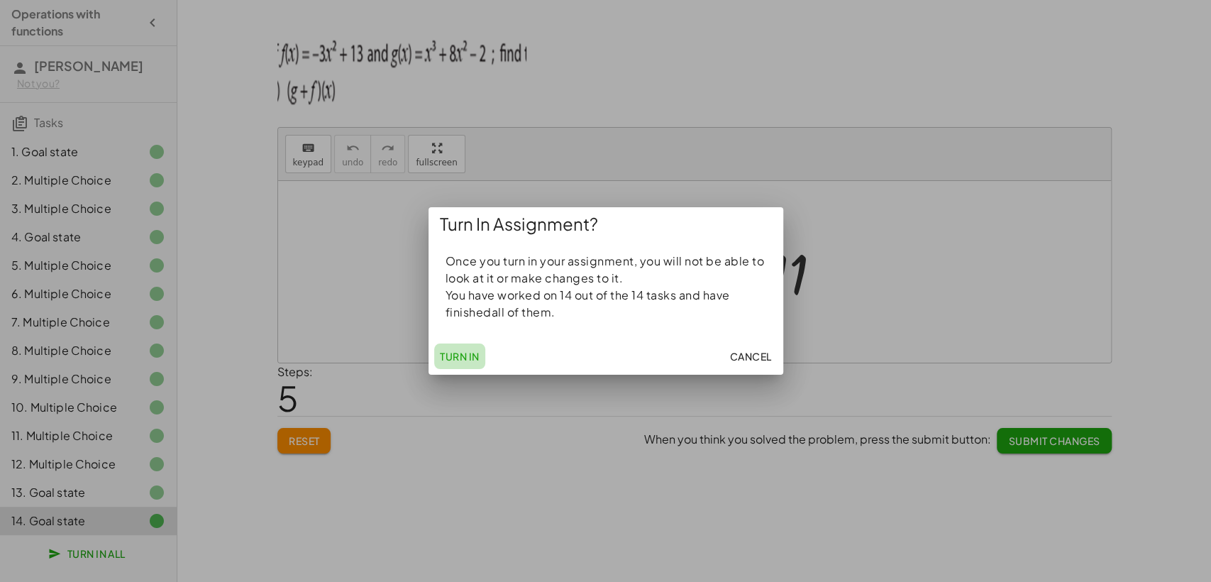
click at [474, 359] on span "Turn In" at bounding box center [460, 356] width 40 height 13
click at [488, 427] on div at bounding box center [605, 291] width 1211 height 582
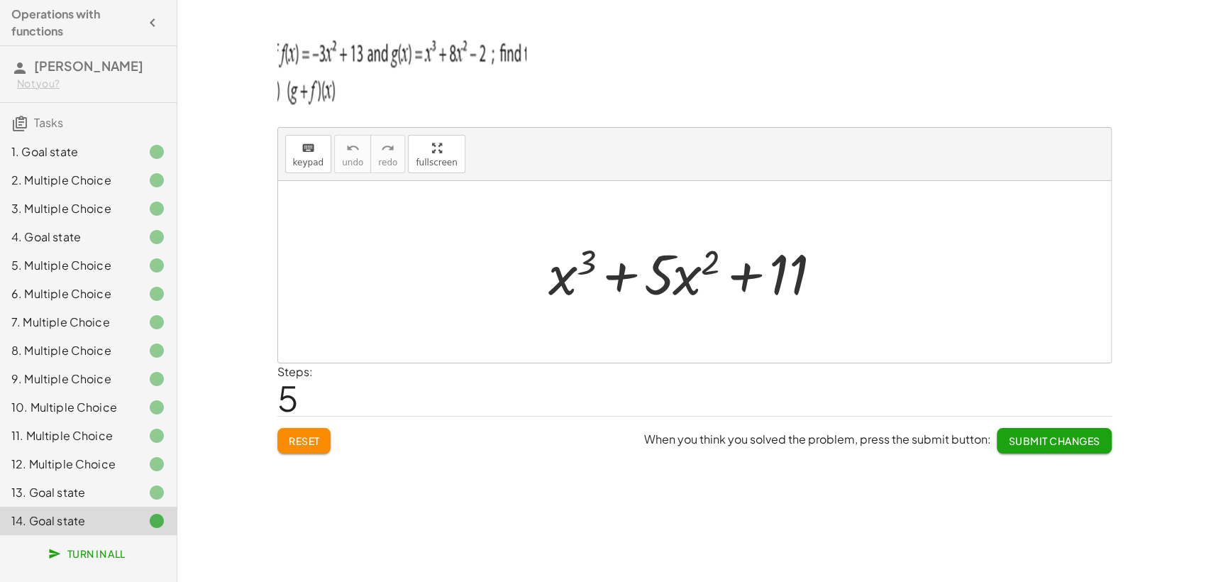
click at [1017, 436] on span "Submit Changes" at bounding box center [1054, 440] width 92 height 13
click at [1076, 441] on span "Continue" at bounding box center [1073, 440] width 54 height 13
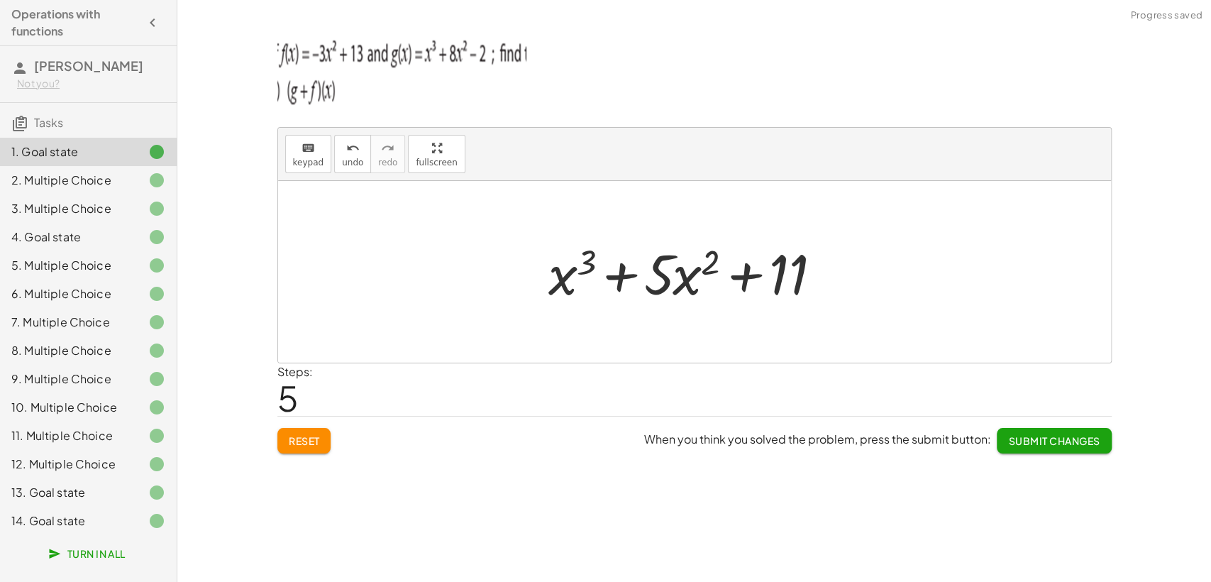
click at [704, 271] on div at bounding box center [699, 272] width 317 height 73
click at [701, 271] on div at bounding box center [699, 272] width 317 height 73
click at [306, 154] on icon "keyboard" at bounding box center [308, 148] width 13 height 17
click at [578, 268] on div at bounding box center [585, 262] width 17 height 38
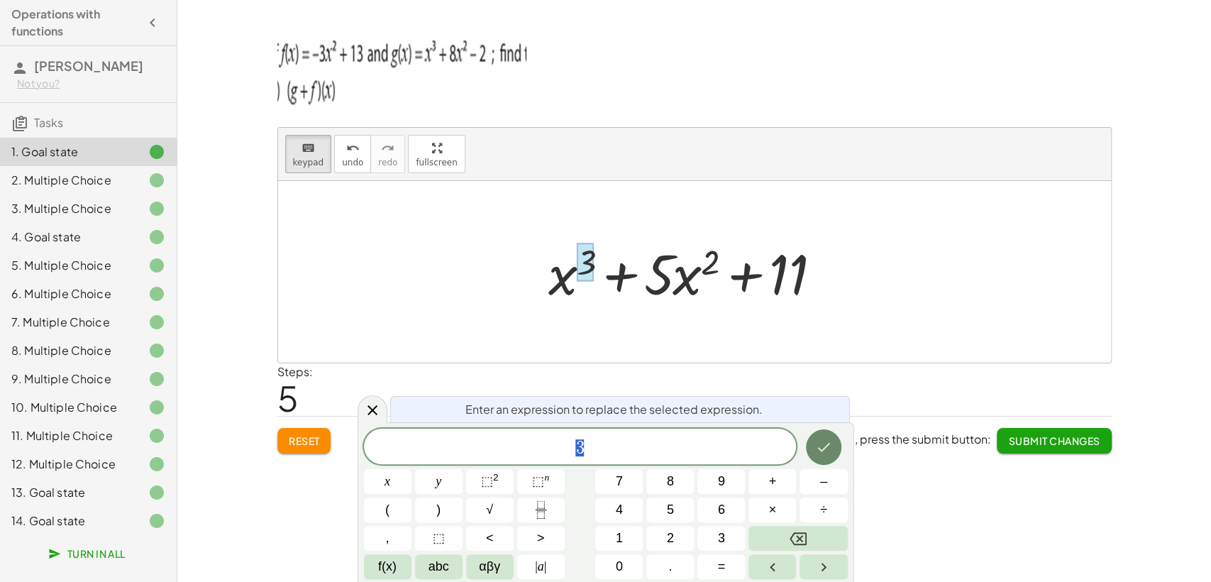
click at [817, 444] on icon "Done" at bounding box center [823, 446] width 17 height 17
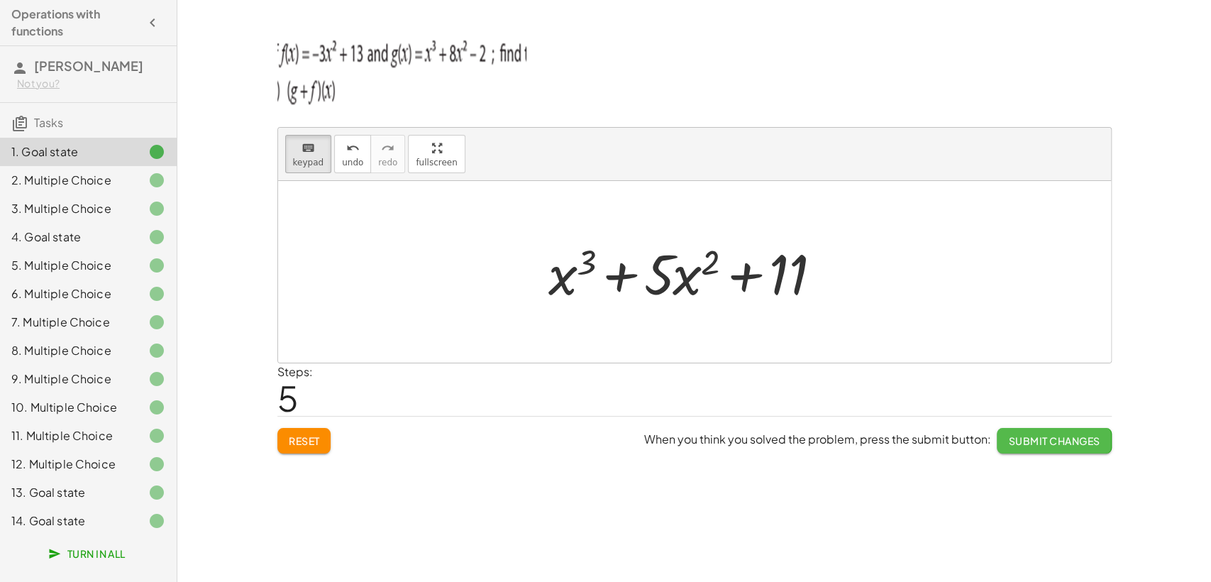
click at [1032, 437] on span "Submit Changes" at bounding box center [1054, 440] width 92 height 13
click at [106, 523] on span "Turn In All" at bounding box center [88, 553] width 74 height 13
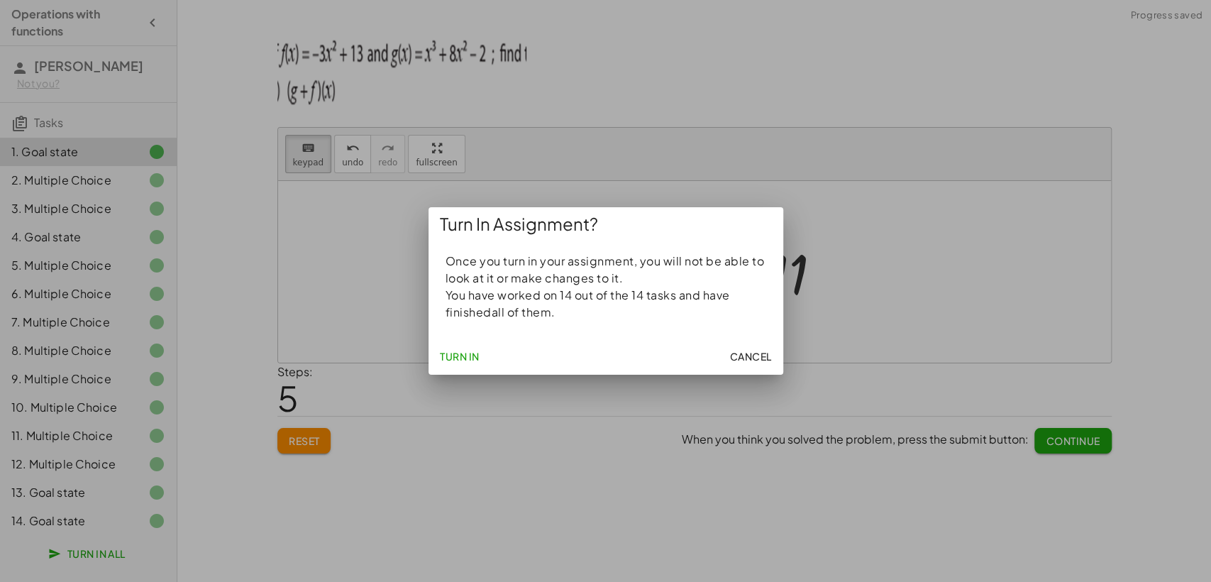
click at [444, 365] on button "Turn In" at bounding box center [459, 356] width 51 height 26
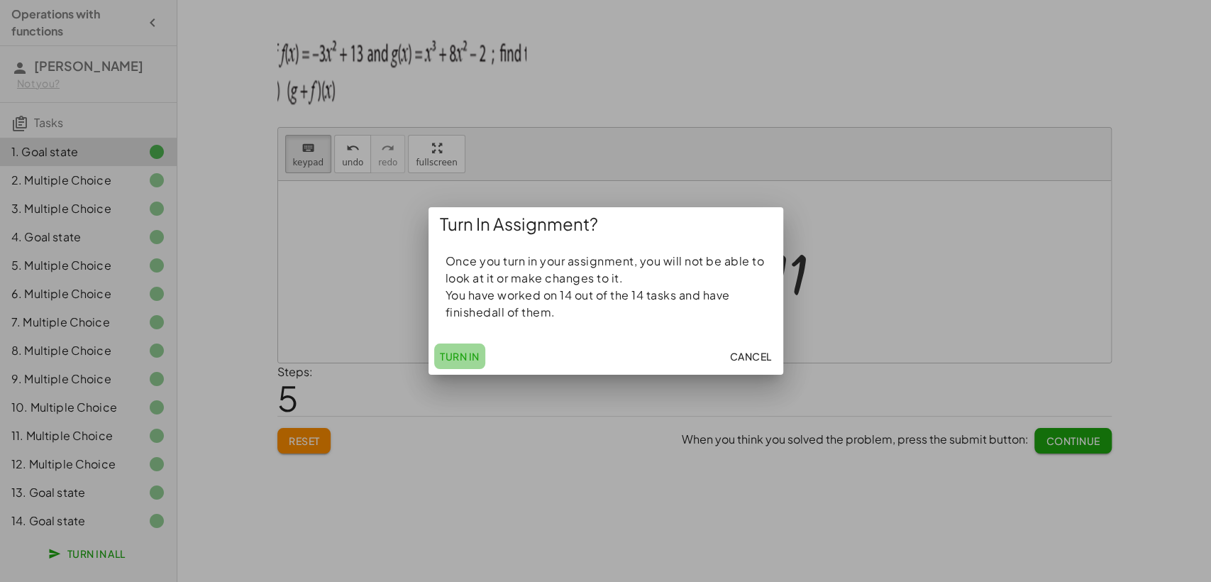
click at [444, 365] on button "Turn In" at bounding box center [459, 356] width 51 height 26
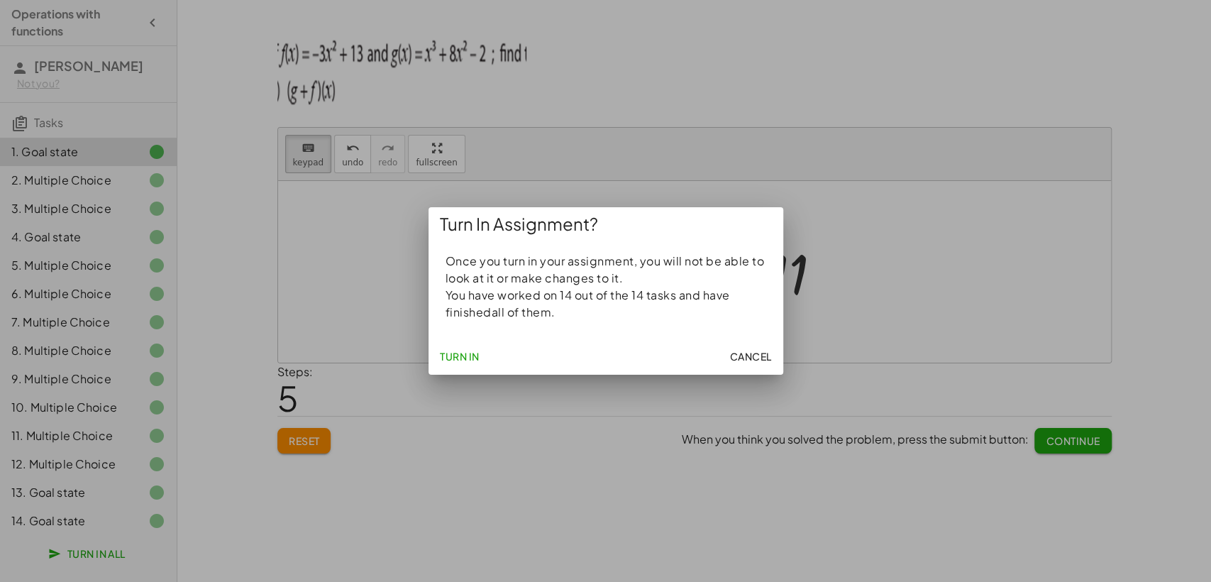
click at [473, 358] on span "Turn In" at bounding box center [460, 356] width 40 height 13
click at [472, 358] on span "Turn In" at bounding box center [460, 356] width 40 height 13
click at [732, 351] on span "Cancel" at bounding box center [750, 356] width 42 height 13
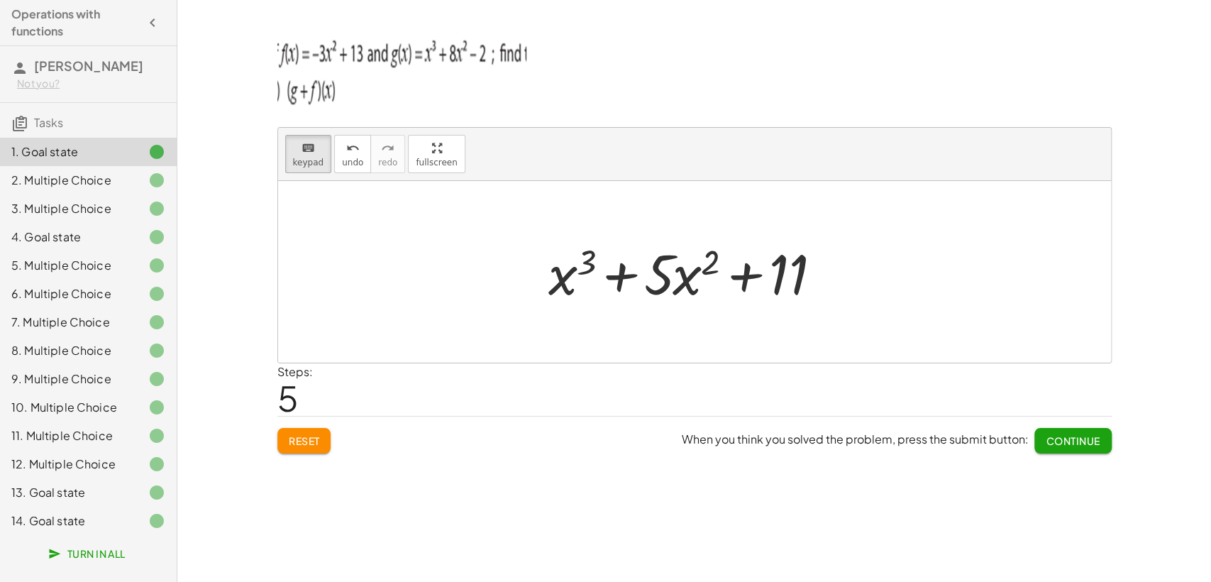
click at [145, 523] on div at bounding box center [146, 520] width 40 height 17
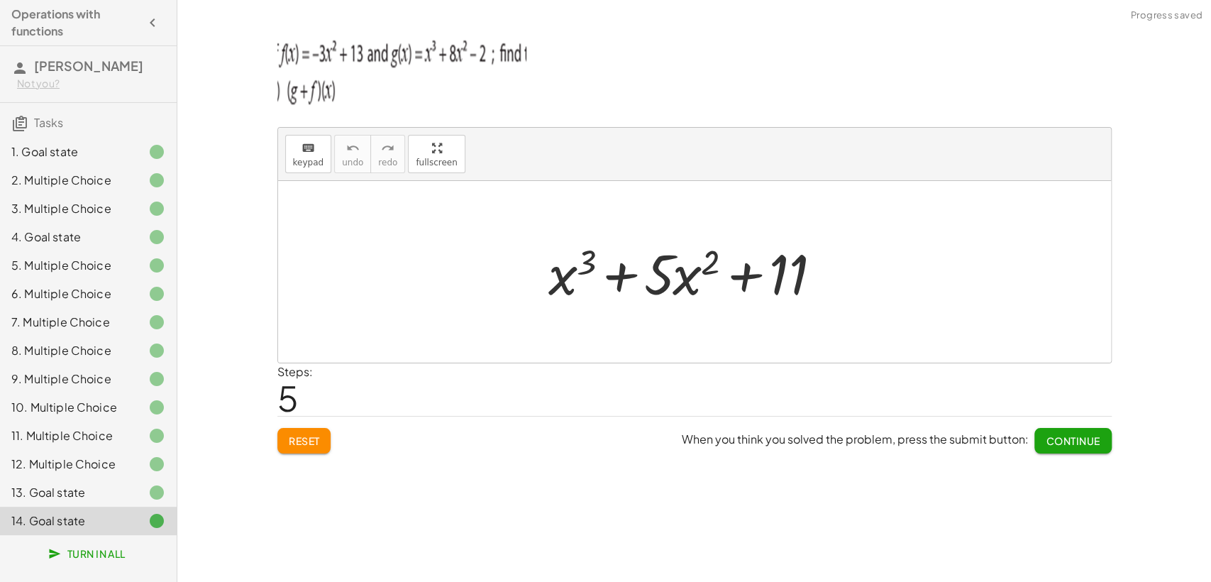
click at [1061, 438] on span "Continue" at bounding box center [1073, 440] width 54 height 13
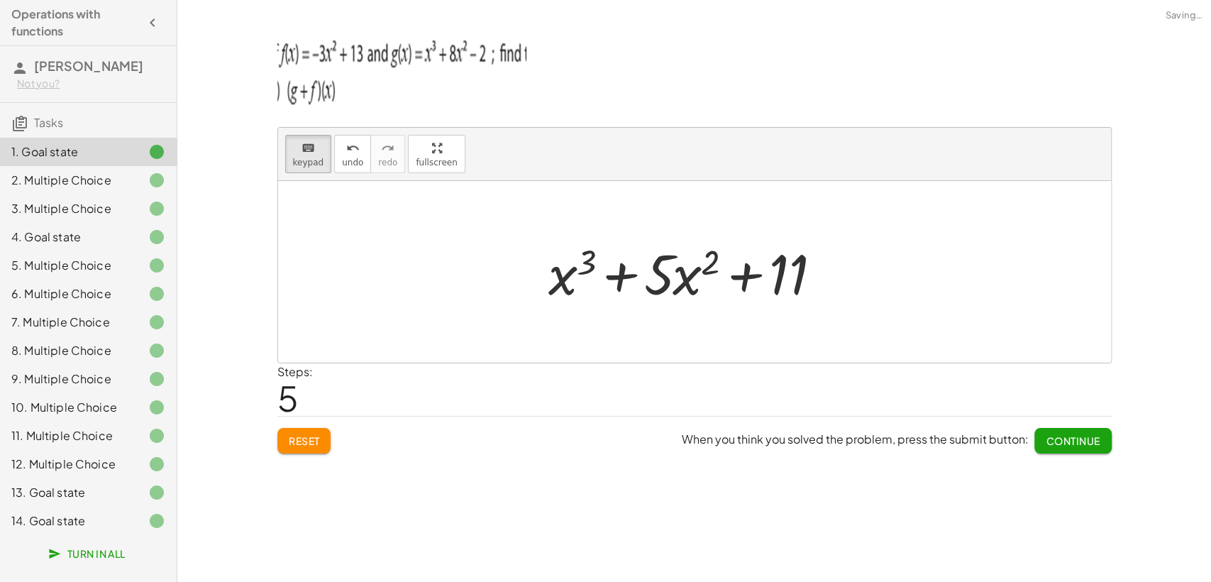
click at [1059, 438] on span "Continue" at bounding box center [1073, 440] width 54 height 13
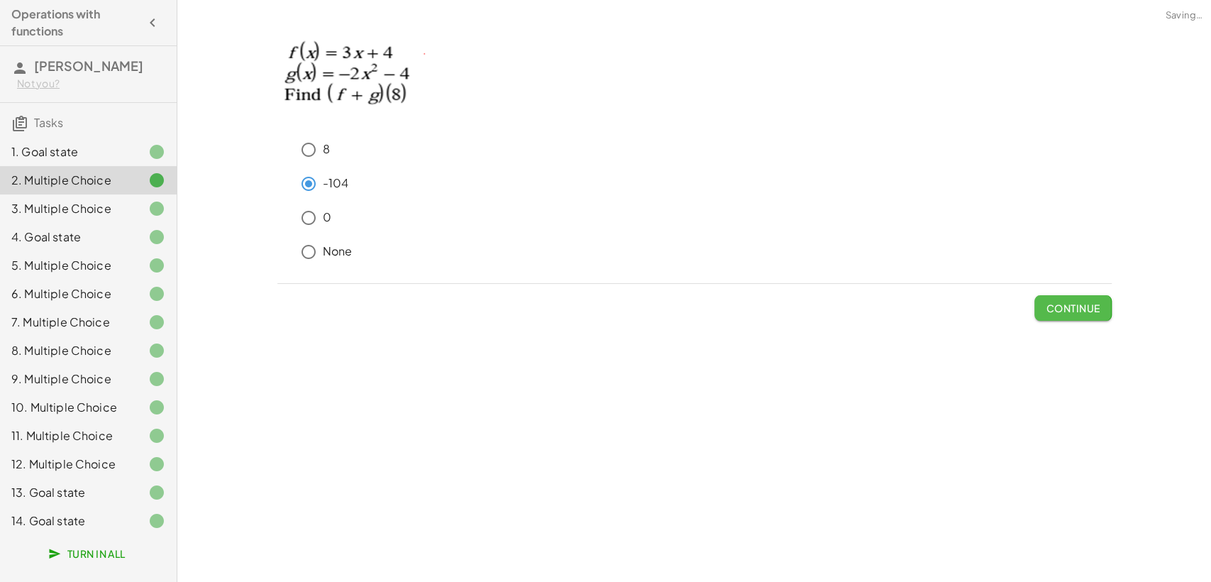
click at [1062, 314] on button "Continue" at bounding box center [1072, 308] width 77 height 26
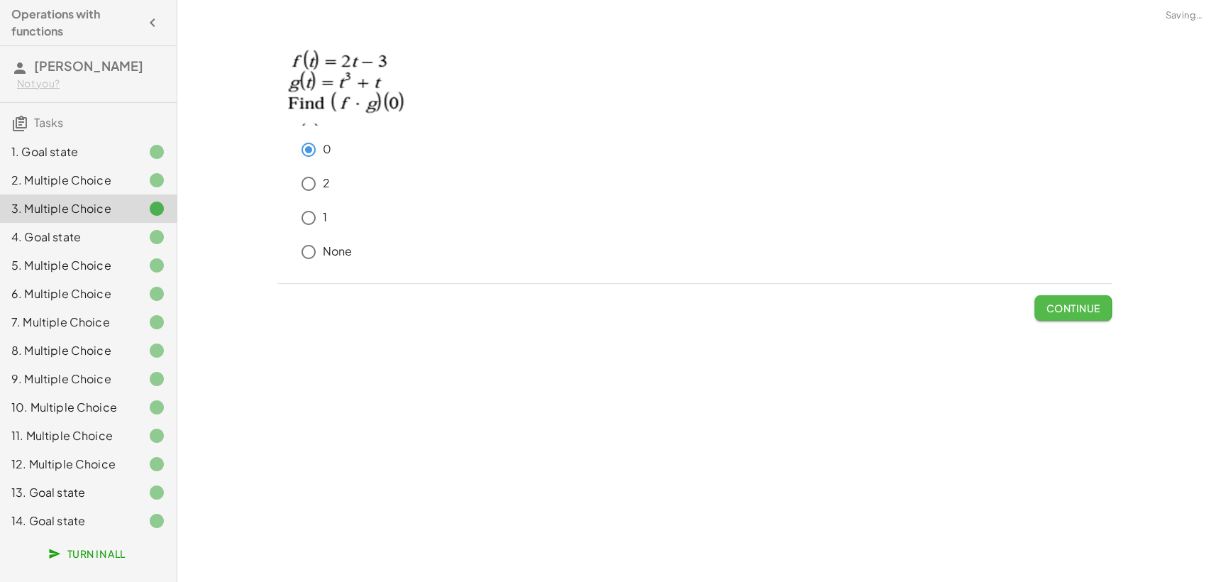
click at [1062, 314] on button "Continue" at bounding box center [1072, 308] width 77 height 26
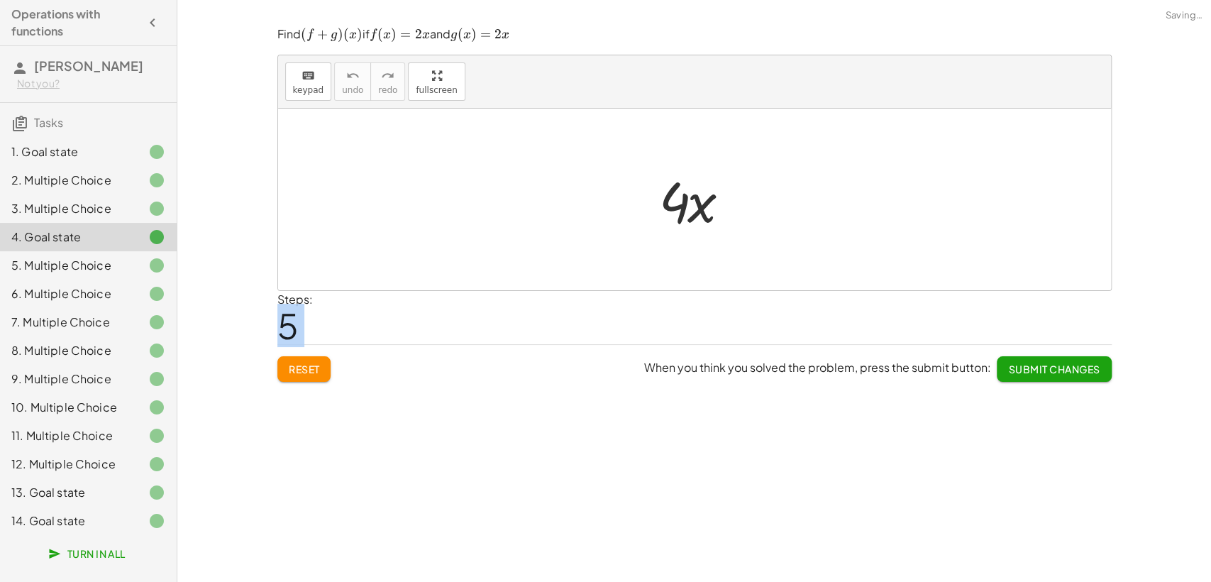
click at [1062, 314] on div "Steps: 5" at bounding box center [694, 317] width 834 height 53
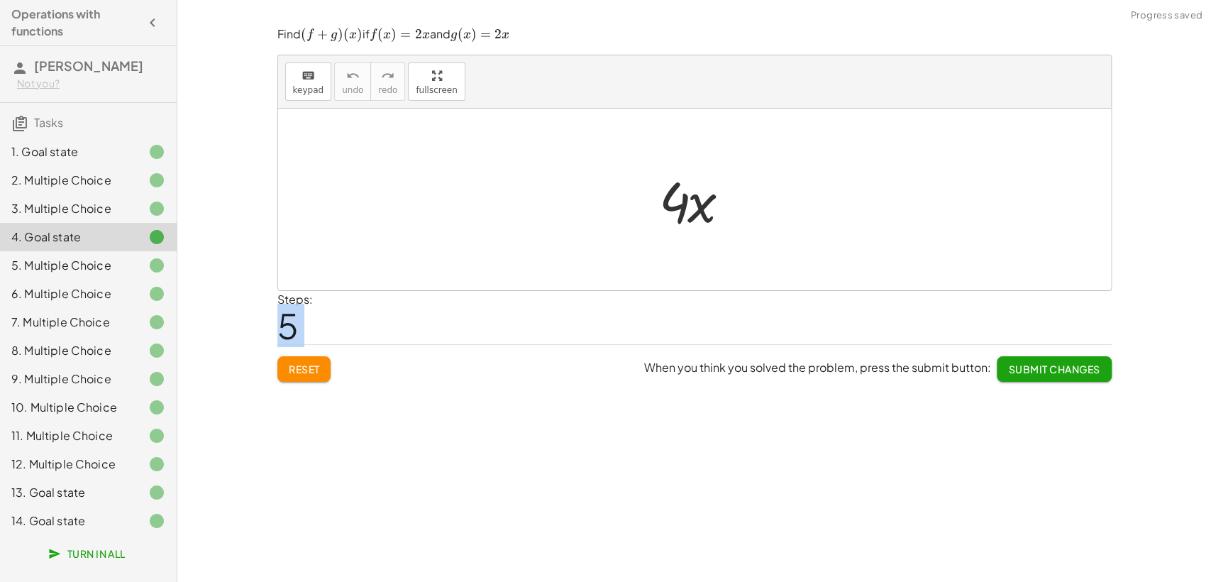
click at [1049, 365] on span "Submit Changes" at bounding box center [1054, 369] width 92 height 13
click at [1049, 365] on span "Continue" at bounding box center [1073, 369] width 54 height 13
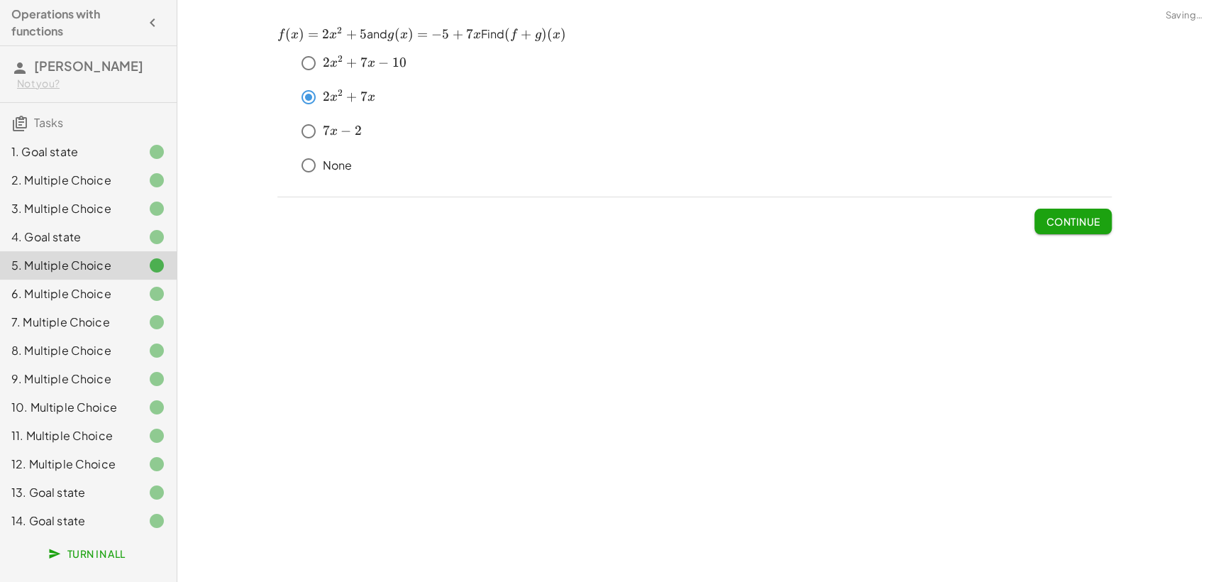
click at [1068, 229] on button "Continue" at bounding box center [1072, 222] width 77 height 26
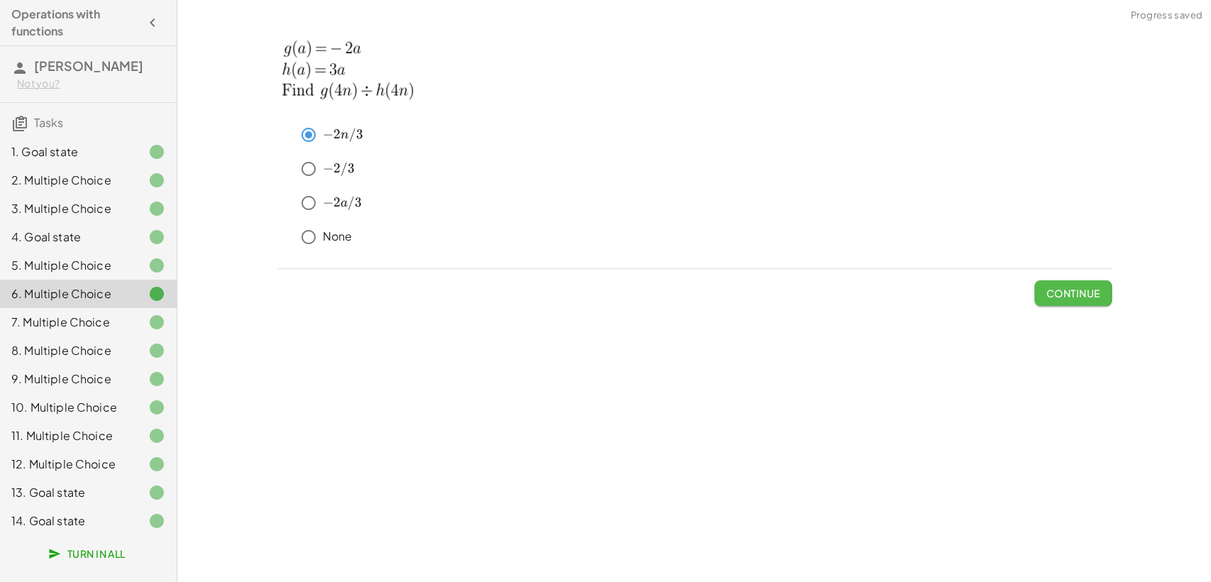
click at [1071, 287] on span "Continue" at bounding box center [1073, 293] width 54 height 13
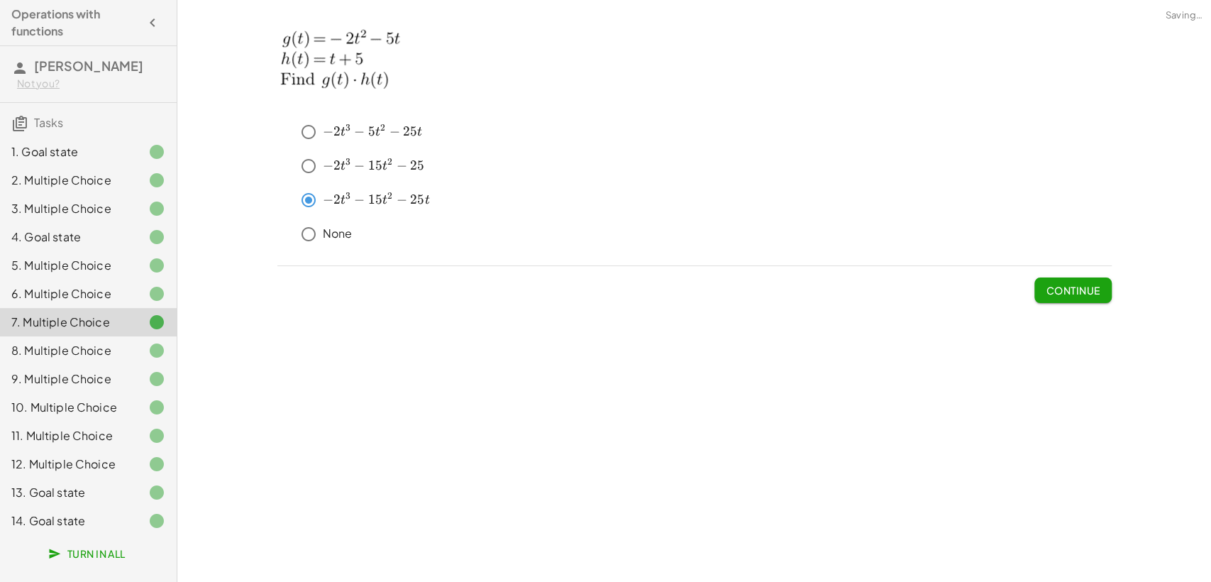
click at [1071, 287] on span "Continue" at bounding box center [1073, 290] width 54 height 13
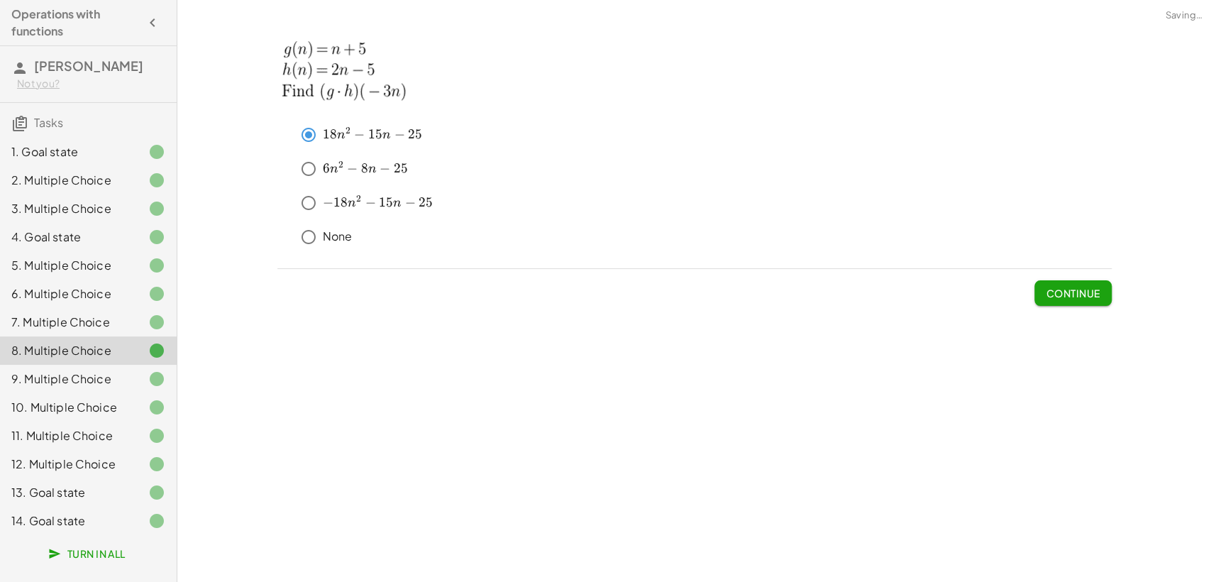
click at [1071, 287] on span "Continue" at bounding box center [1073, 293] width 54 height 13
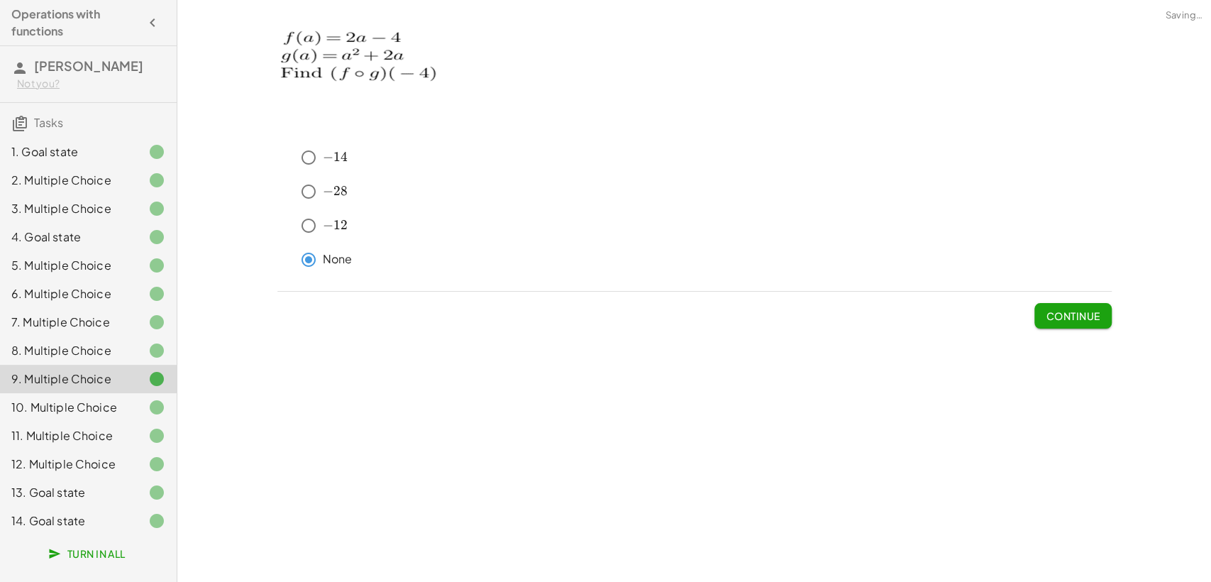
click at [1068, 306] on button "Continue" at bounding box center [1072, 316] width 77 height 26
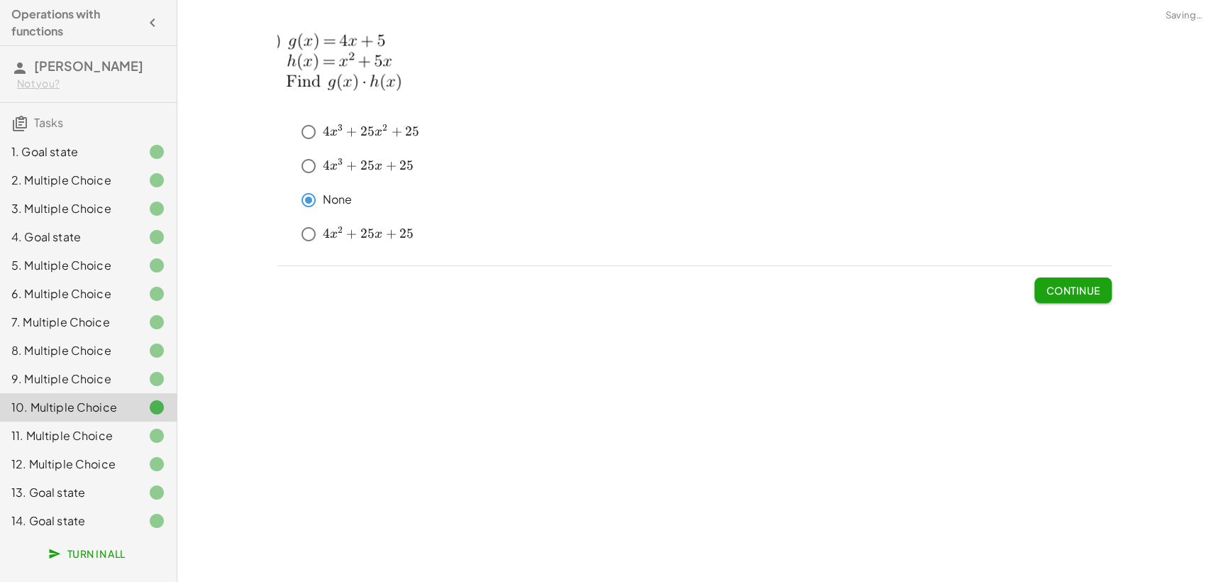
click at [0, 0] on div "﻿ 4 x 3 + 25 x 2 + 25 4x^3+25x^2+25 4 x 3 + 25 x 2 + 25 ﻿ ﻿ 4 x 3 + 25 x + 25 4…" at bounding box center [0, 0] width 0 height 0
click at [1068, 299] on button "Continue" at bounding box center [1072, 290] width 77 height 26
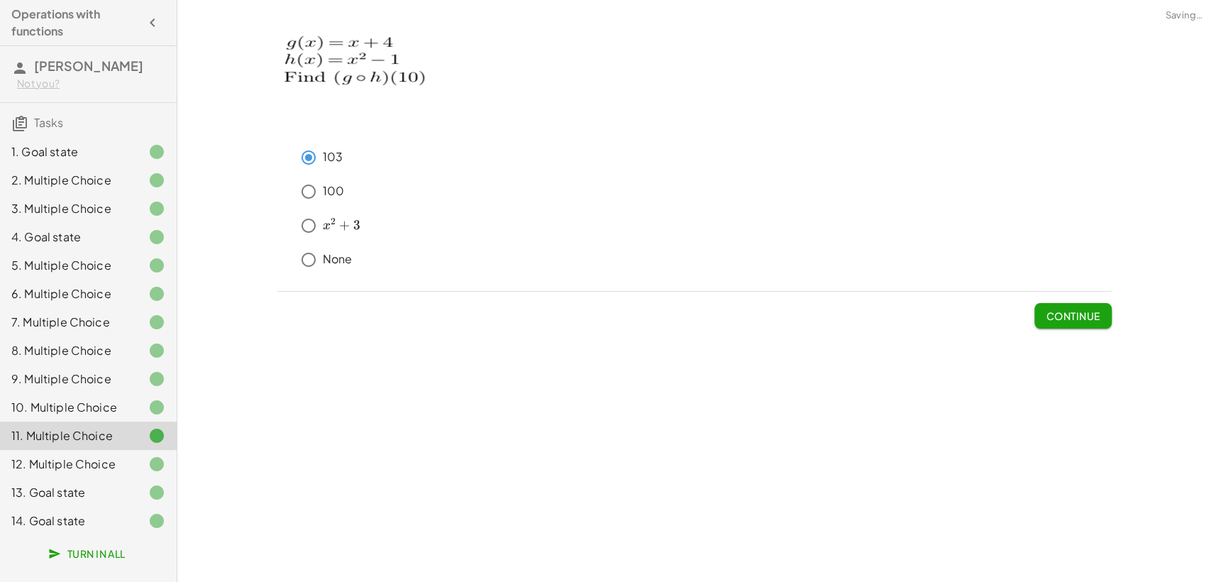
click at [1067, 308] on button "Continue" at bounding box center [1072, 316] width 77 height 26
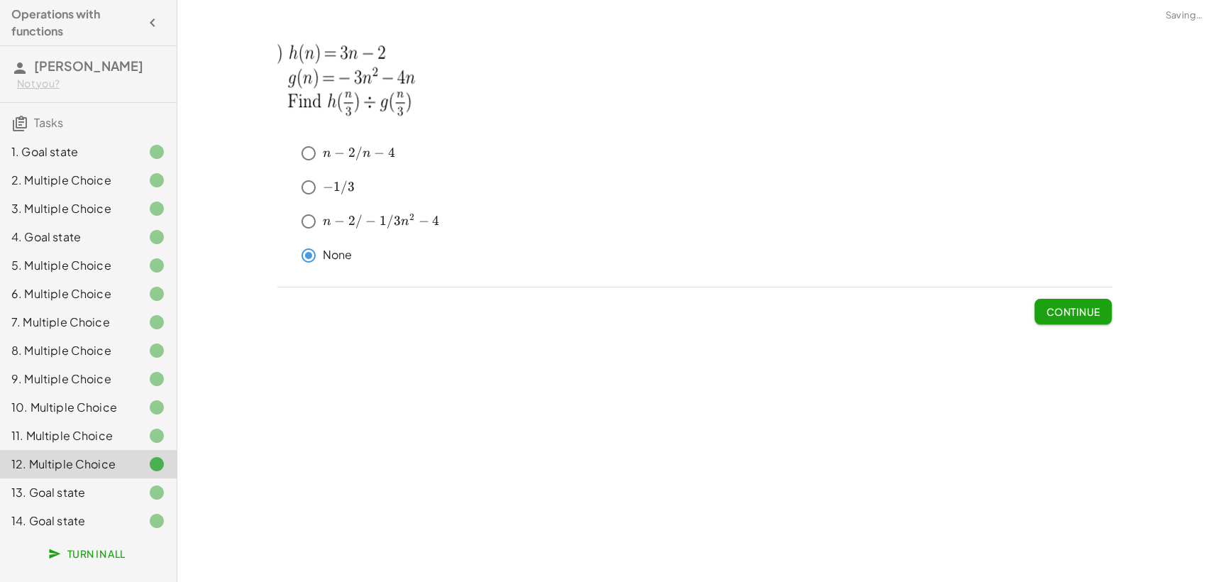
click at [1067, 308] on span "Continue" at bounding box center [1073, 311] width 54 height 13
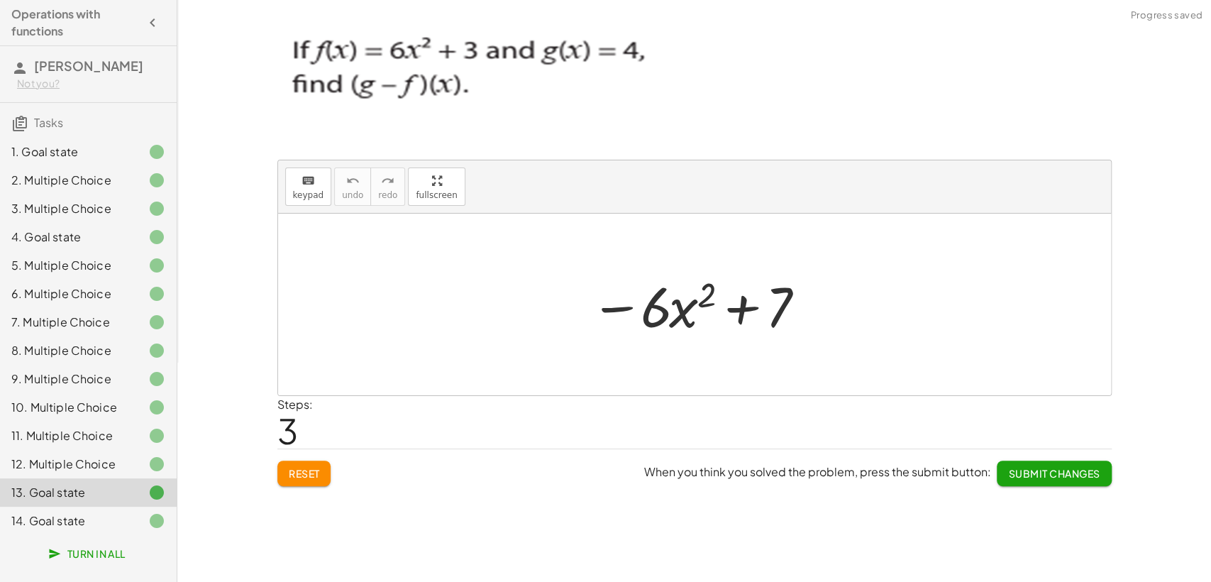
click at [1046, 462] on button "Submit Changes" at bounding box center [1054, 473] width 114 height 26
click at [1045, 465] on button "Continue" at bounding box center [1072, 473] width 77 height 26
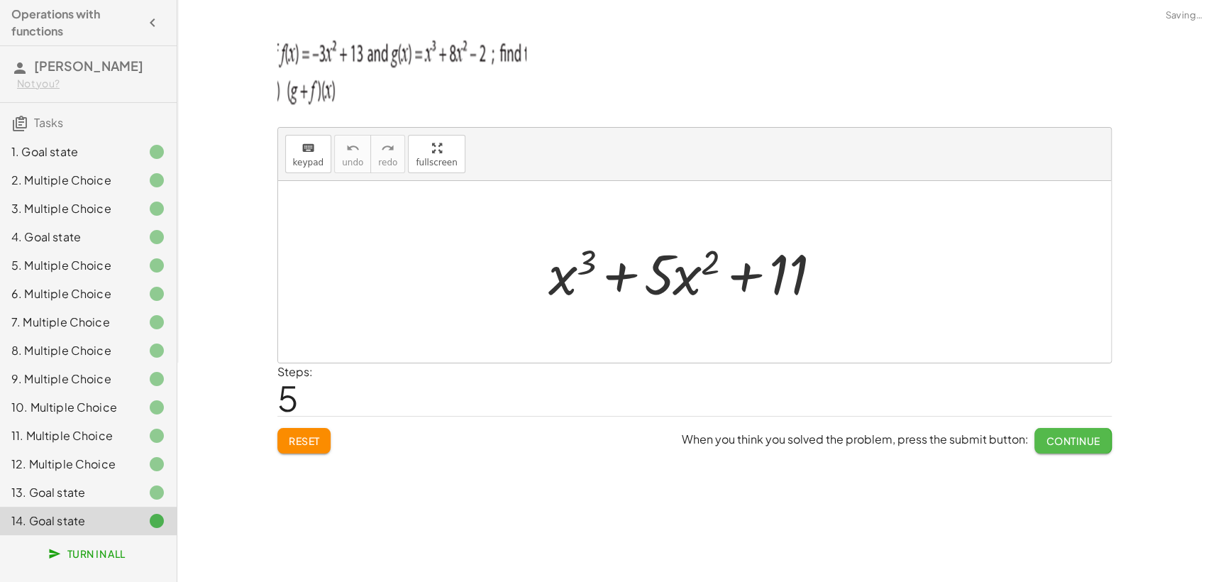
click at [1050, 438] on span "Continue" at bounding box center [1073, 440] width 54 height 13
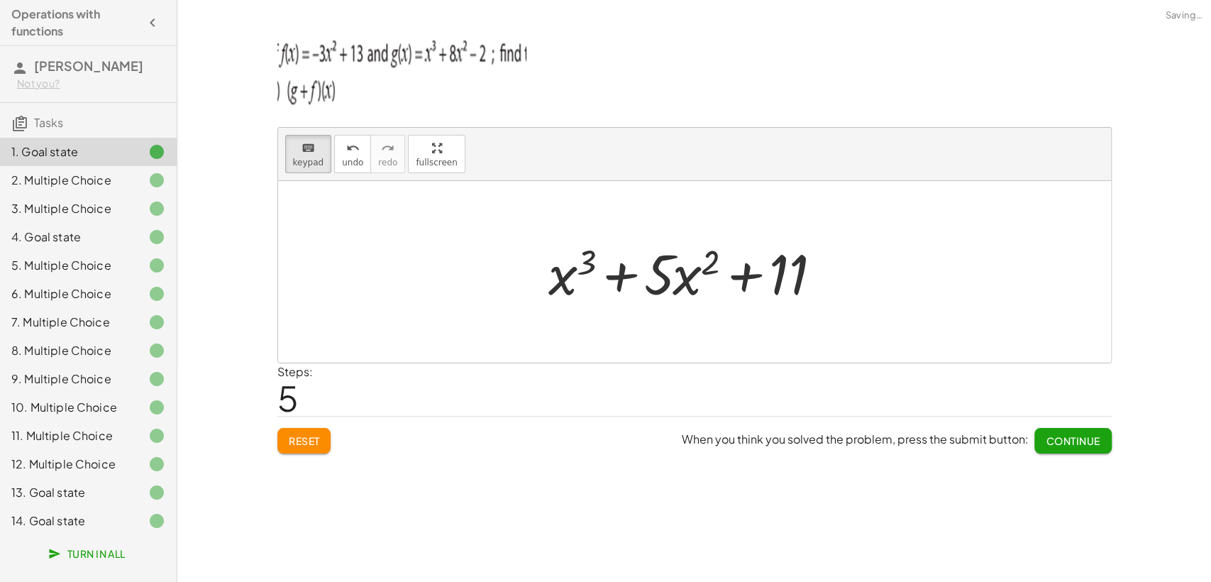
click at [1050, 436] on span "Continue" at bounding box center [1073, 440] width 54 height 13
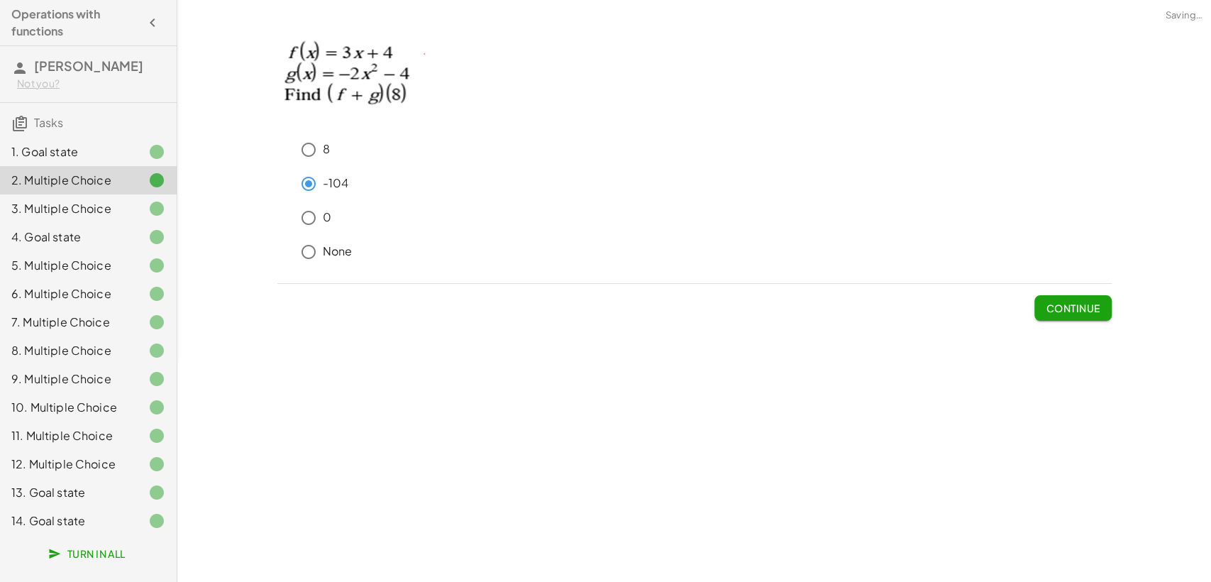
click at [1050, 436] on div "keyboard keypad undo undo redo redo fullscreen + g + f + x 3 + · 8 · x 2 − 2 + …" at bounding box center [694, 291] width 1034 height 582
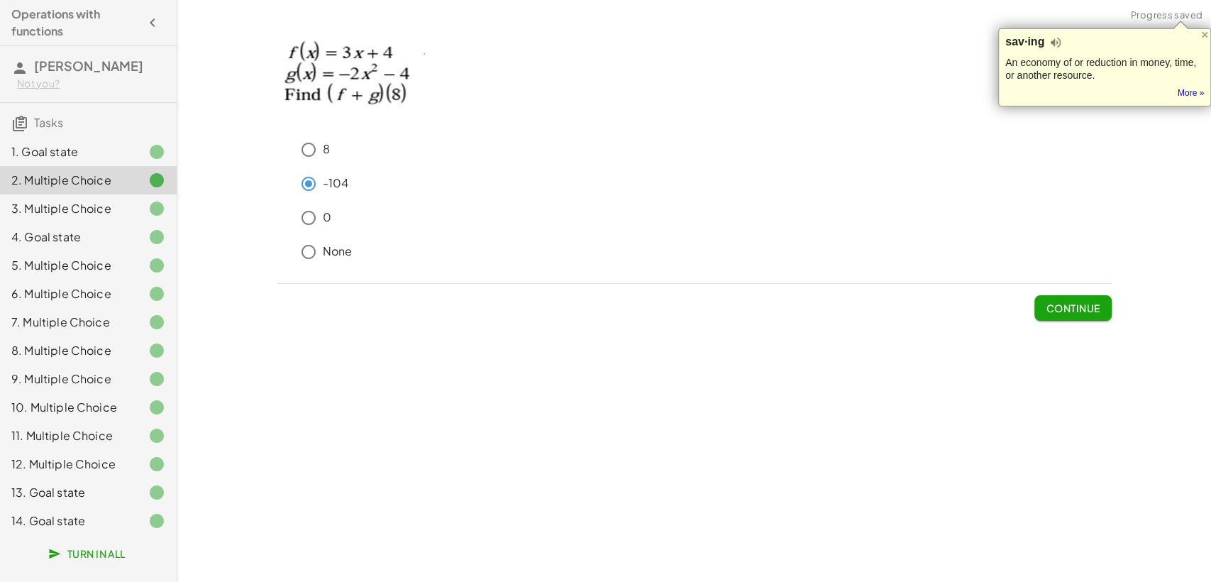
click at [71, 523] on span "Turn In All" at bounding box center [88, 553] width 74 height 13
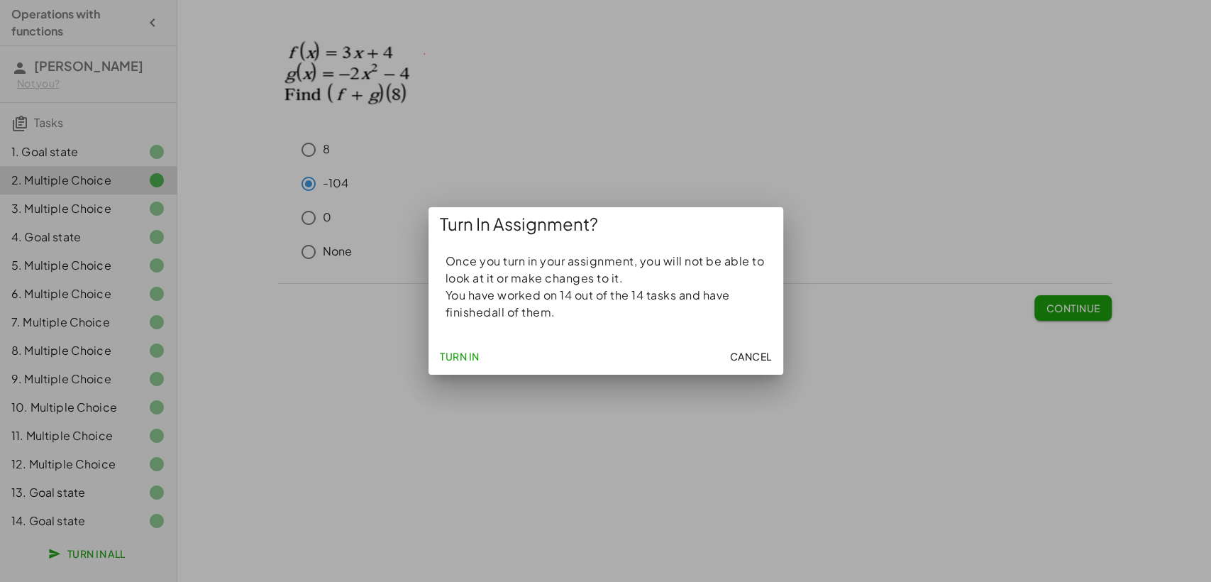
click at [449, 348] on button "Turn In" at bounding box center [459, 356] width 51 height 26
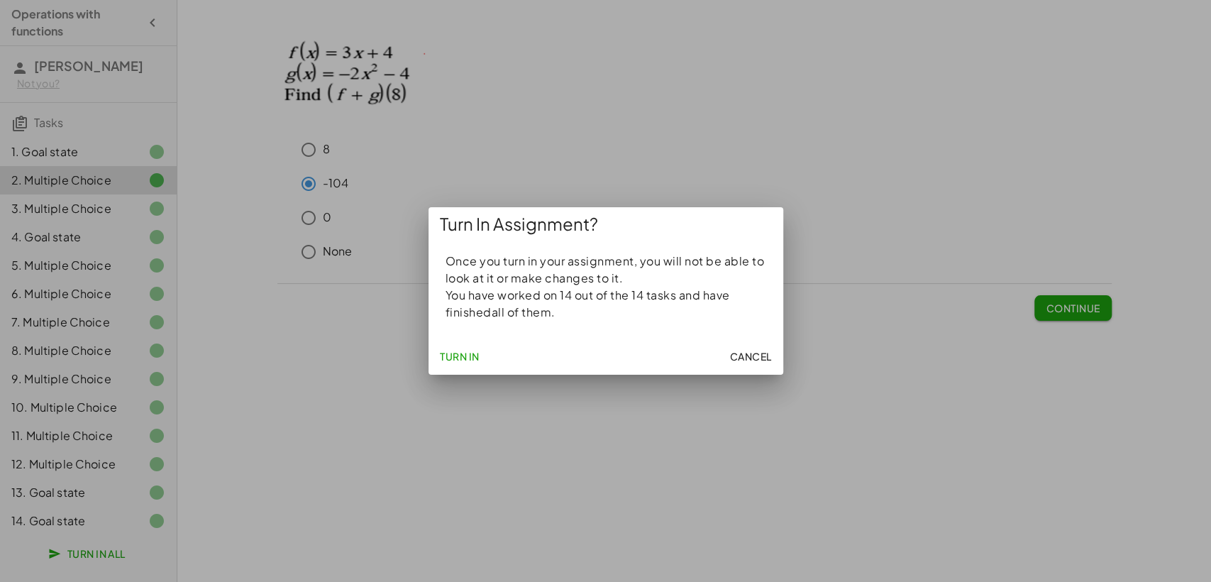
click at [446, 359] on span "Turn In" at bounding box center [460, 356] width 40 height 13
click at [448, 359] on span "Turn In" at bounding box center [460, 356] width 40 height 13
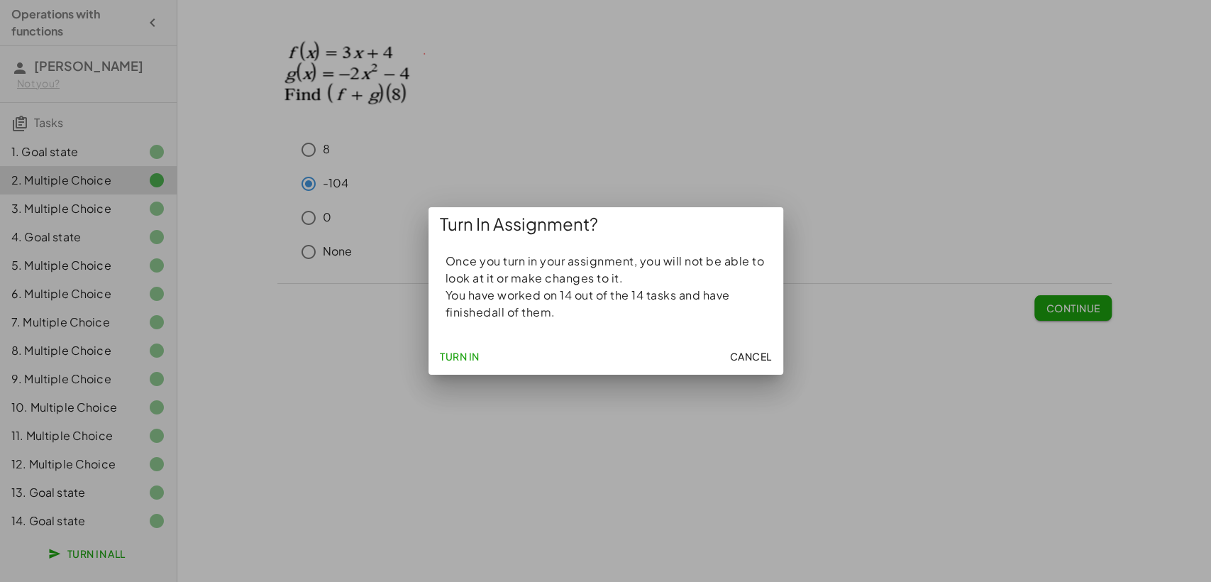
click at [459, 356] on span "Turn In" at bounding box center [460, 356] width 40 height 13
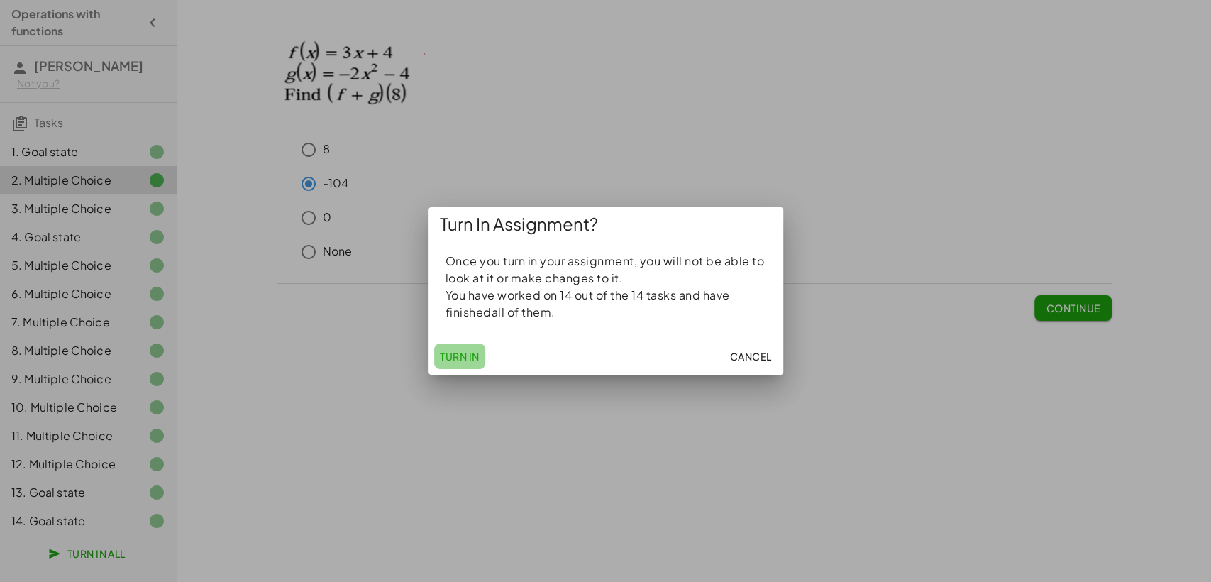
click at [459, 356] on span "Turn In" at bounding box center [460, 356] width 40 height 13
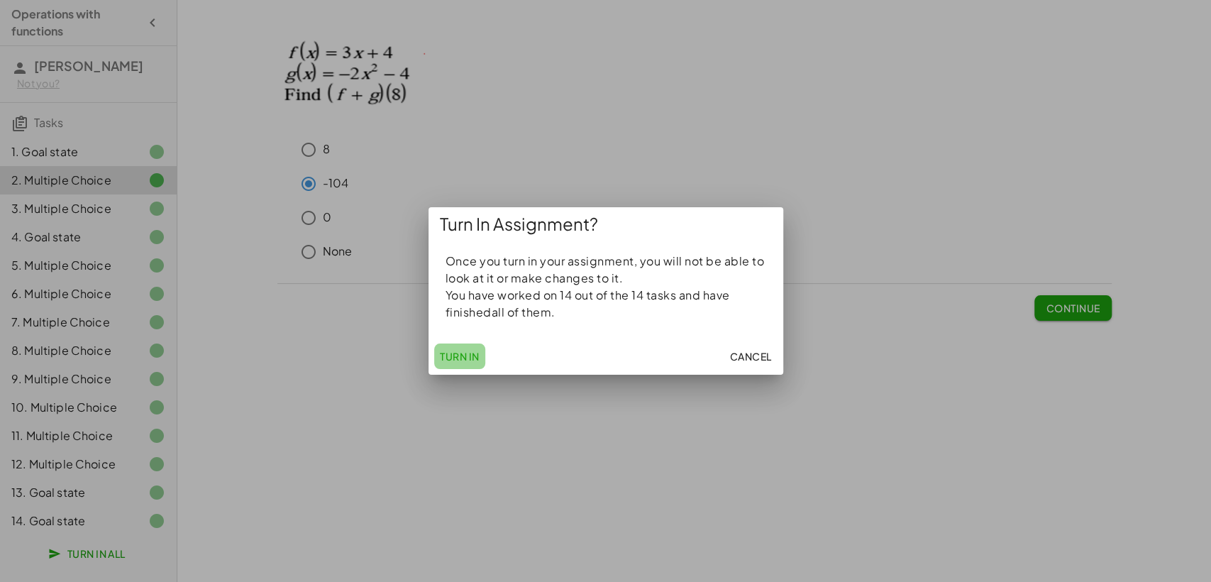
click at [459, 356] on span "Turn In" at bounding box center [460, 356] width 40 height 13
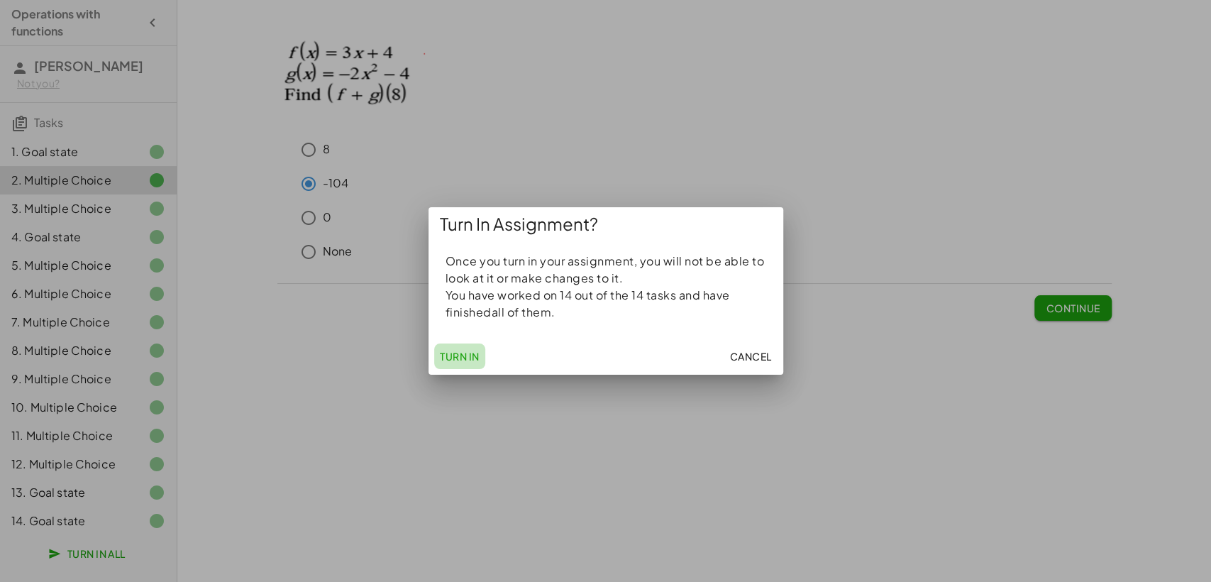
click at [459, 356] on span "Turn In" at bounding box center [460, 356] width 40 height 13
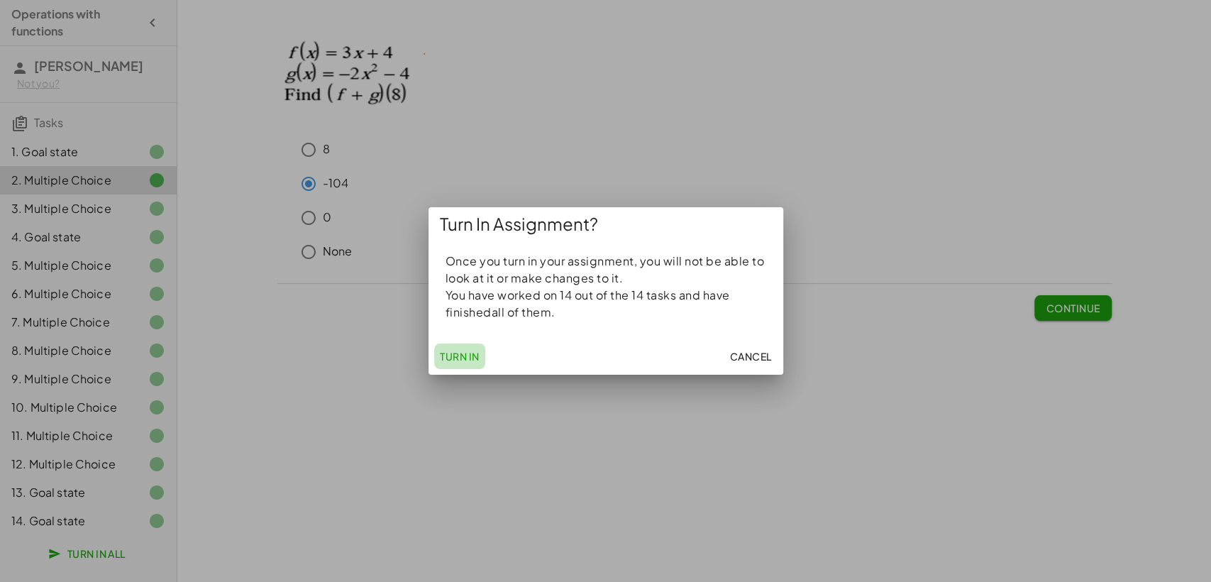
click at [459, 356] on span "Turn In" at bounding box center [460, 356] width 40 height 13
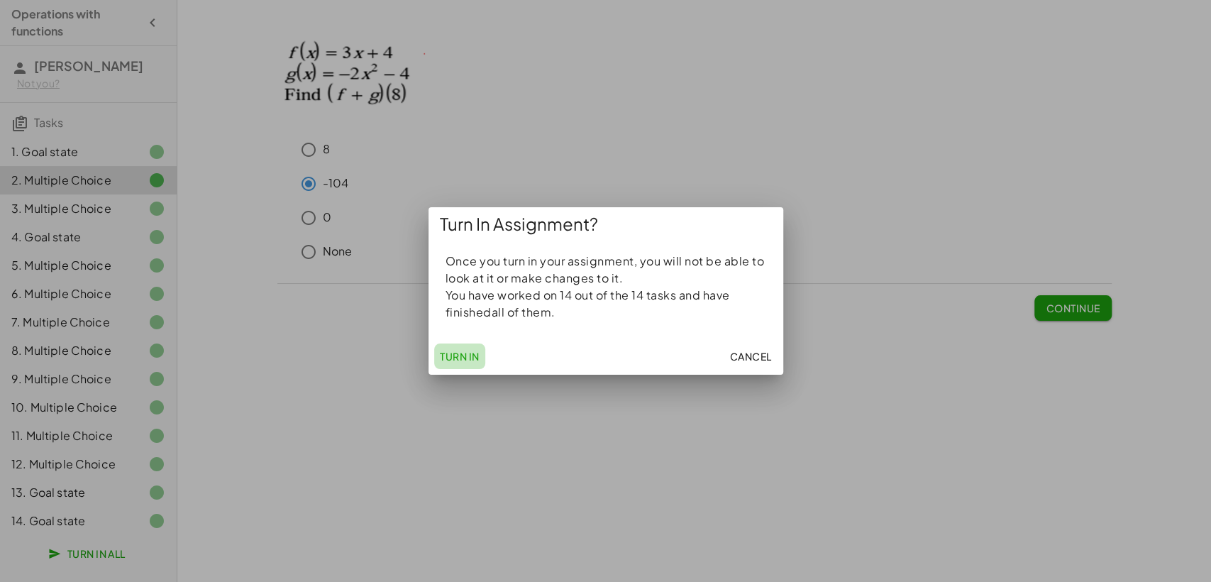
click at [459, 356] on span "Turn In" at bounding box center [460, 356] width 40 height 13
click at [467, 319] on p "You have worked on 14 out of the 14 tasks and have finished all of them." at bounding box center [606, 304] width 321 height 34
click at [468, 358] on span "Turn In" at bounding box center [460, 356] width 40 height 13
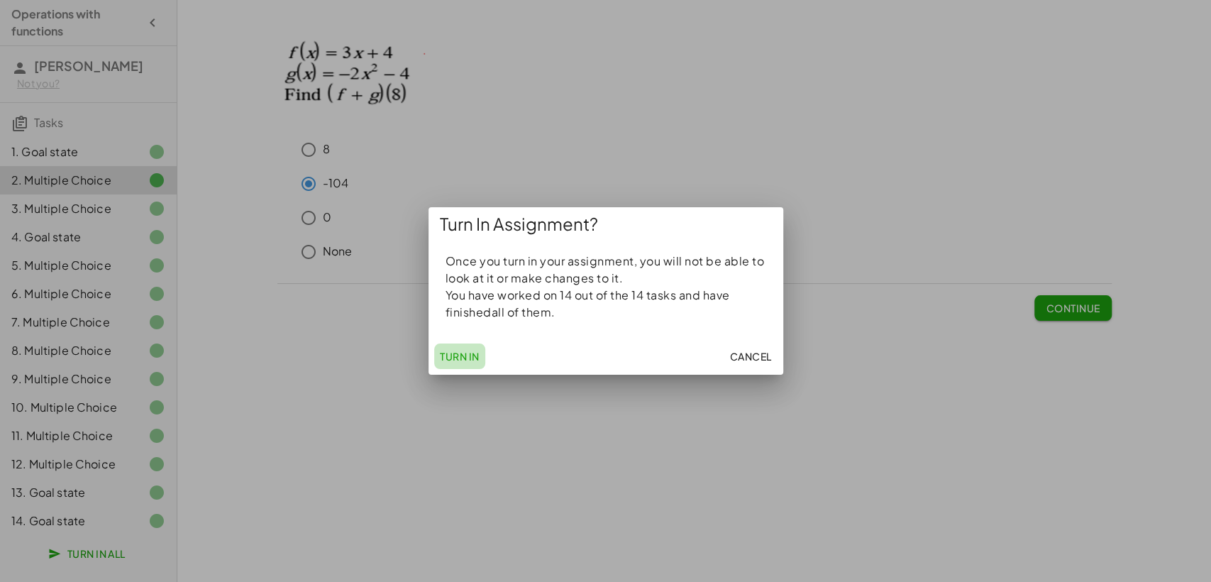
click at [468, 358] on span "Turn In" at bounding box center [460, 356] width 40 height 13
click at [465, 356] on span "Turn In" at bounding box center [460, 356] width 40 height 13
click at [473, 401] on div at bounding box center [605, 291] width 1211 height 582
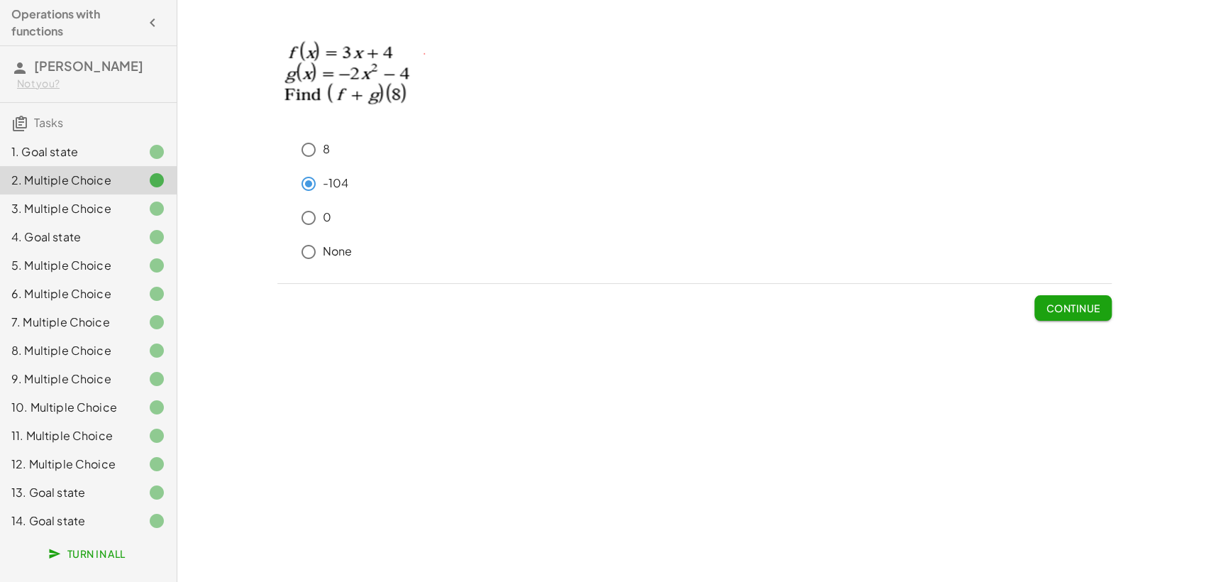
click at [101, 523] on span "Turn In All" at bounding box center [88, 553] width 74 height 13
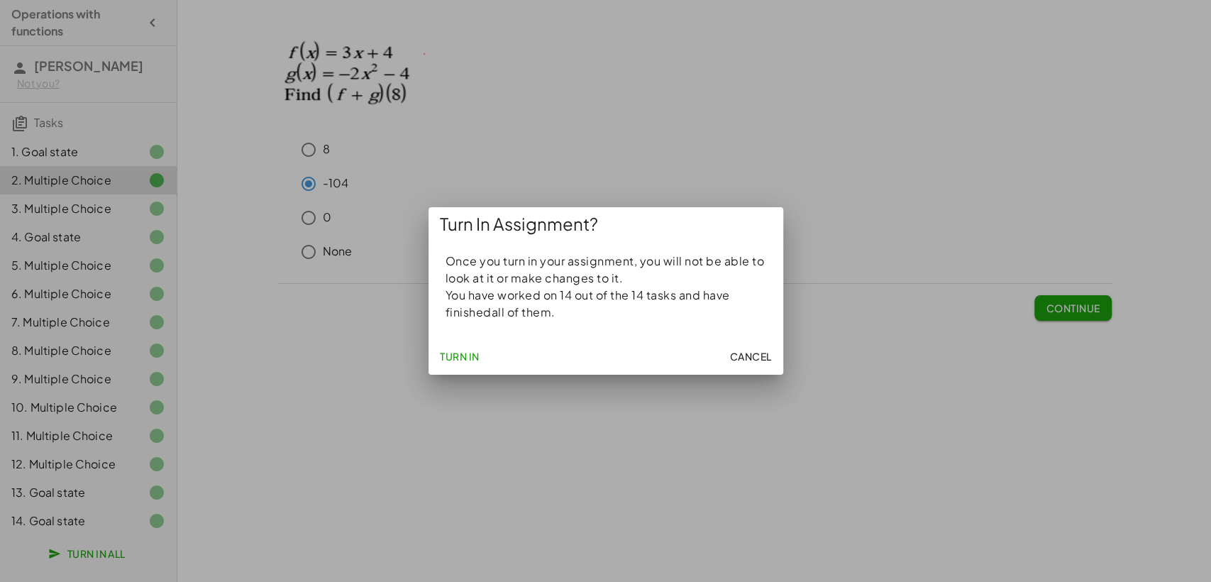
click at [458, 357] on span "Turn In" at bounding box center [460, 356] width 40 height 13
click at [813, 285] on div at bounding box center [605, 291] width 1211 height 582
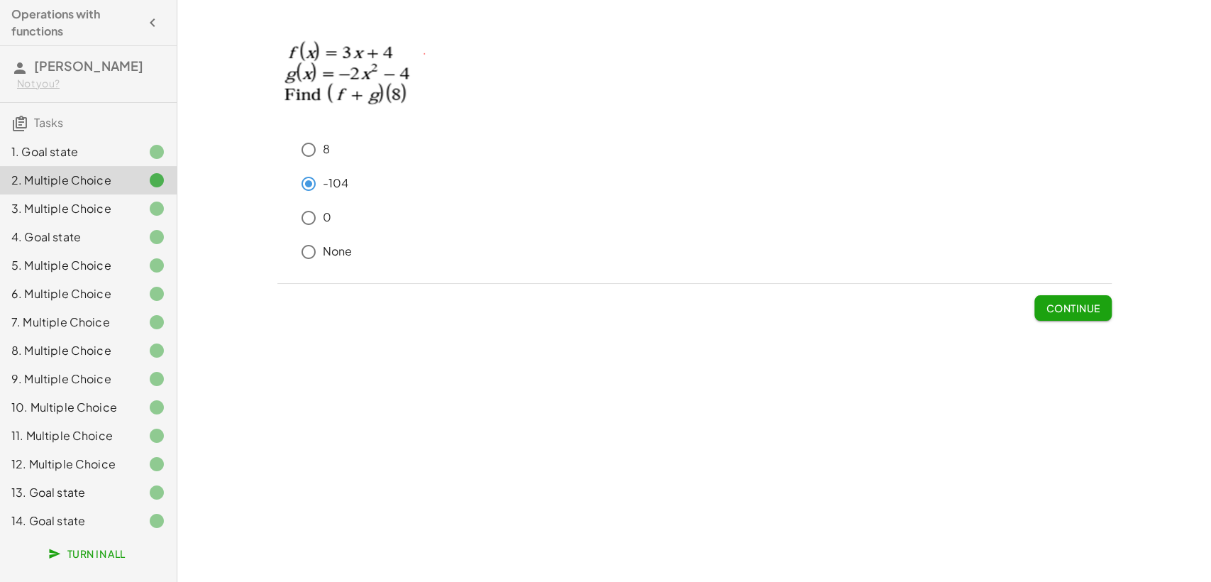
click at [94, 523] on button "Turn In All" at bounding box center [88, 554] width 97 height 26
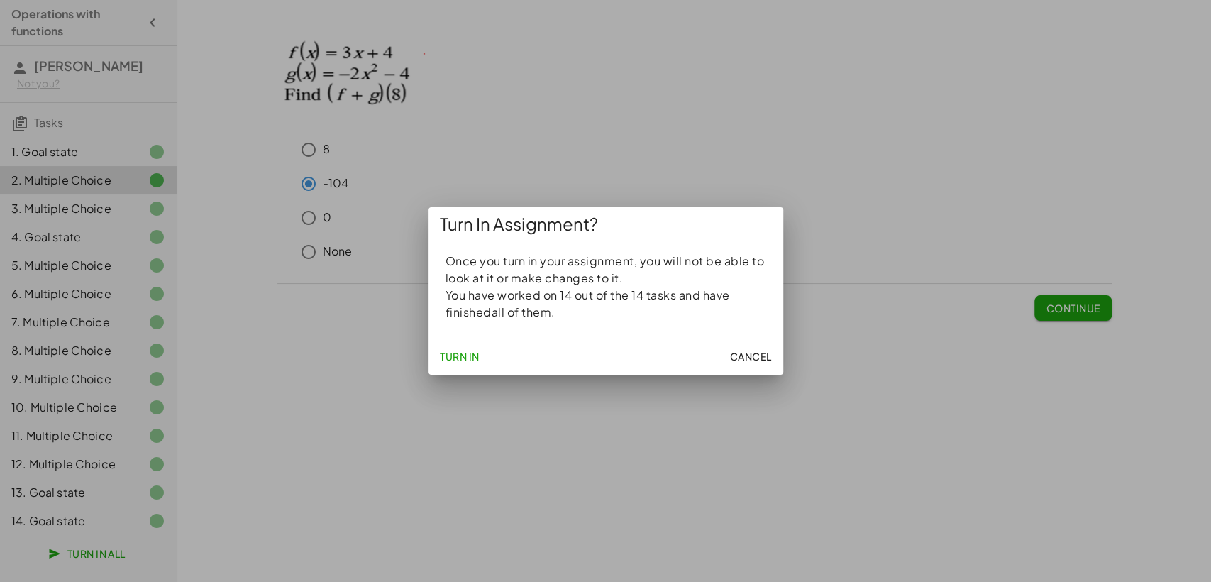
click at [457, 365] on button "Turn In" at bounding box center [459, 356] width 51 height 26
click at [462, 356] on span "Turn In" at bounding box center [460, 356] width 40 height 13
click at [470, 354] on span "Turn In" at bounding box center [460, 356] width 40 height 13
click at [748, 350] on span "Cancel" at bounding box center [750, 356] width 42 height 13
